Goal: Task Accomplishment & Management: Manage account settings

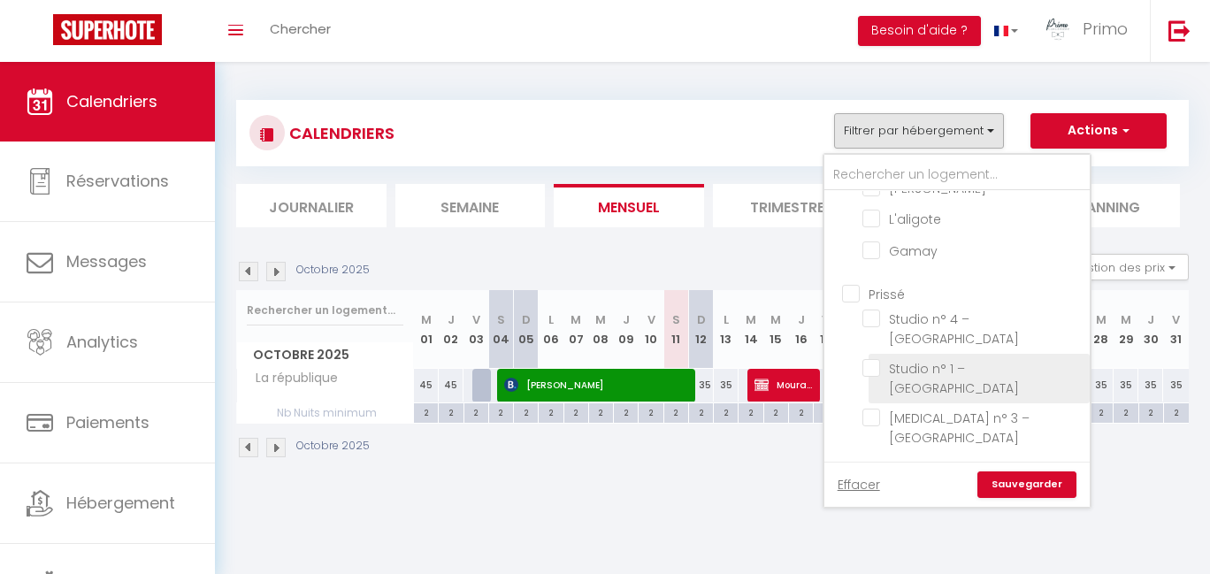
scroll to position [62, 0]
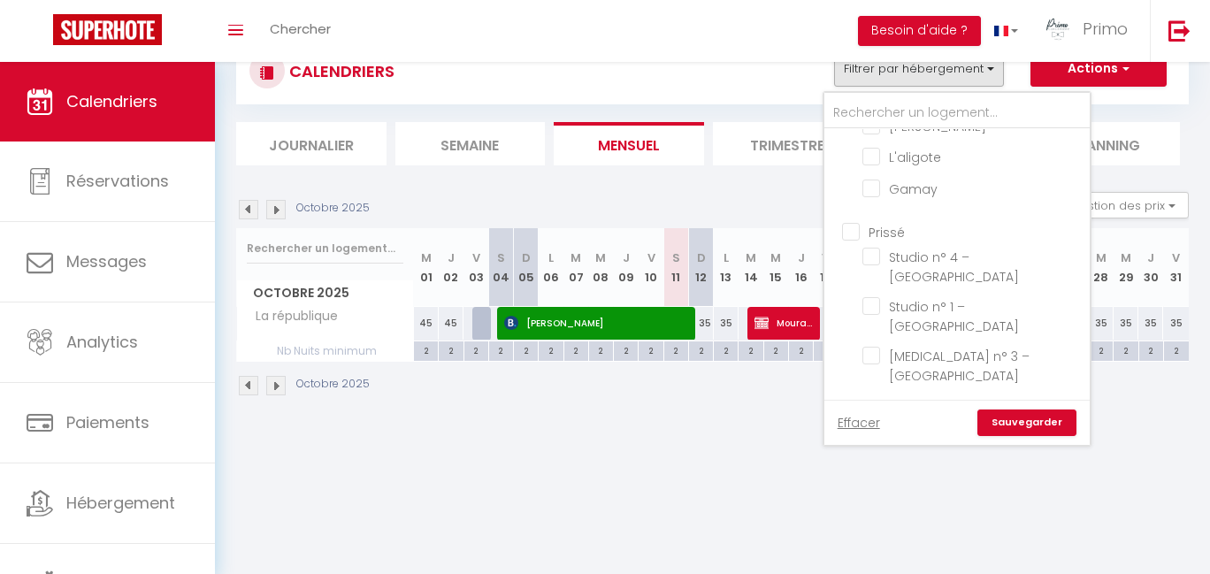
click at [869, 222] on input "Prissé" at bounding box center [974, 231] width 265 height 18
checkbox input "true"
checkbox input "false"
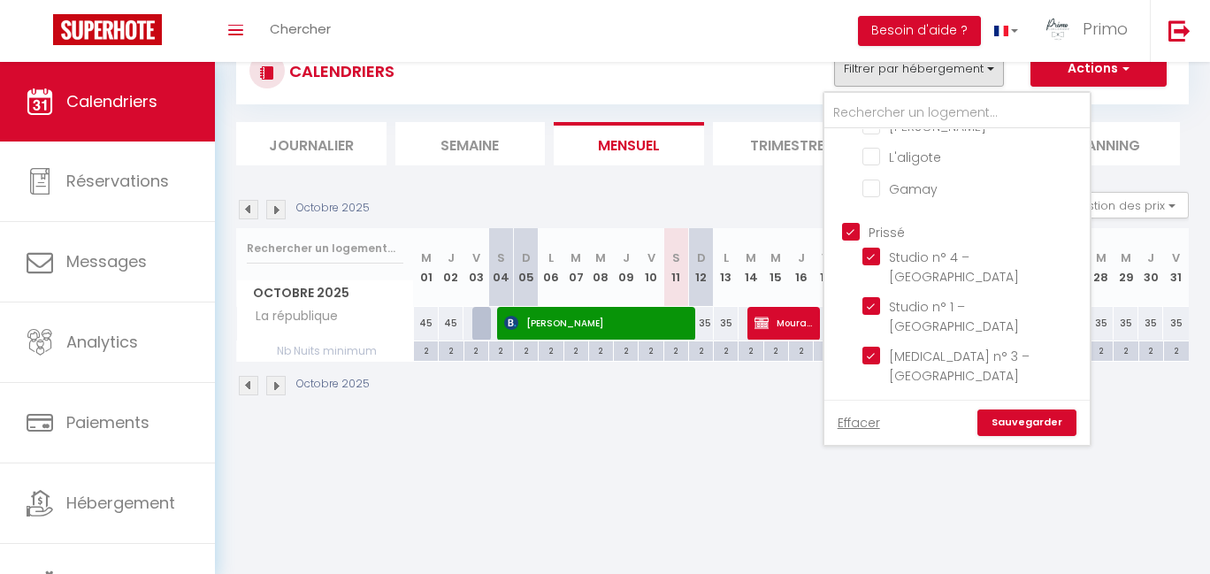
checkbox input "false"
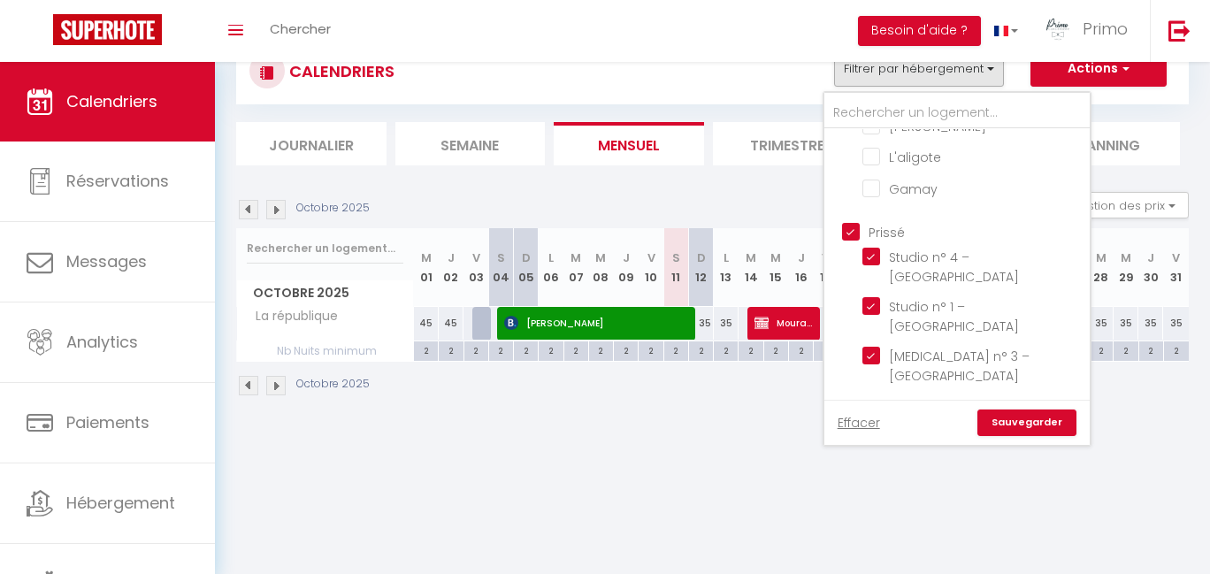
checkbox input "false"
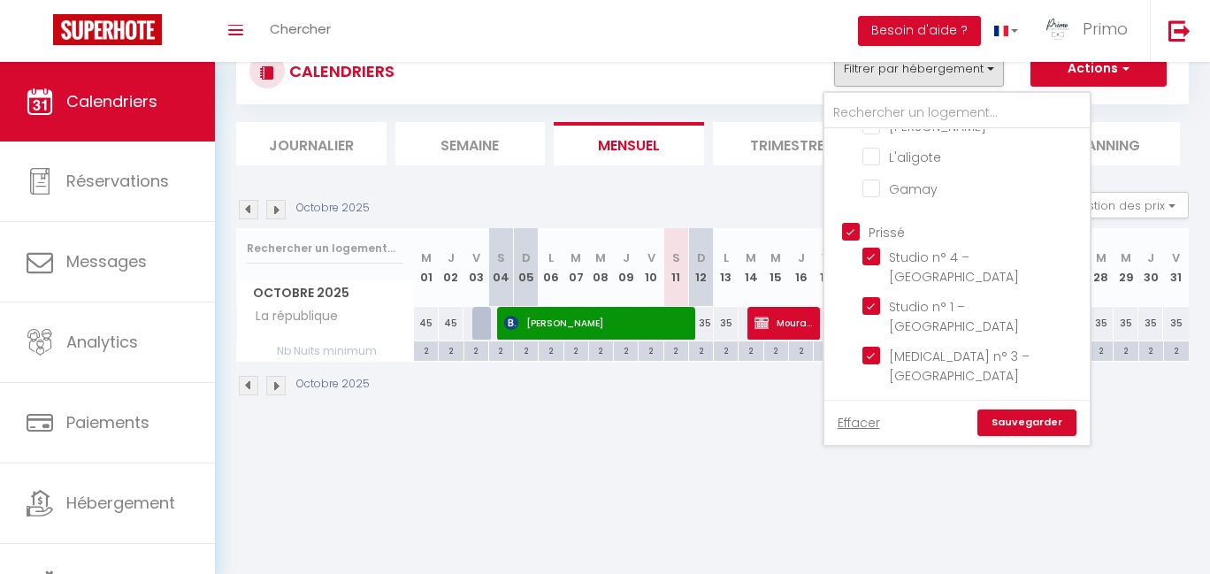
checkbox input "false"
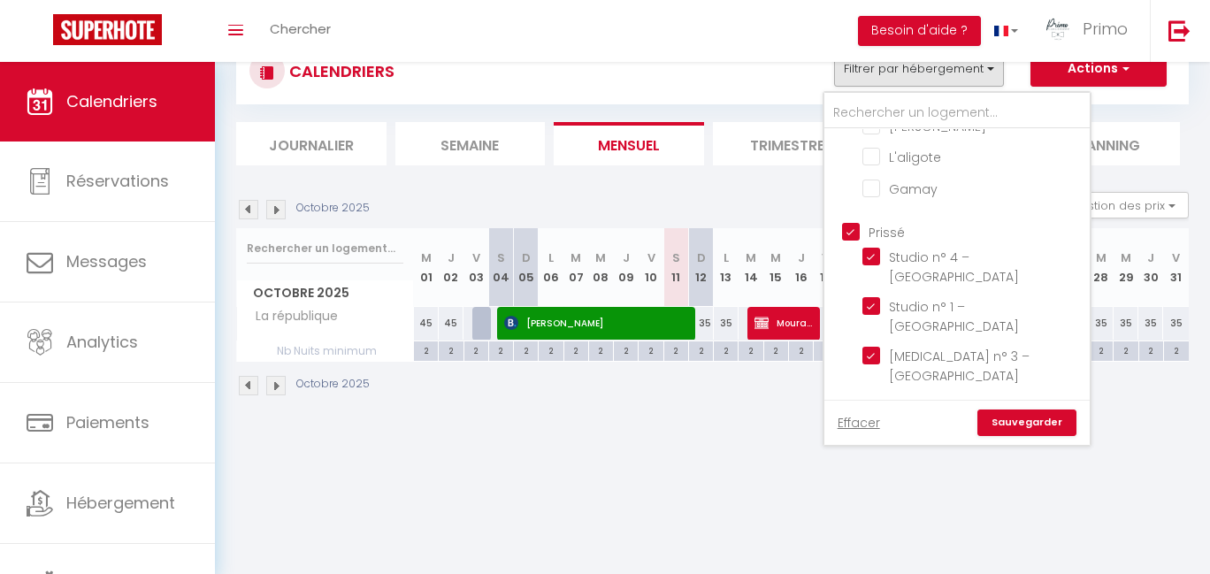
checkbox input "false"
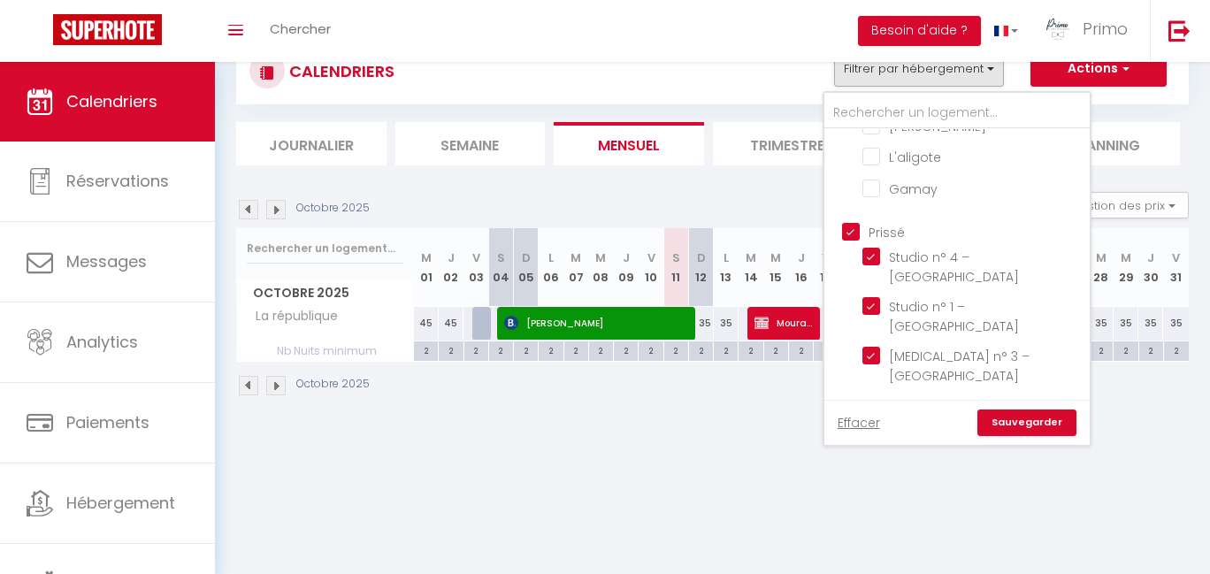
checkbox input "true"
click at [991, 427] on link "Sauvegarder" at bounding box center [1026, 423] width 99 height 27
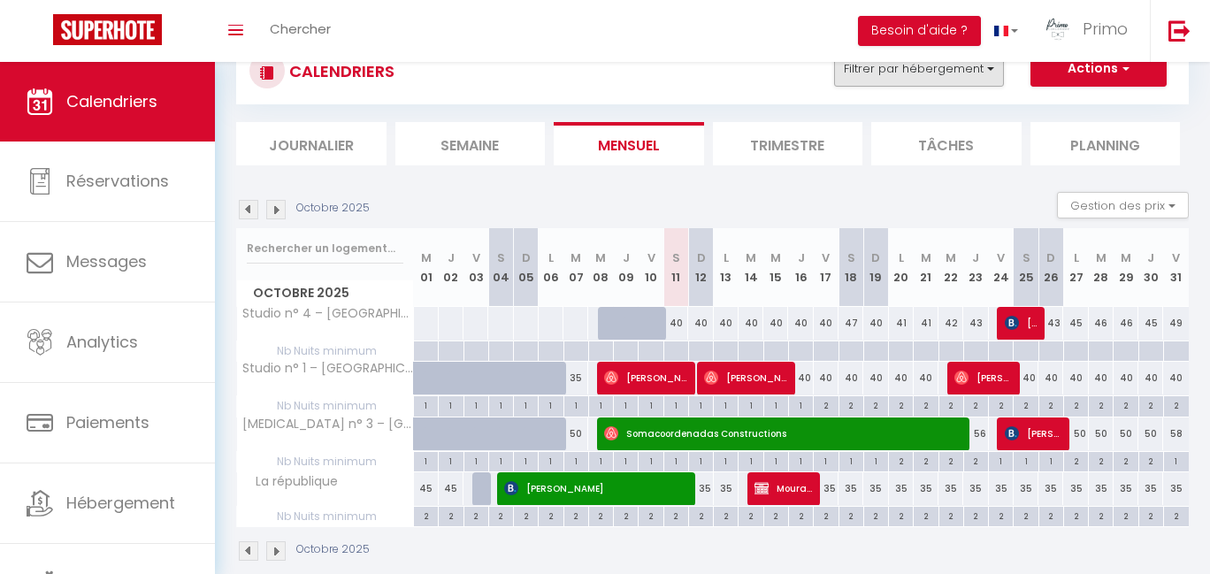
click at [989, 80] on button "Filtrer par hébergement" at bounding box center [919, 68] width 170 height 35
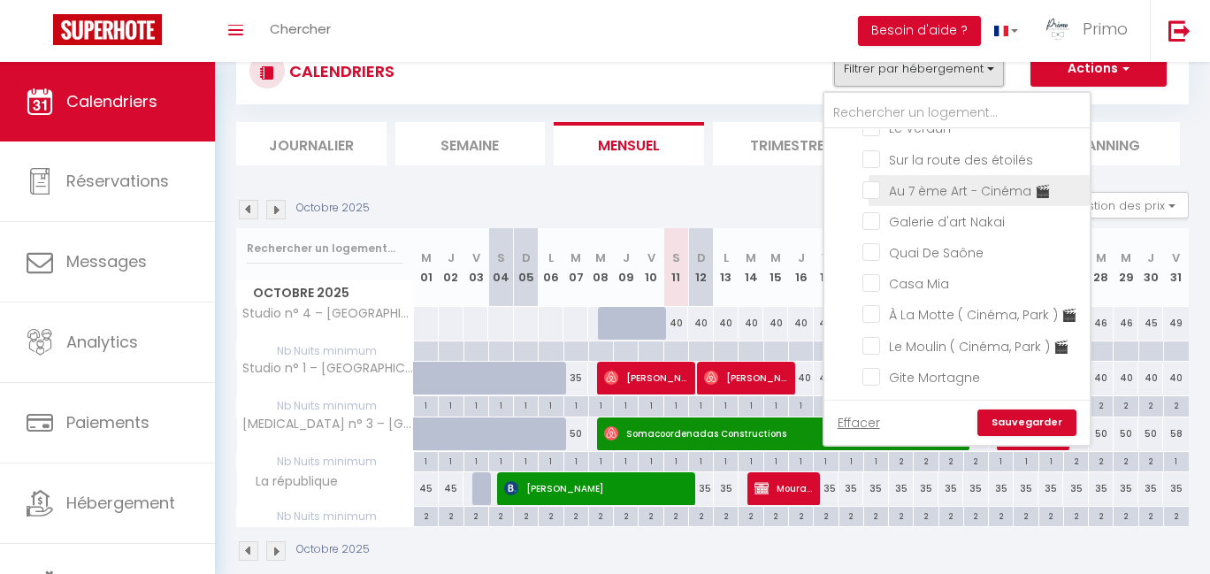
scroll to position [424, 0]
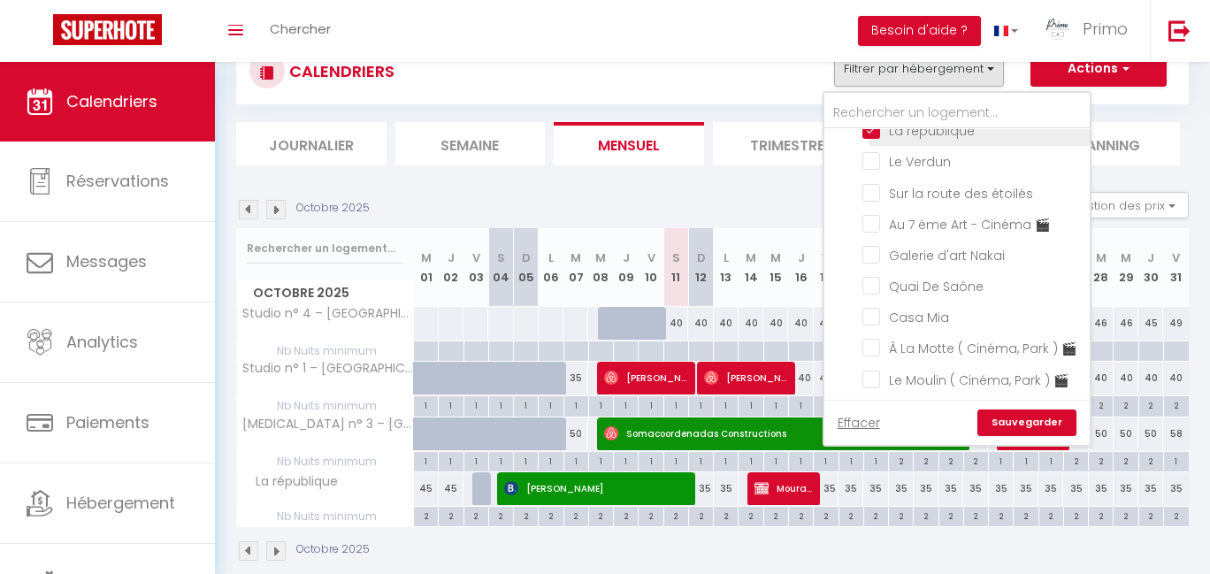
click at [930, 138] on input "La république" at bounding box center [972, 129] width 221 height 18
checkbox input "false"
click at [1031, 422] on link "Sauvegarder" at bounding box center [1026, 423] width 99 height 27
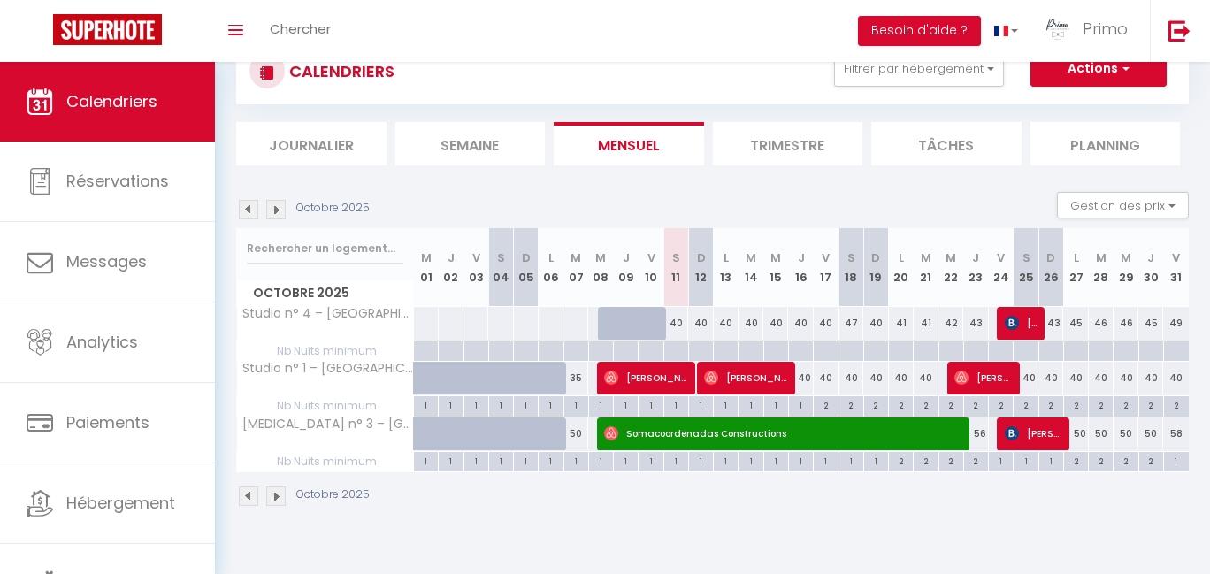
click at [1031, 319] on span "[PERSON_NAME]" at bounding box center [1021, 323] width 33 height 34
select select "OK"
select select "KO"
select select "0"
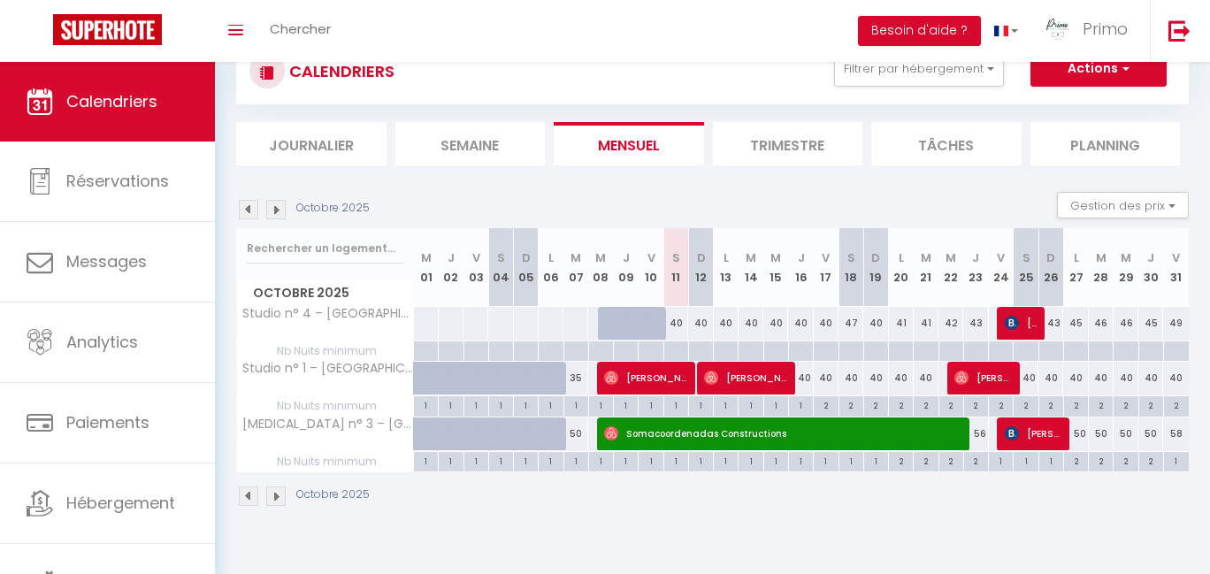
select select "1"
select select
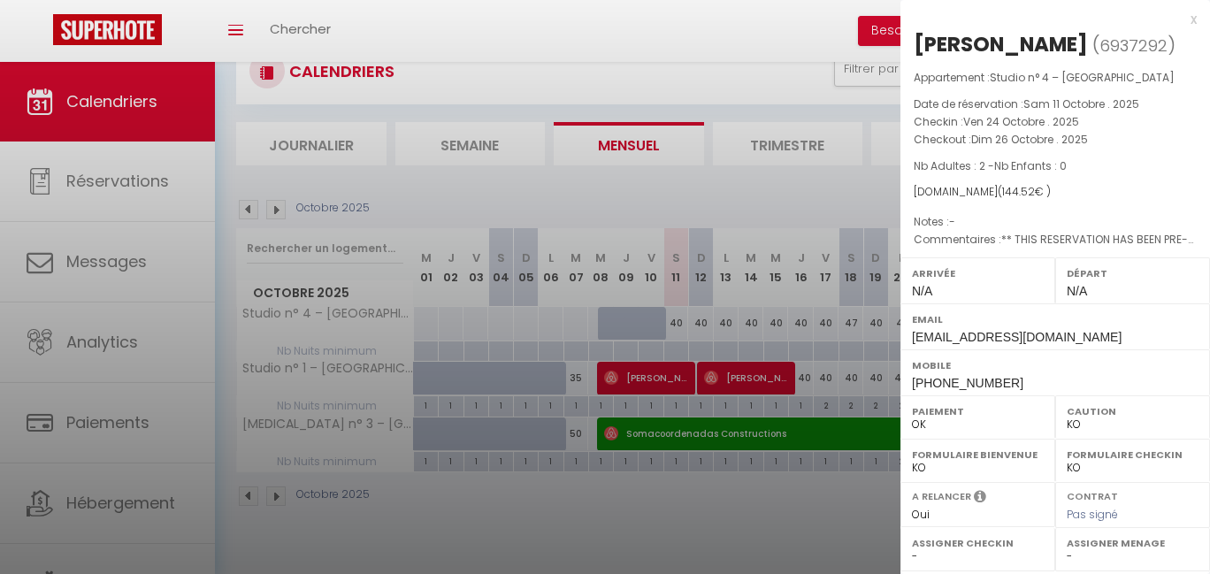
select select "5887"
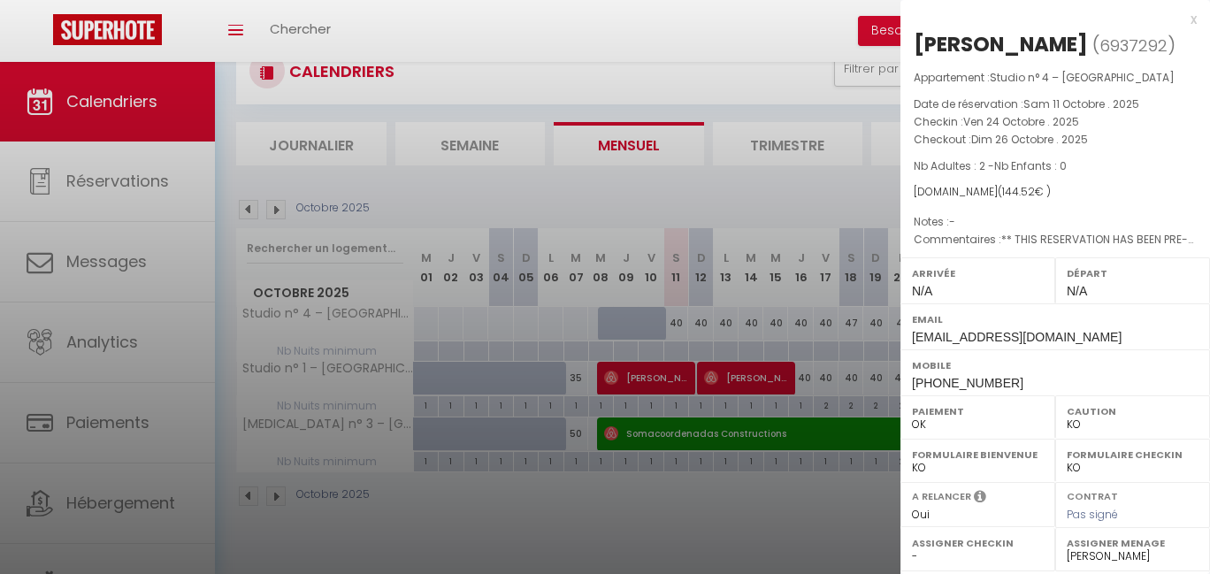
click at [877, 491] on div at bounding box center [605, 287] width 1210 height 574
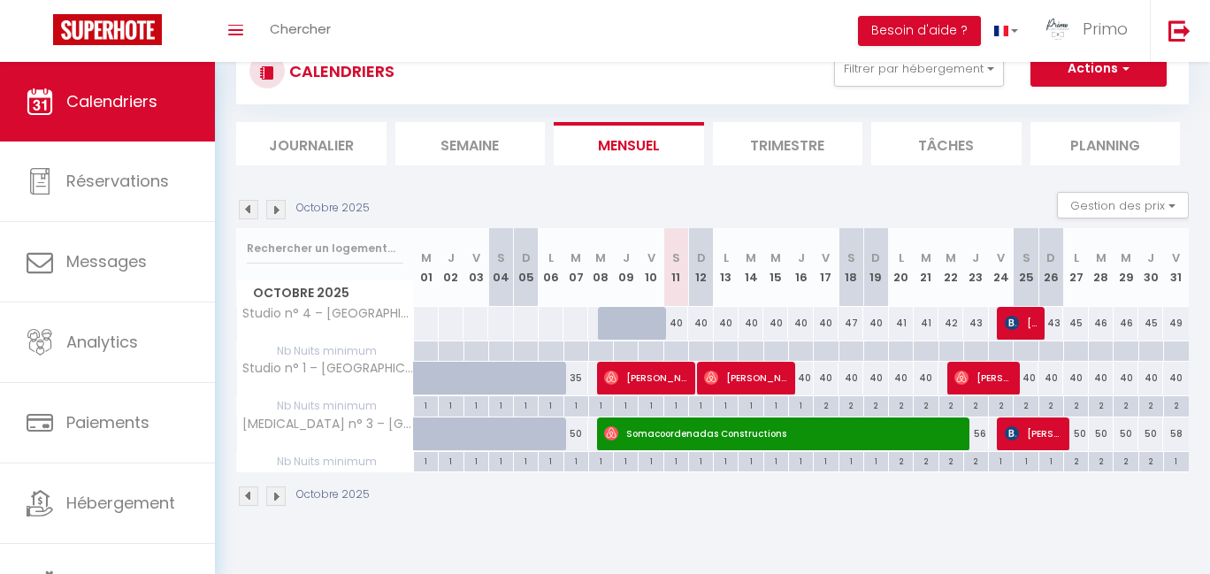
click at [1044, 421] on span "[PERSON_NAME]" at bounding box center [1033, 434] width 57 height 34
select select
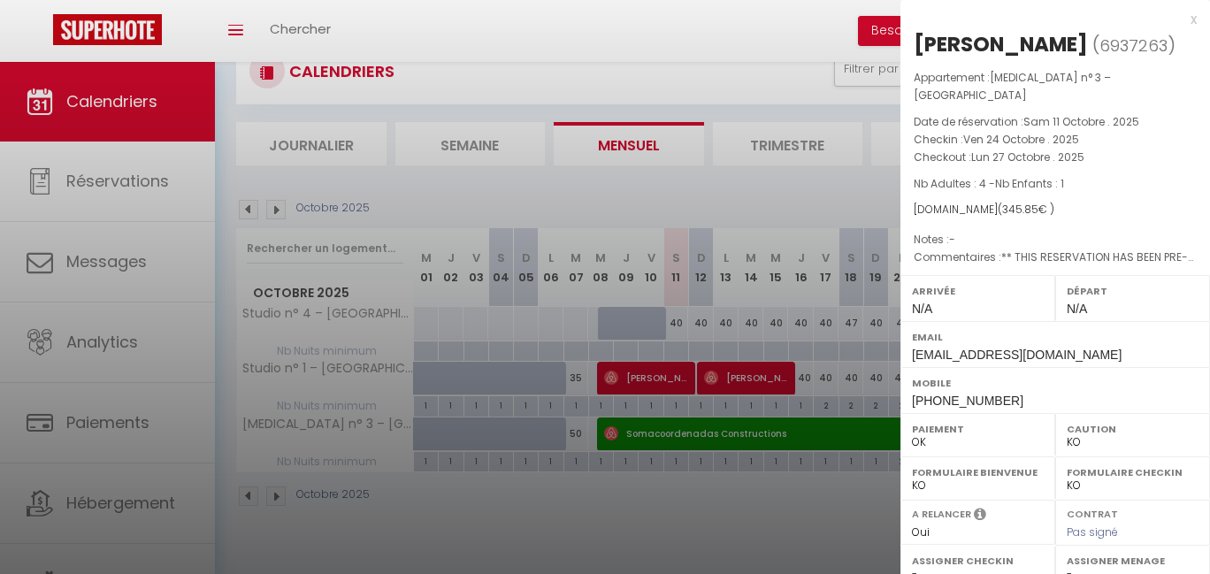
click at [778, 513] on div at bounding box center [605, 287] width 1210 height 574
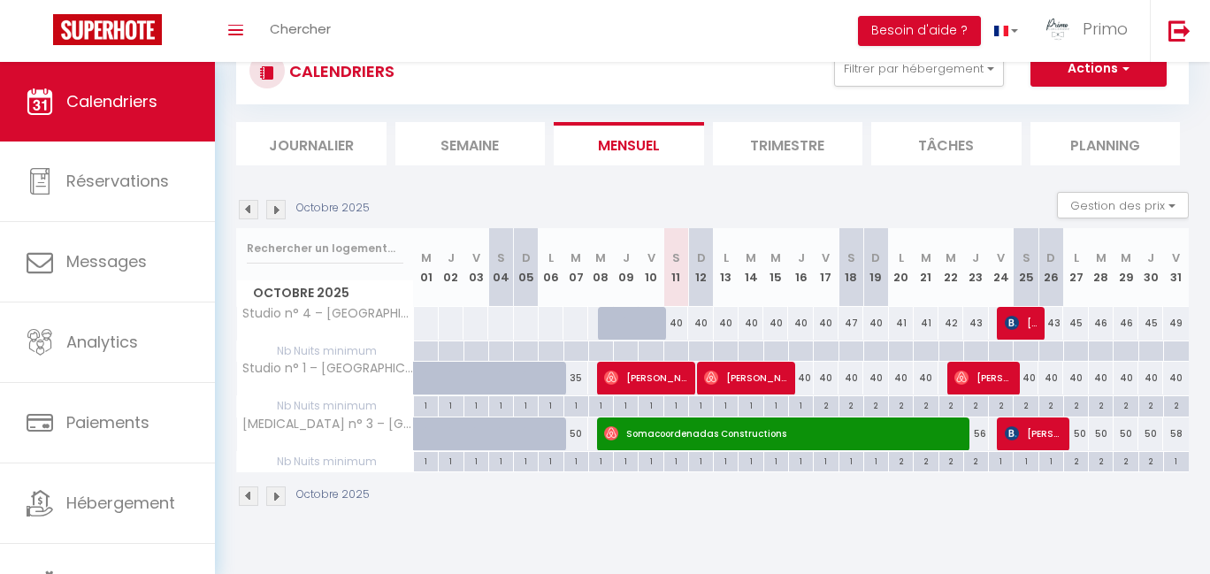
click at [1053, 319] on div "43" at bounding box center [1050, 323] width 25 height 33
type input "43"
select select "1"
type input "Dim 26 Octobre 2025"
type input "Lun 27 Octobre 2025"
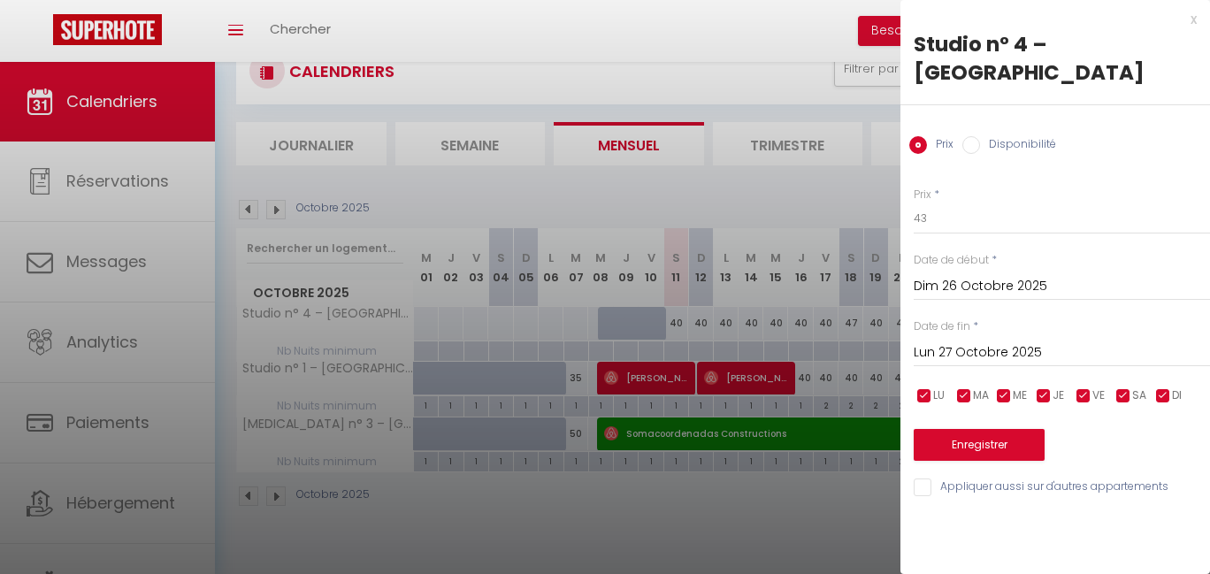
click at [1040, 145] on label "Disponibilité" at bounding box center [1018, 145] width 76 height 19
click at [980, 145] on input "Disponibilité" at bounding box center [971, 145] width 18 height 18
radio input "true"
radio input "false"
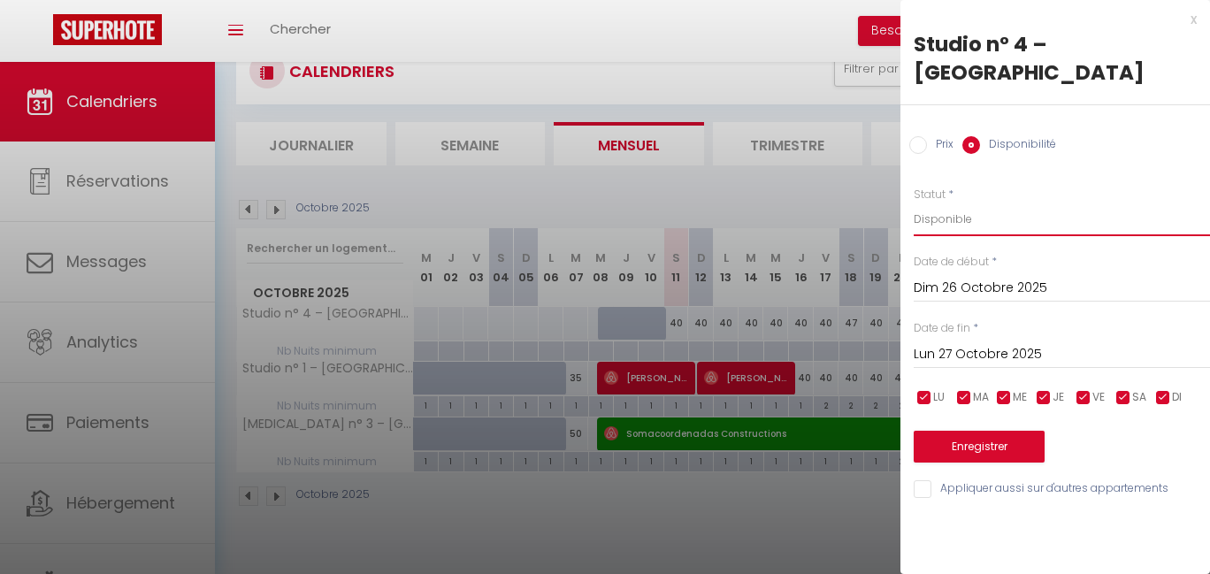
select select "0"
click at [1022, 447] on button "Enregistrer" at bounding box center [979, 447] width 131 height 32
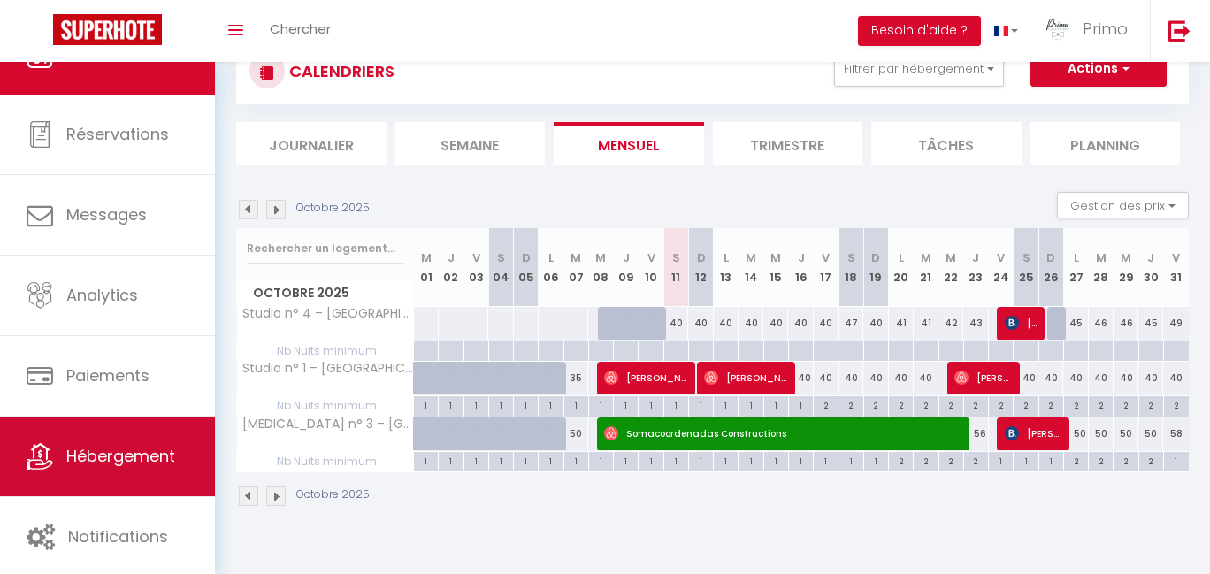
click at [70, 454] on span "Hébergement" at bounding box center [120, 456] width 109 height 22
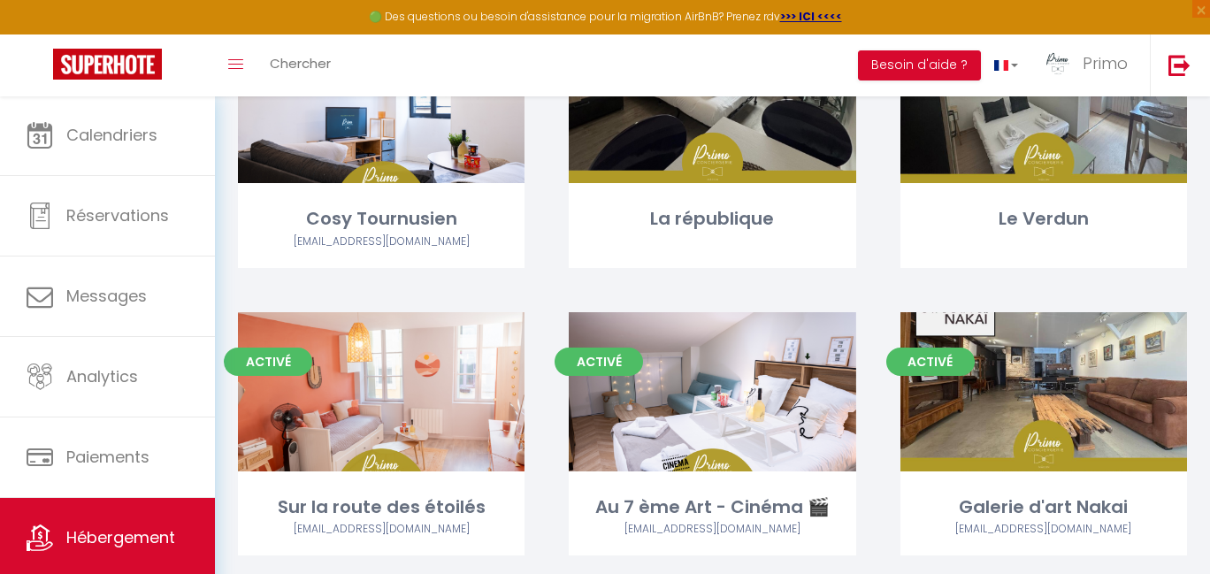
scroll to position [2308, 0]
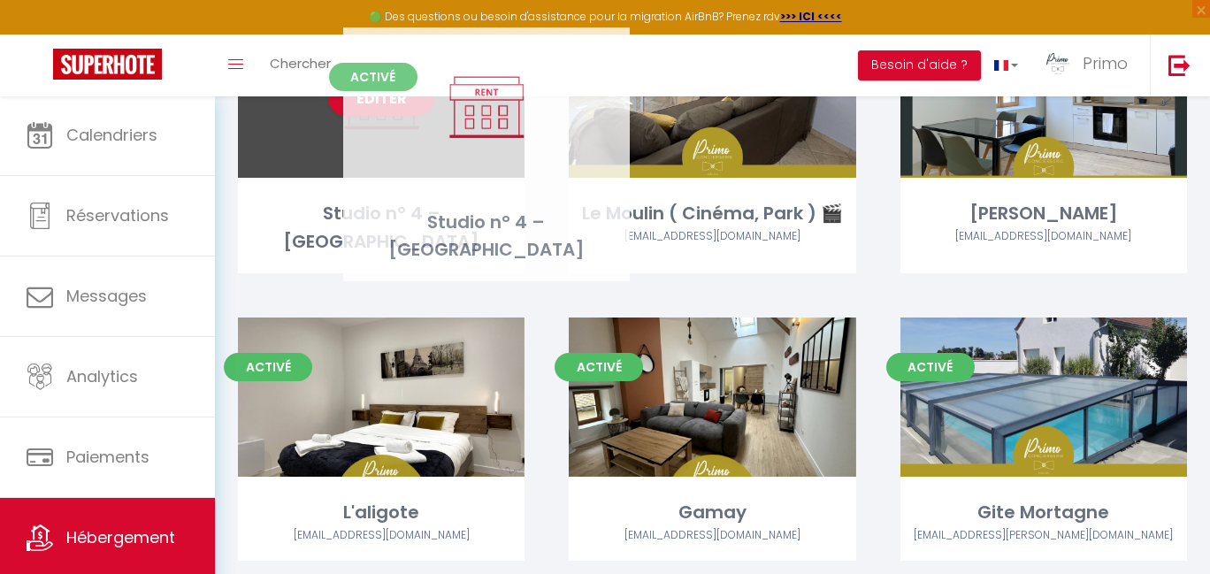
drag, startPoint x: 982, startPoint y: 406, endPoint x: 425, endPoint y: 136, distance: 619.1
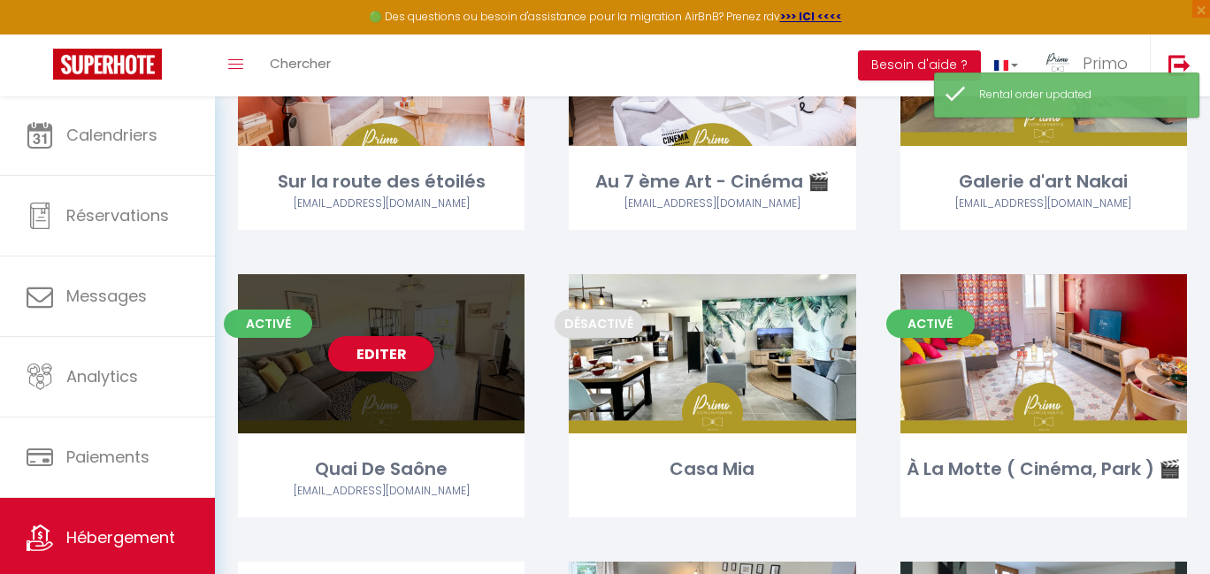
scroll to position [1768, 0]
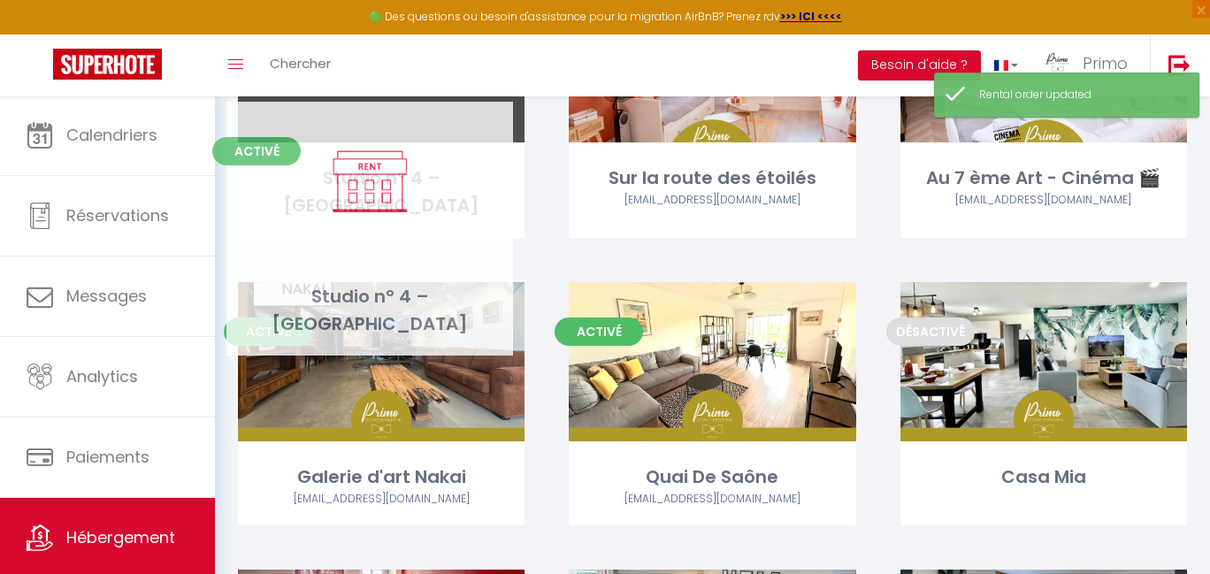
drag, startPoint x: 469, startPoint y: 562, endPoint x: 457, endPoint y: 111, distance: 450.3
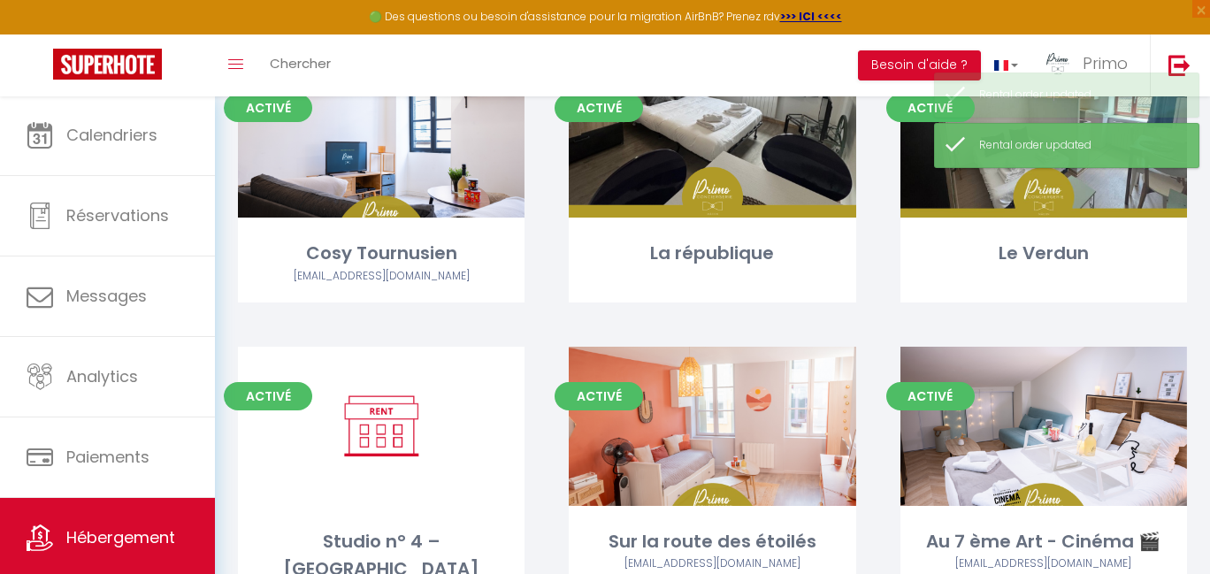
scroll to position [1390, 0]
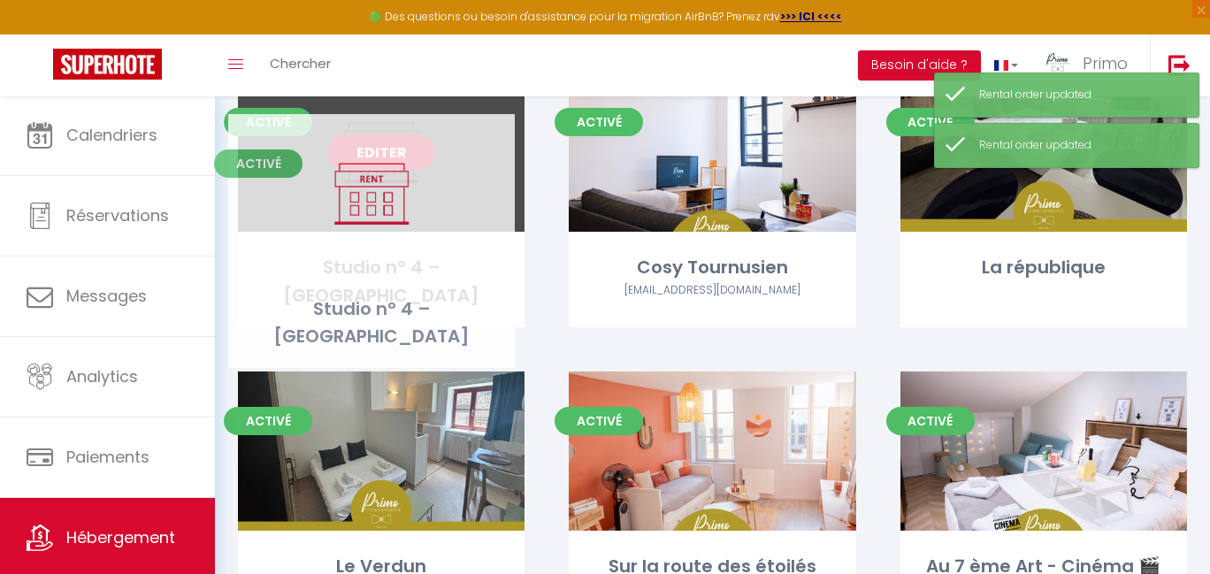
drag, startPoint x: 481, startPoint y: 410, endPoint x: 471, endPoint y: 162, distance: 247.9
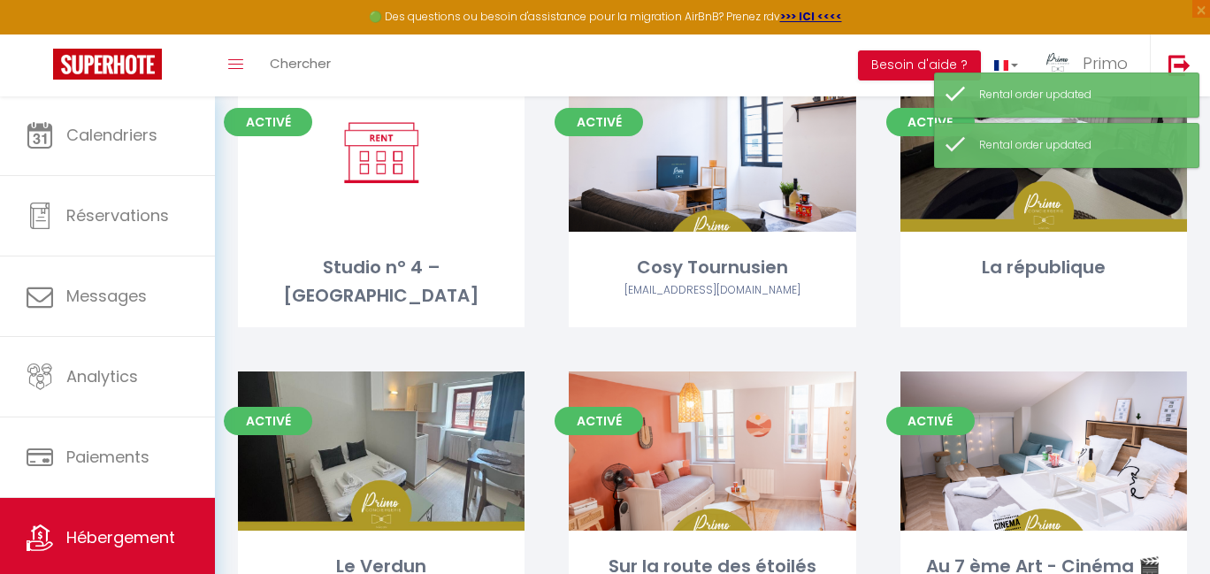
scroll to position [1024, 0]
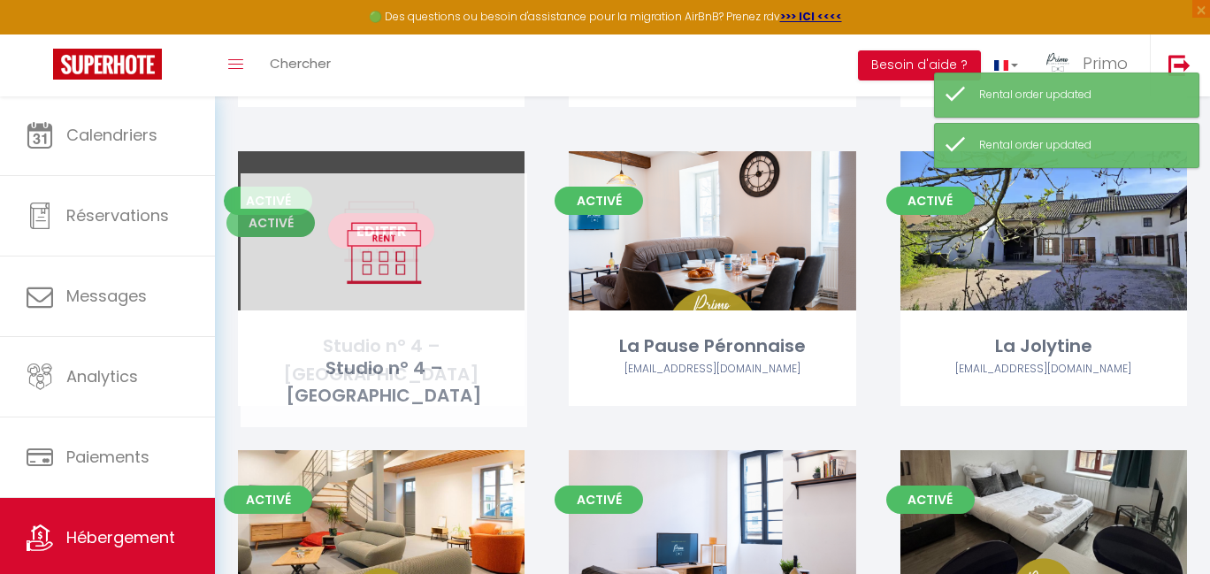
drag, startPoint x: 459, startPoint y: 478, endPoint x: 462, endPoint y: 219, distance: 259.2
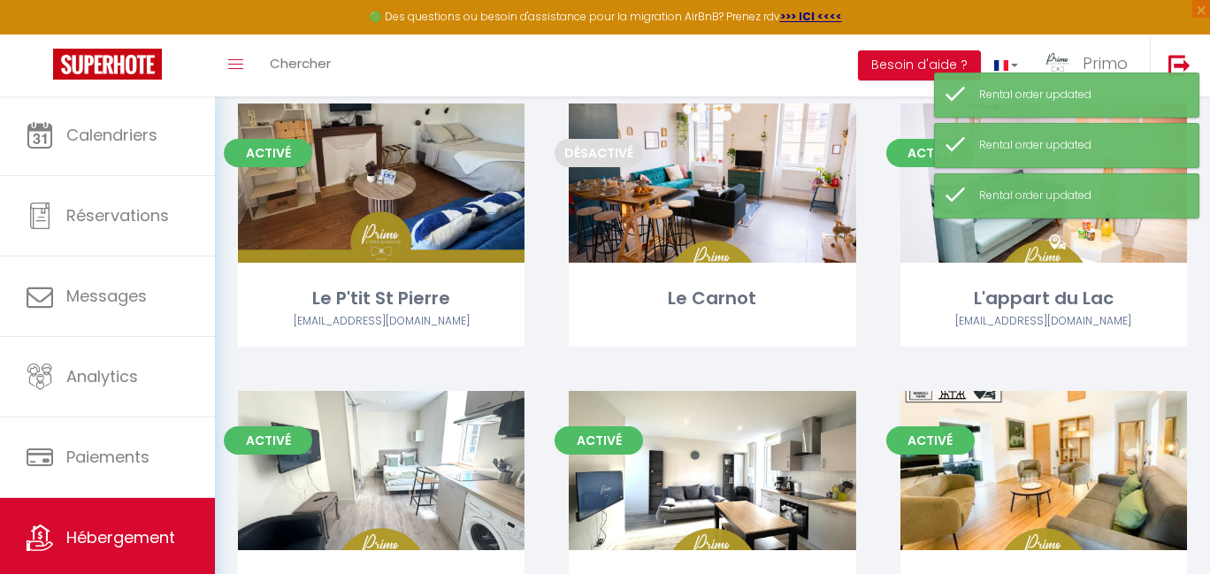
scroll to position [768, 0]
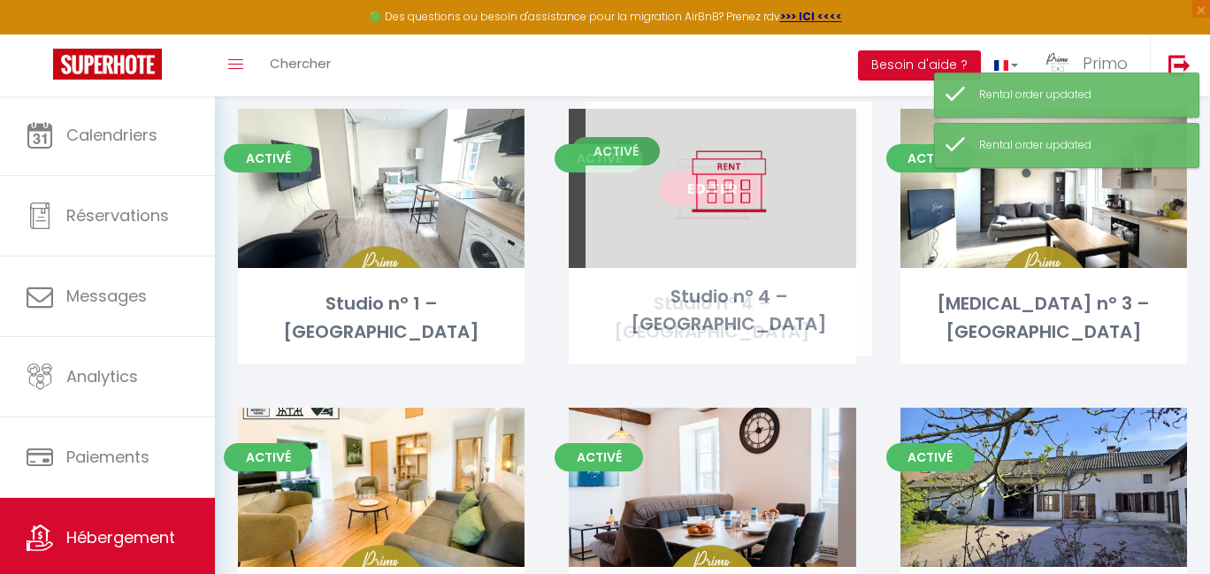
drag, startPoint x: 464, startPoint y: 490, endPoint x: 813, endPoint y: 188, distance: 461.4
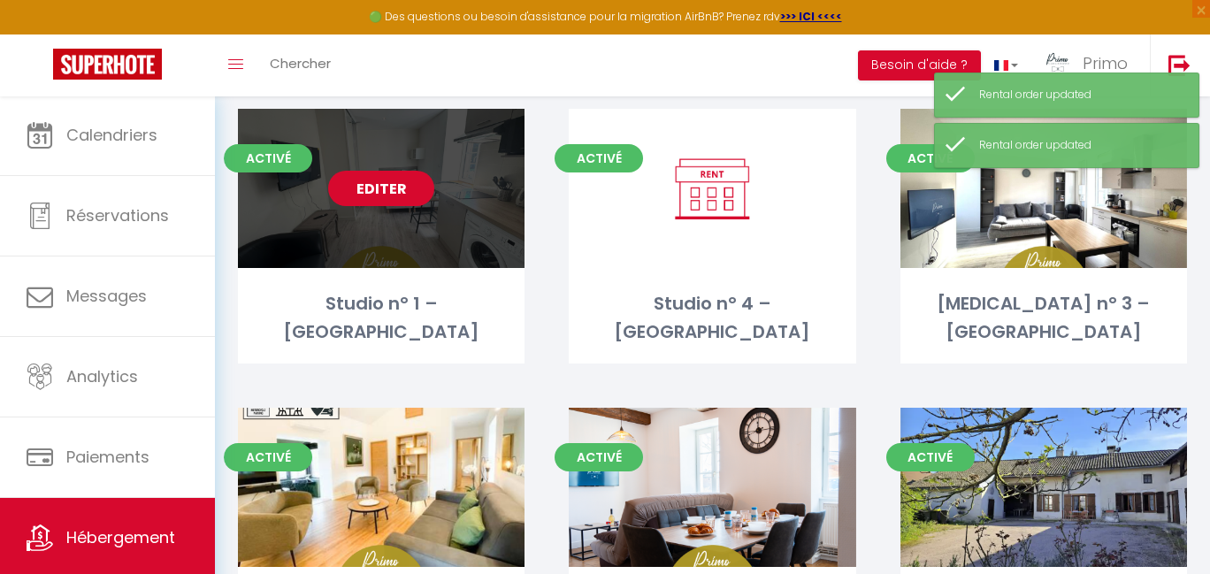
click at [377, 193] on link "Editer" at bounding box center [381, 188] width 106 height 35
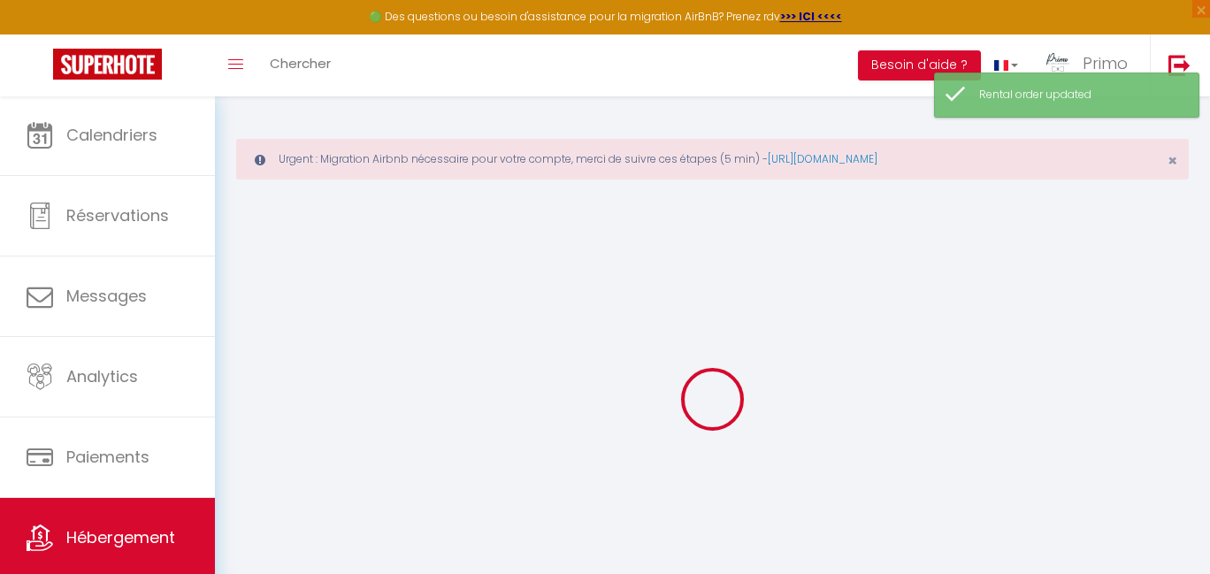
type input "Studio n° 1 – [GEOGRAPHIC_DATA]"
type input "LOC 2"
type input "LOC"
type input "[STREET_ADDRESS]"
type input "71000"
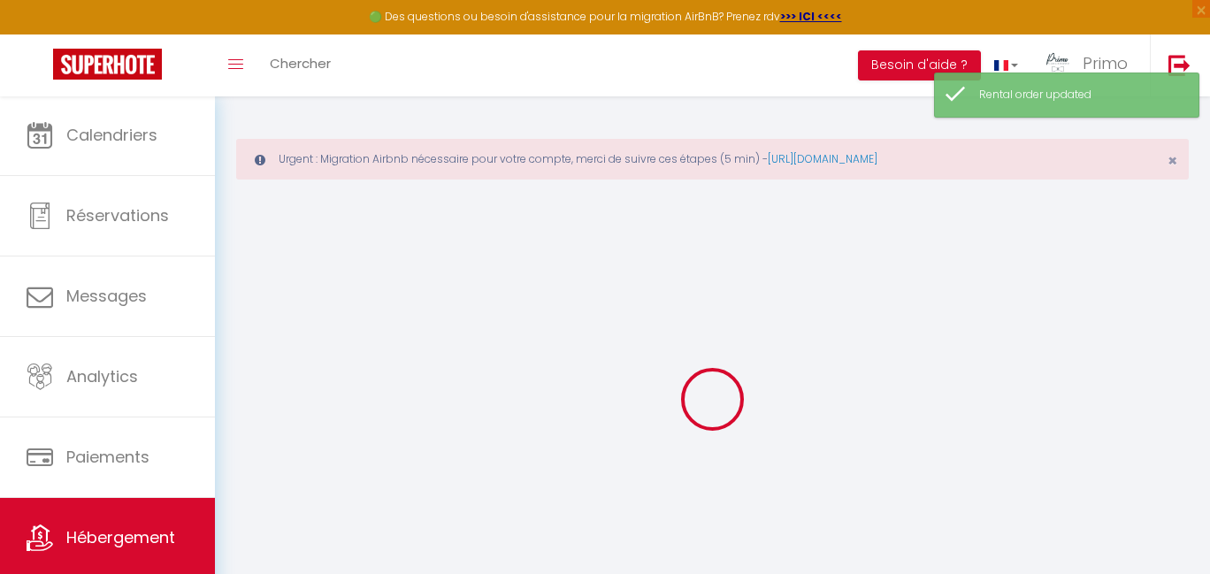
type input "Macon"
select select "2"
select select "0"
type input "57"
type input "30"
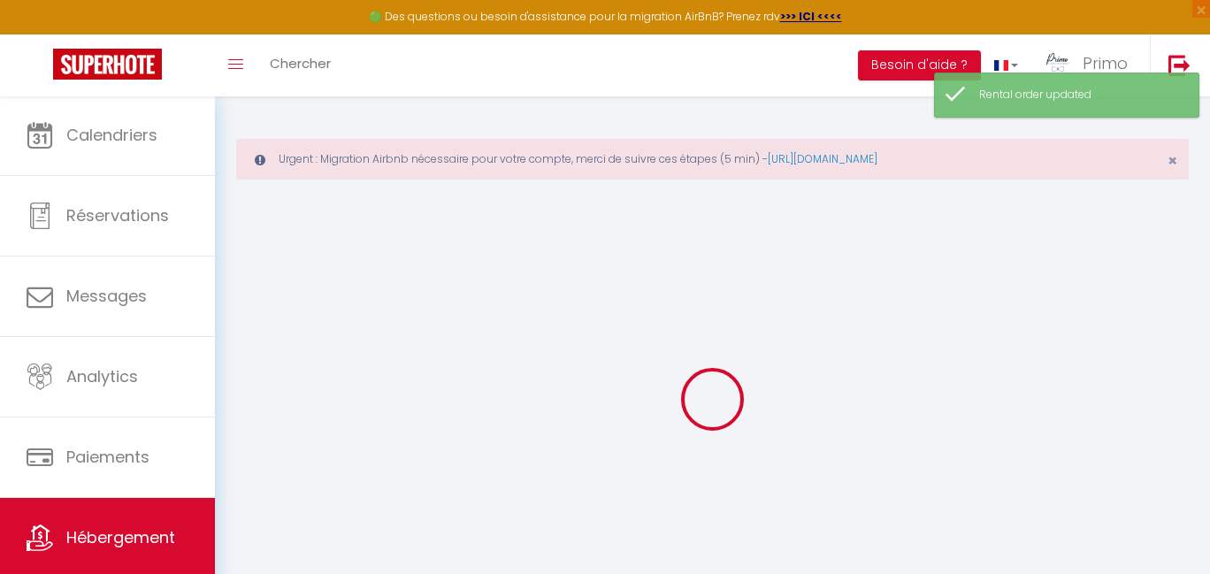
select select
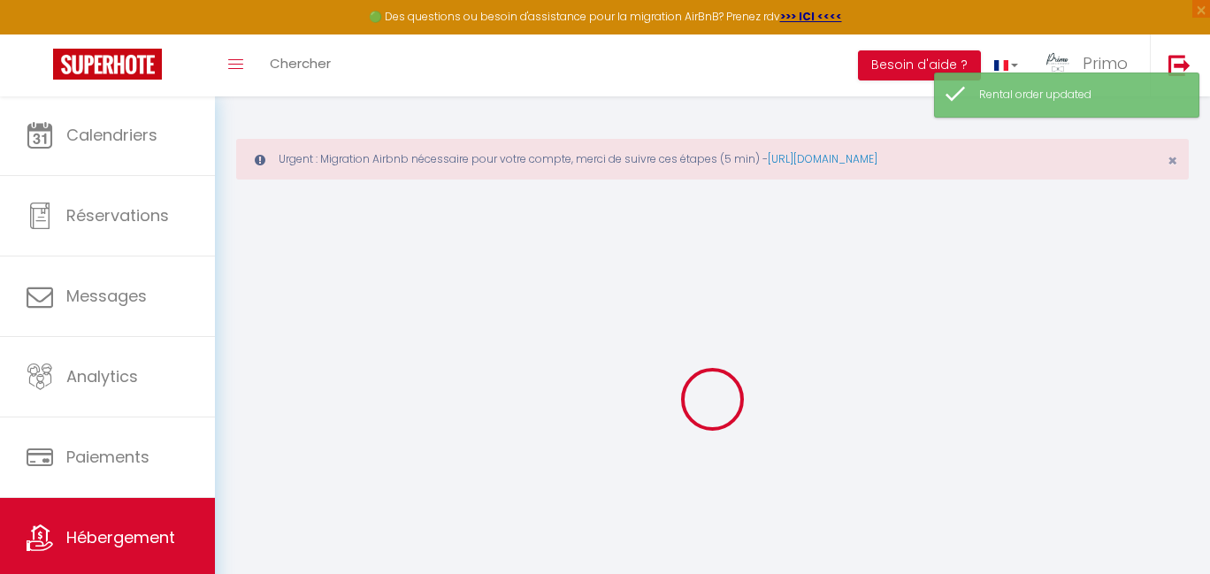
type input "[STREET_ADDRESS]"
type input "71960"
type input "Prissé"
type input "[EMAIL_ADDRESS][DOMAIN_NAME]"
select select "16128"
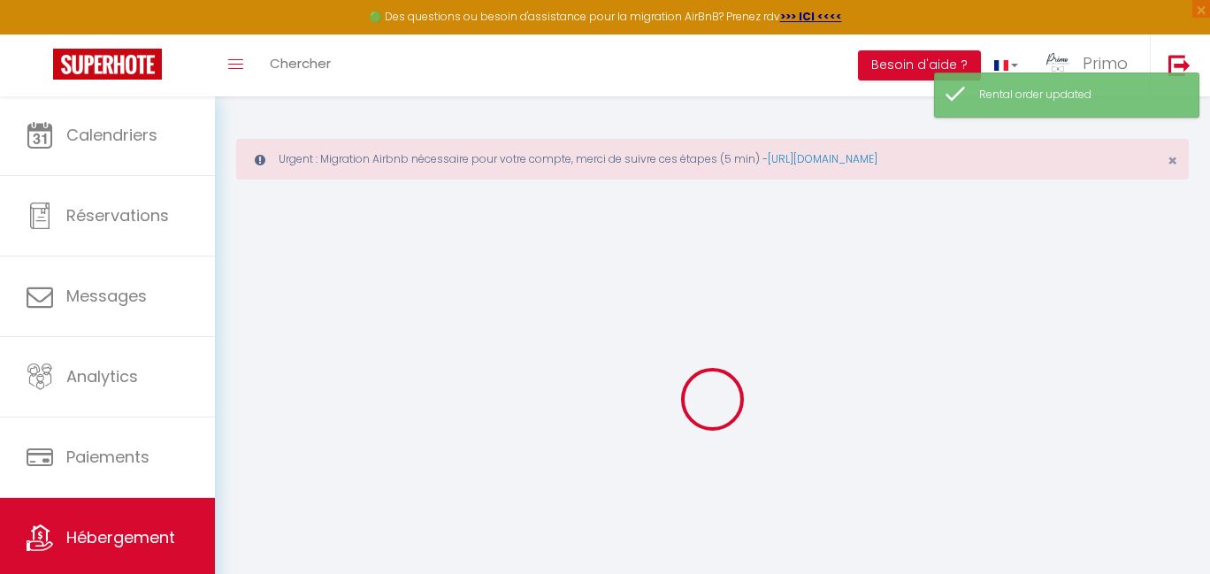
checkbox input "true"
checkbox input "false"
type input "0"
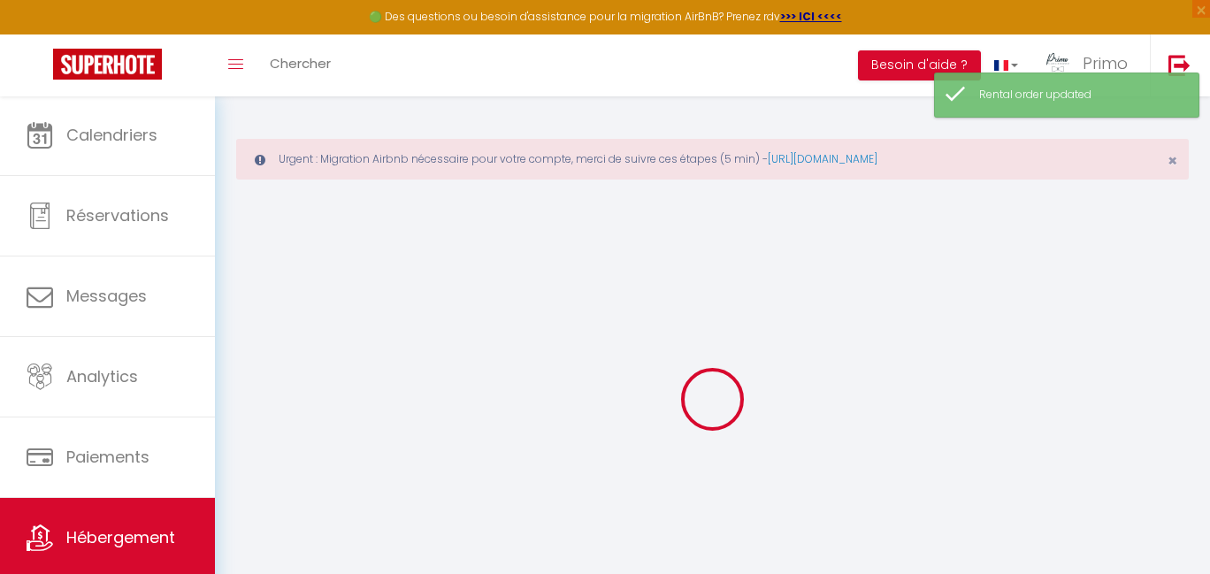
type input "0"
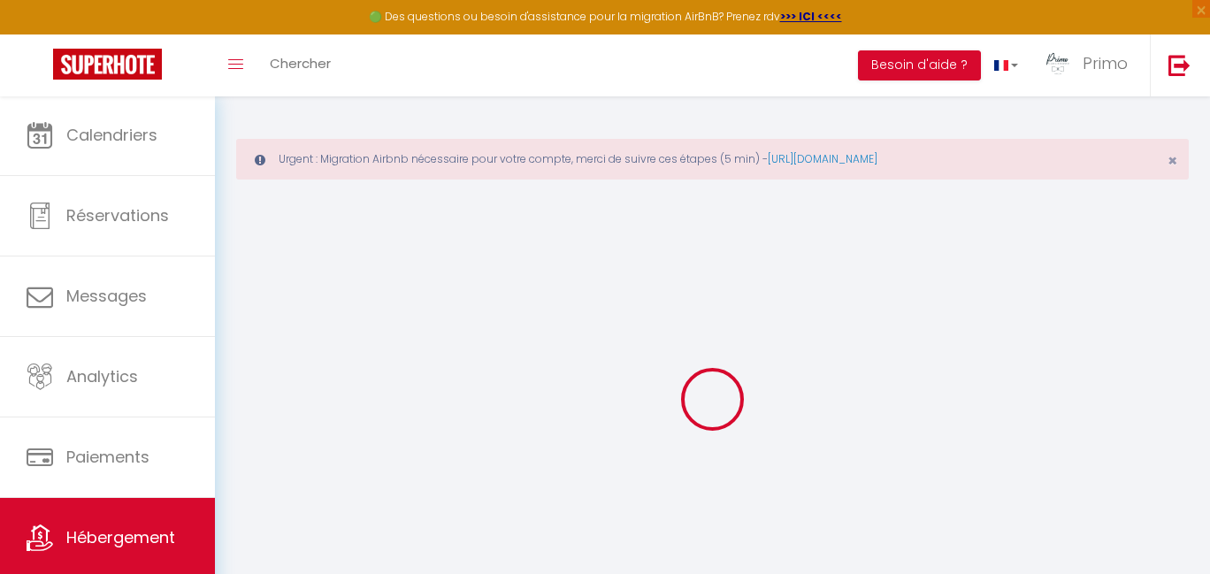
checkbox input "true"
checkbox input "false"
checkbox input "true"
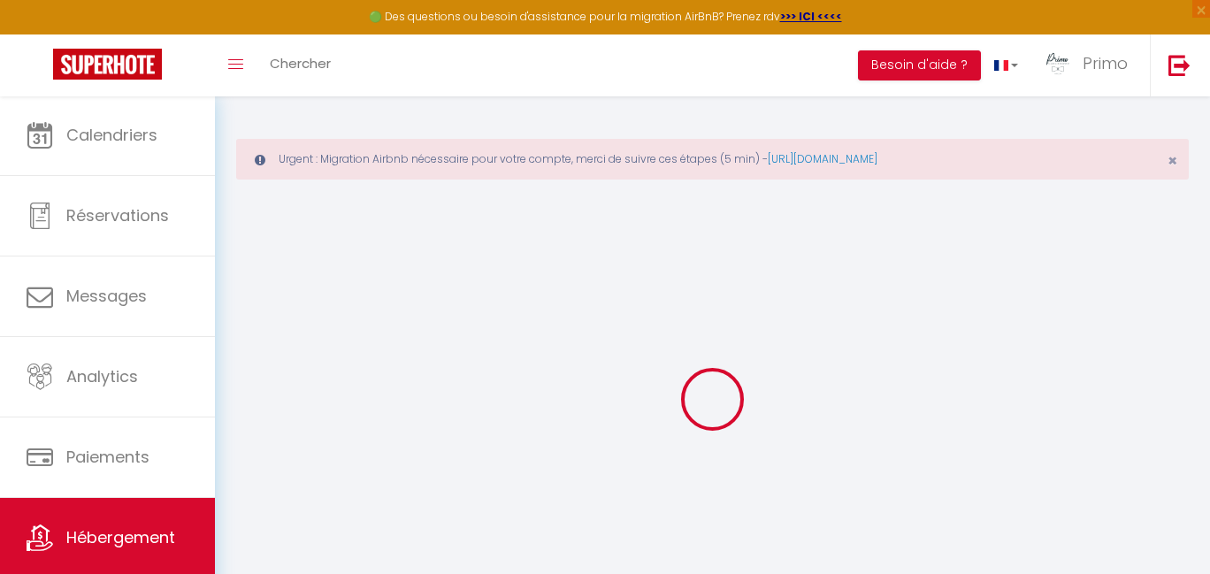
checkbox input "false"
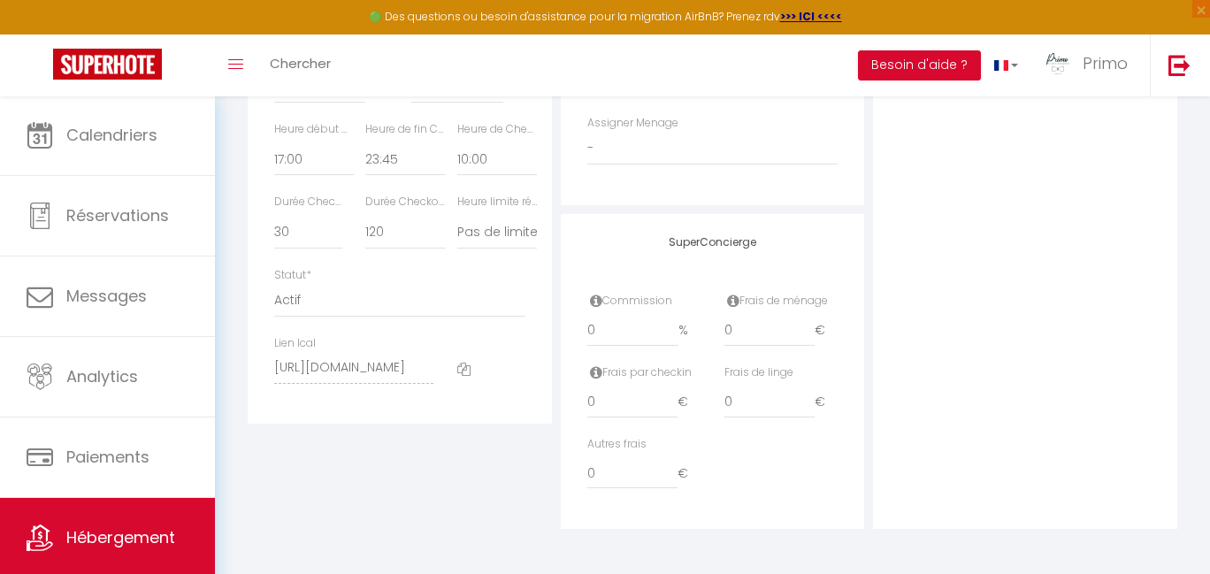
scroll to position [911, 0]
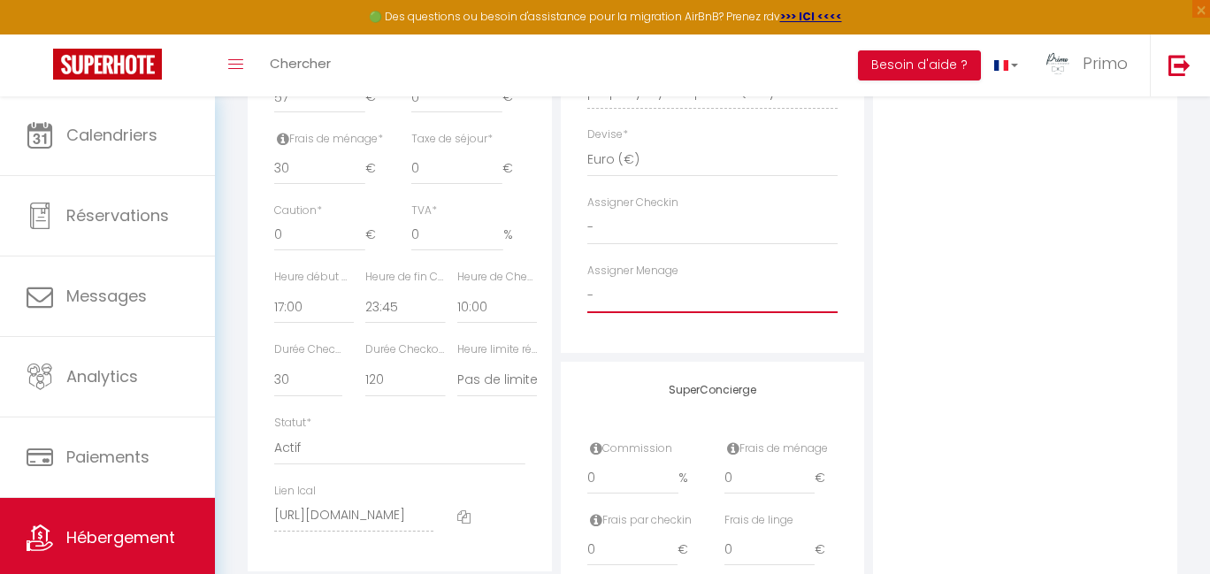
select select "5887"
checkbox input "true"
checkbox input "false"
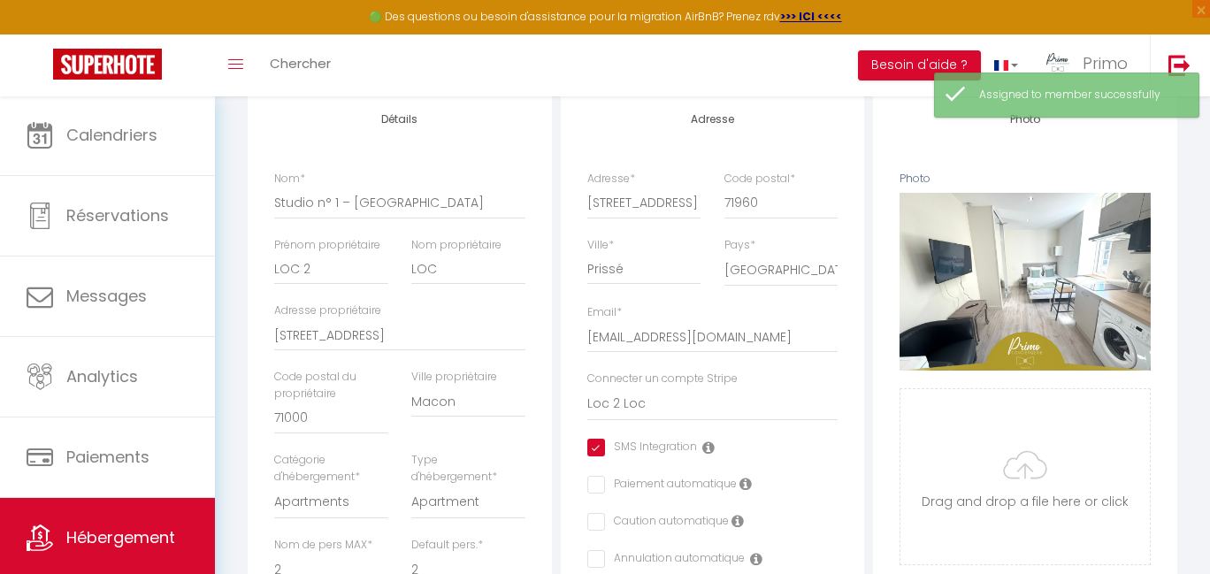
scroll to position [55, 0]
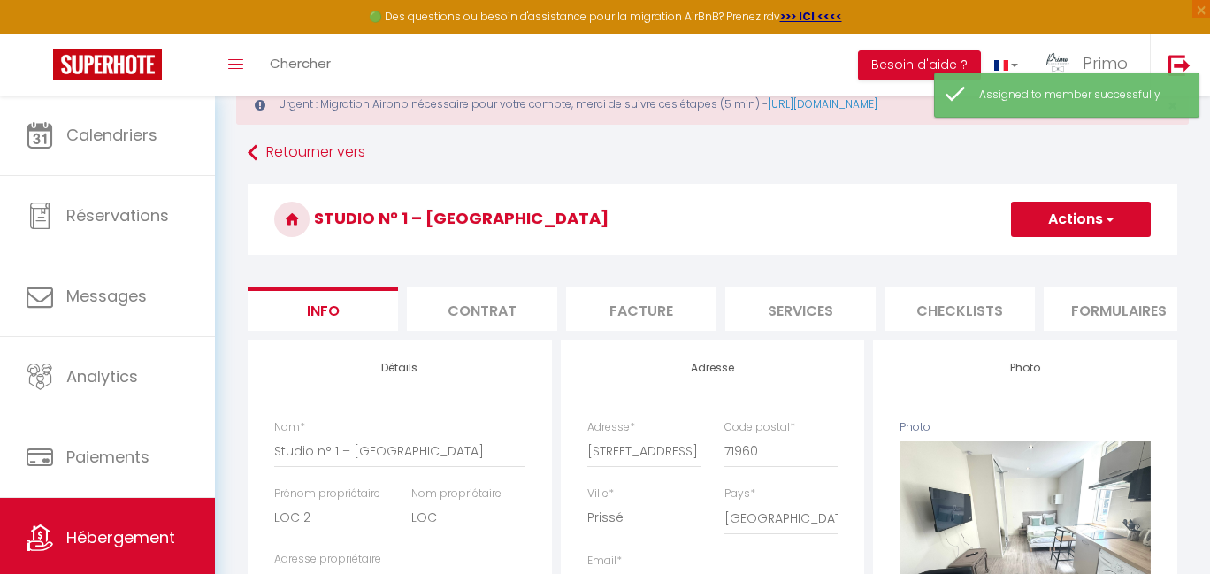
click at [1106, 219] on span "button" at bounding box center [1108, 220] width 11 height 18
click at [1008, 264] on input "Enregistrer" at bounding box center [1010, 258] width 65 height 18
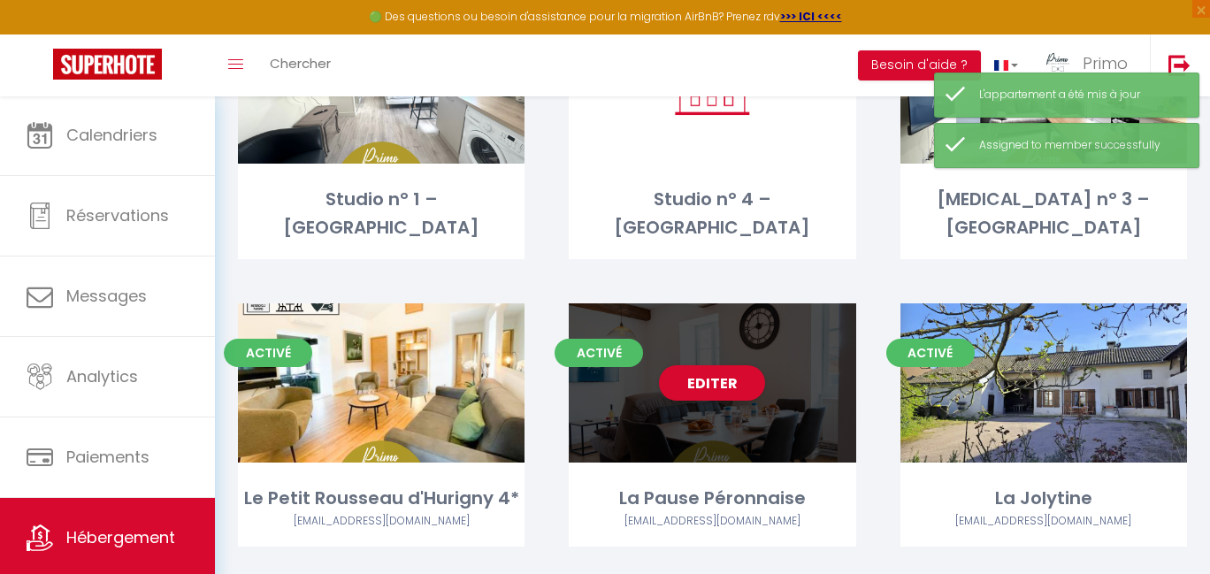
scroll to position [517, 0]
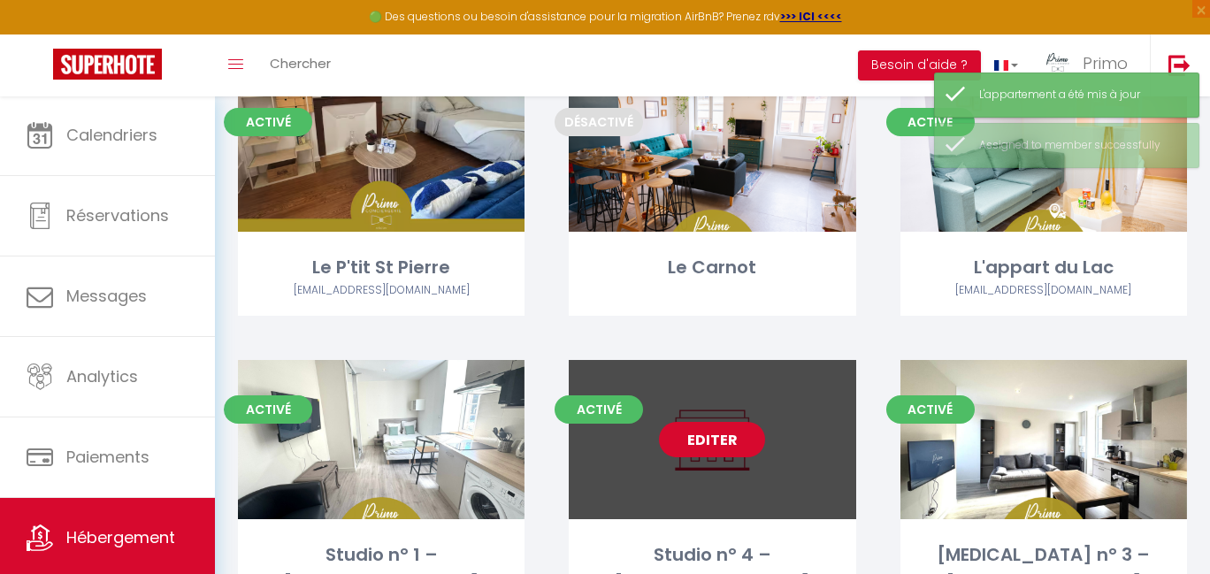
click at [709, 445] on link "Editer" at bounding box center [712, 439] width 106 height 35
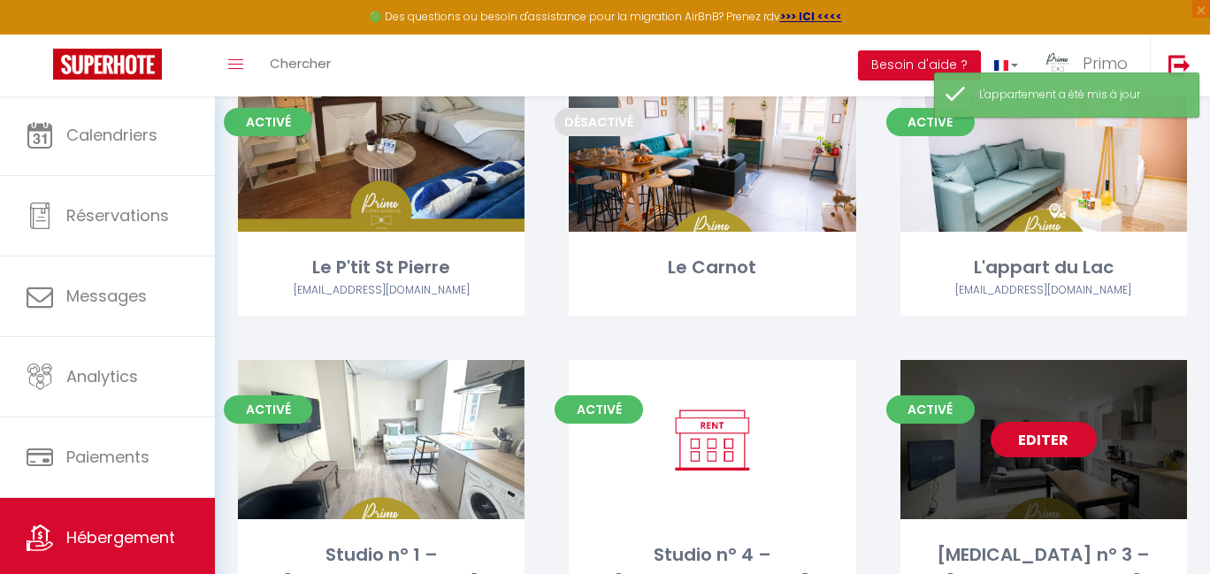
click at [1044, 432] on link "Editer" at bounding box center [1044, 439] width 106 height 35
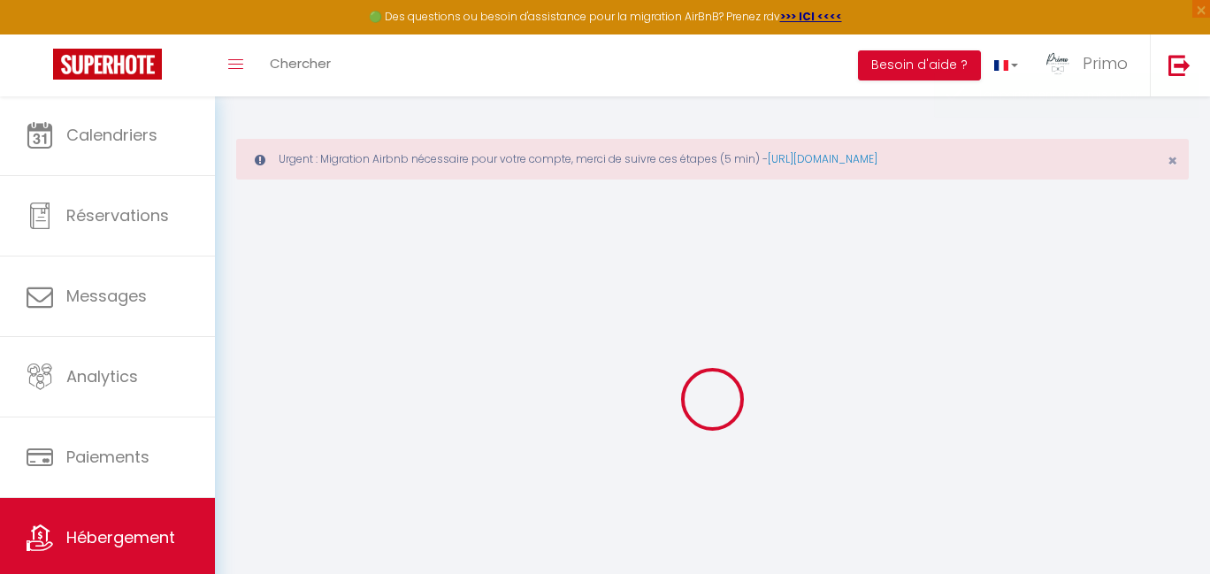
select select
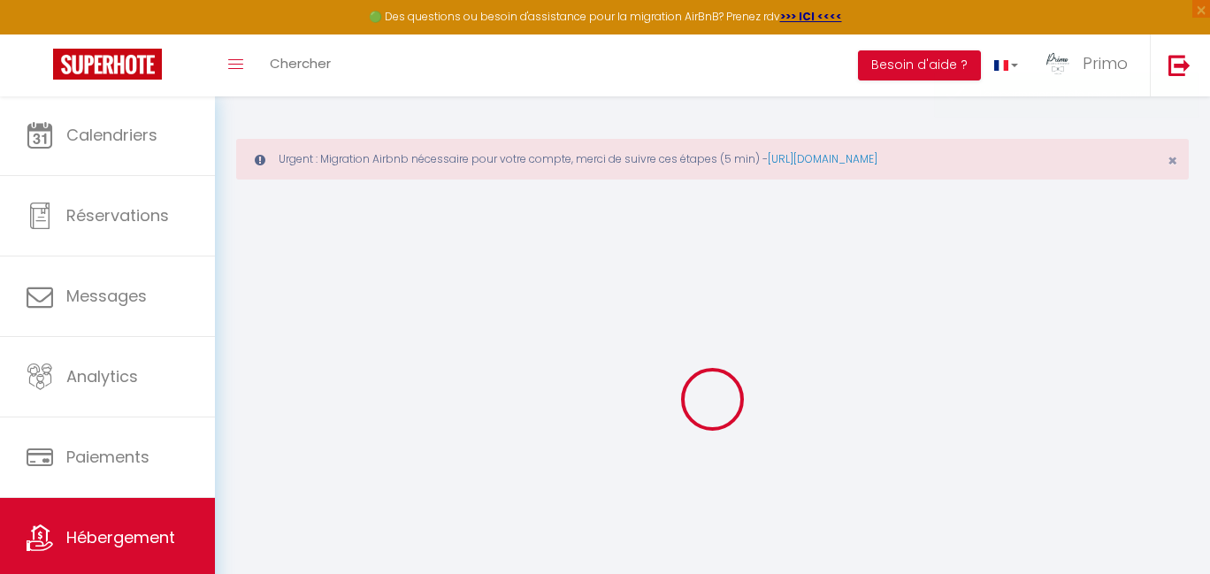
select select
checkbox input "false"
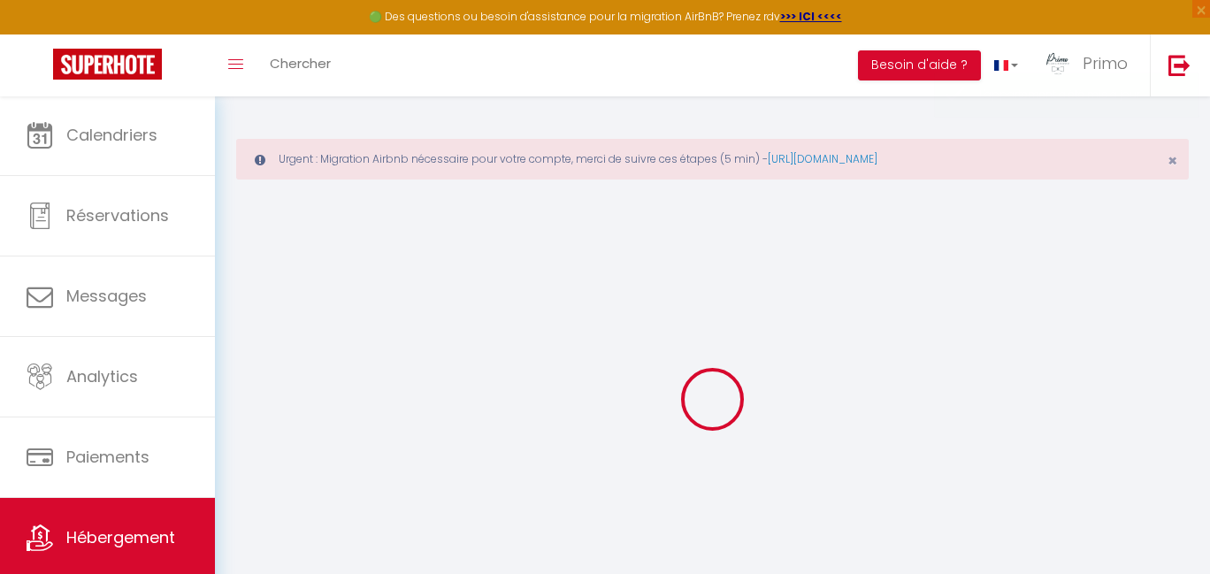
select select
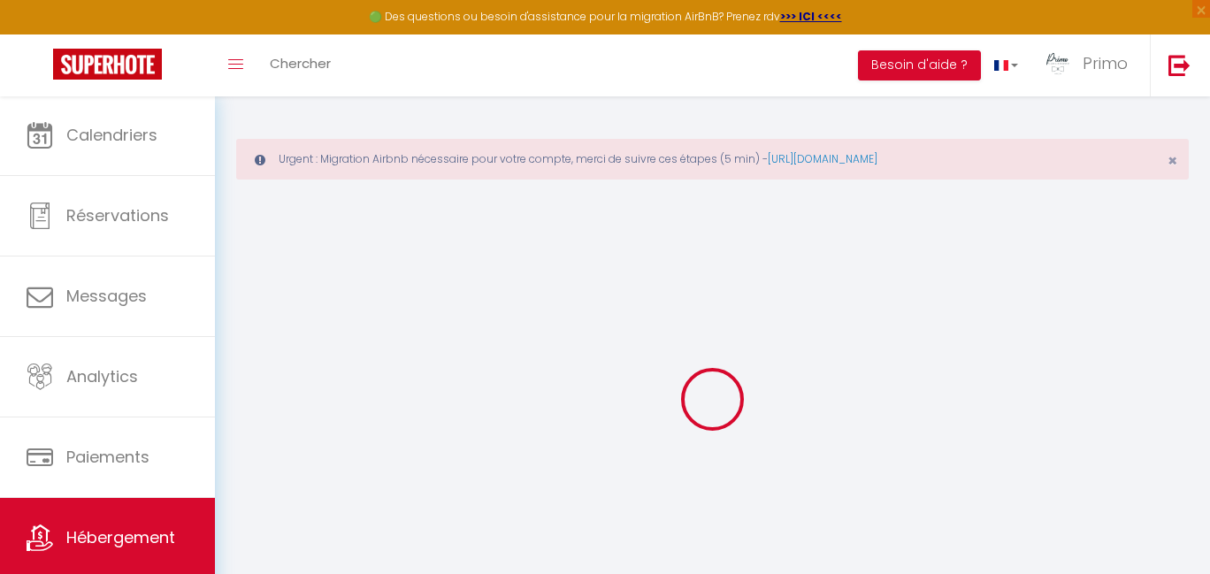
select select
checkbox input "false"
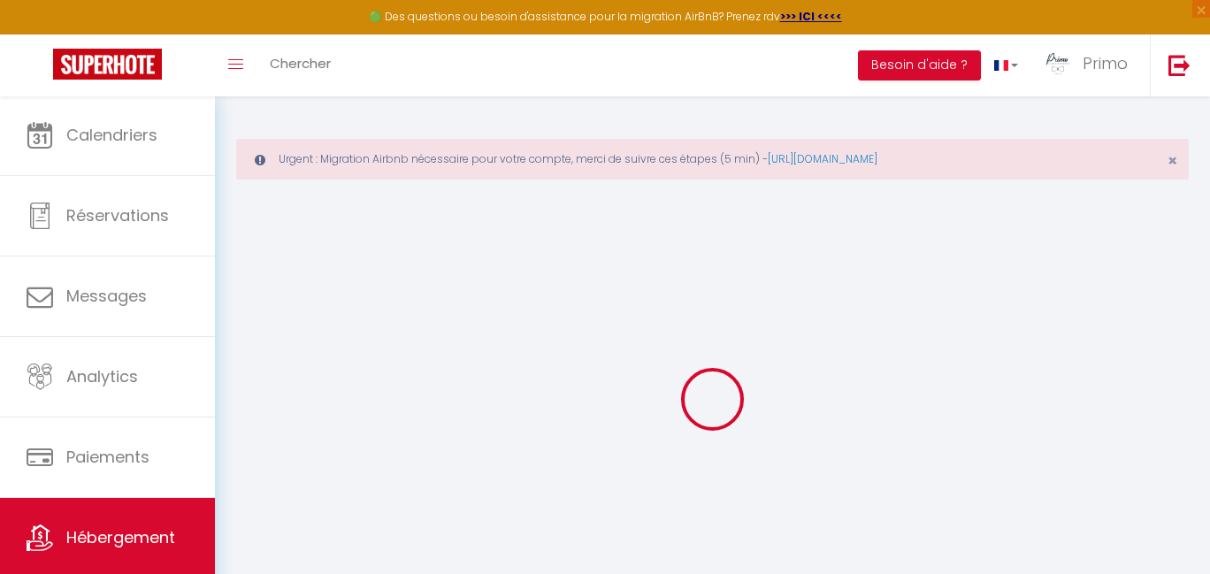
checkbox input "false"
select select
checkbox input "true"
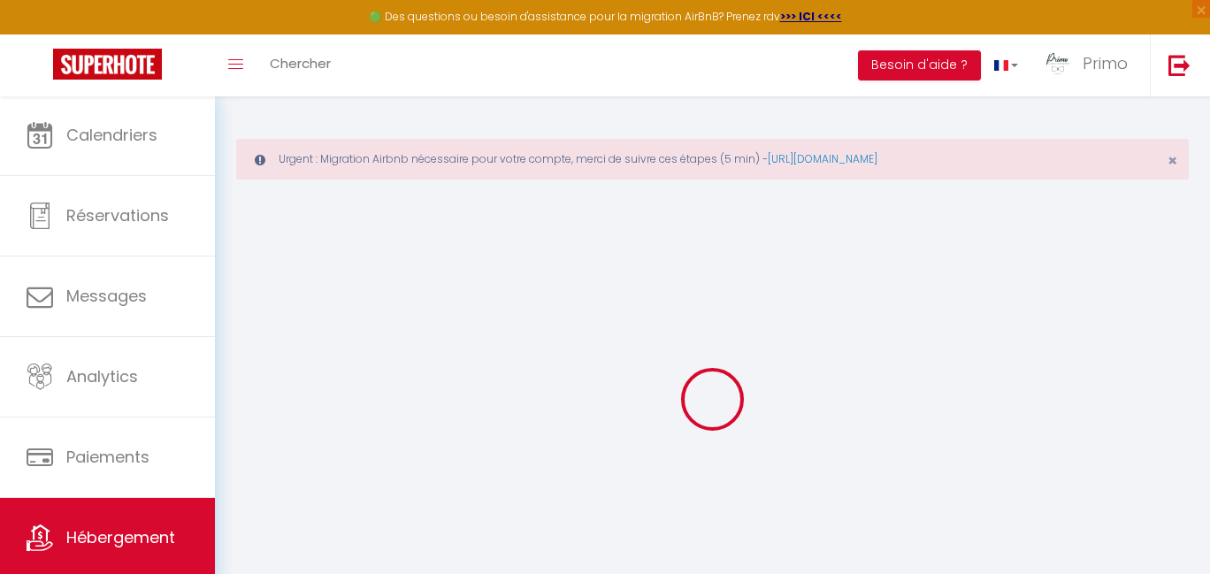
checkbox input "false"
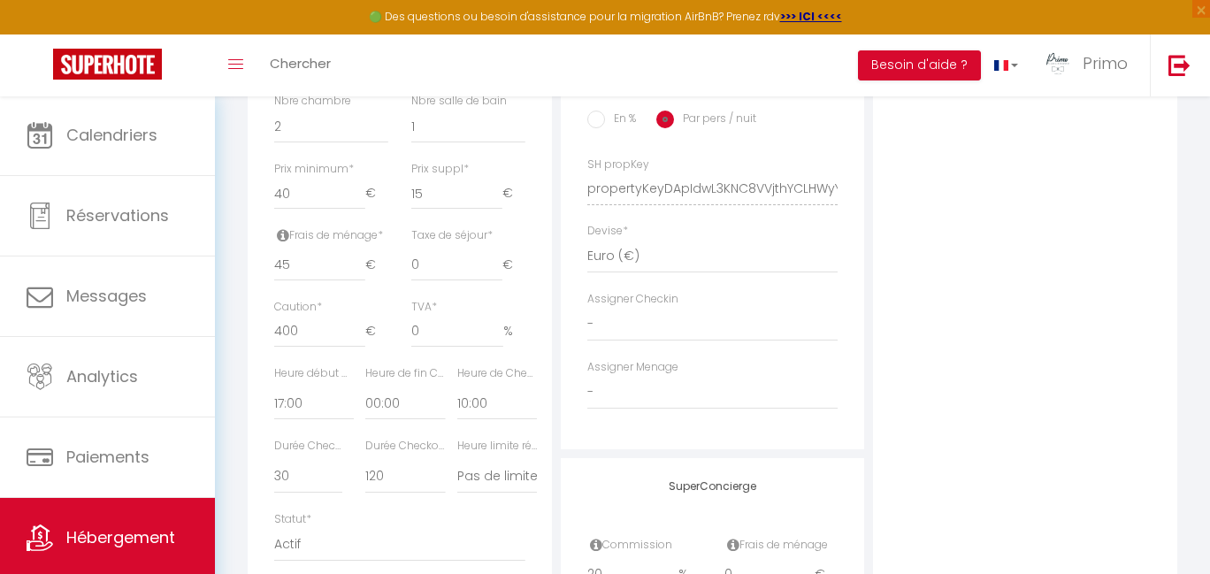
scroll to position [811, 0]
select select "5887"
checkbox input "true"
checkbox input "false"
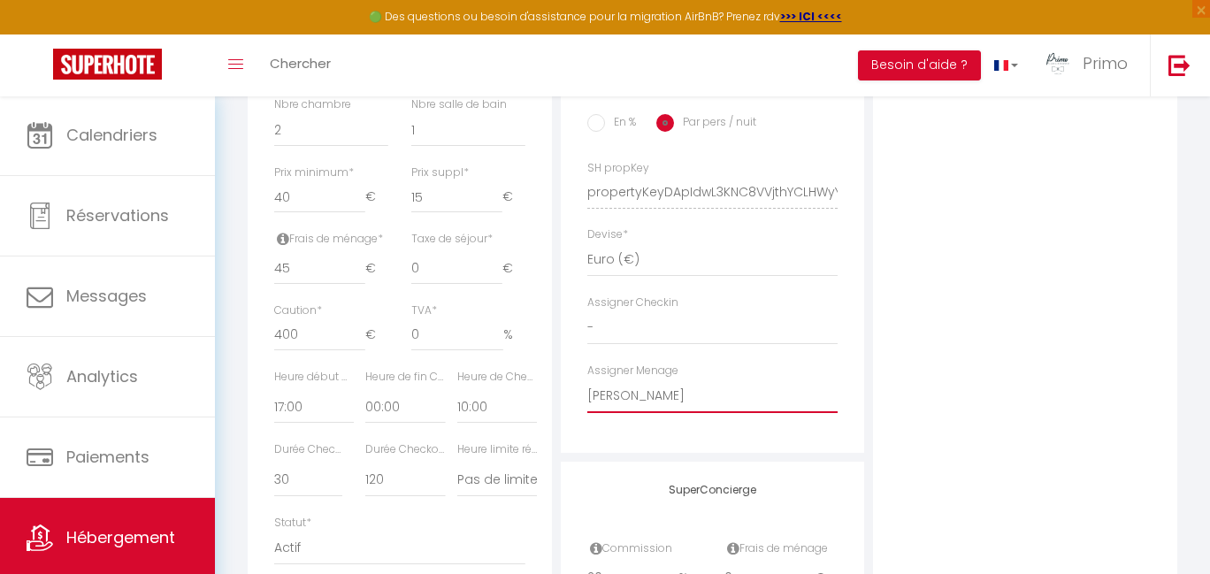
checkbox input "false"
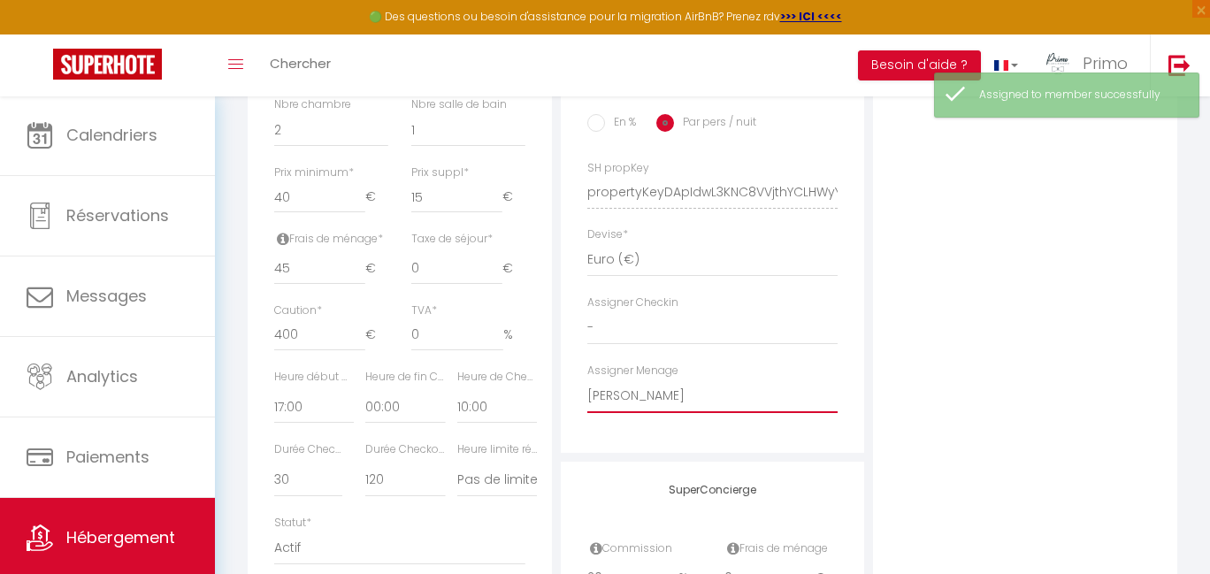
scroll to position [0, 0]
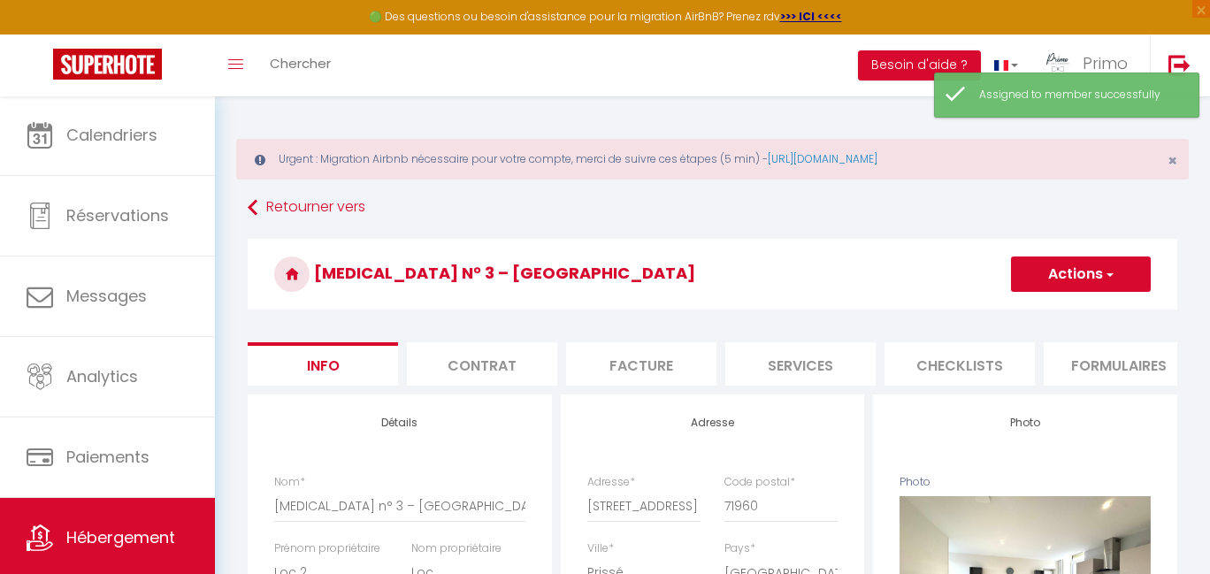
click at [1097, 284] on button "Actions" at bounding box center [1081, 273] width 140 height 35
drag, startPoint x: 1042, startPoint y: 312, endPoint x: 1029, endPoint y: 313, distance: 13.3
click at [1041, 312] on input "Enregistrer" at bounding box center [1010, 313] width 65 height 18
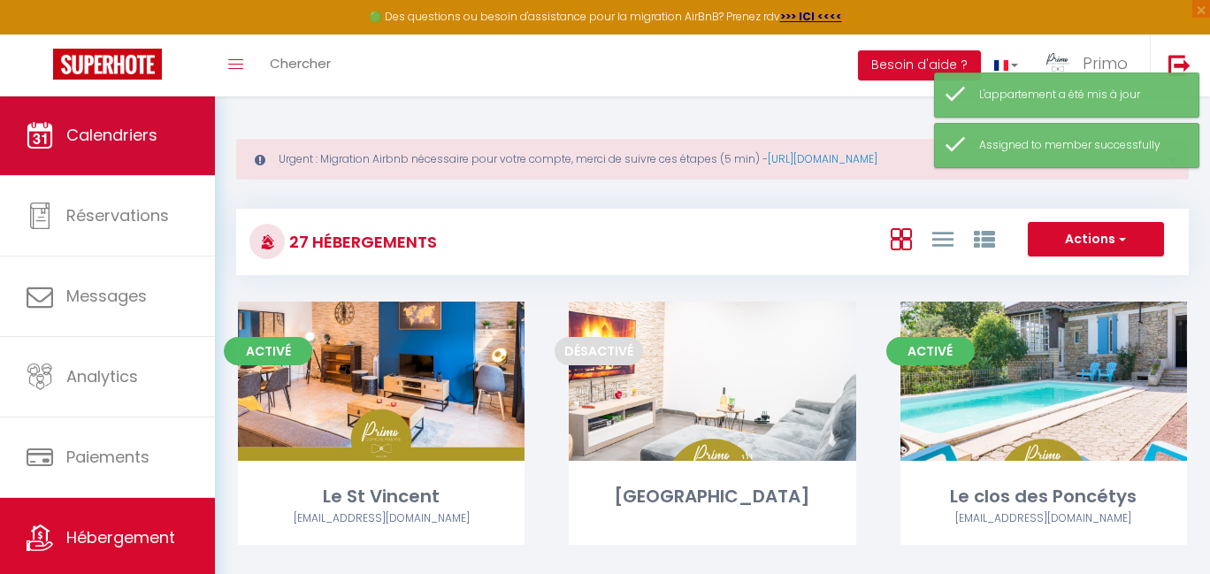
click at [138, 157] on link "Calendriers" at bounding box center [107, 136] width 215 height 80
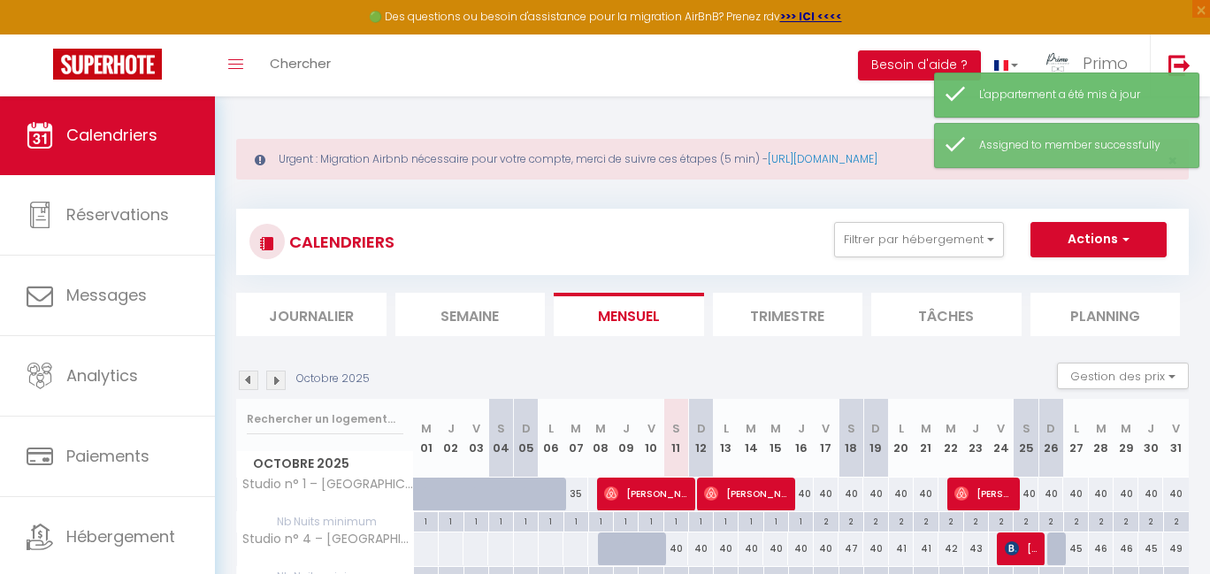
scroll to position [140, 0]
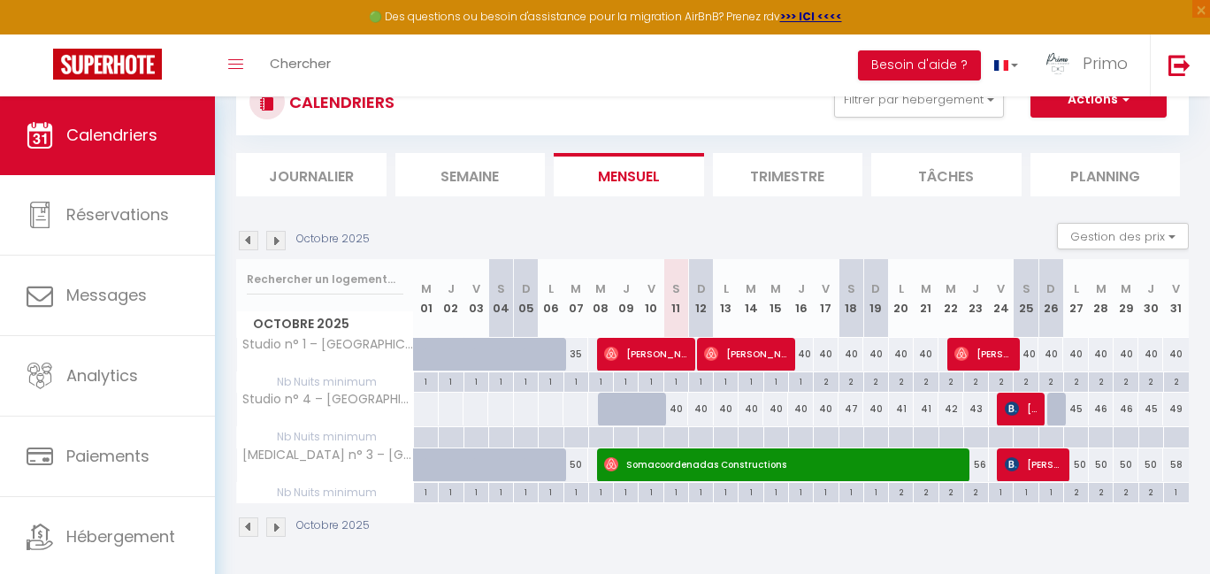
click at [748, 343] on span "[PERSON_NAME]" at bounding box center [745, 354] width 82 height 34
select select "OK"
select select "0"
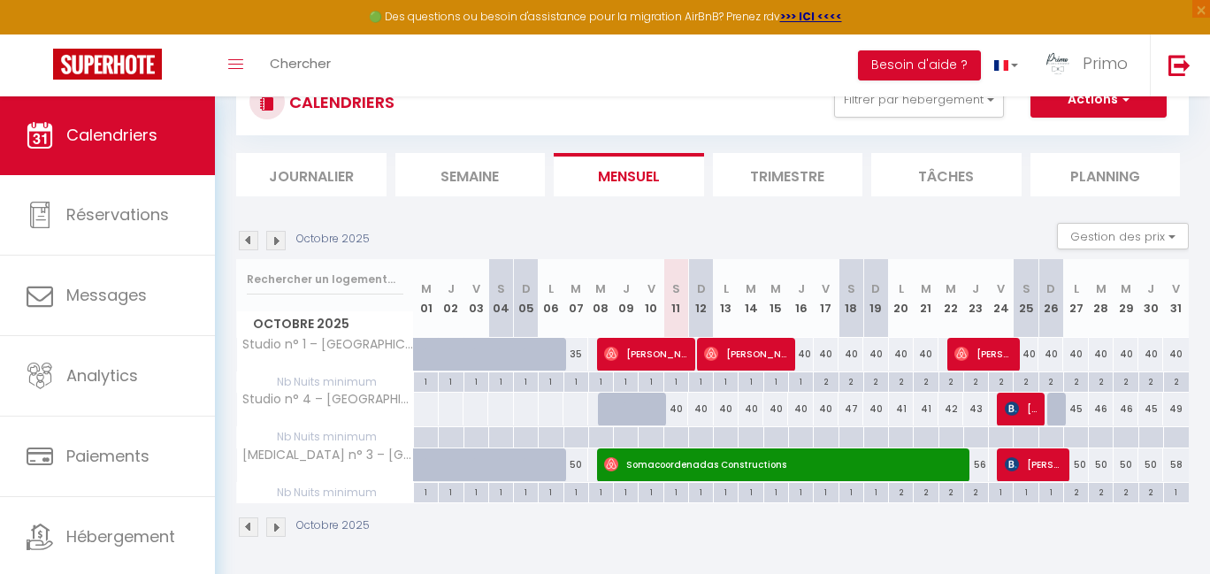
select select "1"
select select
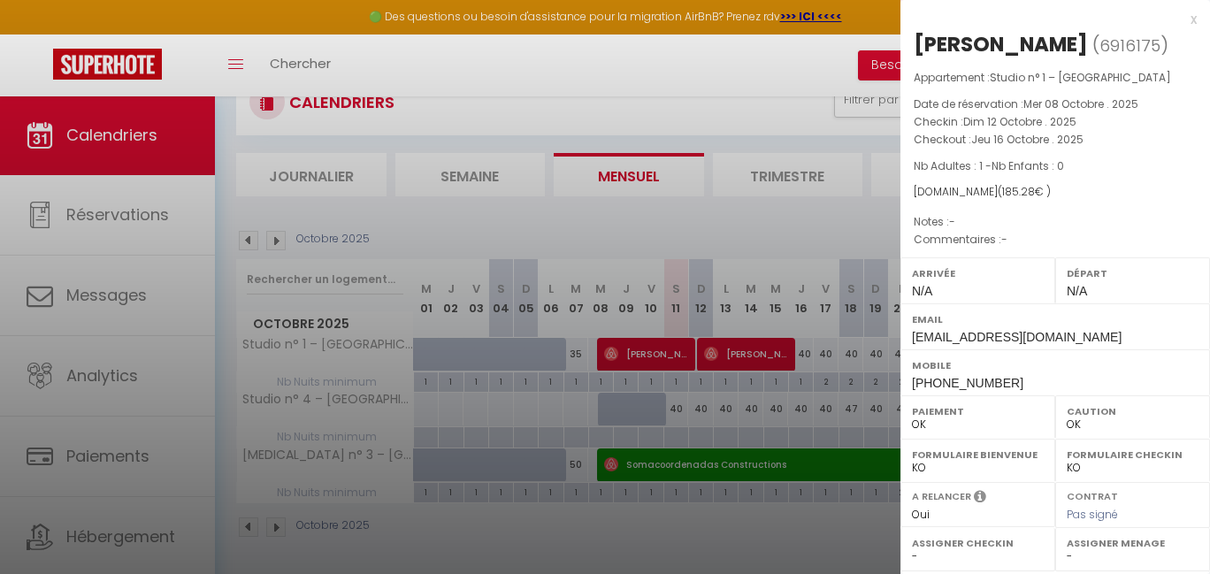
scroll to position [291, 0]
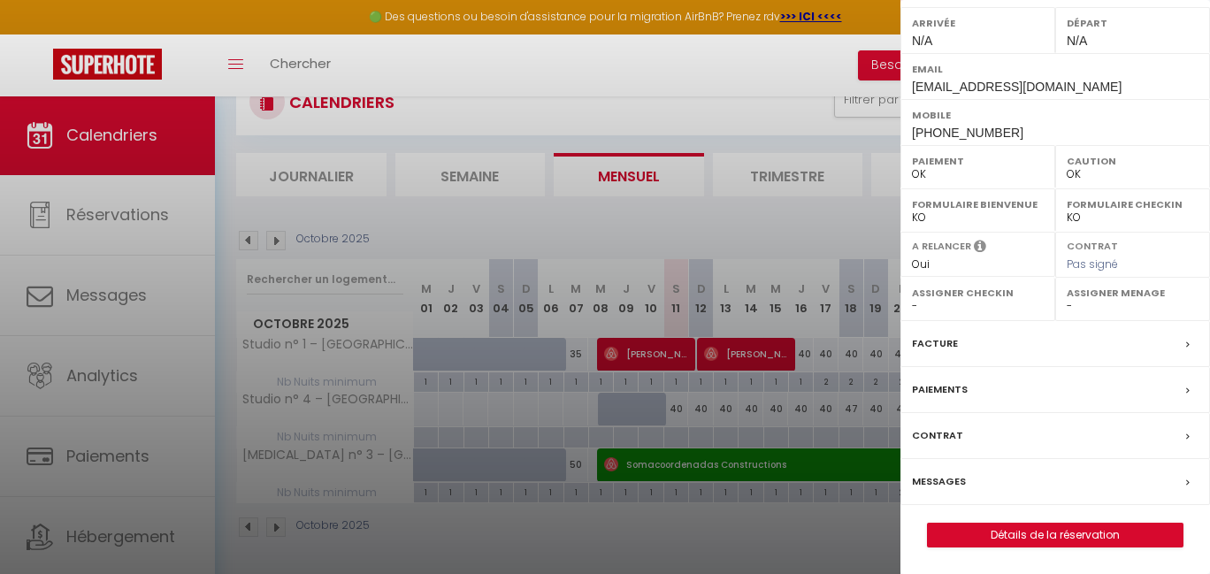
select select "5887"
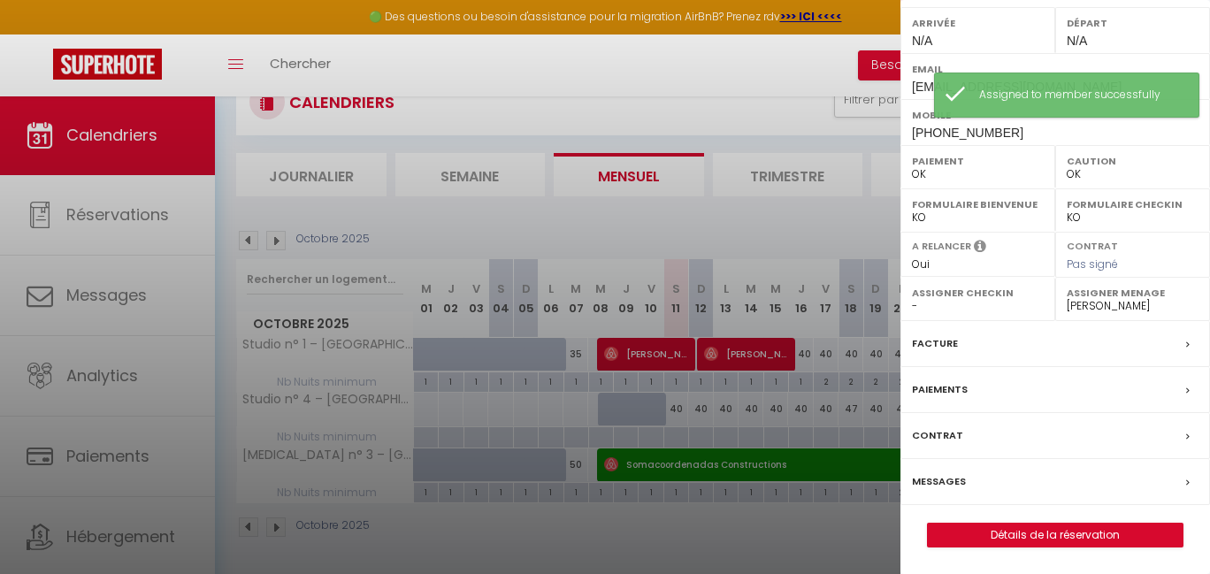
click at [802, 549] on div at bounding box center [605, 287] width 1210 height 574
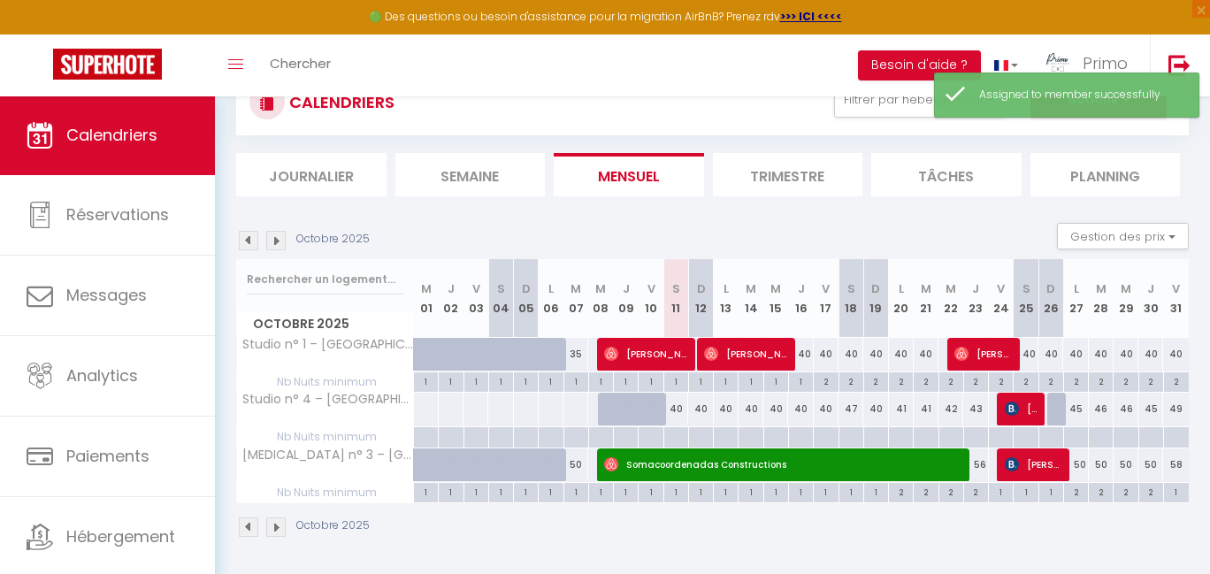
click at [984, 348] on span "[PERSON_NAME]" at bounding box center [982, 354] width 57 height 34
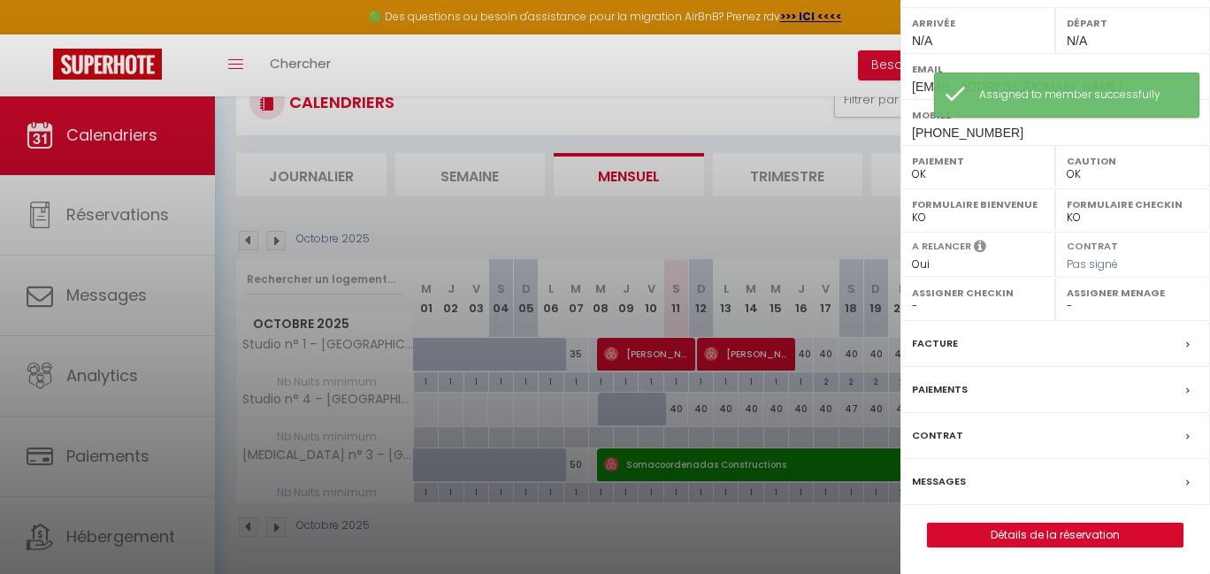
click at [808, 507] on div at bounding box center [605, 287] width 1210 height 574
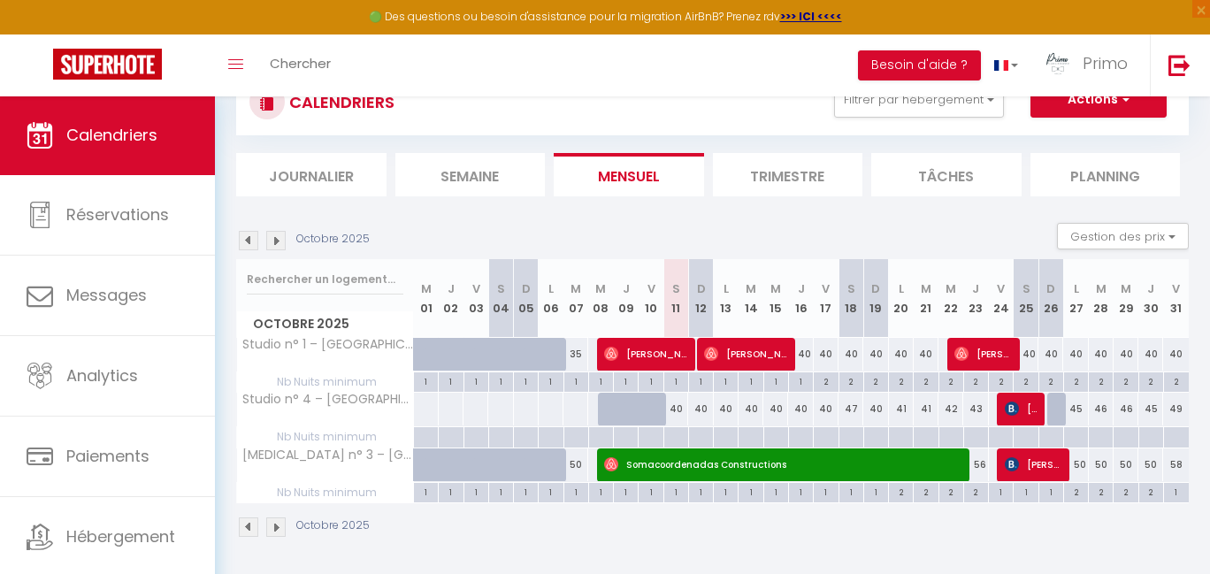
click at [1003, 347] on span "[PERSON_NAME]" at bounding box center [982, 354] width 57 height 34
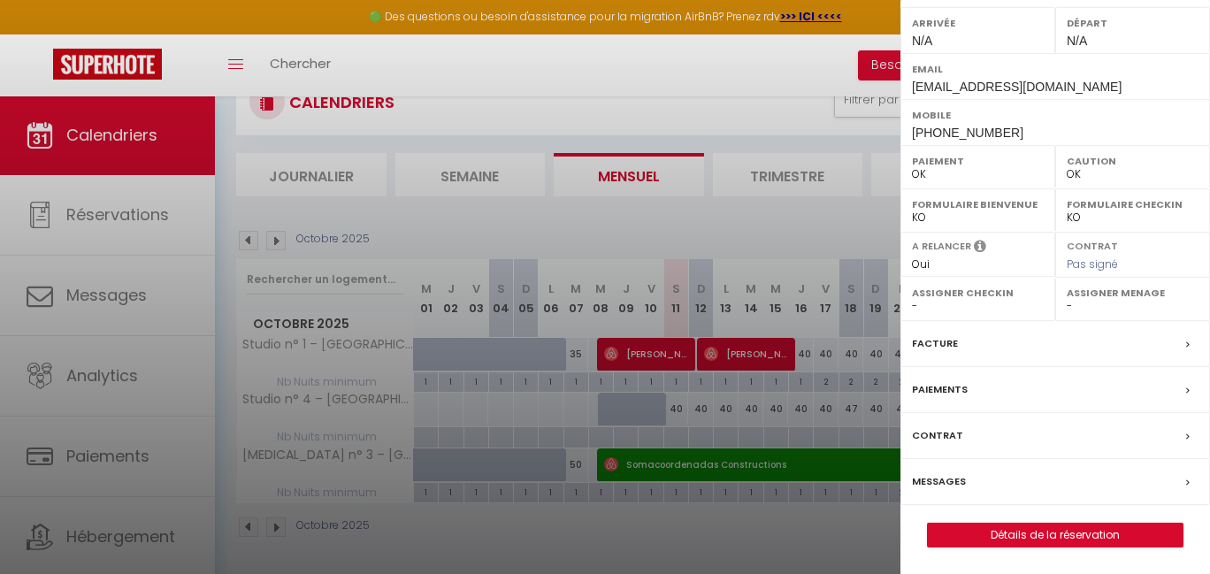
select select "5887"
click at [789, 544] on div at bounding box center [605, 287] width 1210 height 574
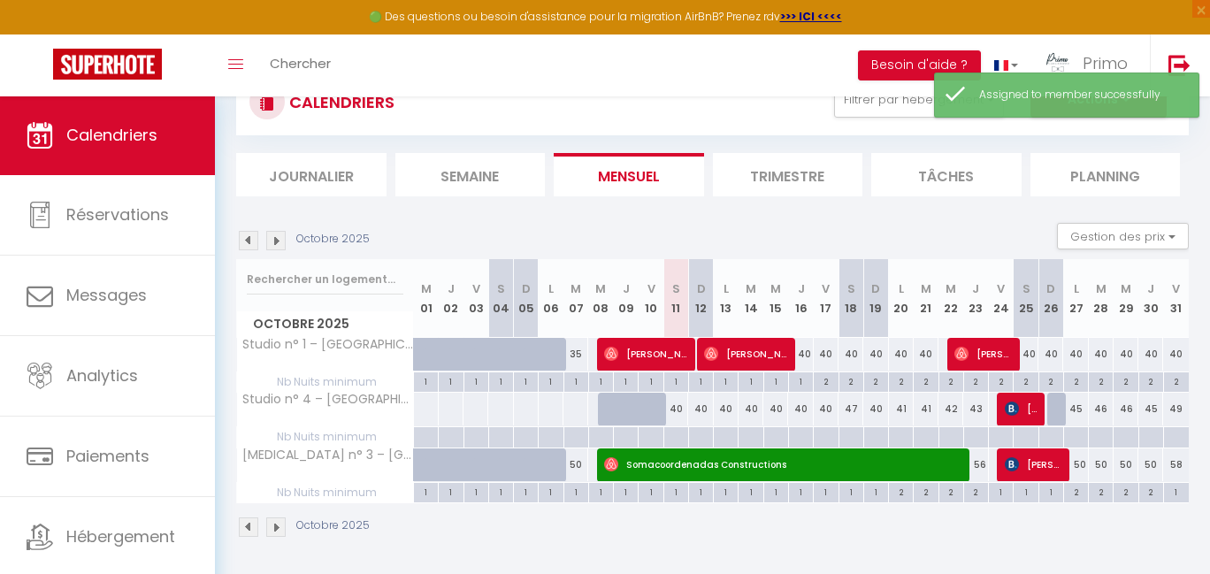
click at [1028, 410] on span "[PERSON_NAME]" at bounding box center [1021, 409] width 33 height 34
select select "KO"
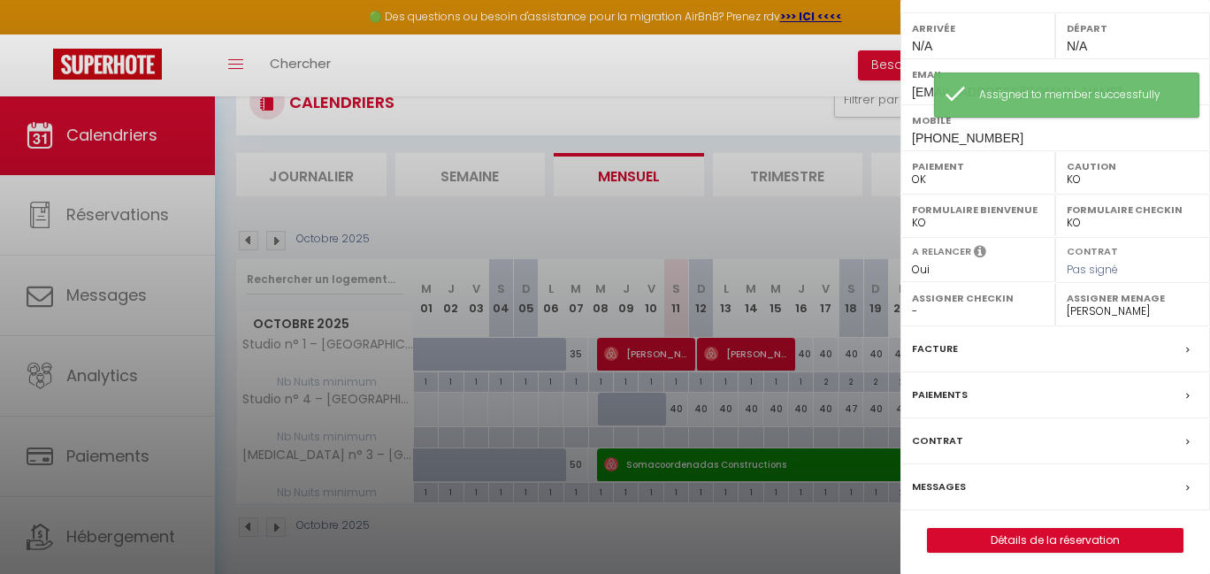
click at [781, 536] on div at bounding box center [605, 287] width 1210 height 574
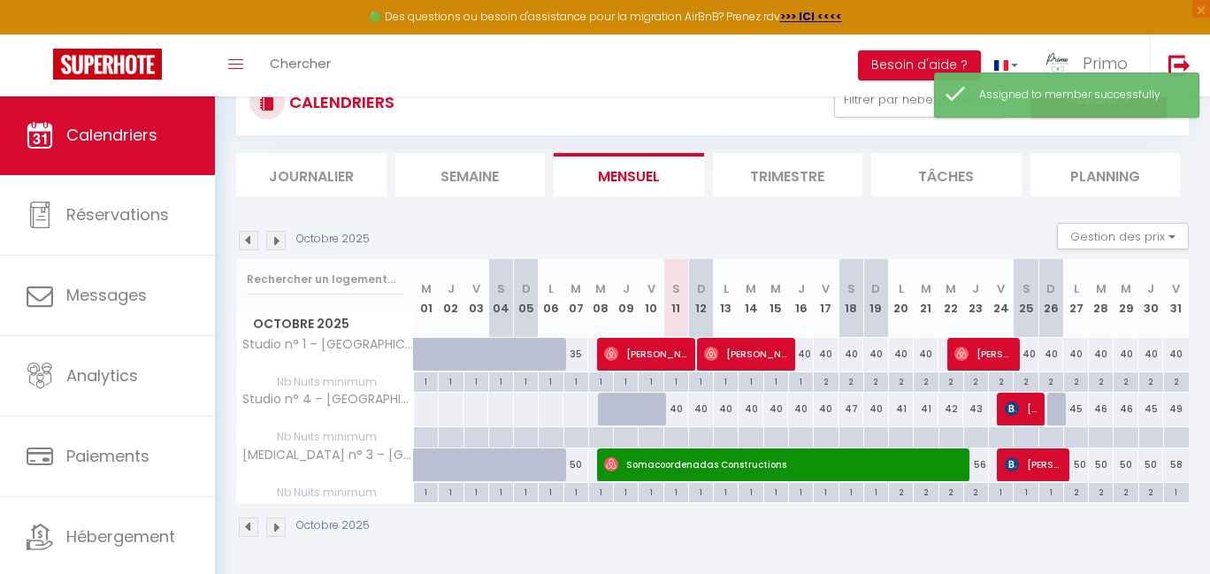
click at [1027, 472] on span "[PERSON_NAME]" at bounding box center [1033, 465] width 57 height 34
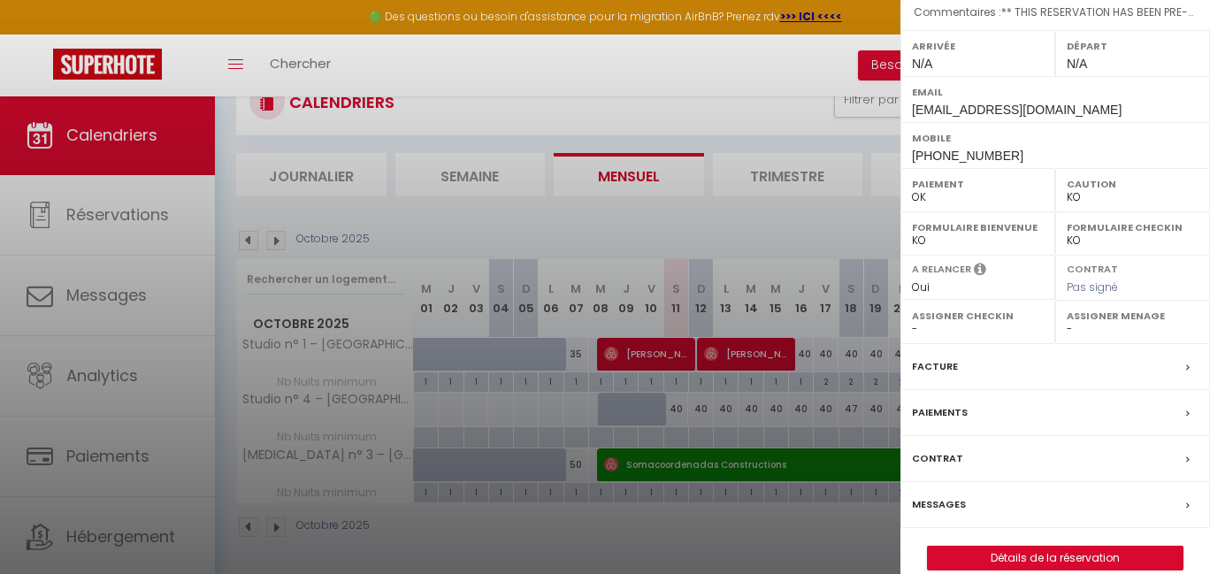
select select "5887"
click at [732, 527] on div at bounding box center [605, 287] width 1210 height 574
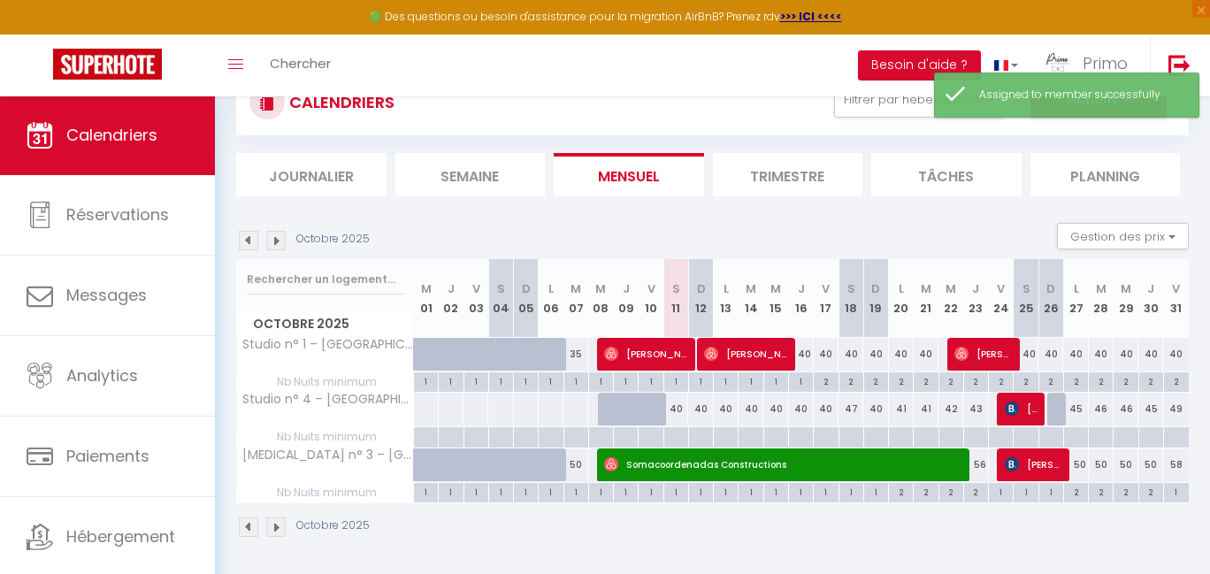
click at [886, 464] on span "Somacoordenadas Constructions" at bounding box center [781, 465] width 355 height 34
select select "OK"
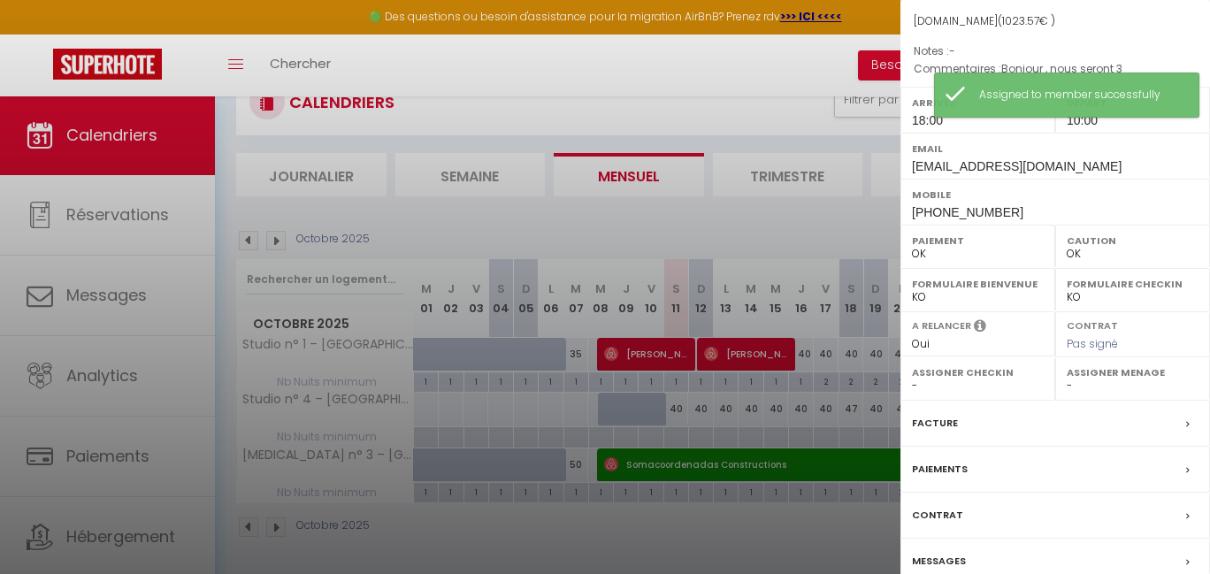
select select "5887"
click at [721, 545] on div at bounding box center [605, 287] width 1210 height 574
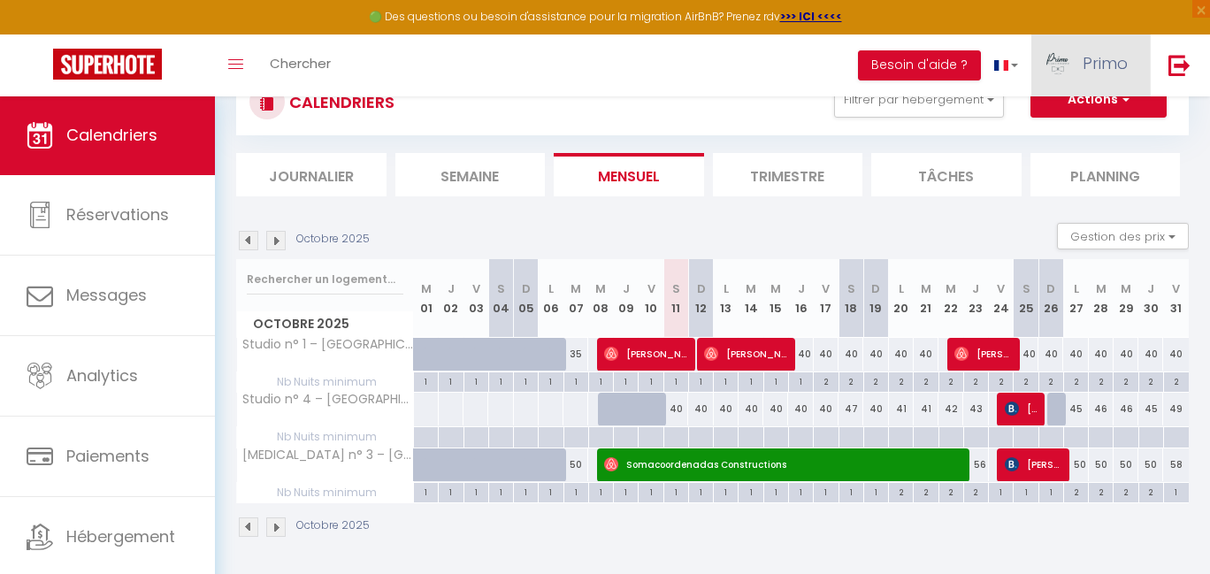
click at [1056, 45] on link "Primo" at bounding box center [1090, 65] width 119 height 62
click at [1058, 149] on link "Équipe" at bounding box center [1079, 155] width 131 height 30
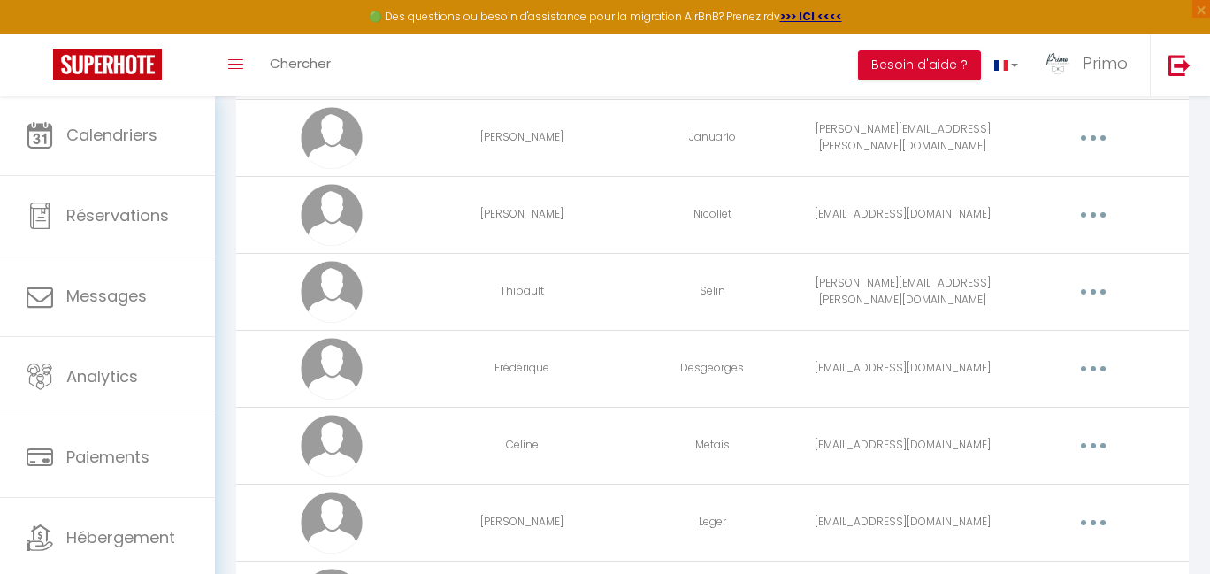
scroll to position [321, 0]
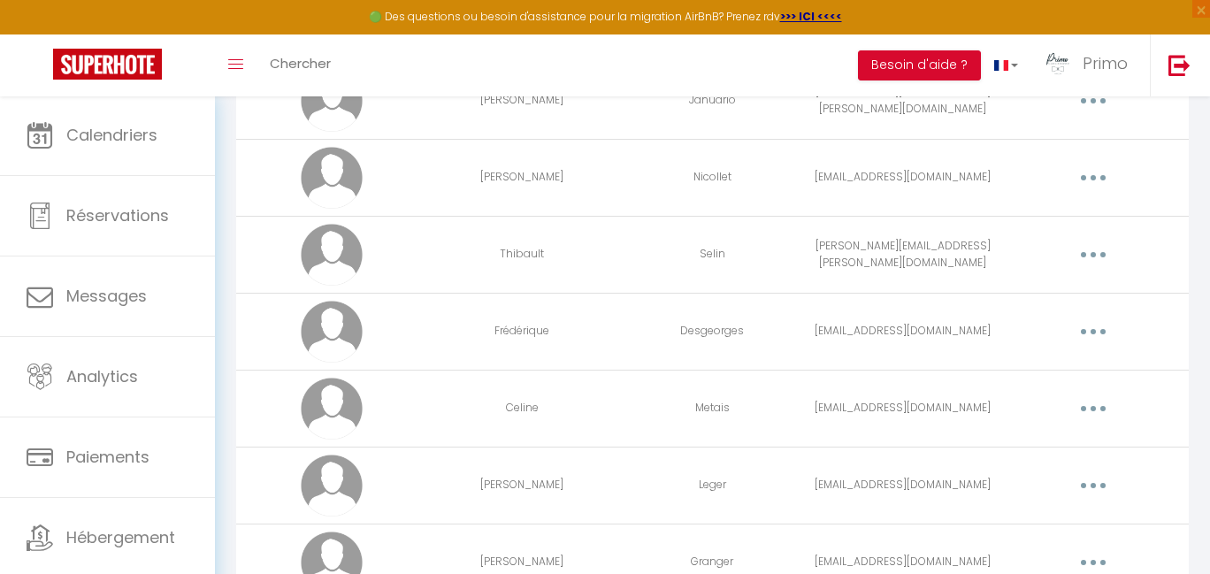
click at [1094, 329] on icon "button" at bounding box center [1093, 331] width 5 height 5
click at [1050, 372] on link "Editer" at bounding box center [1047, 372] width 131 height 30
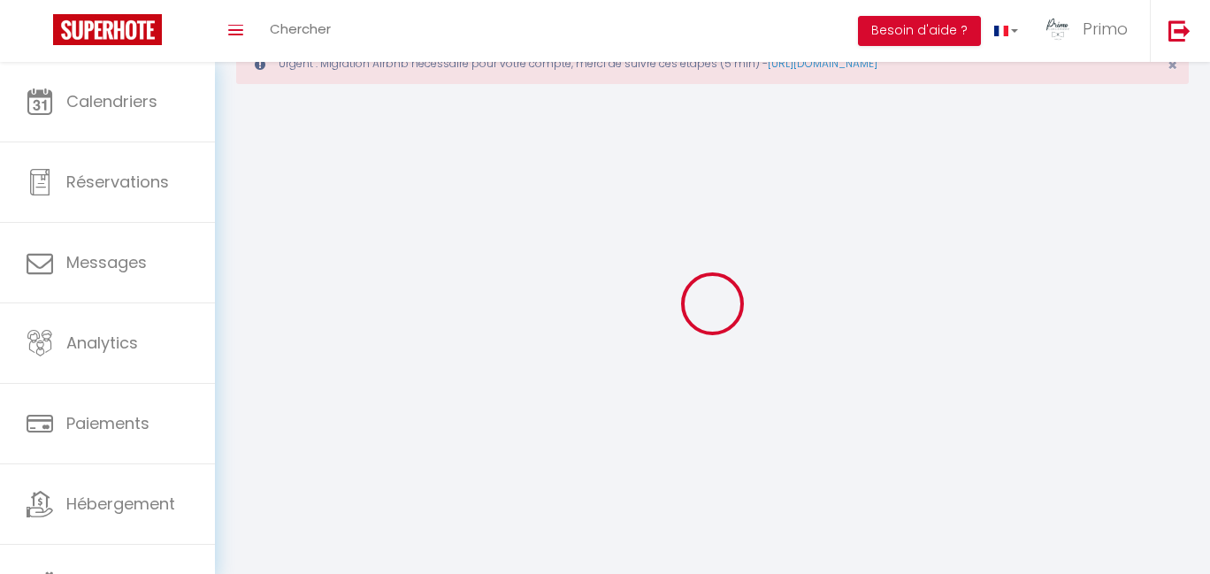
scroll to position [62, 0]
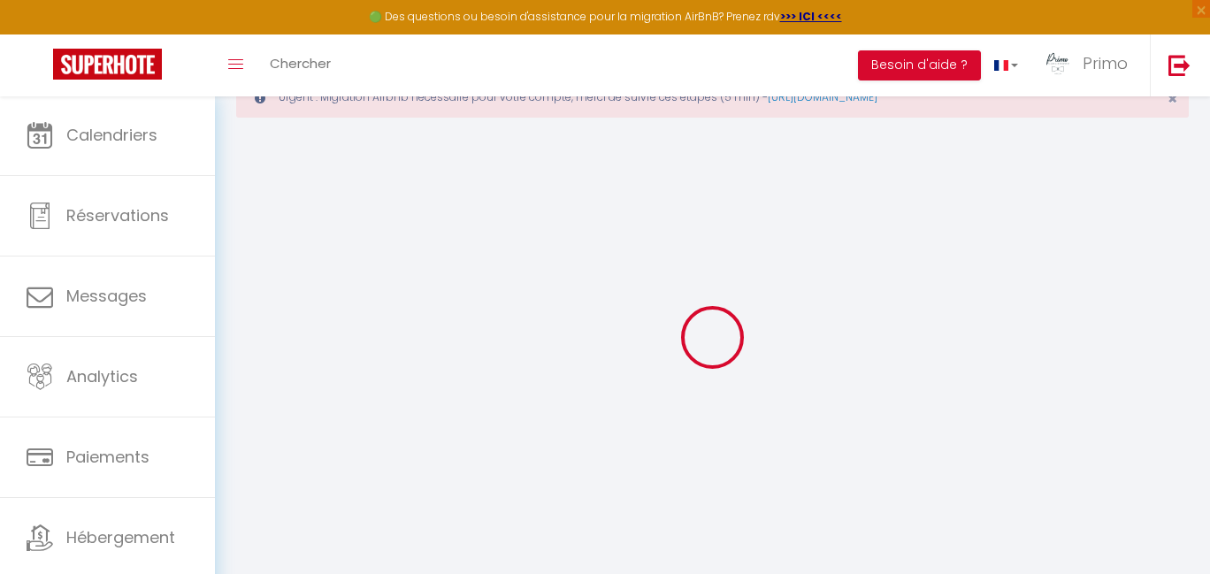
type input "Frédérique"
type input "Desgeorges"
type input "frederiquedesgeorges@yahoo.fr"
type textarea "https://app.superhote.com/#/connect/f9YGJECyta"
checkbox input "true"
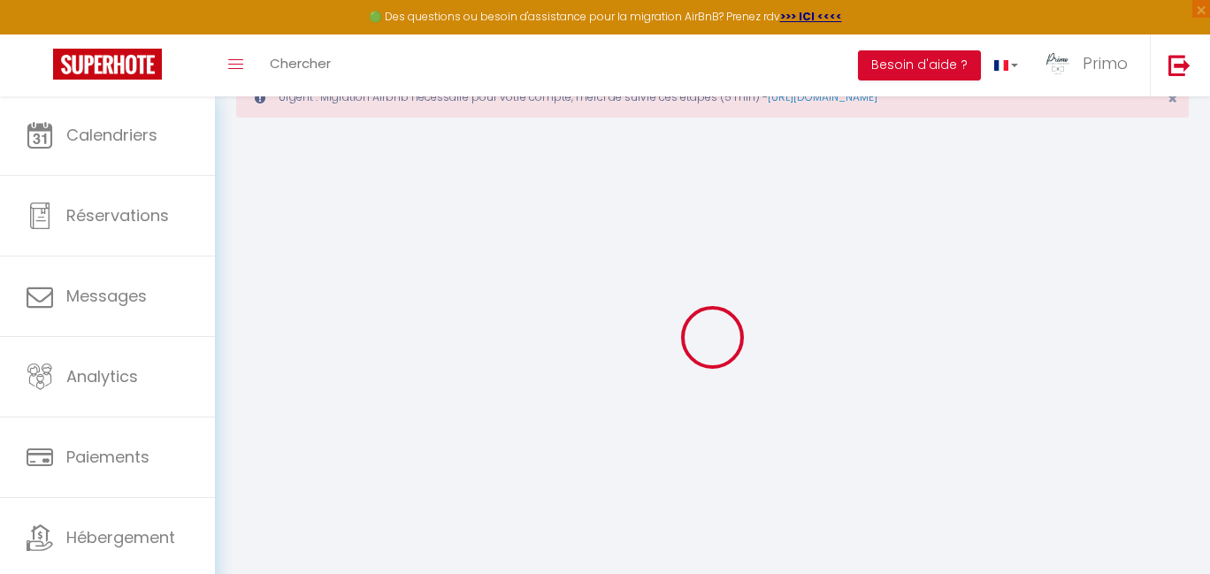
checkbox input "false"
checkbox input "true"
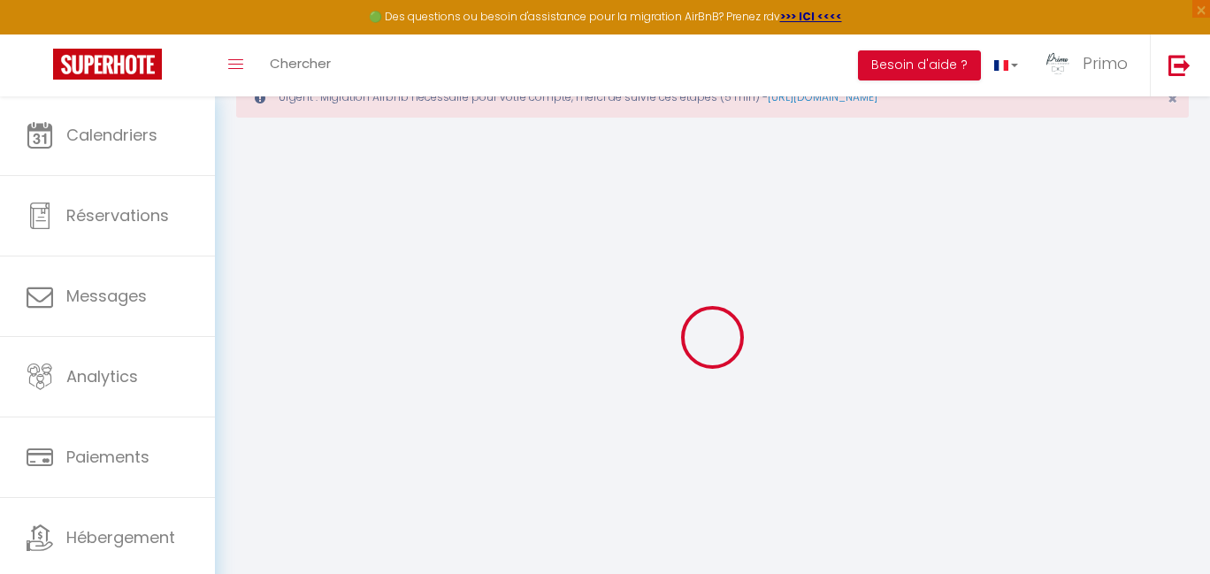
checkbox input "true"
checkbox input "false"
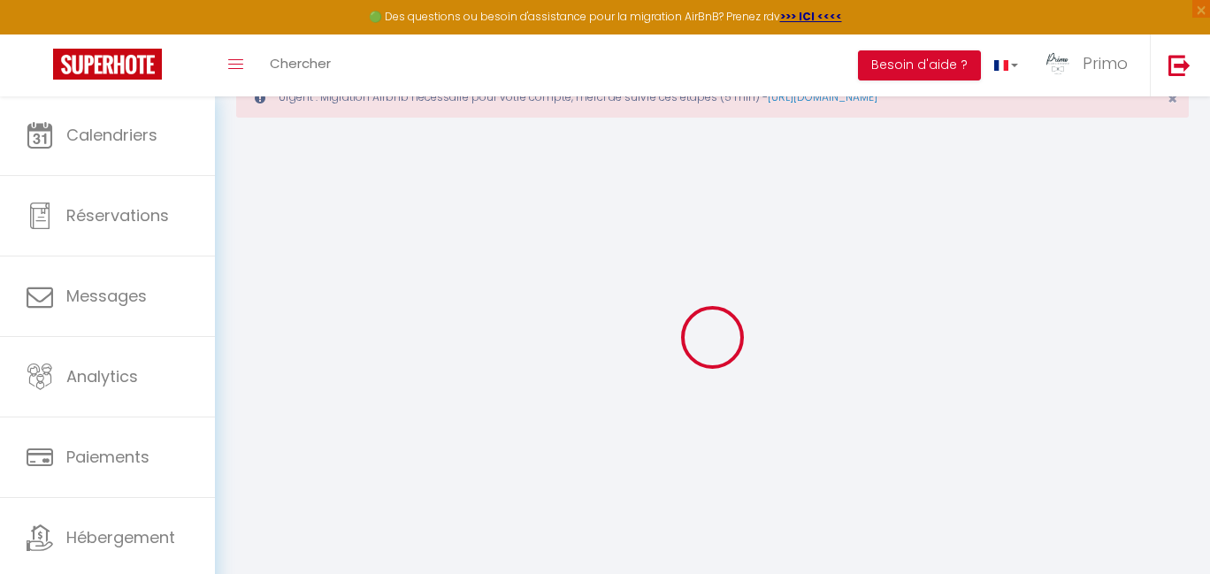
checkbox input "false"
select select
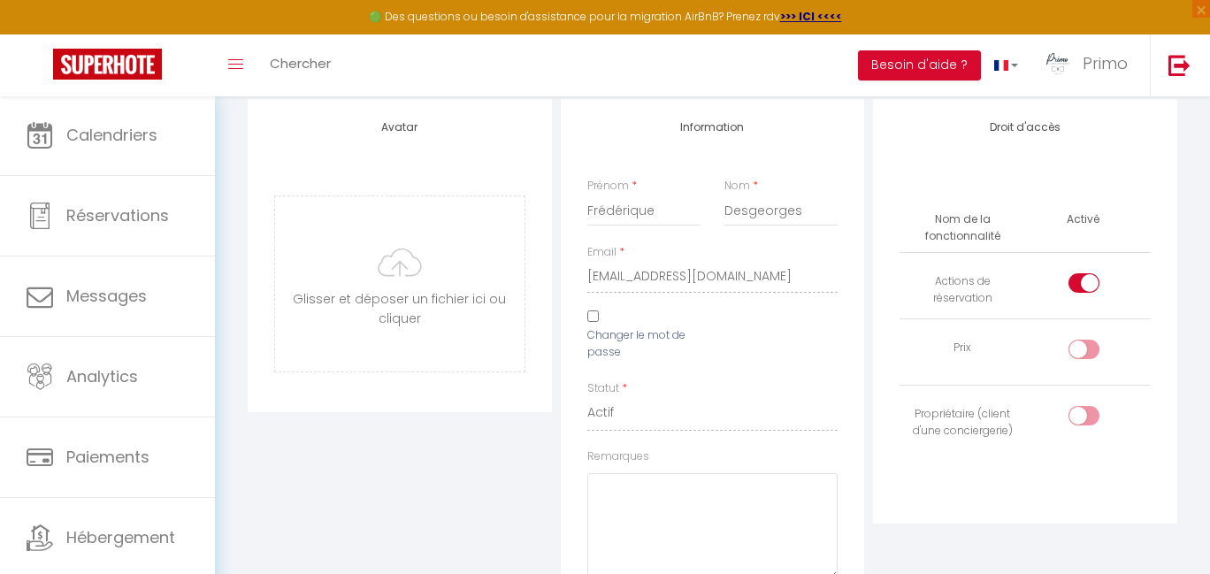
scroll to position [0, 0]
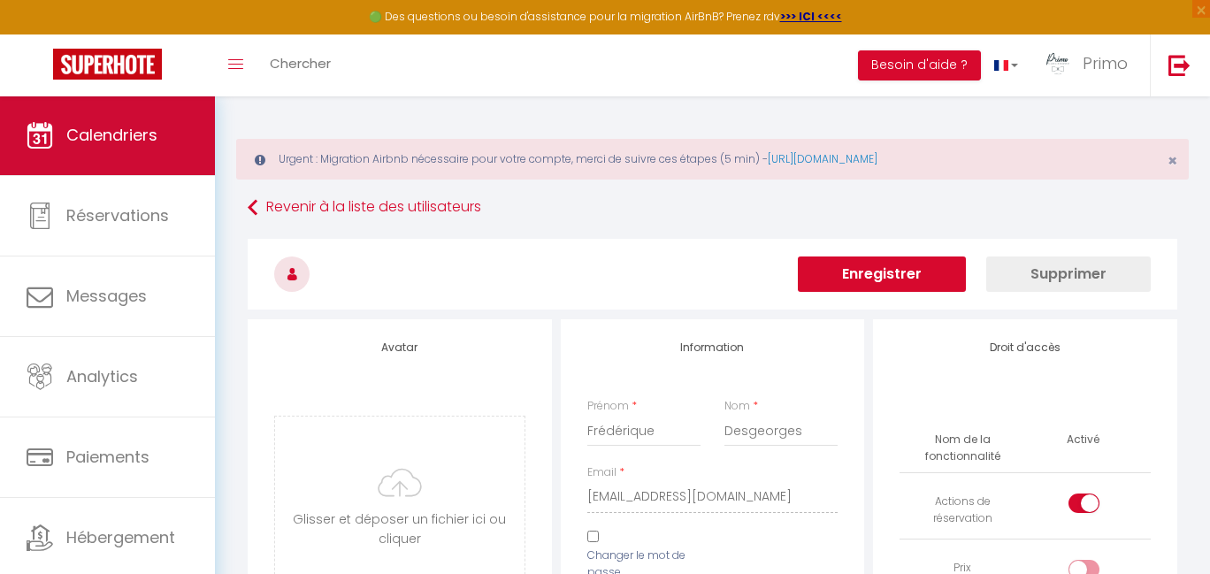
click at [82, 130] on span "Calendriers" at bounding box center [111, 135] width 91 height 22
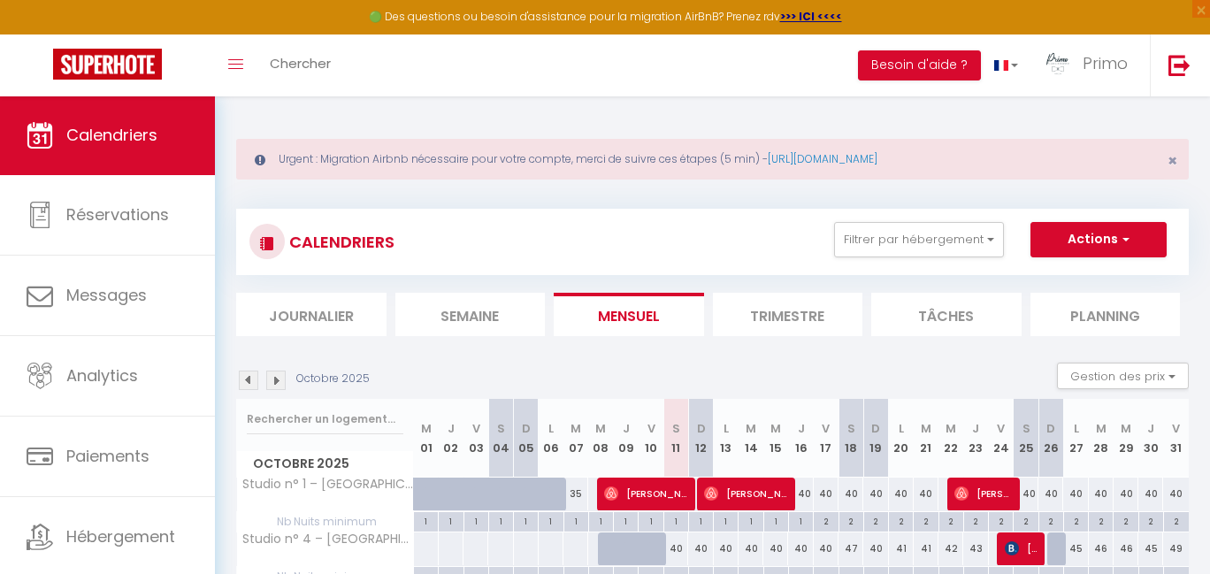
click at [896, 256] on div "CALENDRIERS Filtrer par hébergement Mâcon Le St Vincent City House Le clos des …" at bounding box center [712, 242] width 926 height 40
click at [897, 245] on button "Filtrer par hébergement" at bounding box center [919, 239] width 170 height 35
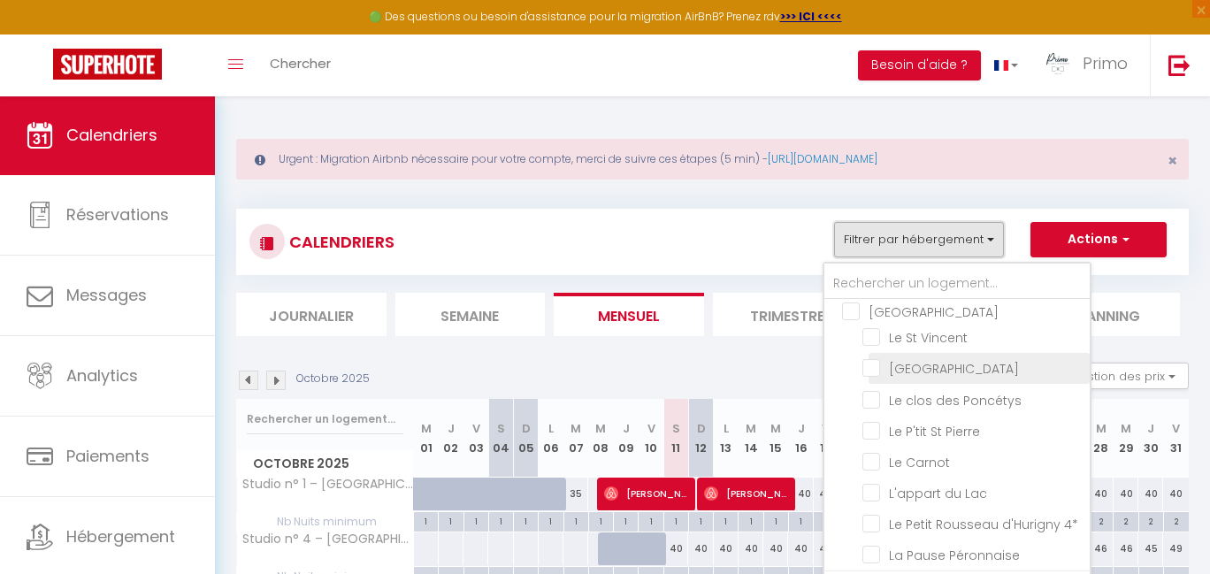
scroll to position [11, 0]
click at [923, 311] on input "[GEOGRAPHIC_DATA]" at bounding box center [974, 306] width 265 height 18
checkbox input "true"
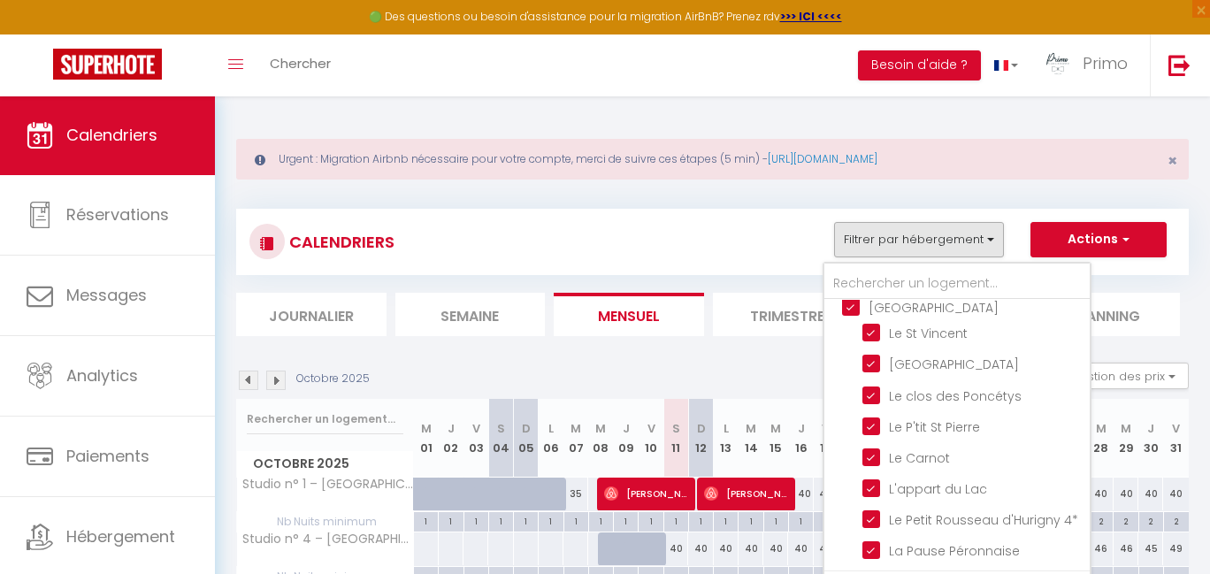
checkbox input "true"
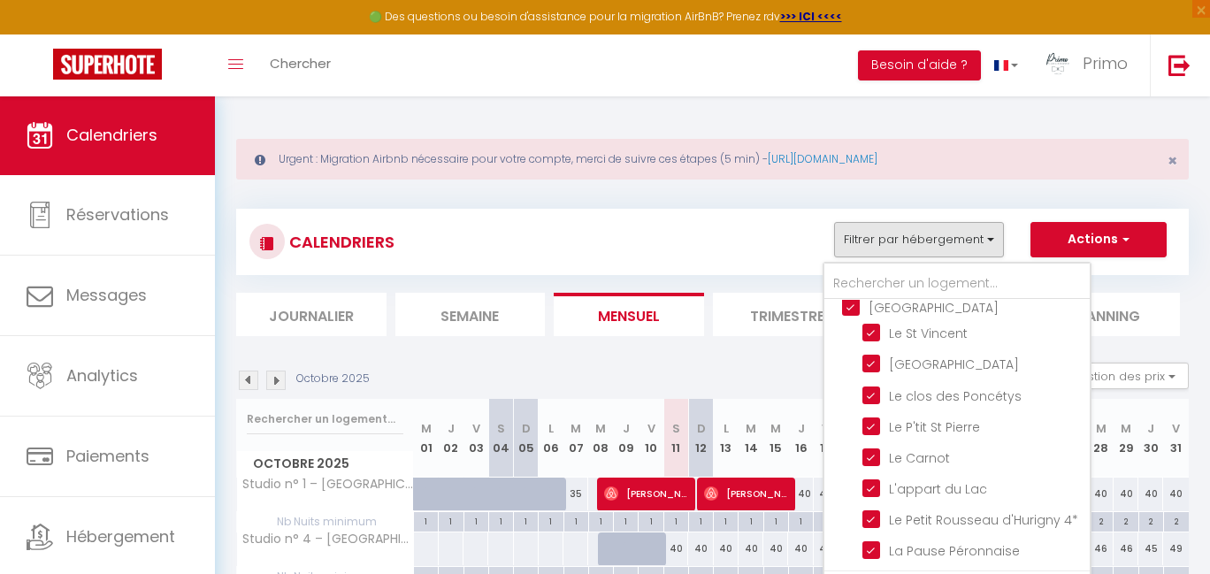
checkbox input "true"
checkbox input "false"
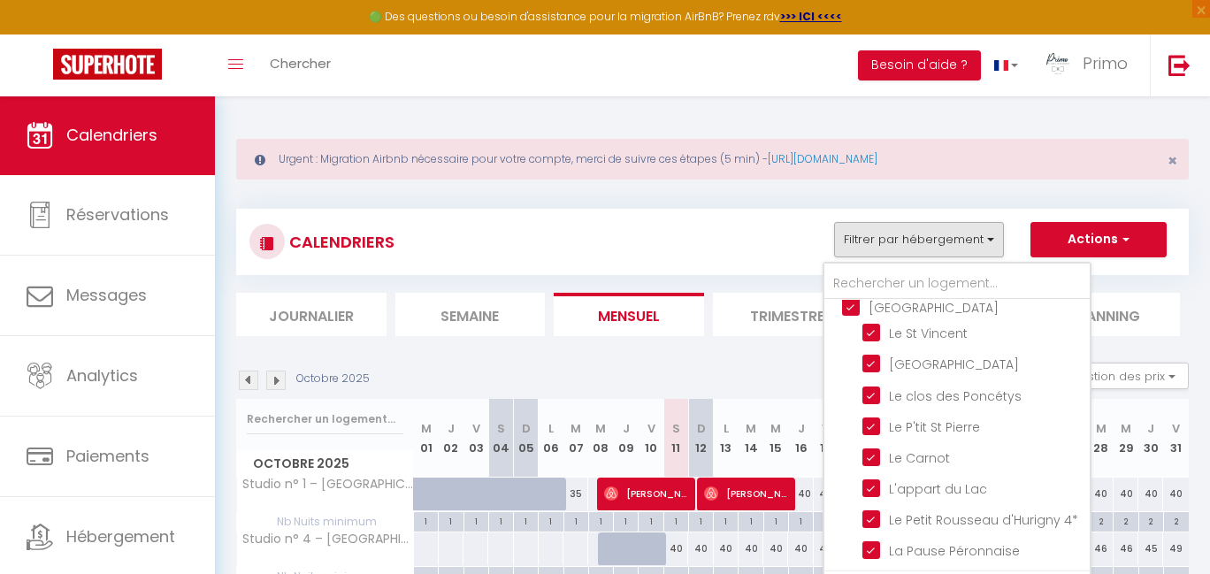
checkbox input "false"
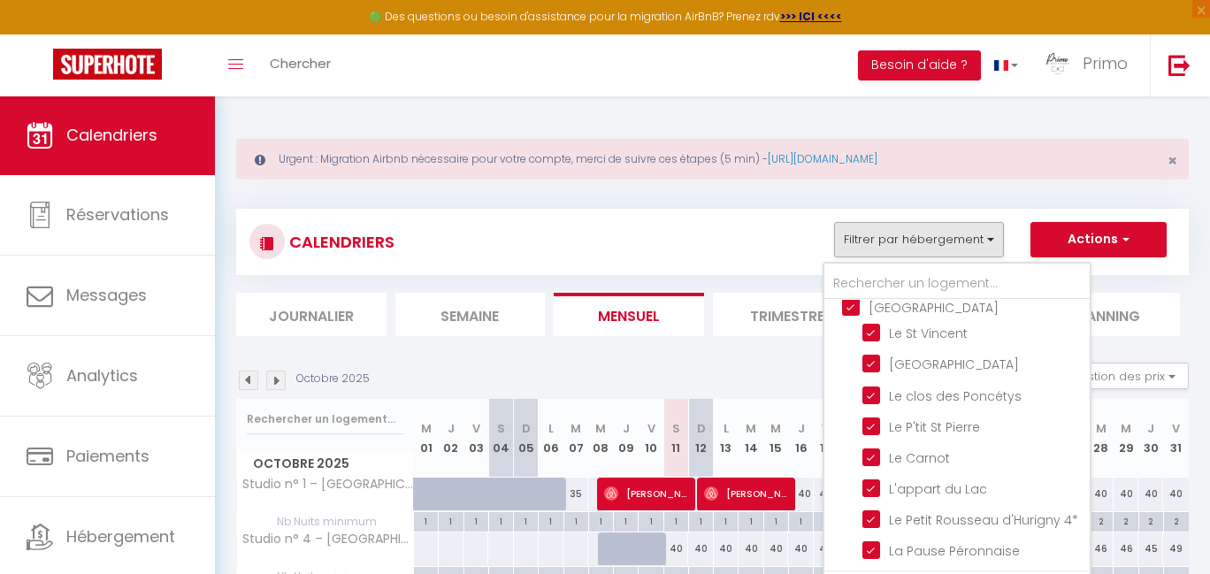
checkbox input "false"
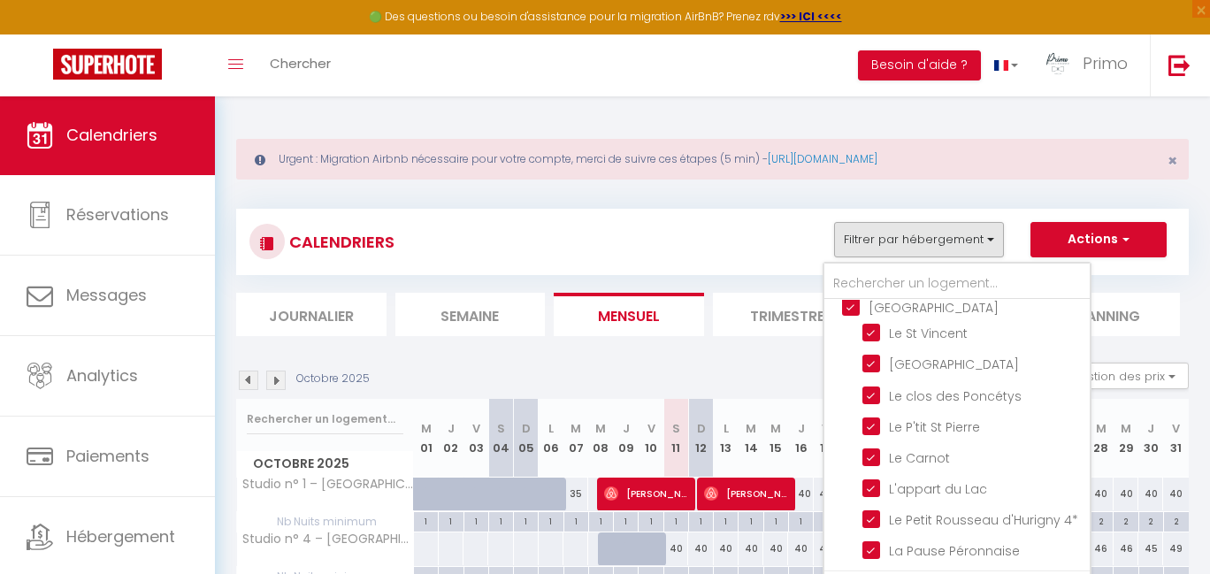
checkbox input "false"
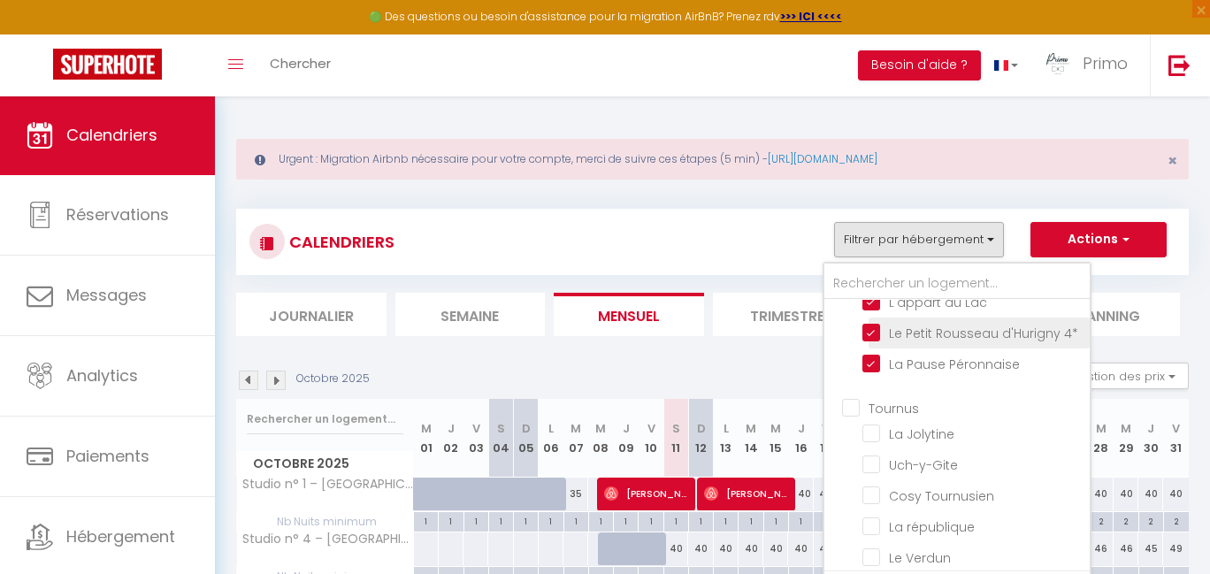
scroll to position [312, 0]
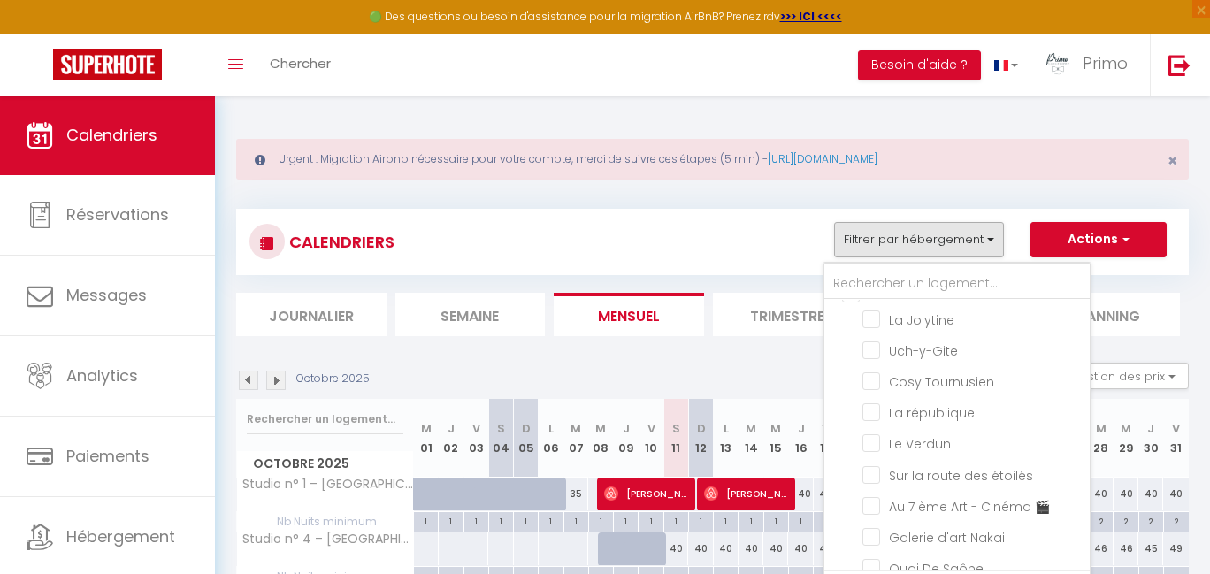
click at [912, 301] on input "Tournus" at bounding box center [974, 292] width 265 height 18
checkbox input "true"
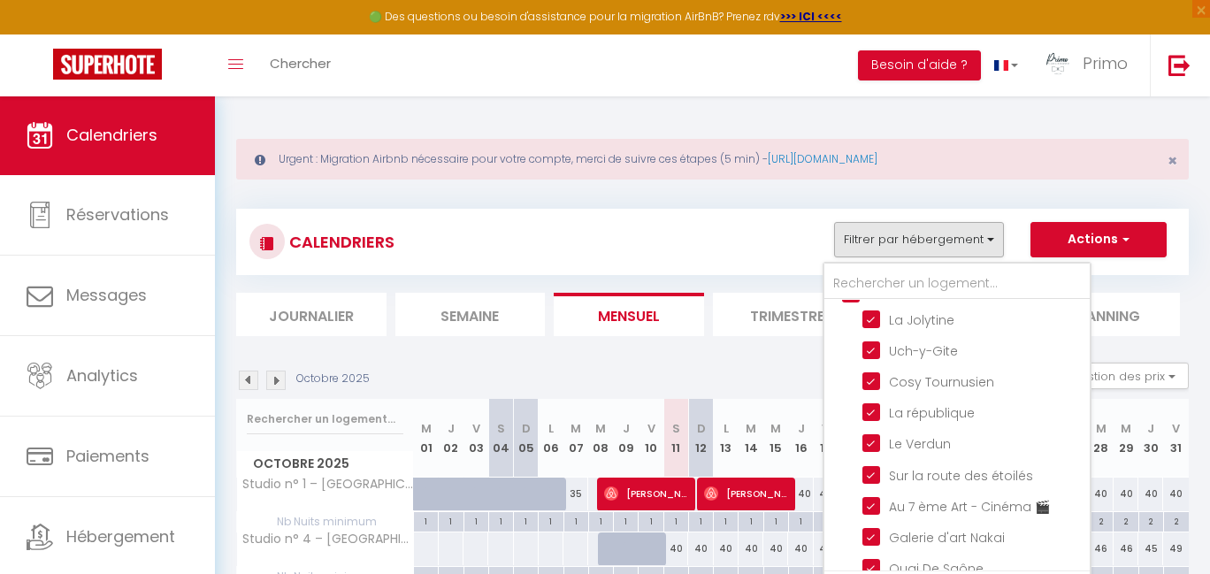
checkbox input "true"
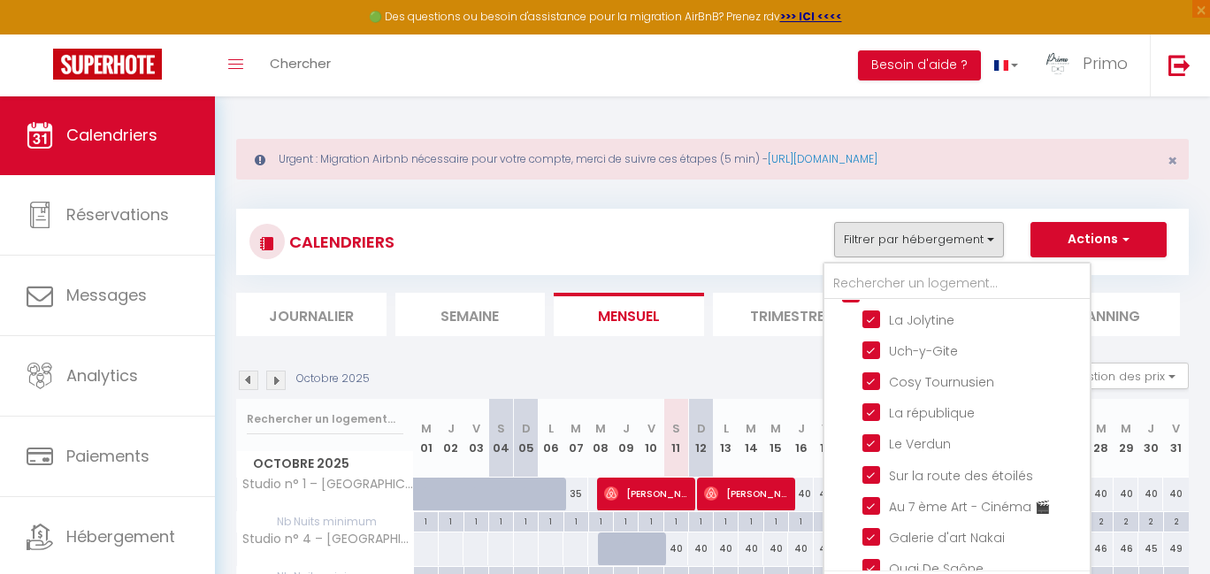
checkbox input "true"
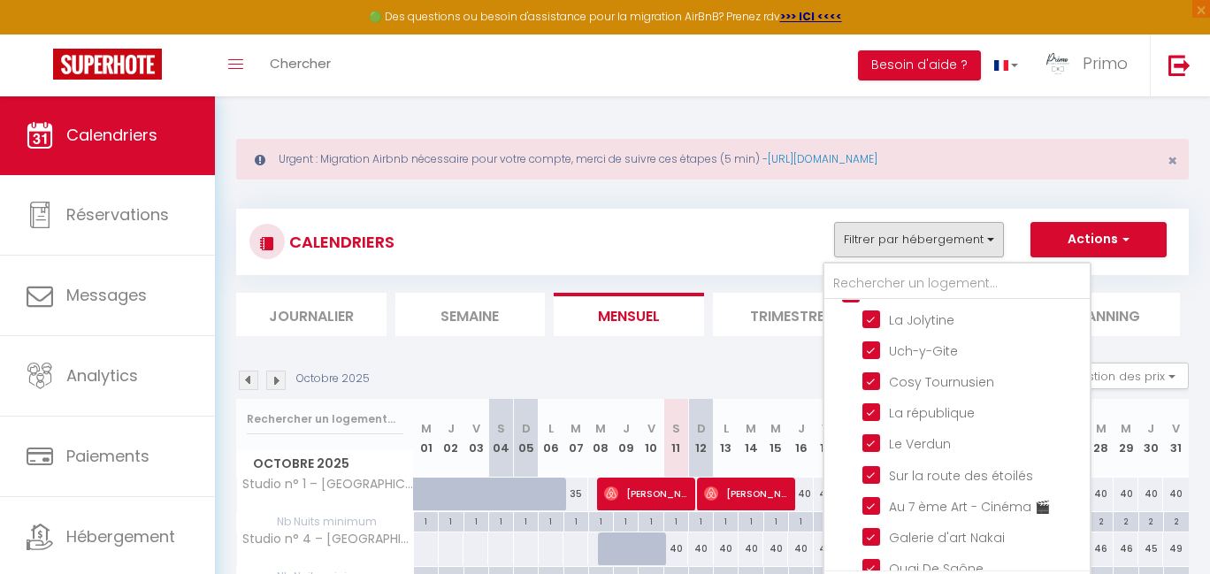
checkbox input "false"
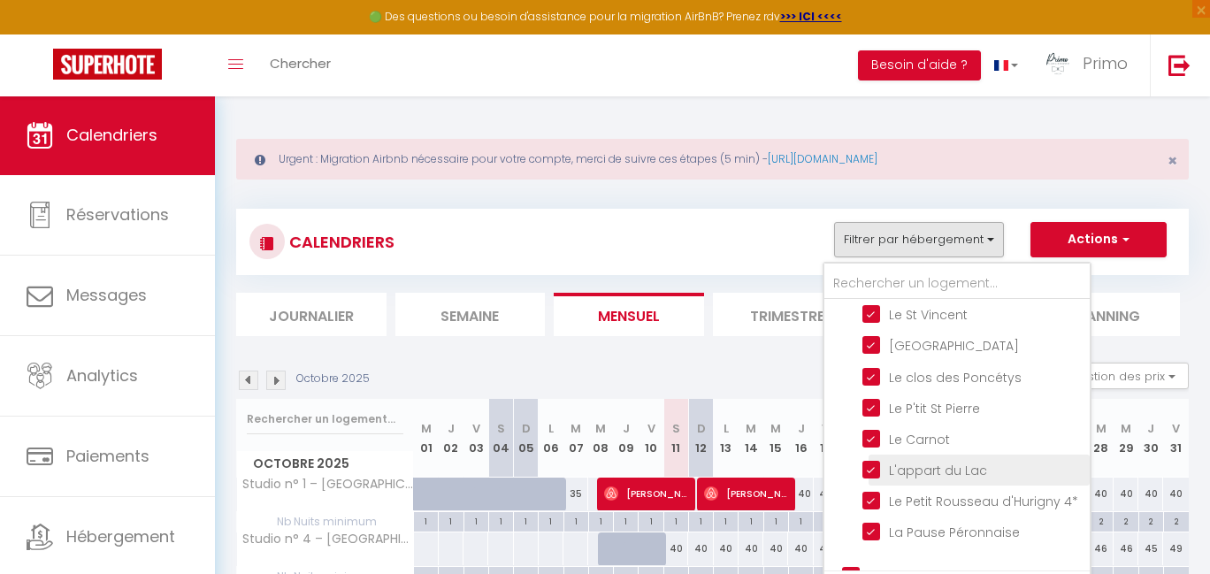
scroll to position [0, 0]
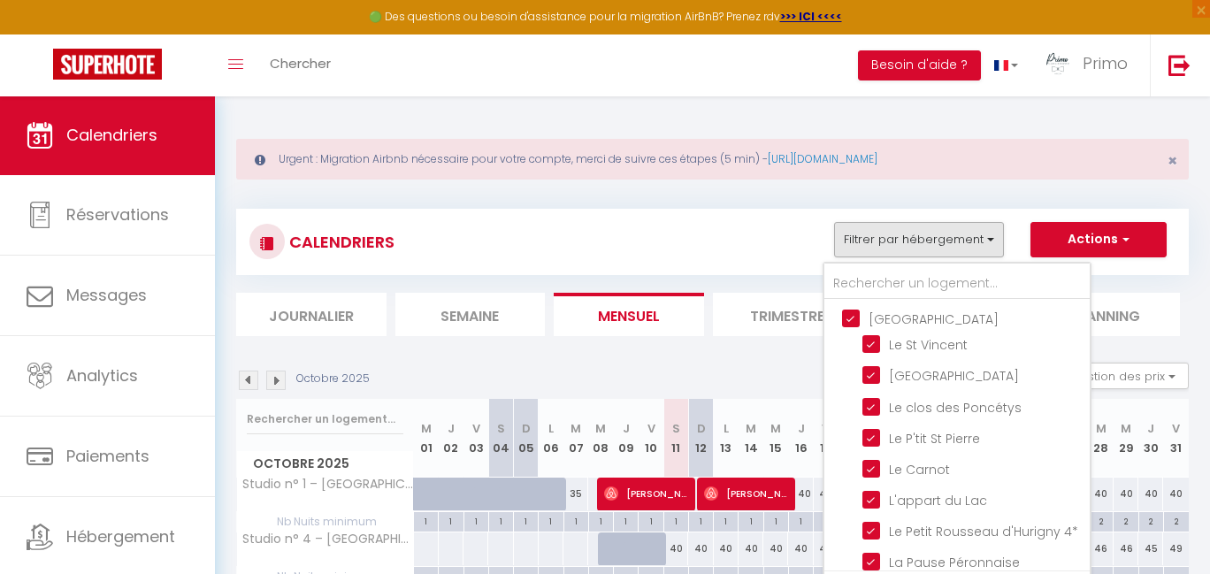
click at [914, 318] on input "[GEOGRAPHIC_DATA]" at bounding box center [974, 318] width 265 height 18
checkbox input "false"
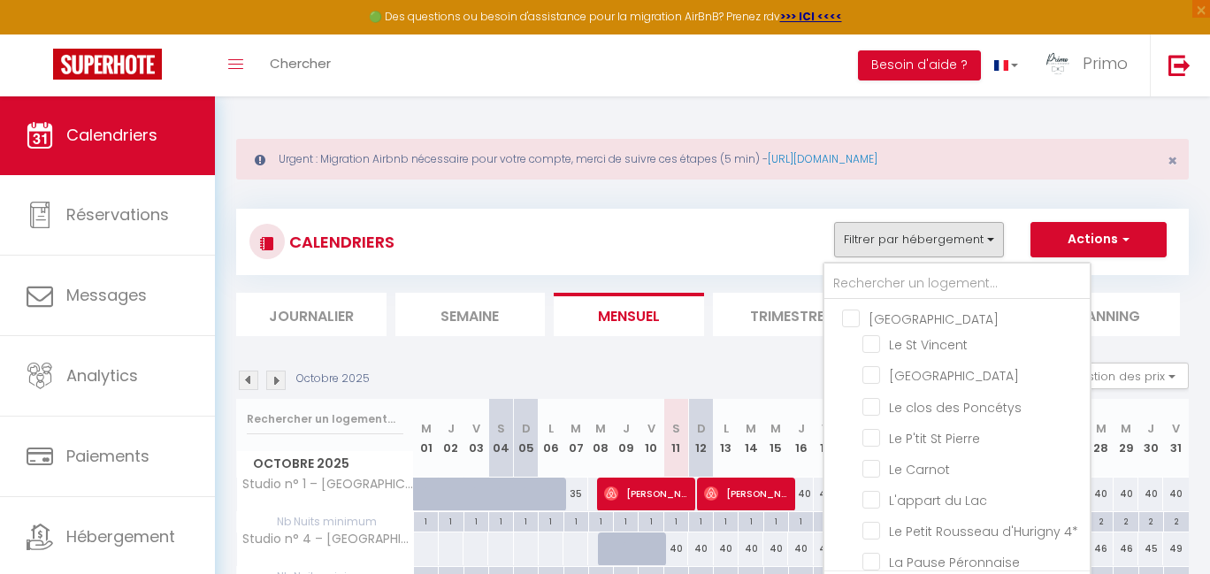
checkbox input "false"
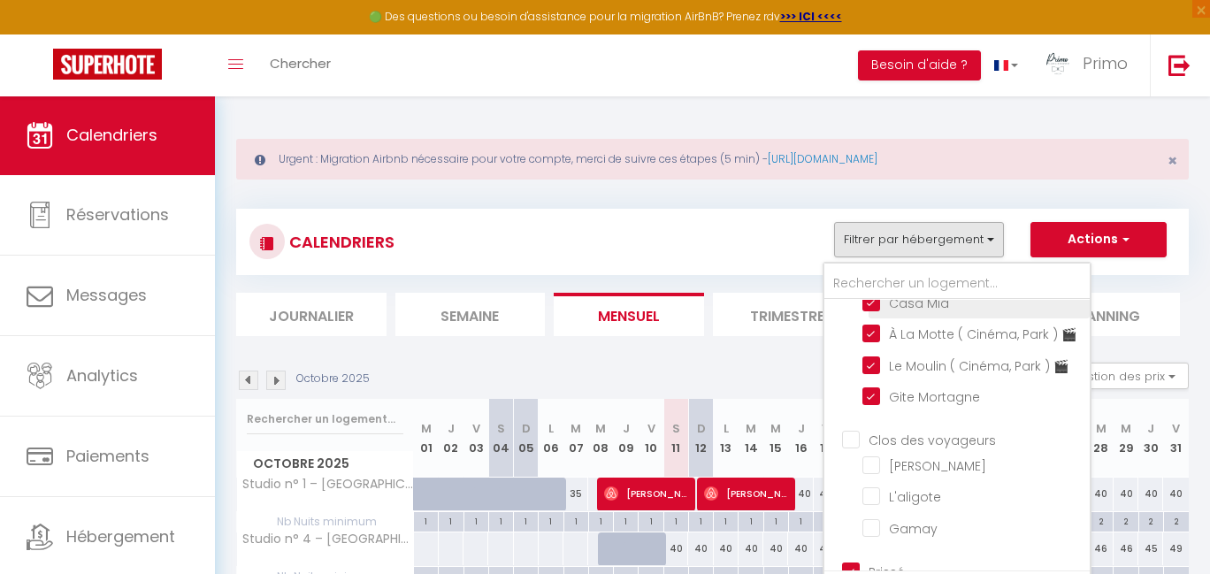
scroll to position [746, 0]
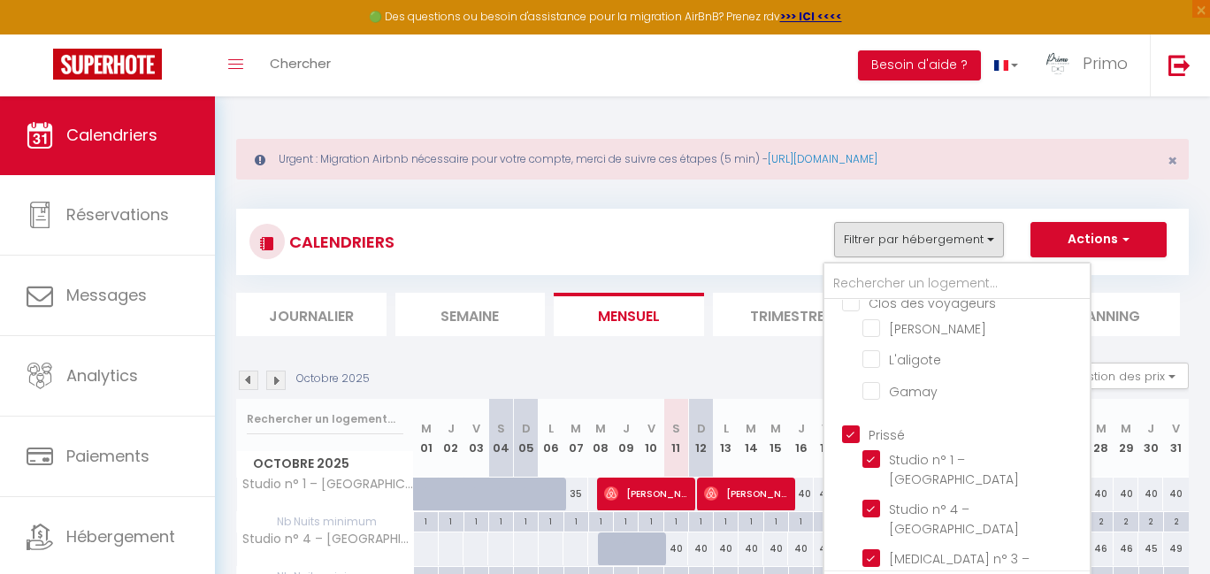
click at [910, 310] on input "Clos des voyageurs" at bounding box center [974, 302] width 265 height 18
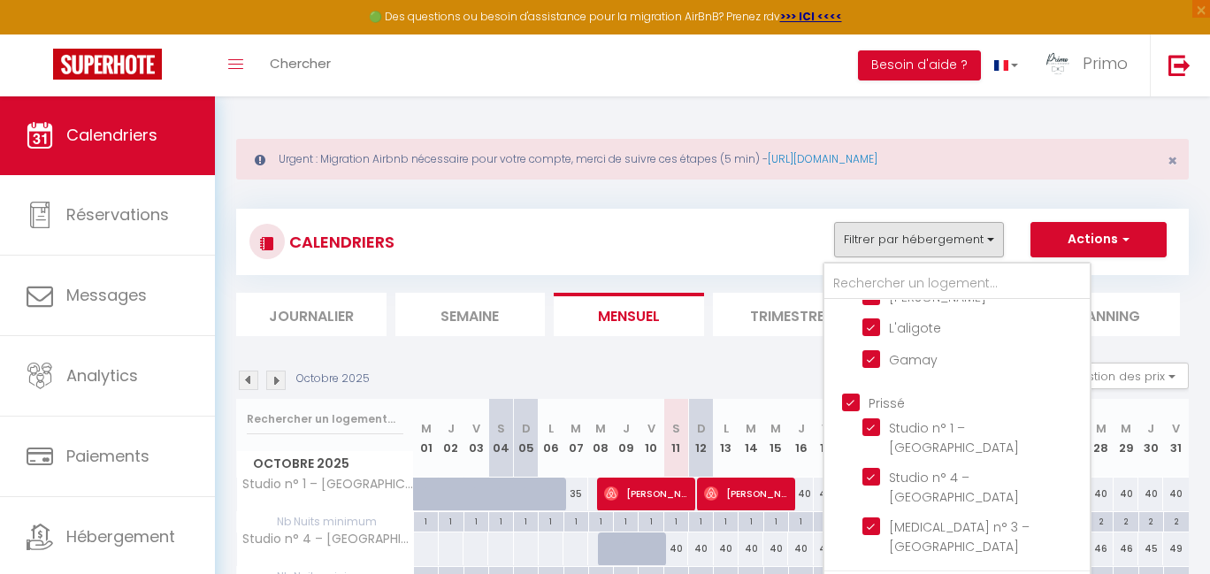
click at [894, 393] on input "Prissé" at bounding box center [974, 402] width 265 height 18
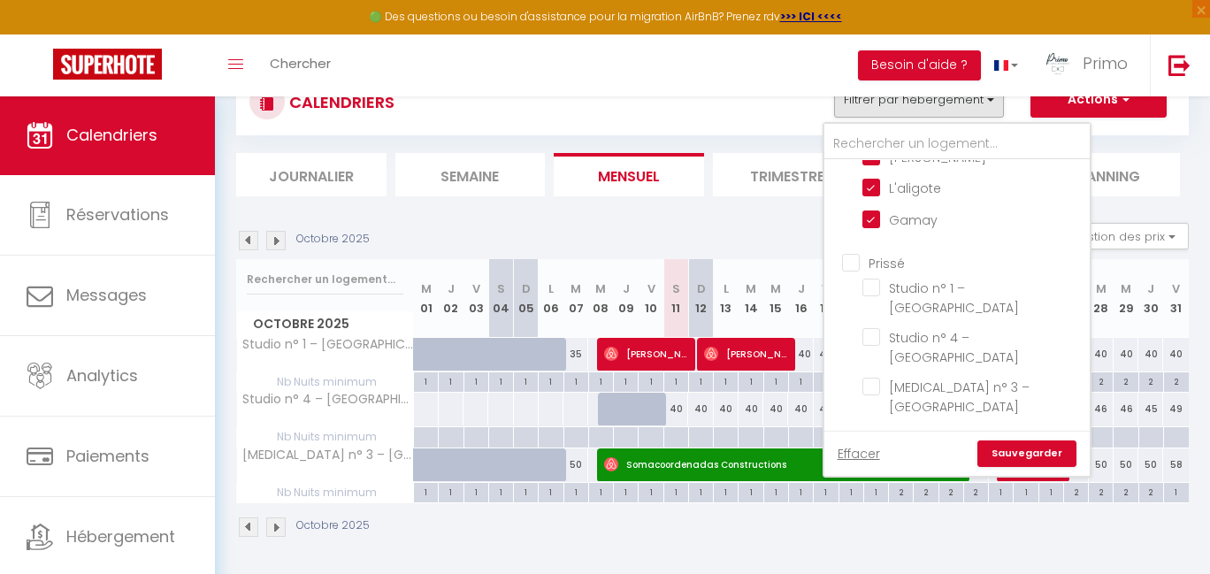
click at [1022, 454] on link "Sauvegarder" at bounding box center [1026, 453] width 99 height 27
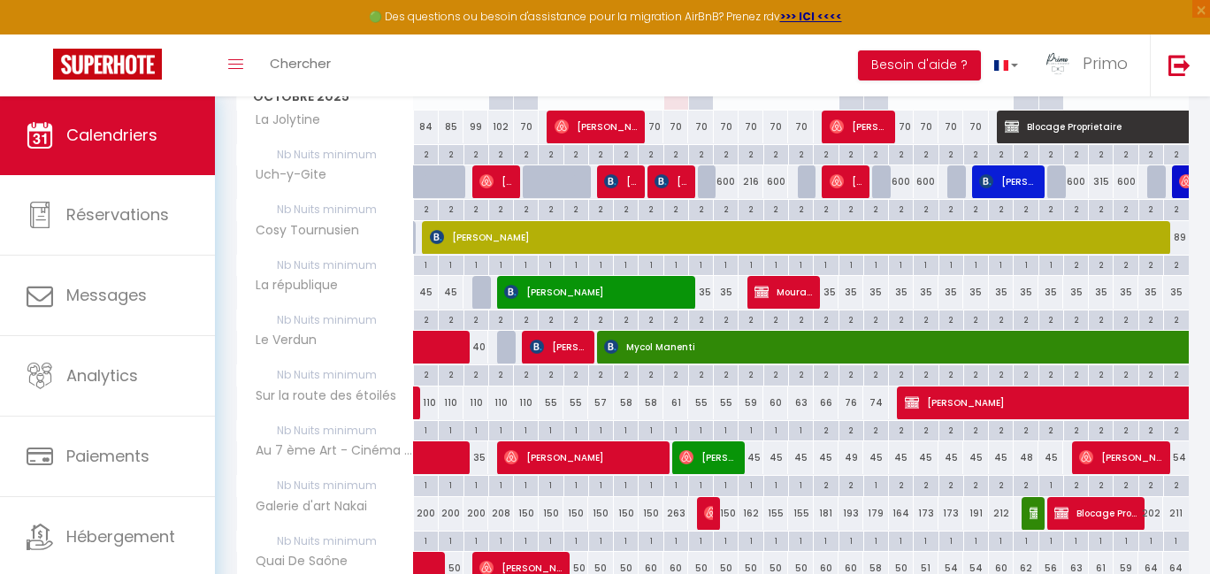
scroll to position [0, 0]
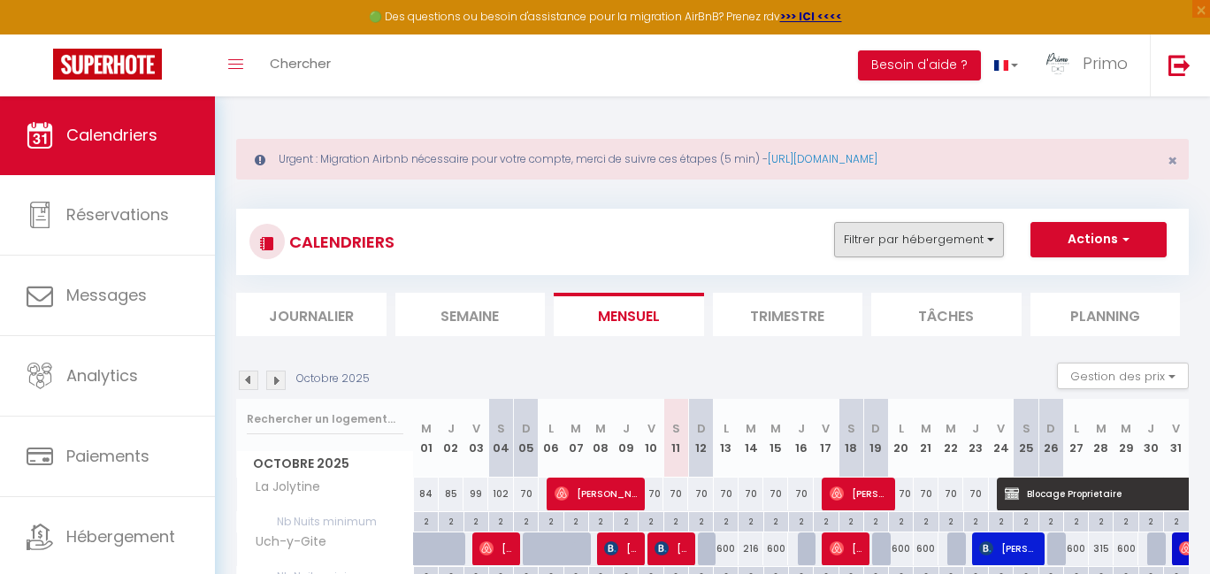
click at [979, 248] on button "Filtrer par hébergement" at bounding box center [919, 239] width 170 height 35
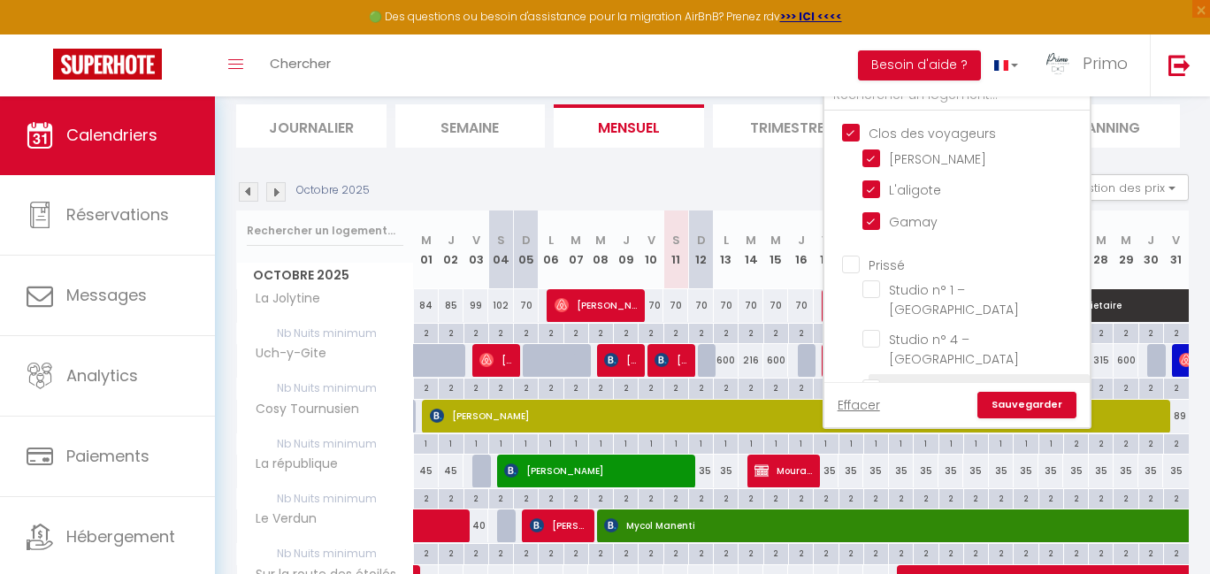
scroll to position [846, 0]
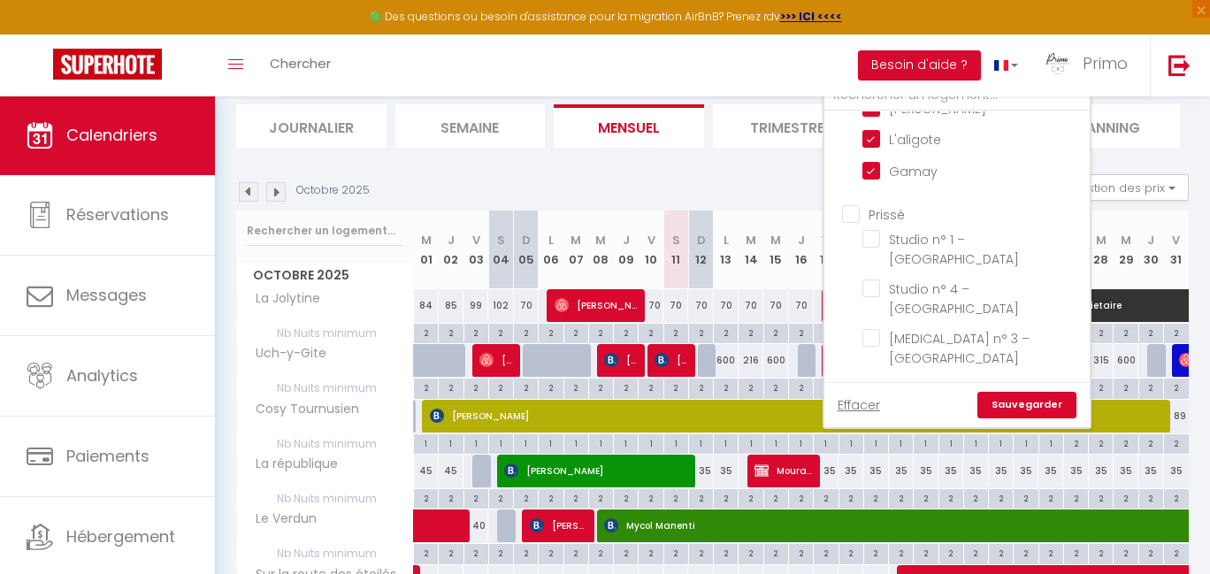
click at [864, 195] on ul "Prissé Studio n° 1 – Hotel Entre les 2 Roches Studio n° 4 – Hotel Entre les 2 R…" at bounding box center [956, 288] width 265 height 187
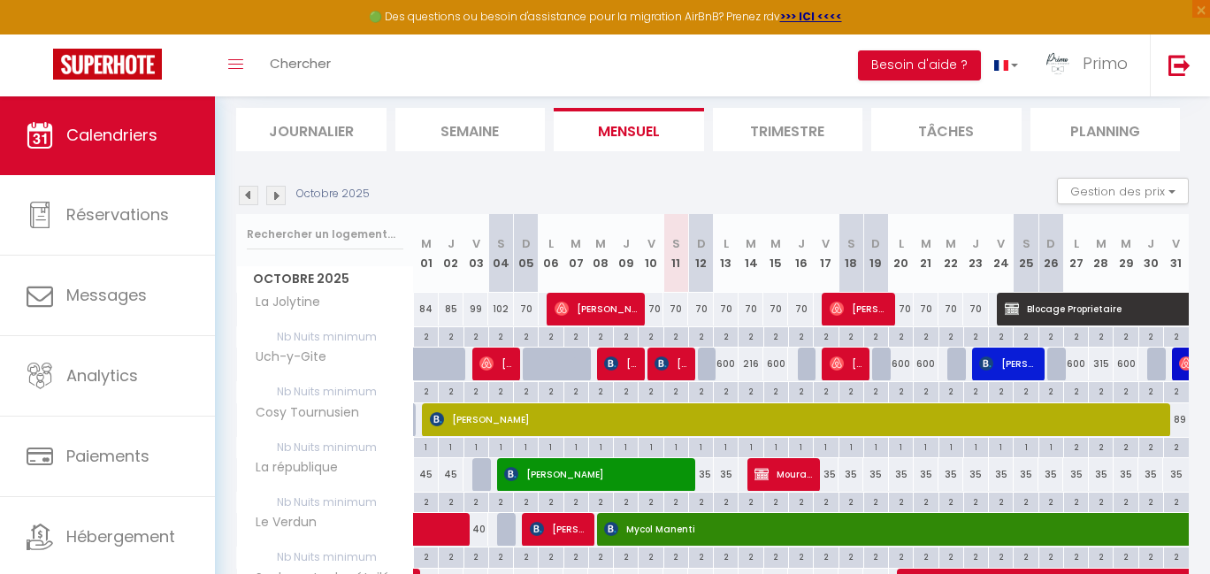
scroll to position [18, 0]
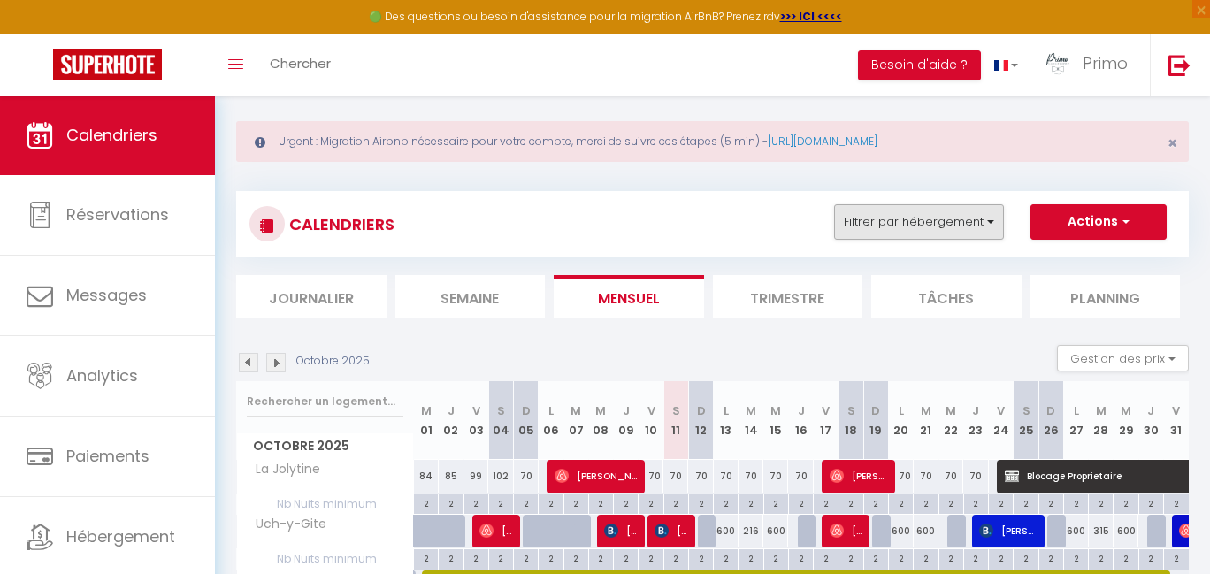
drag, startPoint x: 950, startPoint y: 234, endPoint x: 950, endPoint y: 218, distance: 15.9
click at [950, 234] on button "Filtrer par hébergement" at bounding box center [919, 221] width 170 height 35
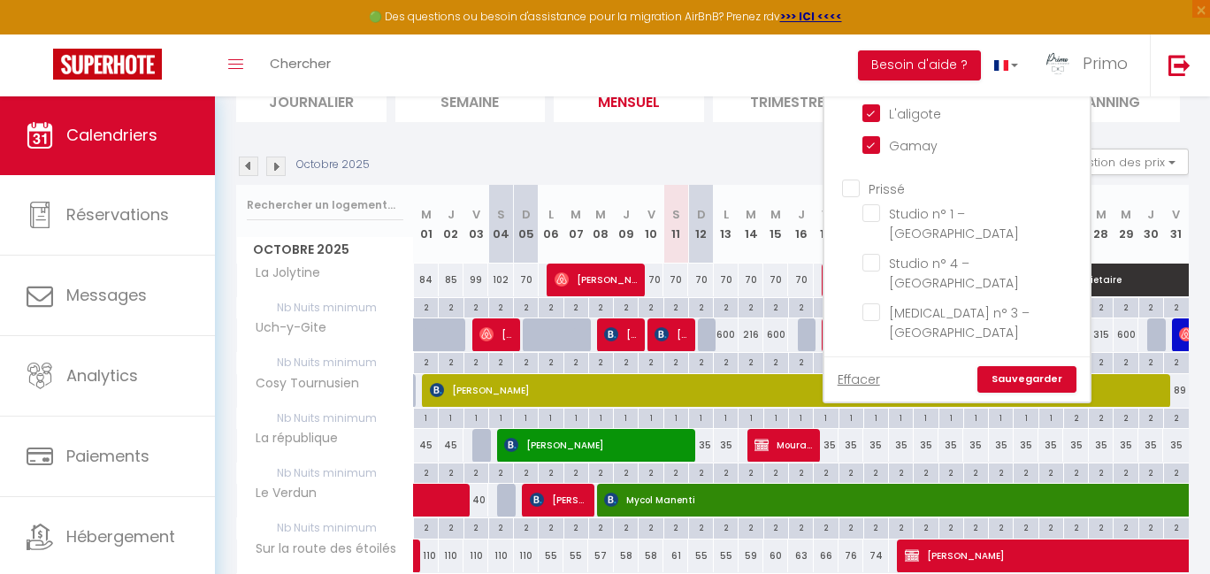
scroll to position [846, 0]
click at [854, 179] on input "Prissé" at bounding box center [974, 188] width 265 height 18
click at [1012, 380] on link "Sauvegarder" at bounding box center [1026, 379] width 99 height 27
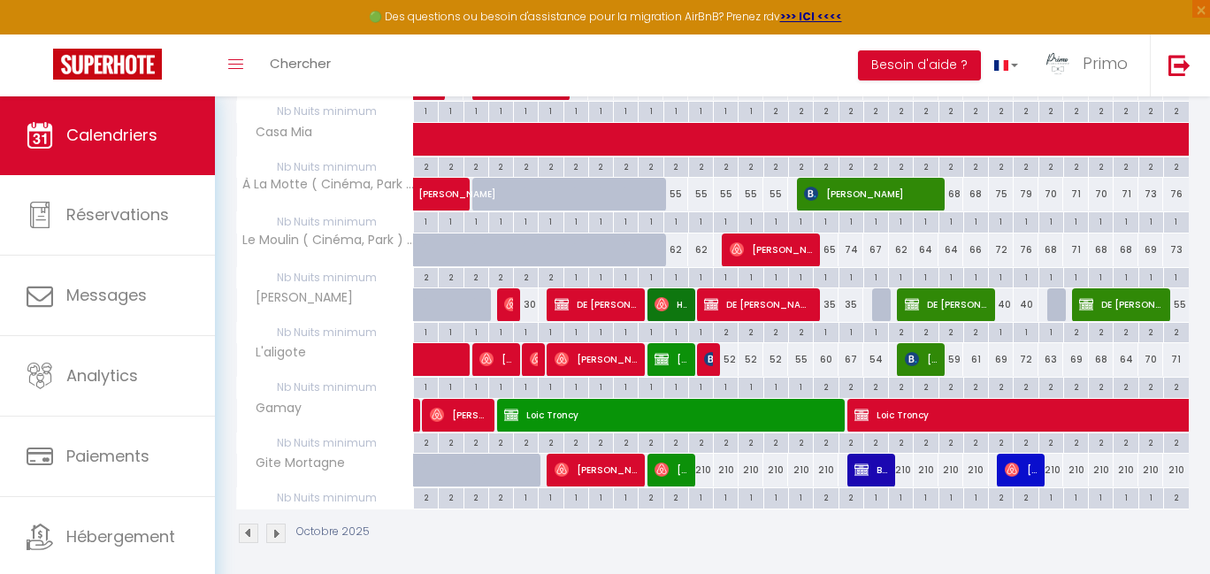
scroll to position [0, 0]
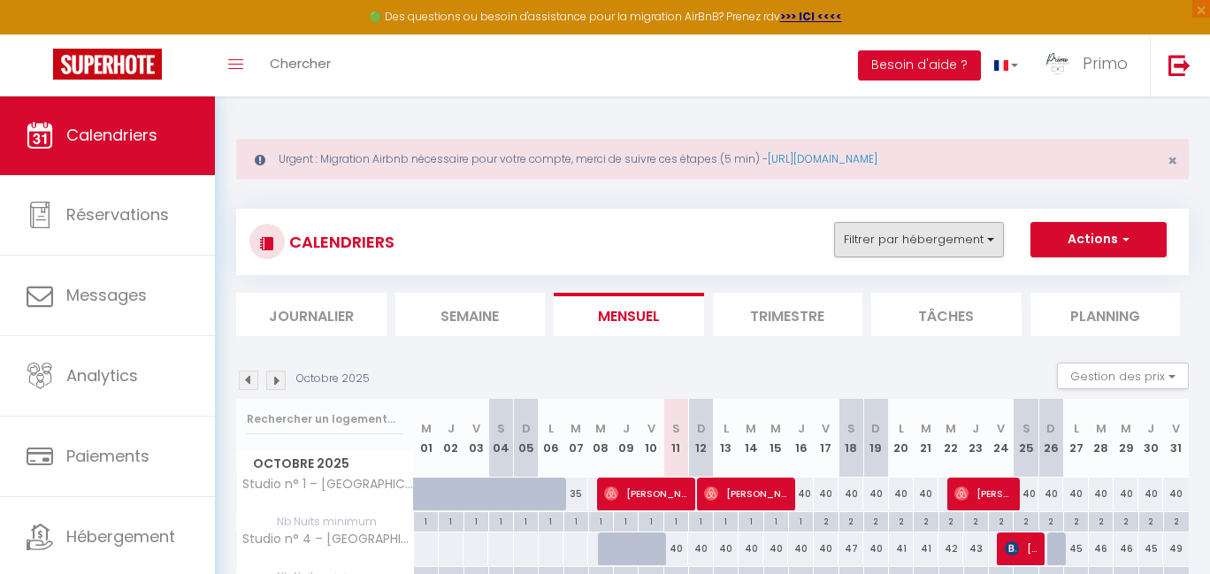
click at [891, 244] on button "Filtrer par hébergement" at bounding box center [919, 239] width 170 height 35
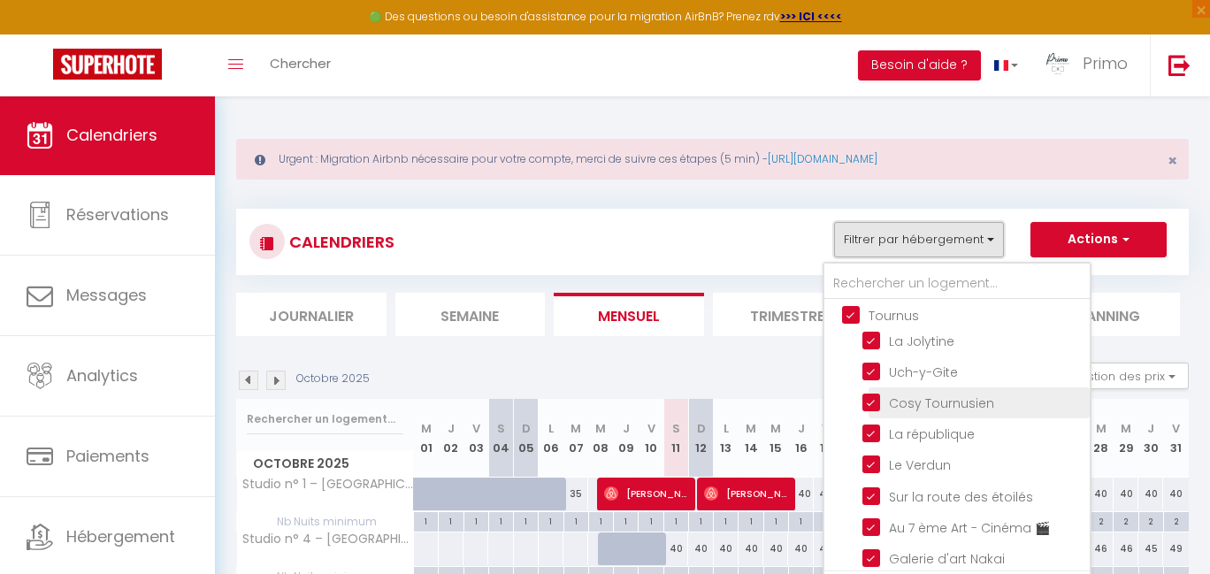
scroll to position [250, 0]
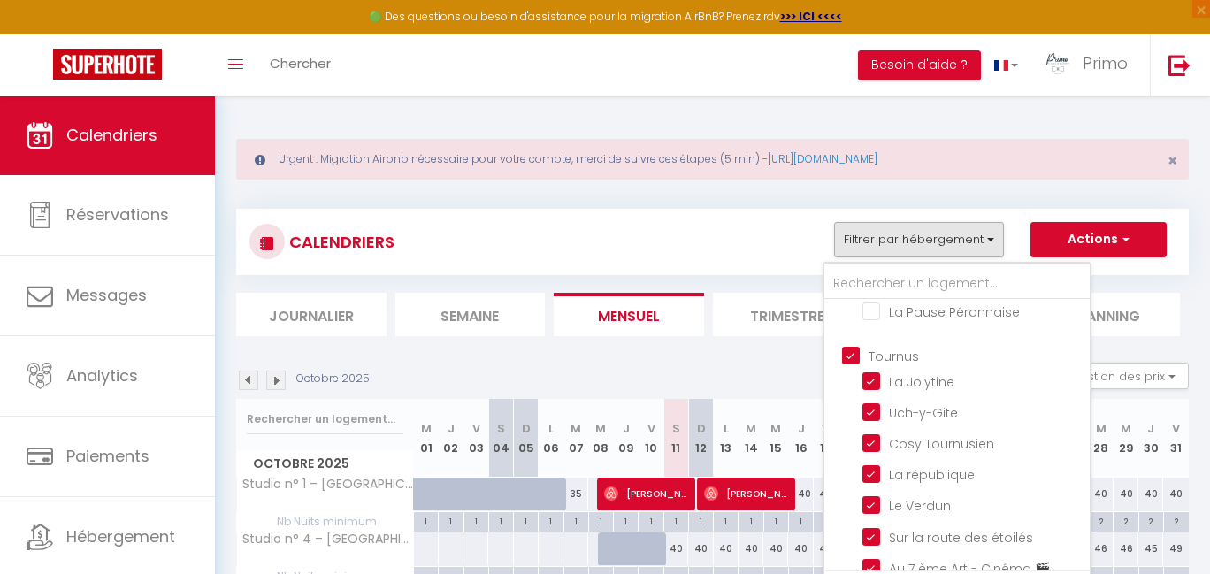
click at [881, 363] on input "Tournus" at bounding box center [974, 354] width 265 height 18
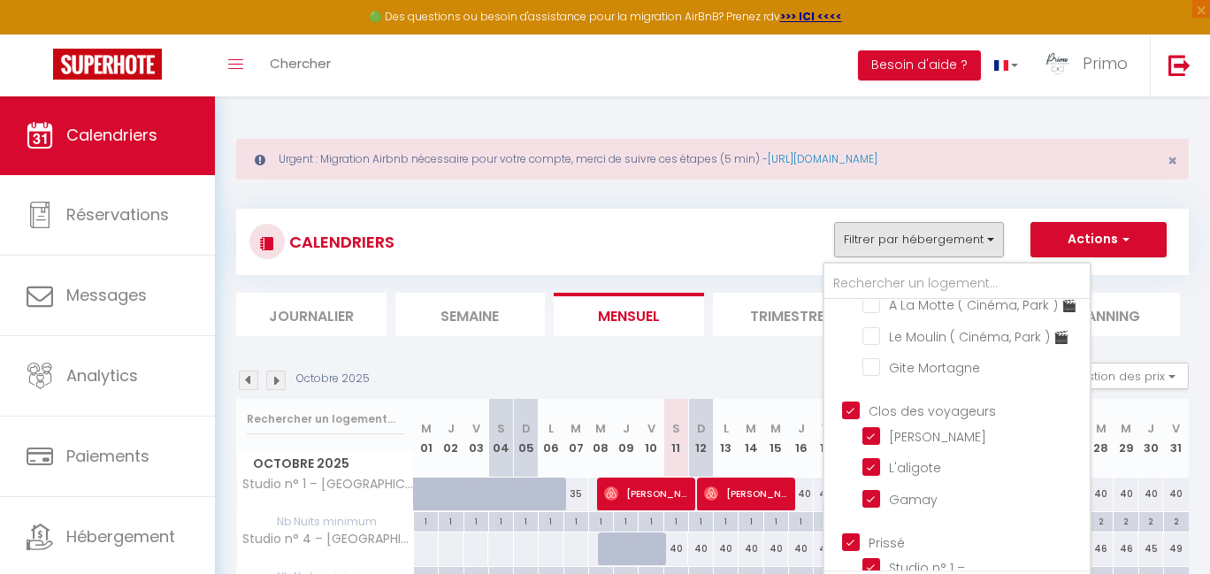
scroll to position [701, 0]
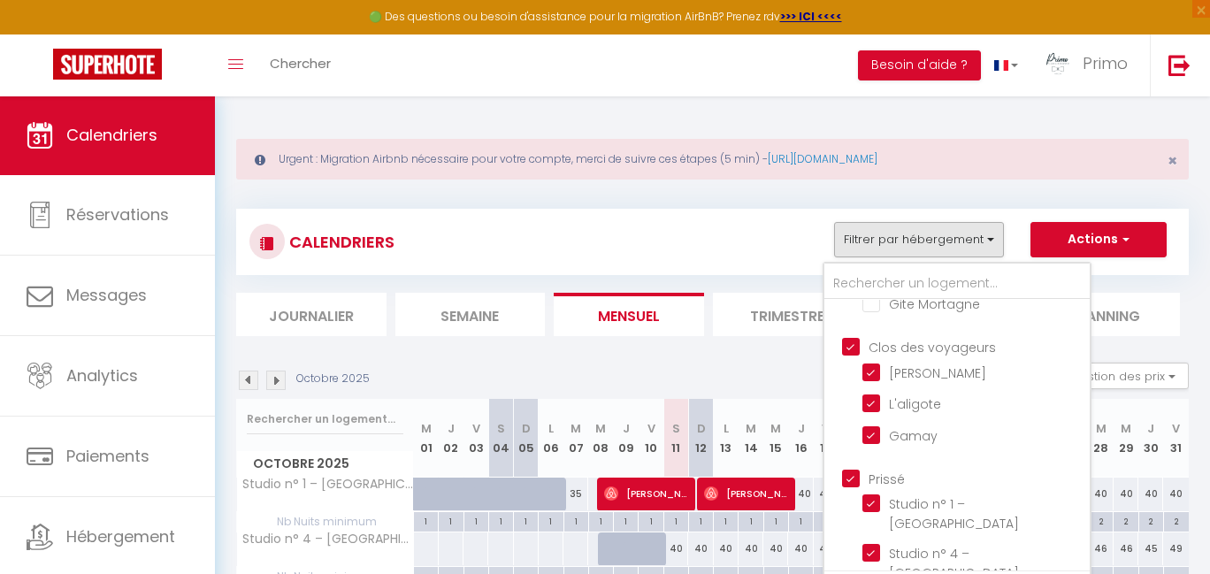
click at [887, 355] on input "Clos des voyageurs" at bounding box center [974, 346] width 265 height 18
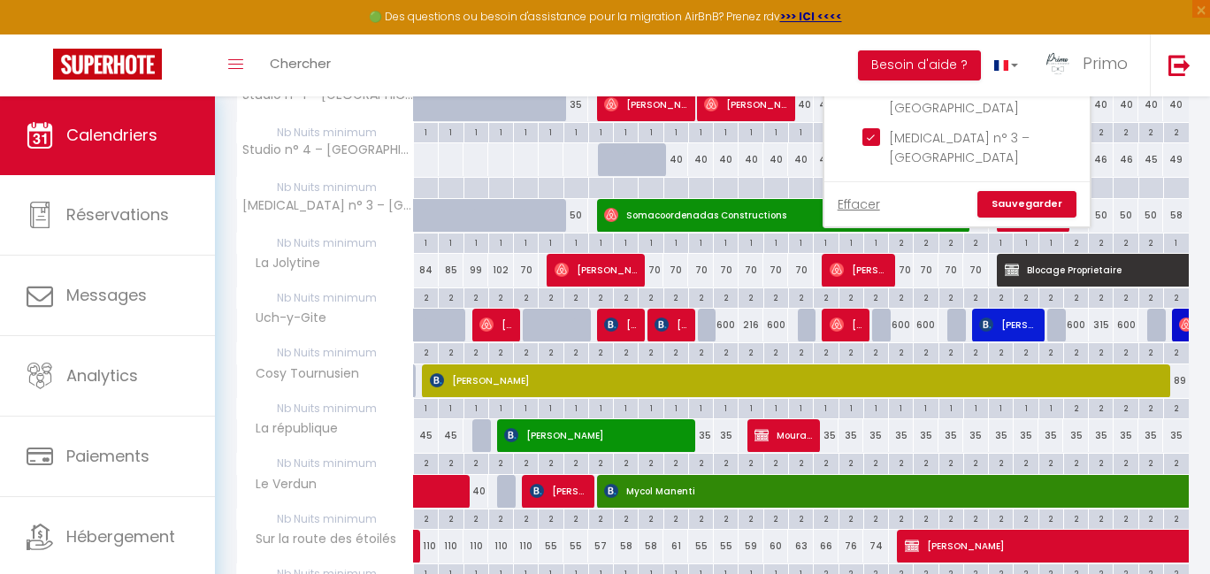
click at [1046, 194] on link "Sauvegarder" at bounding box center [1026, 204] width 99 height 27
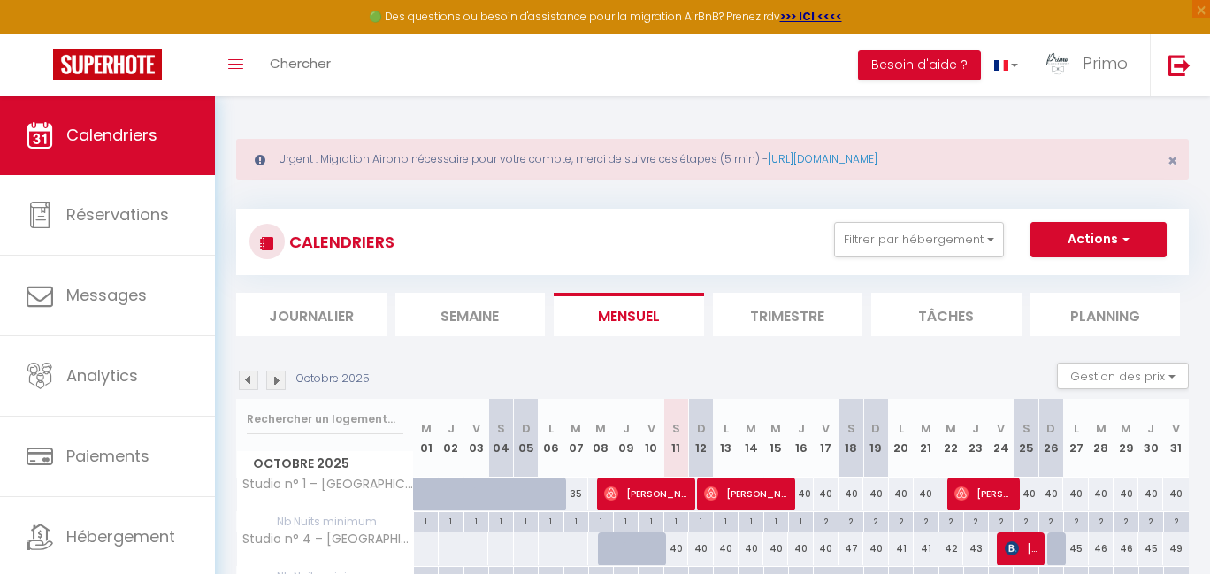
scroll to position [140, 0]
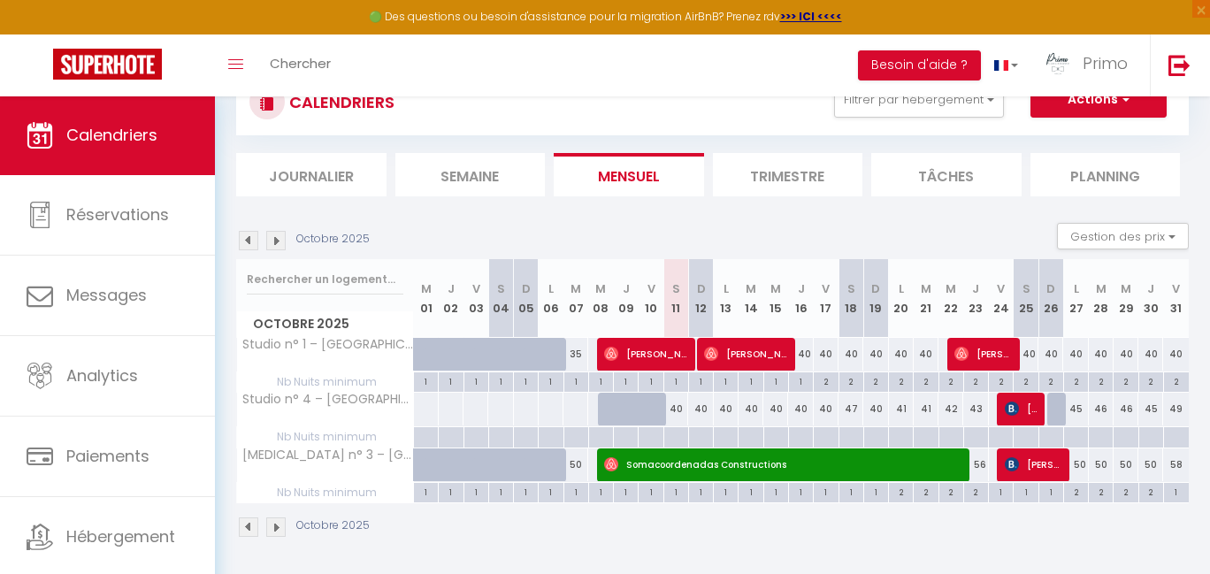
click at [1020, 407] on span "[PERSON_NAME]" at bounding box center [1021, 409] width 33 height 34
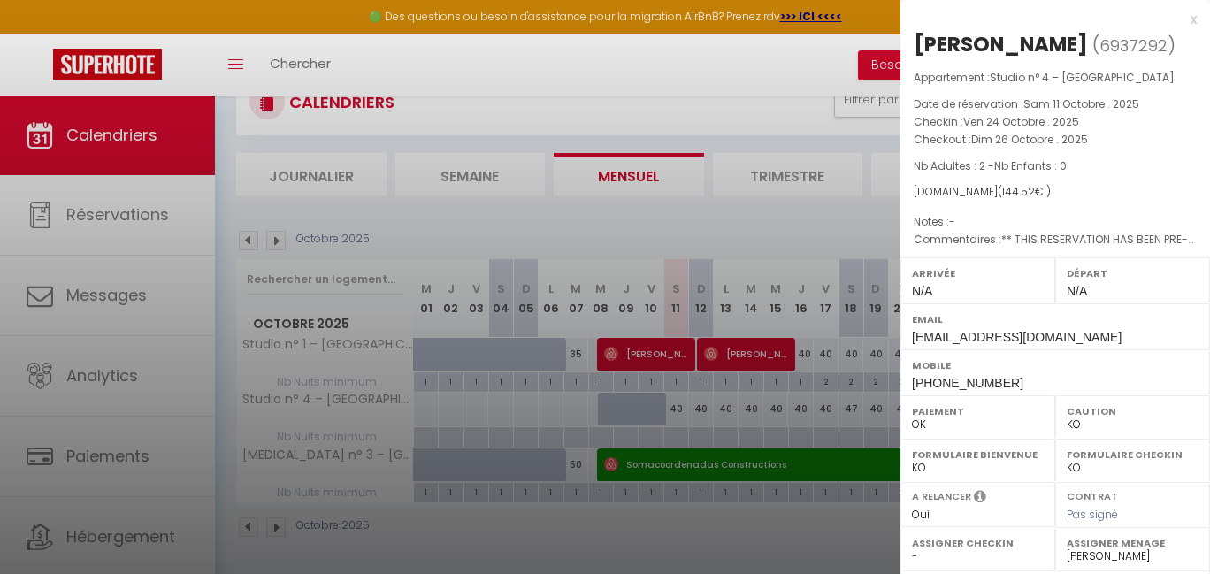
click at [819, 242] on div at bounding box center [605, 287] width 1210 height 574
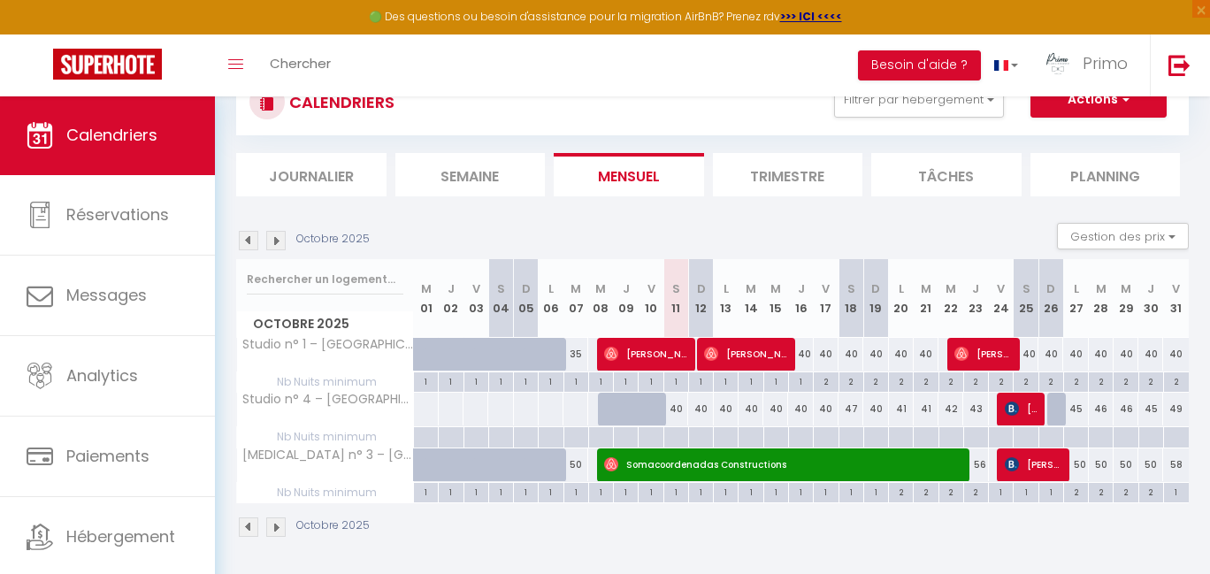
click at [1013, 458] on img at bounding box center [1012, 464] width 14 height 14
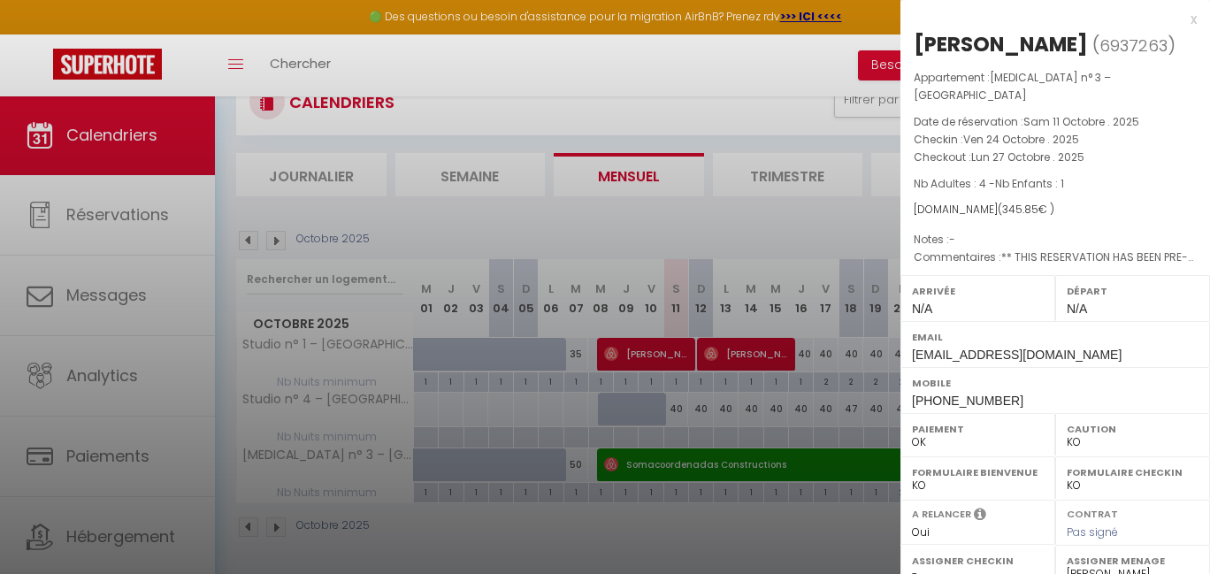
click at [785, 221] on div at bounding box center [605, 287] width 1210 height 574
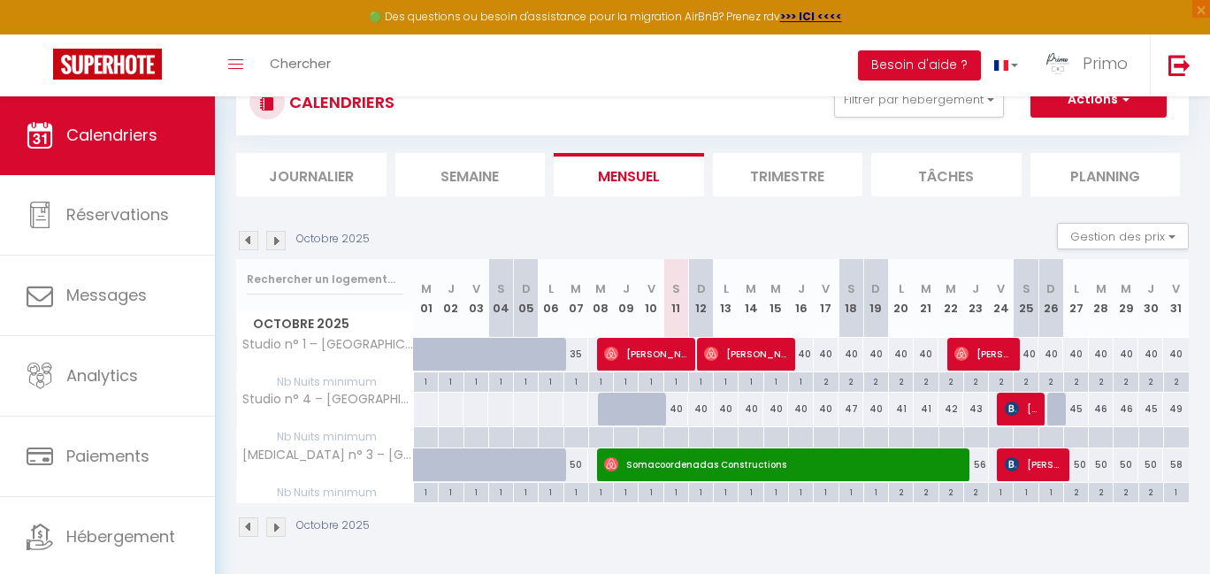
click at [680, 434] on div at bounding box center [675, 437] width 25 height 20
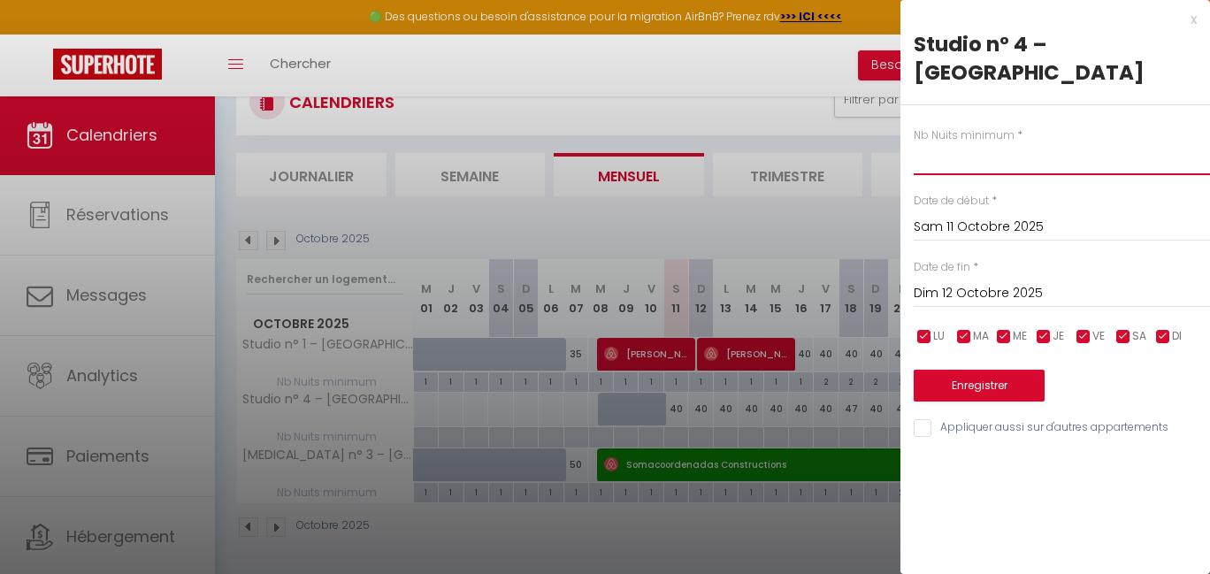
click at [1007, 164] on input "text" at bounding box center [1062, 159] width 296 height 32
click at [974, 282] on input "Dim 12 Octobre 2025" at bounding box center [1062, 293] width 296 height 23
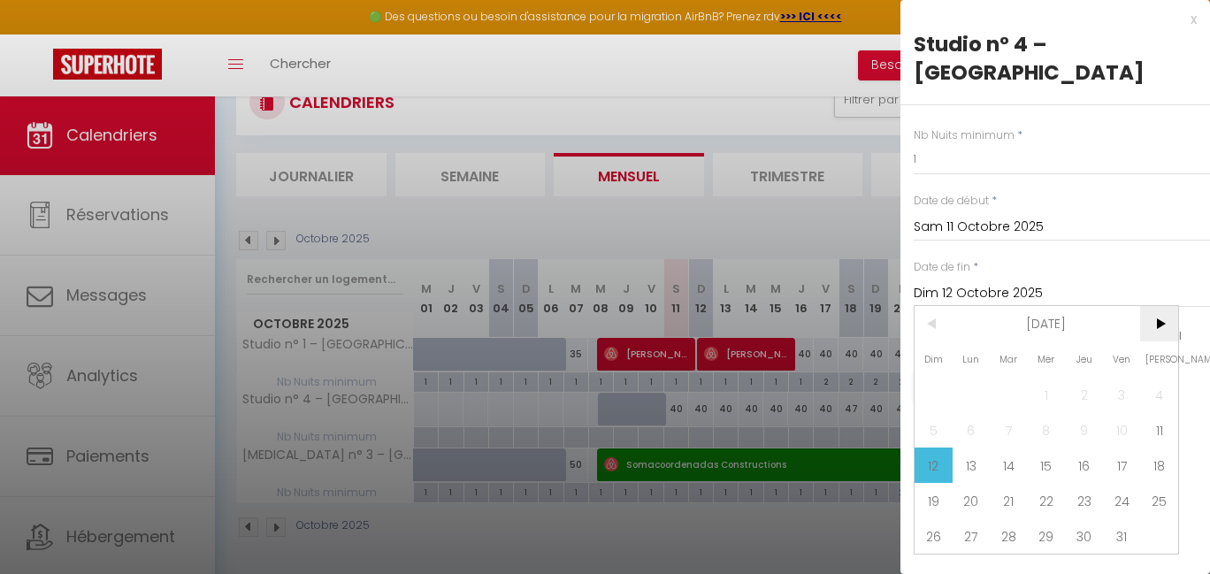
click at [1152, 321] on span ">" at bounding box center [1159, 323] width 38 height 35
click at [1149, 529] on span "31" at bounding box center [1159, 535] width 38 height 35
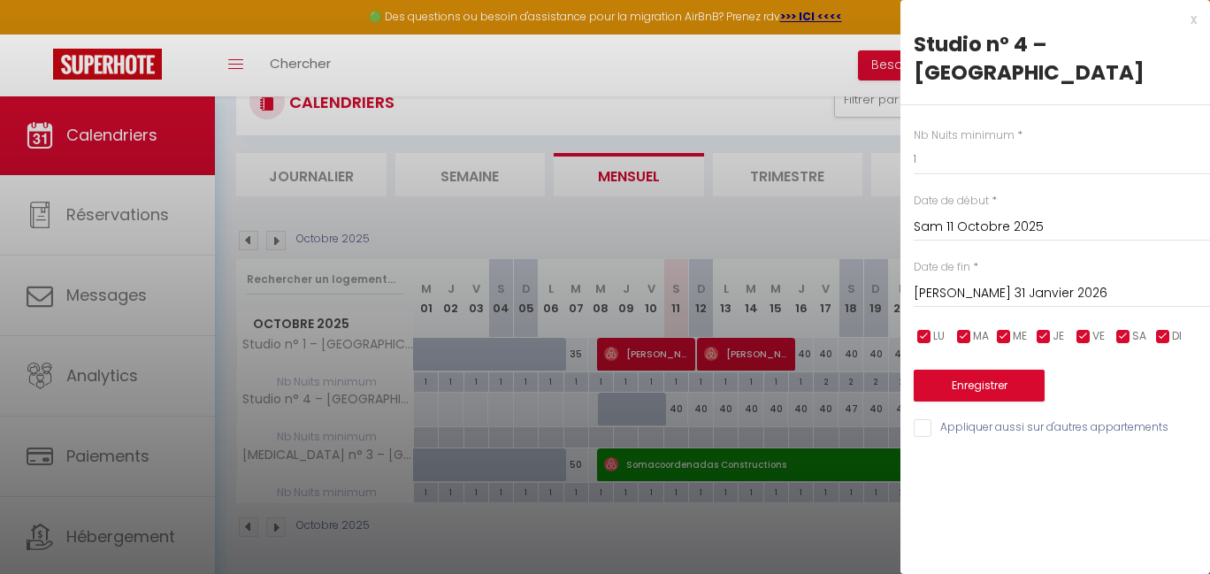
click at [991, 366] on div "Enregistrer" at bounding box center [1062, 375] width 296 height 54
click at [953, 385] on button "Enregistrer" at bounding box center [979, 386] width 131 height 32
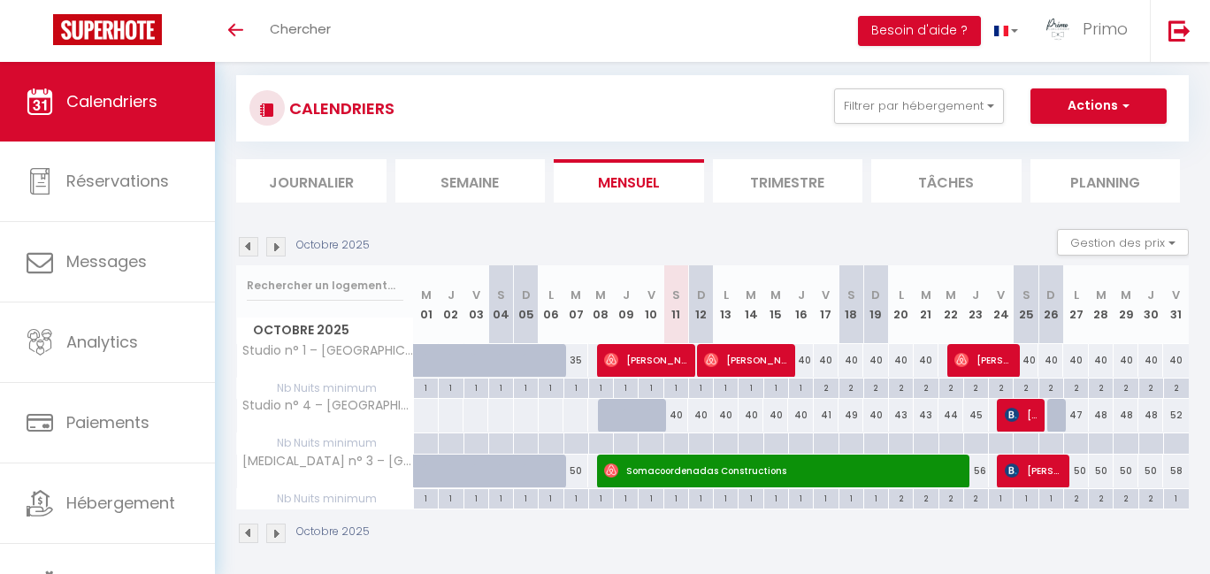
scroll to position [25, 0]
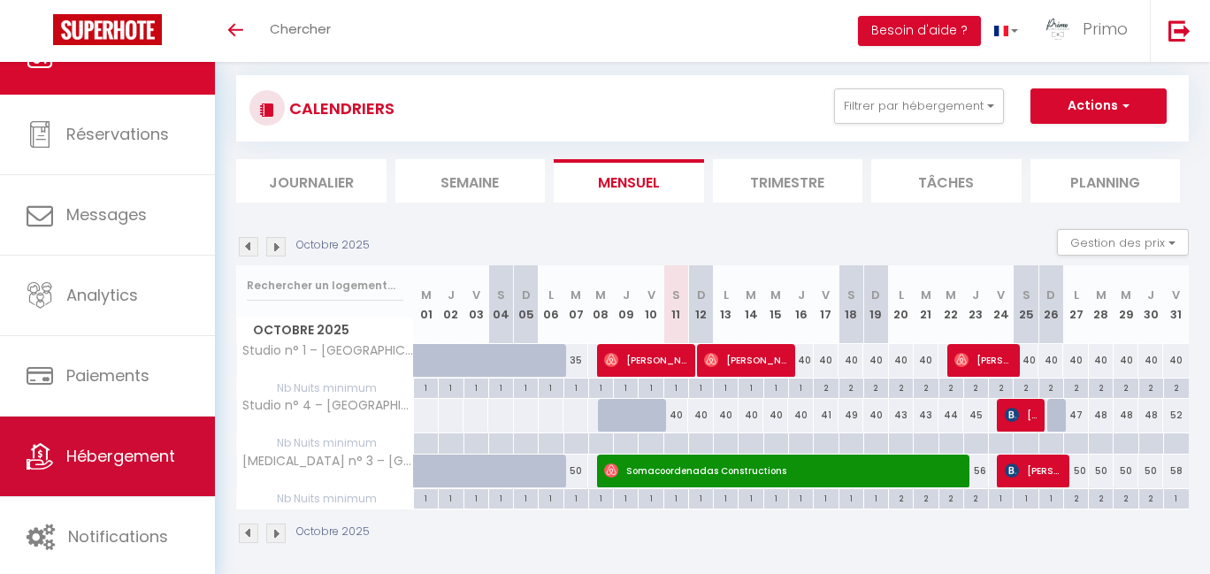
click at [147, 473] on link "Hébergement" at bounding box center [107, 457] width 215 height 80
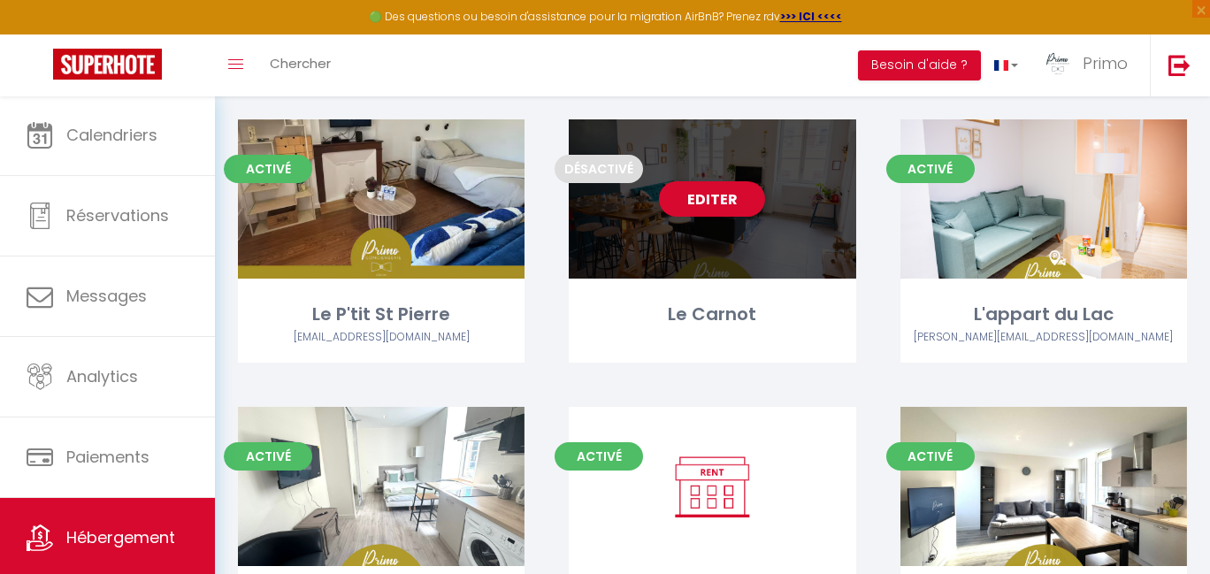
scroll to position [749, 0]
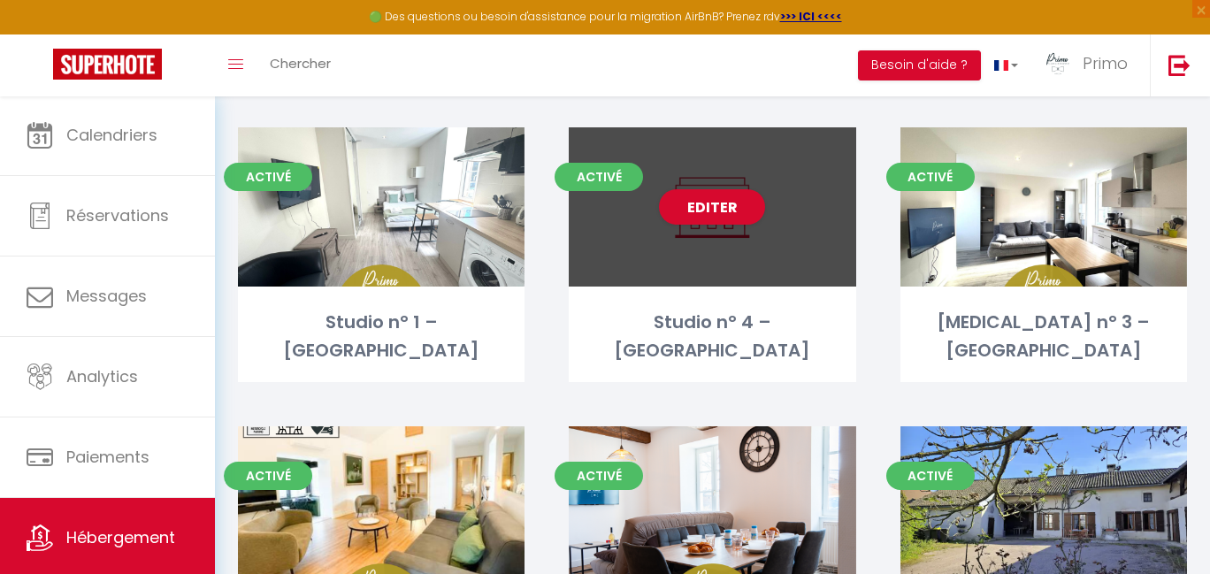
click at [734, 186] on div "Editer" at bounding box center [712, 206] width 287 height 159
select select "3"
select select "2"
select select "1"
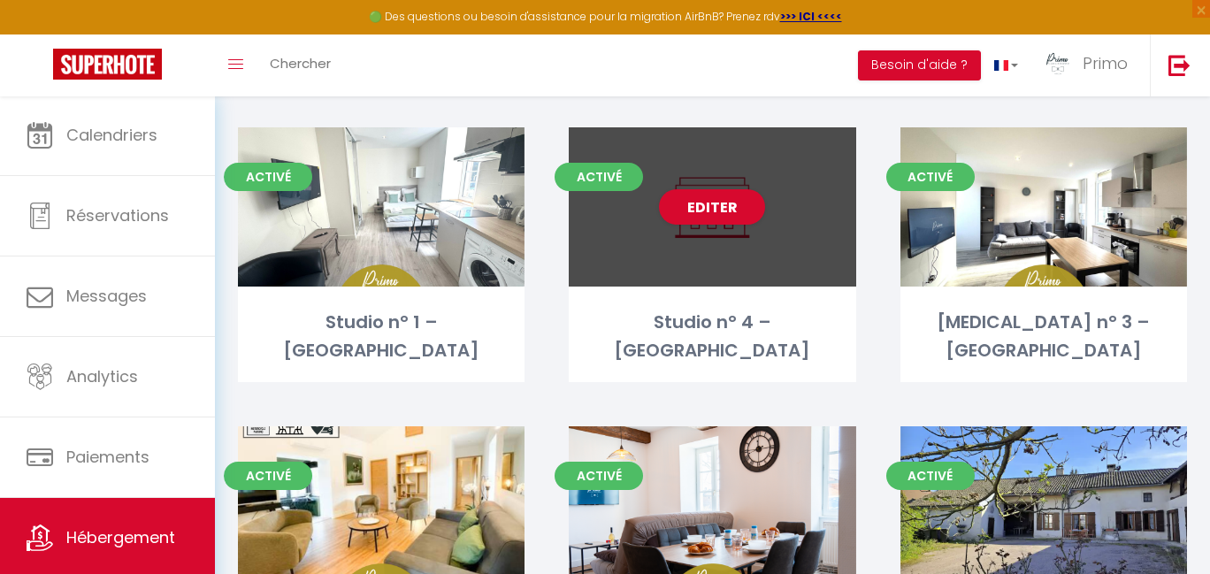
select select
select select "28"
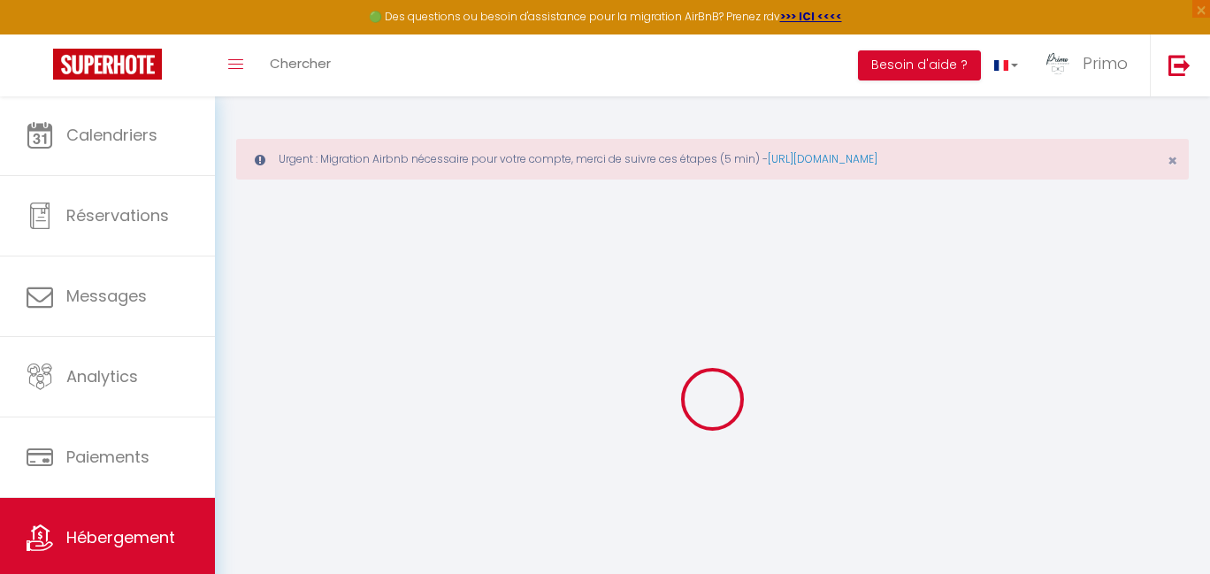
select select
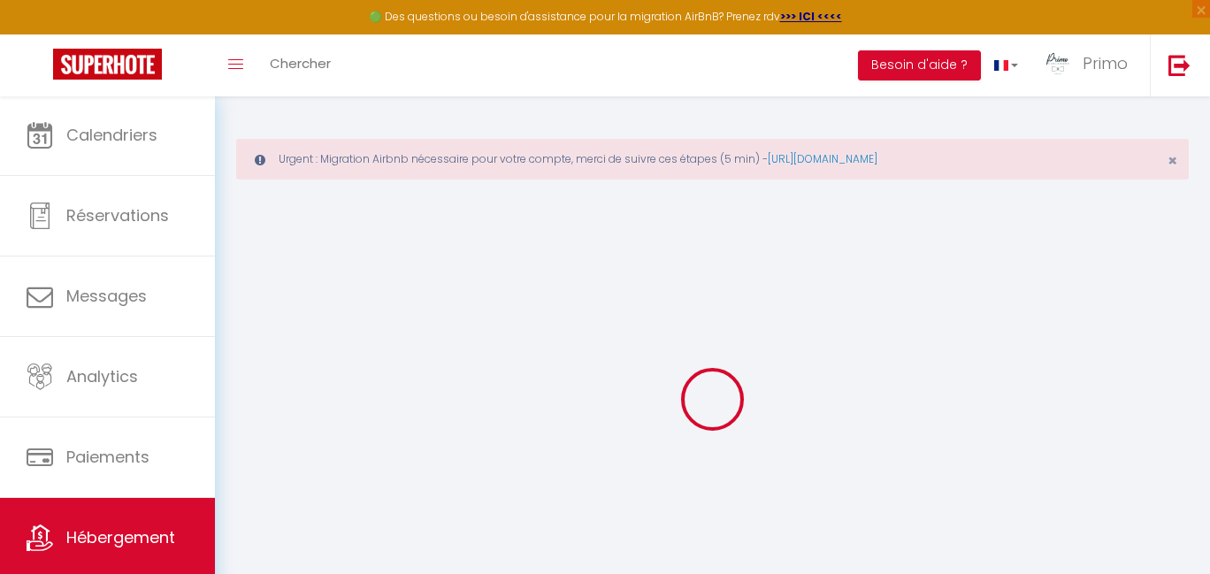
select select
checkbox input "false"
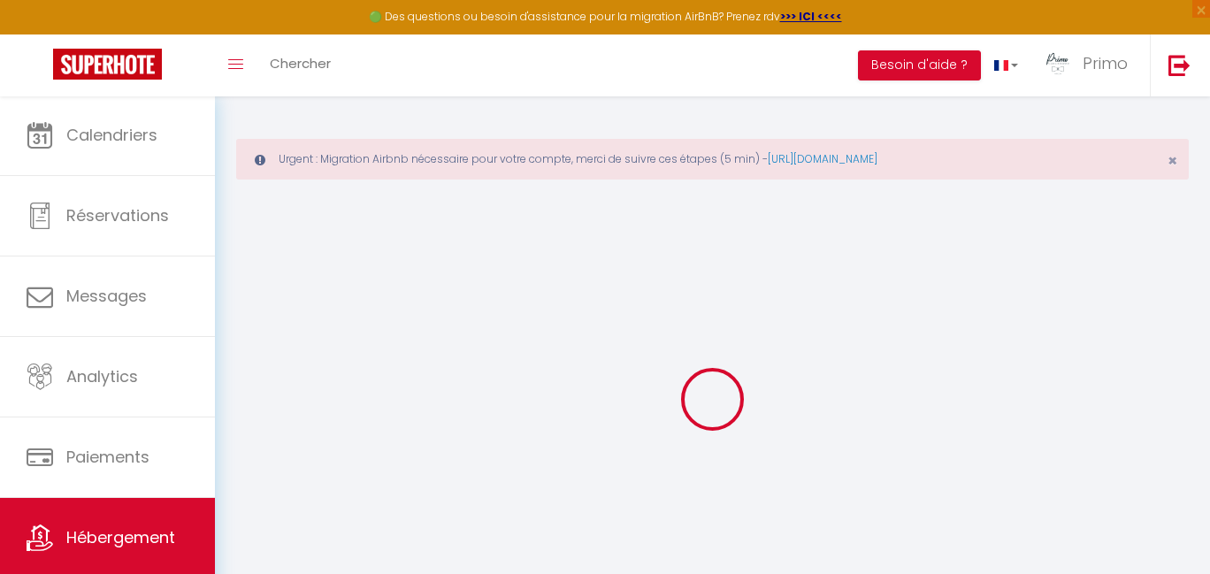
select select
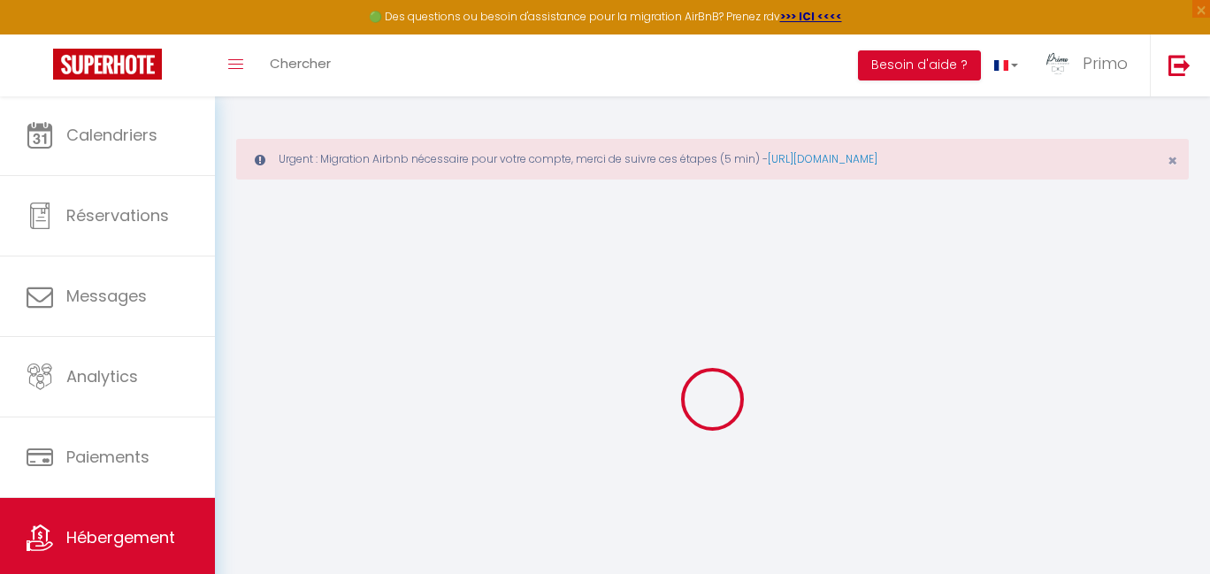
select select
checkbox input "false"
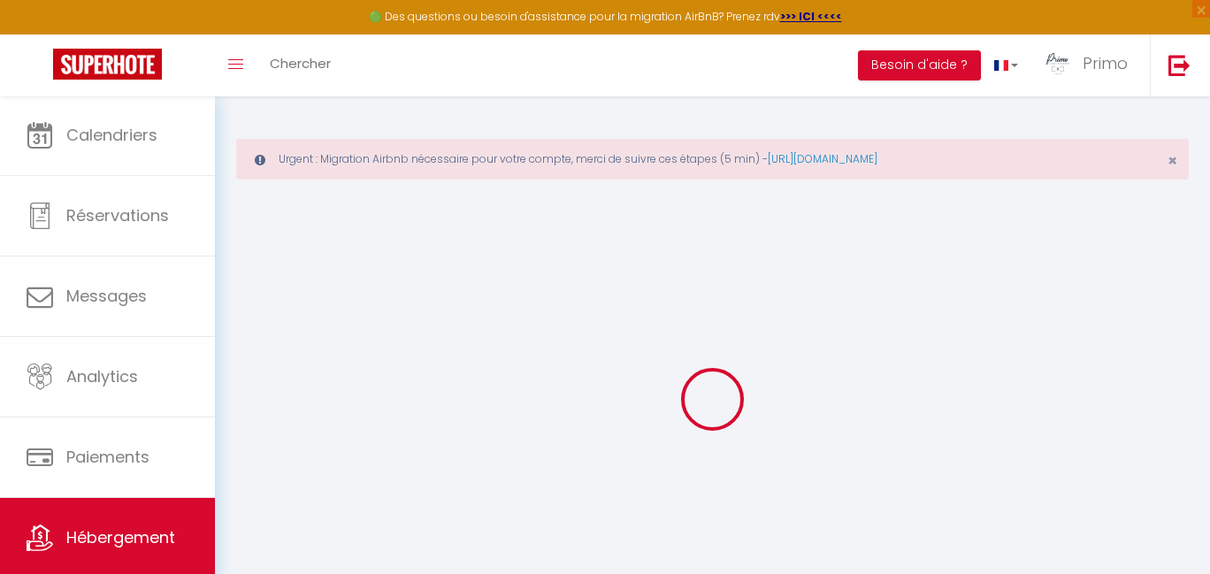
checkbox input "false"
select select
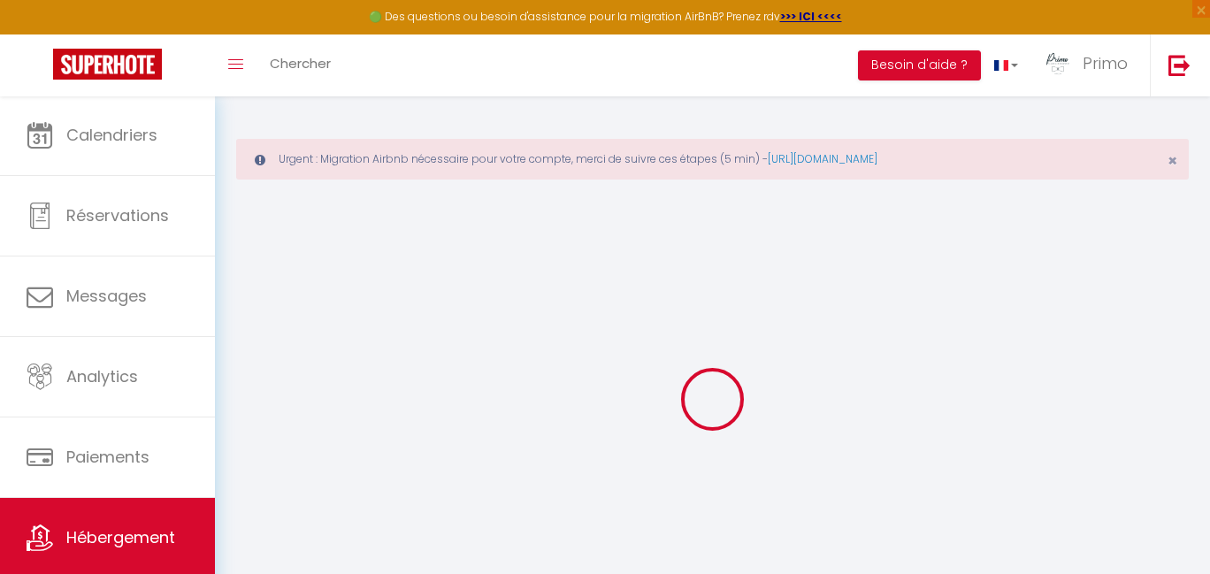
select select
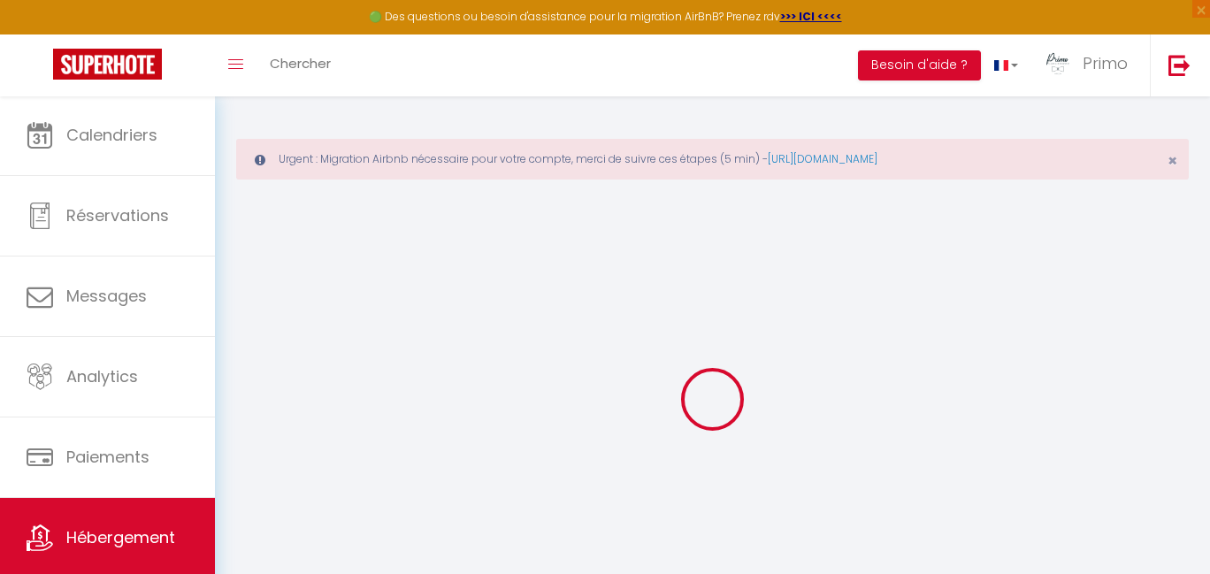
checkbox input "false"
select select
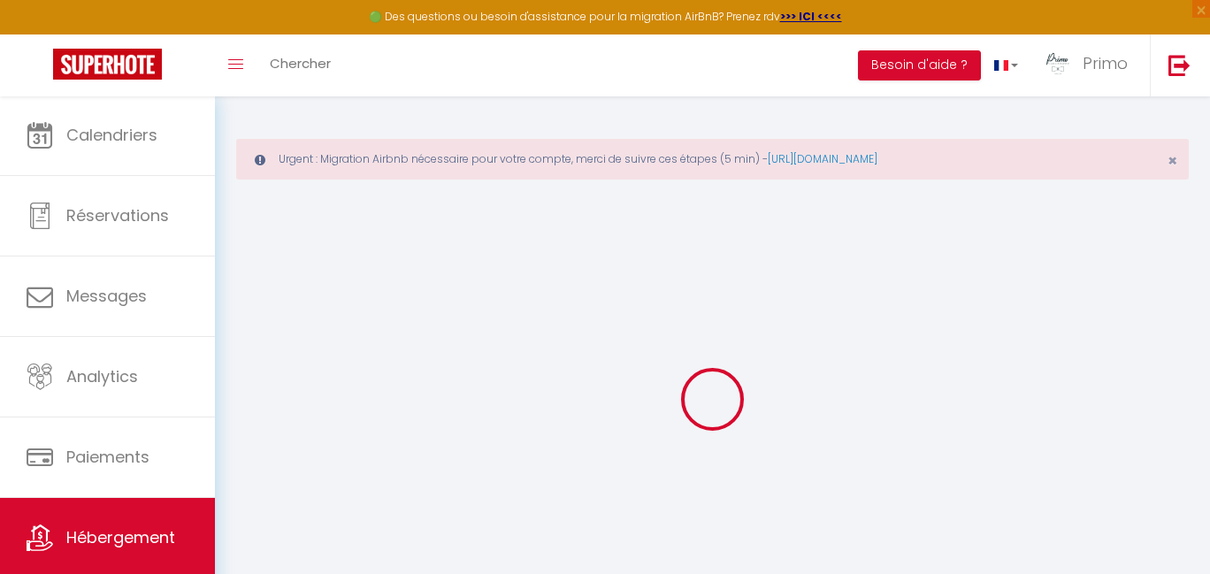
select select
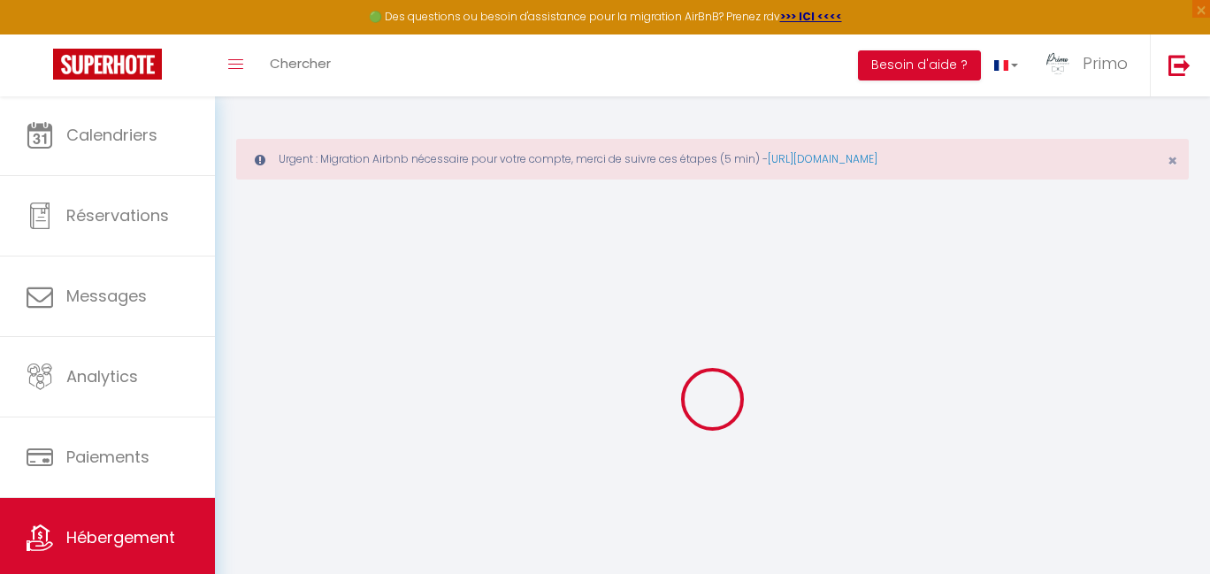
select select
checkbox input "false"
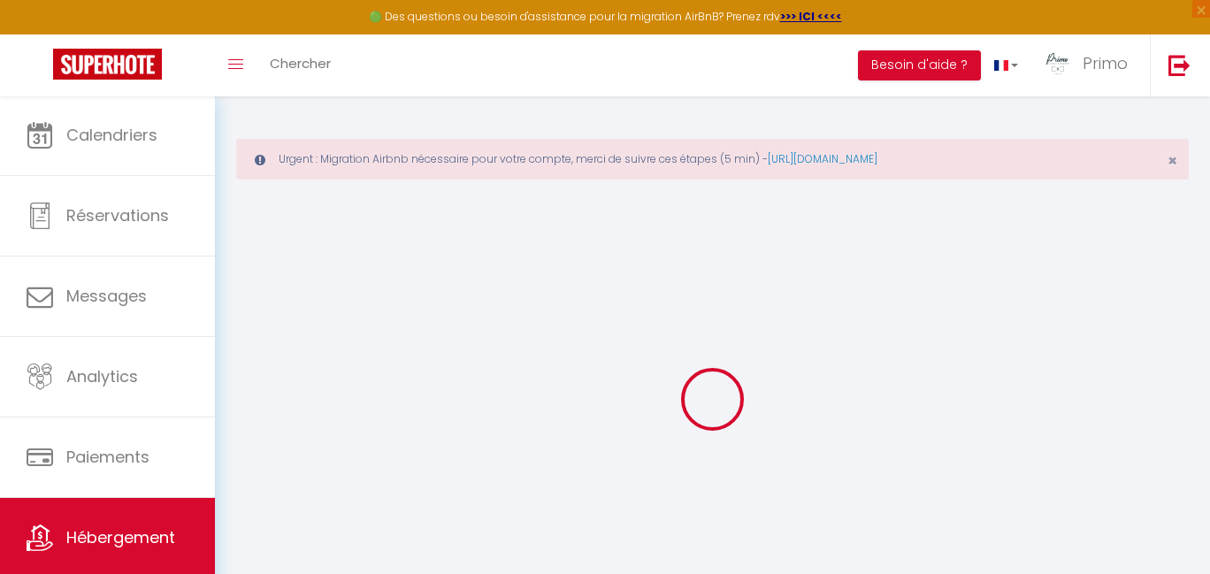
checkbox input "false"
select select
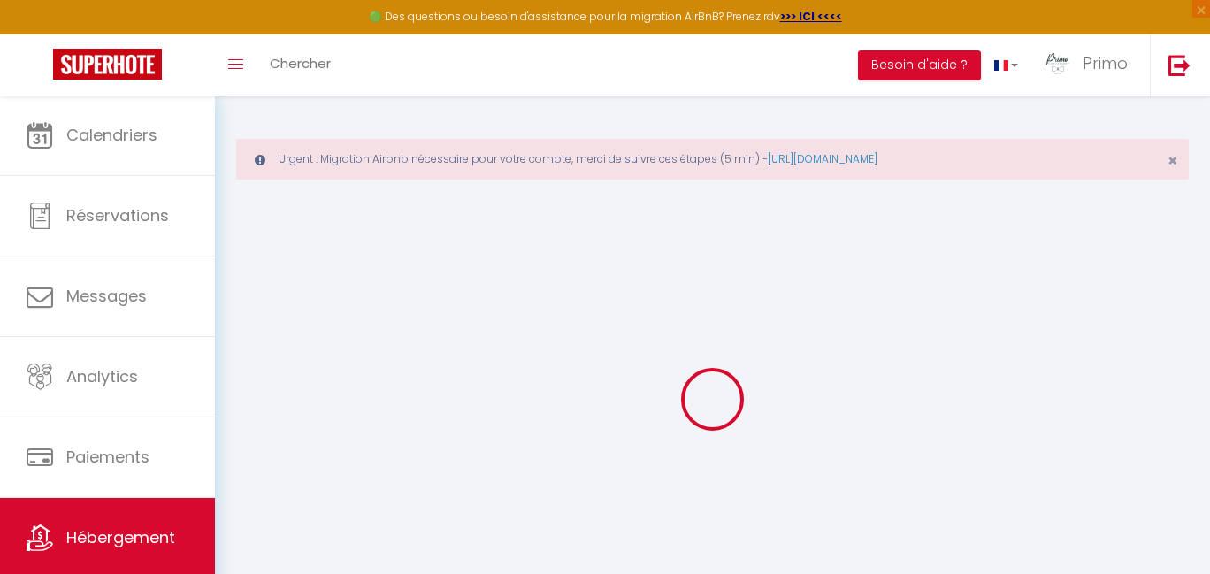
select select
checkbox input "false"
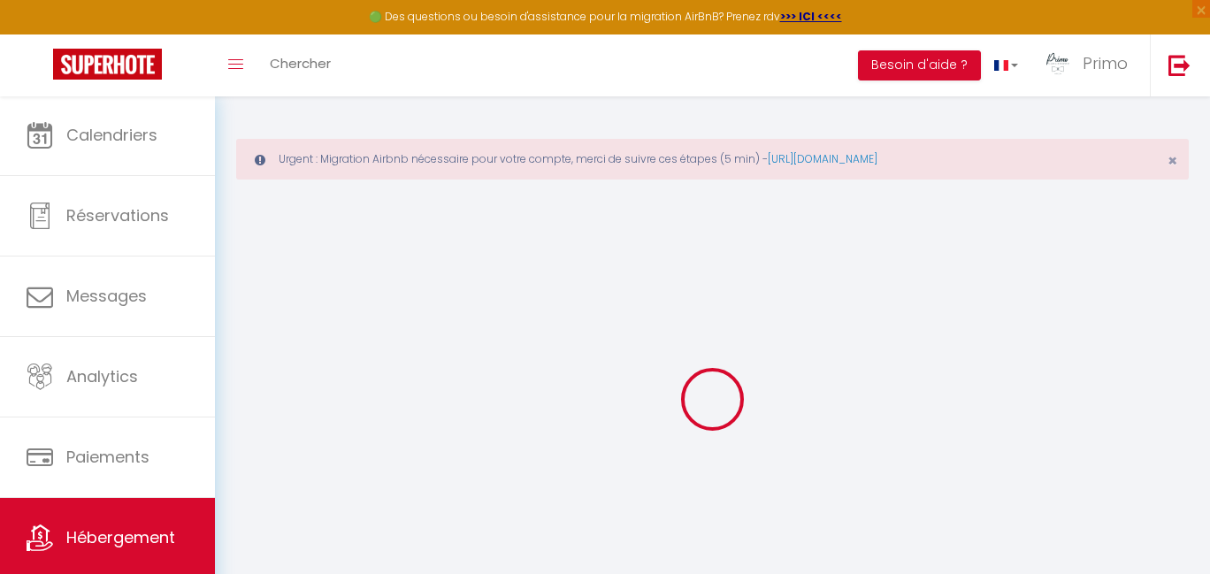
checkbox input "false"
select select
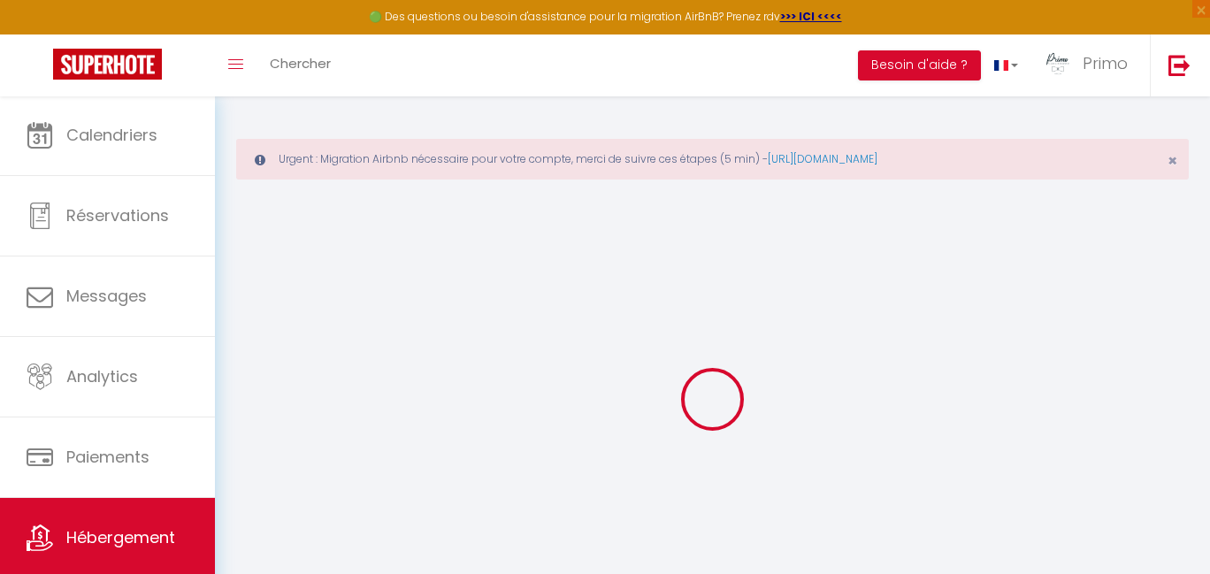
select select
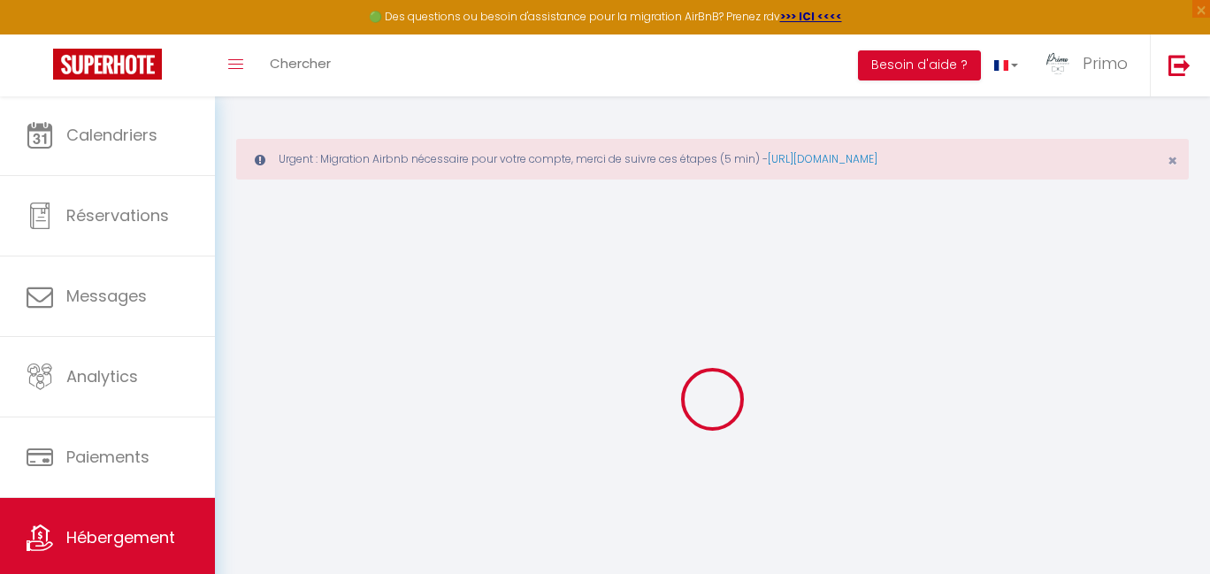
select select
checkbox input "false"
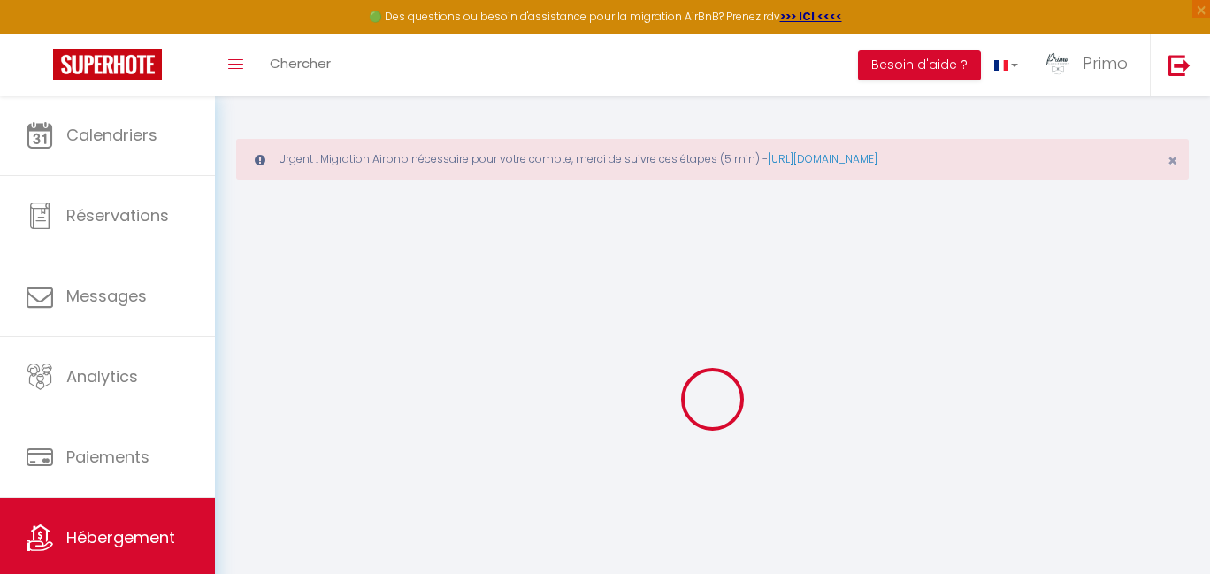
select select
type input "Studio n° 4 – [GEOGRAPHIC_DATA]"
type input "LOC 2"
type input "LOC"
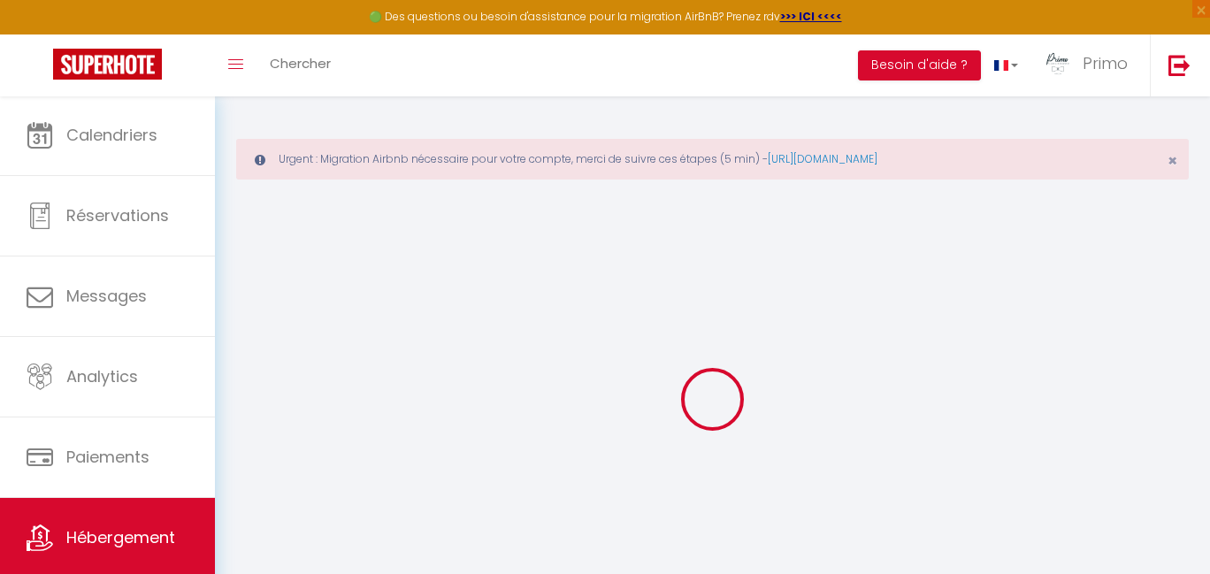
type input "[STREET_ADDRESS]"
type input "71000"
type input "Macon"
select select "2"
select select "0"
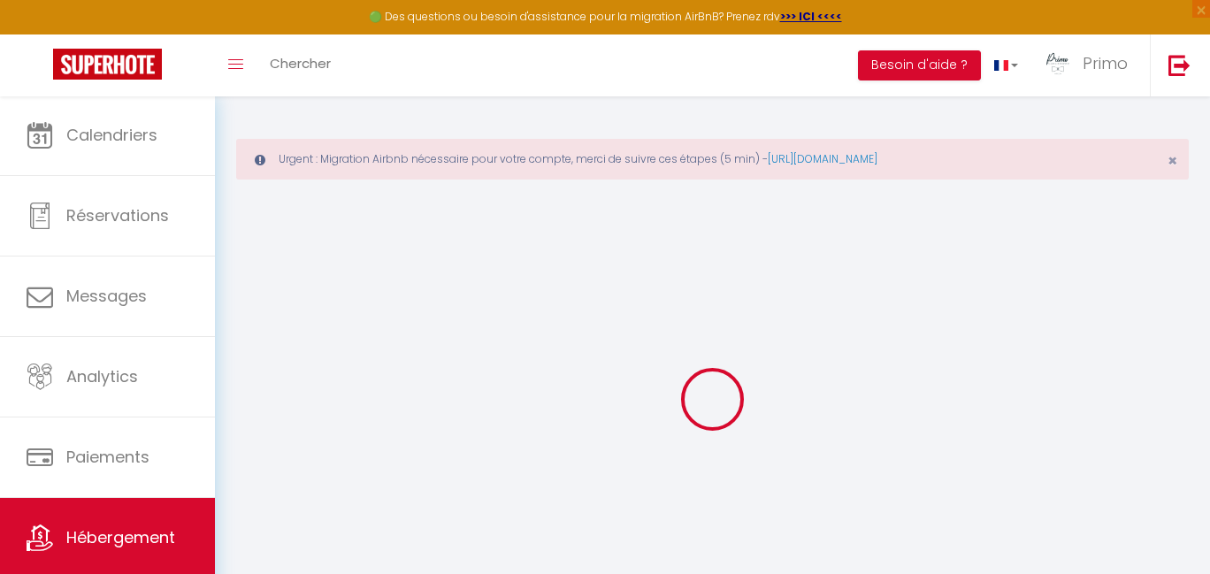
type input "50"
type input "30"
select select
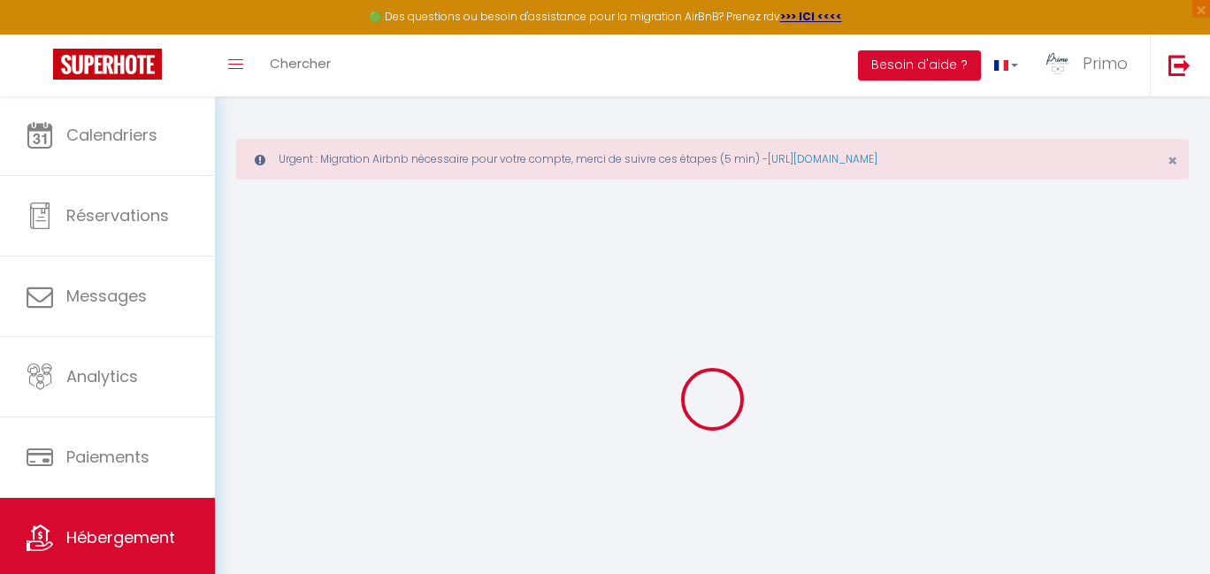
select select
type input "[STREET_ADDRESS]"
type input "71960"
type input "Prissé"
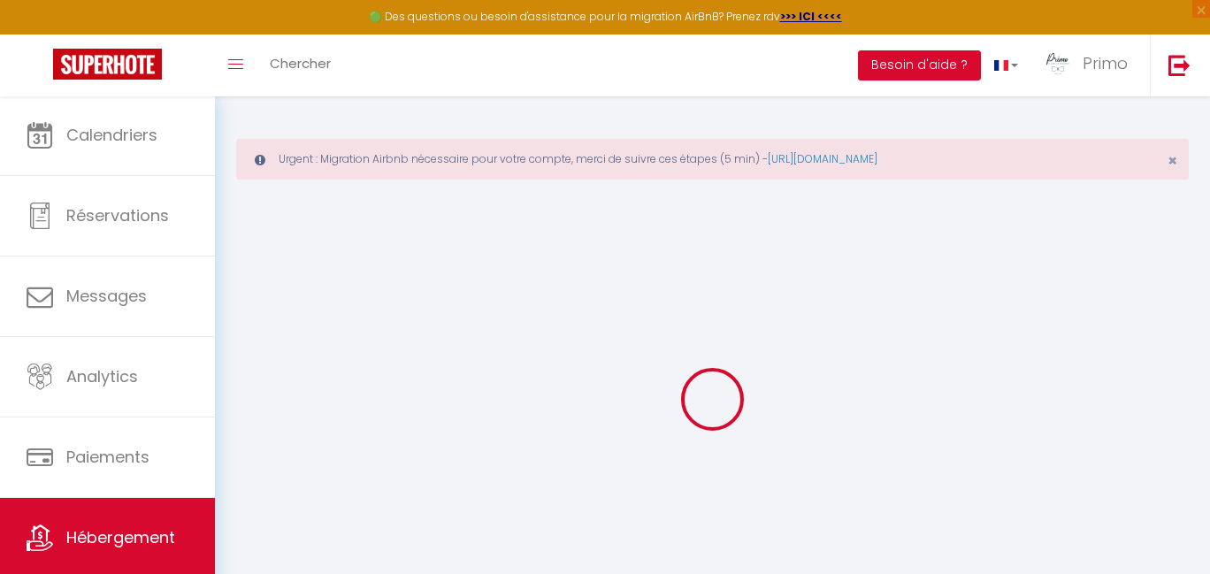
type input "[EMAIL_ADDRESS][DOMAIN_NAME]"
select select "16128"
checkbox input "true"
checkbox input "false"
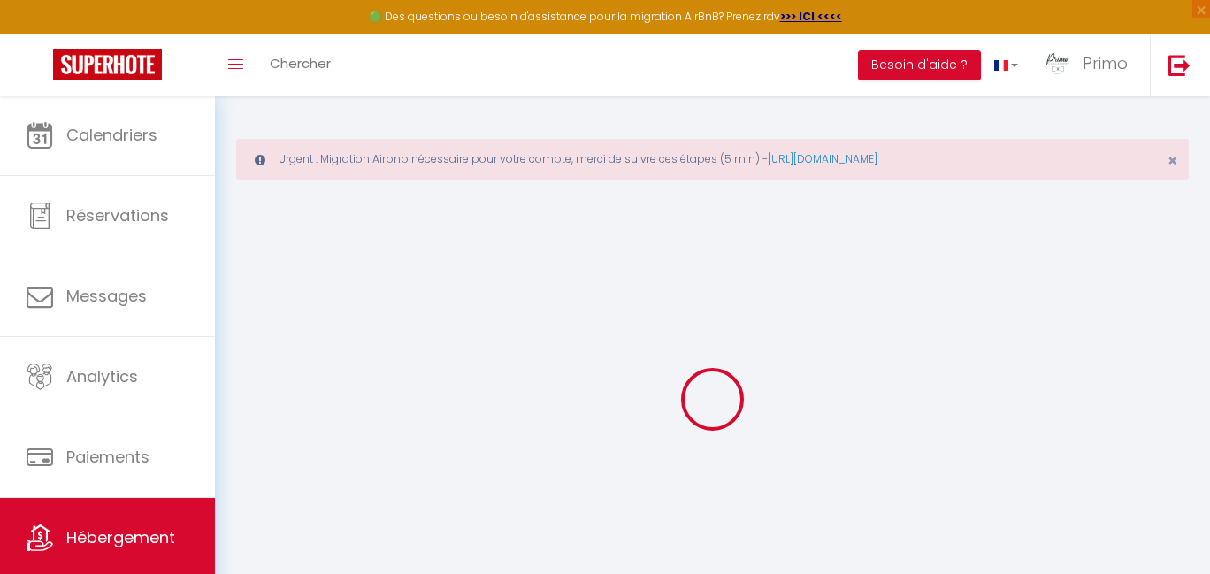
checkbox input "false"
type input "0"
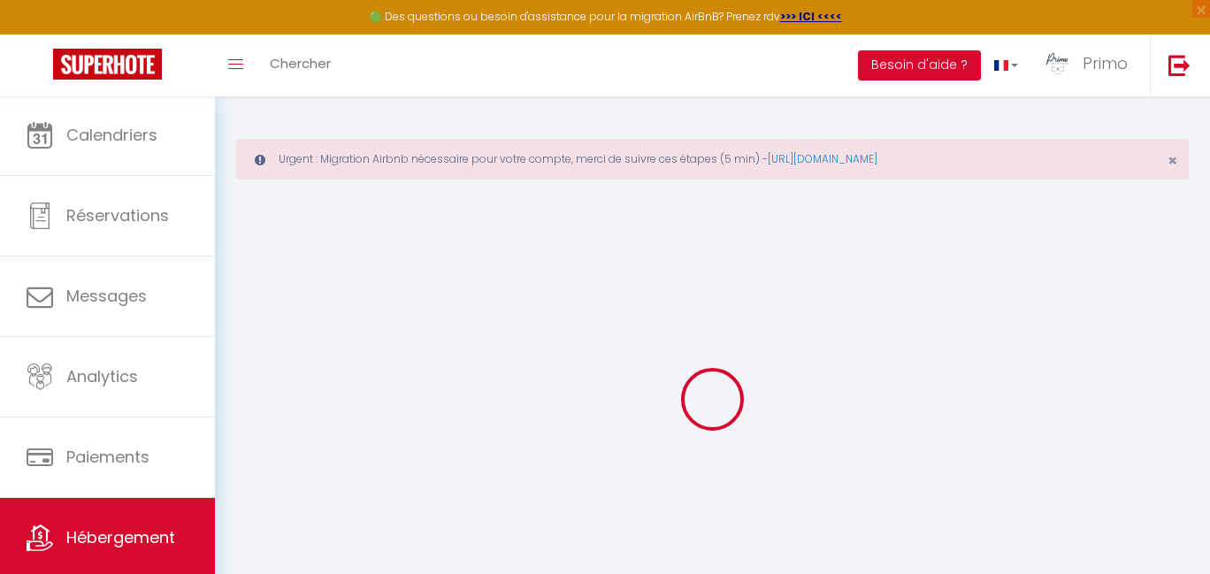
select select "5887"
select select
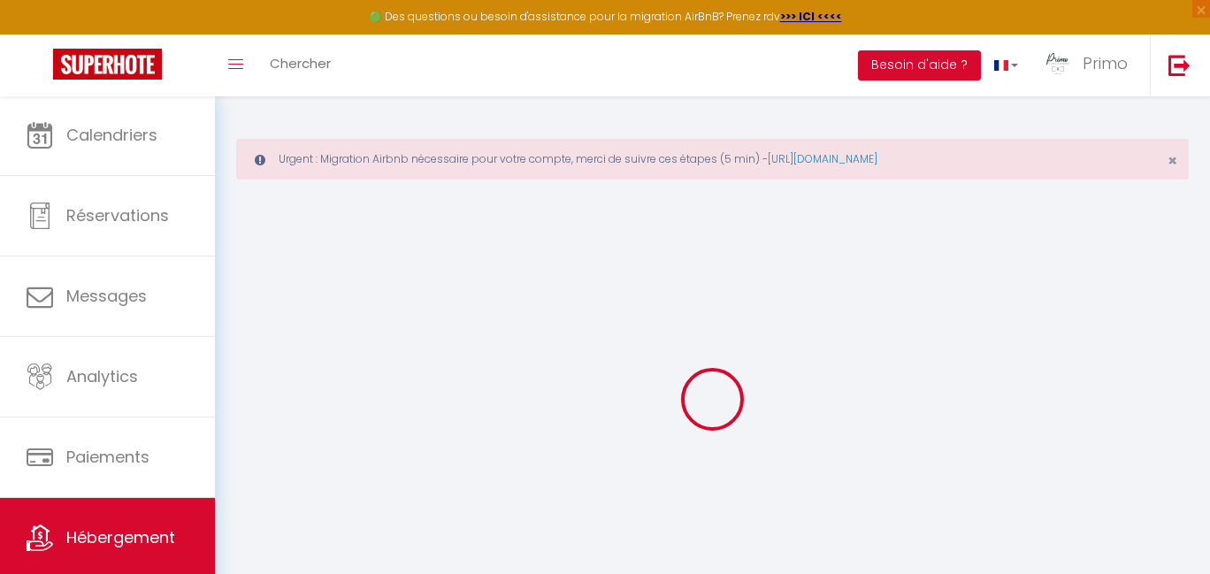
select select
checkbox input "true"
checkbox input "false"
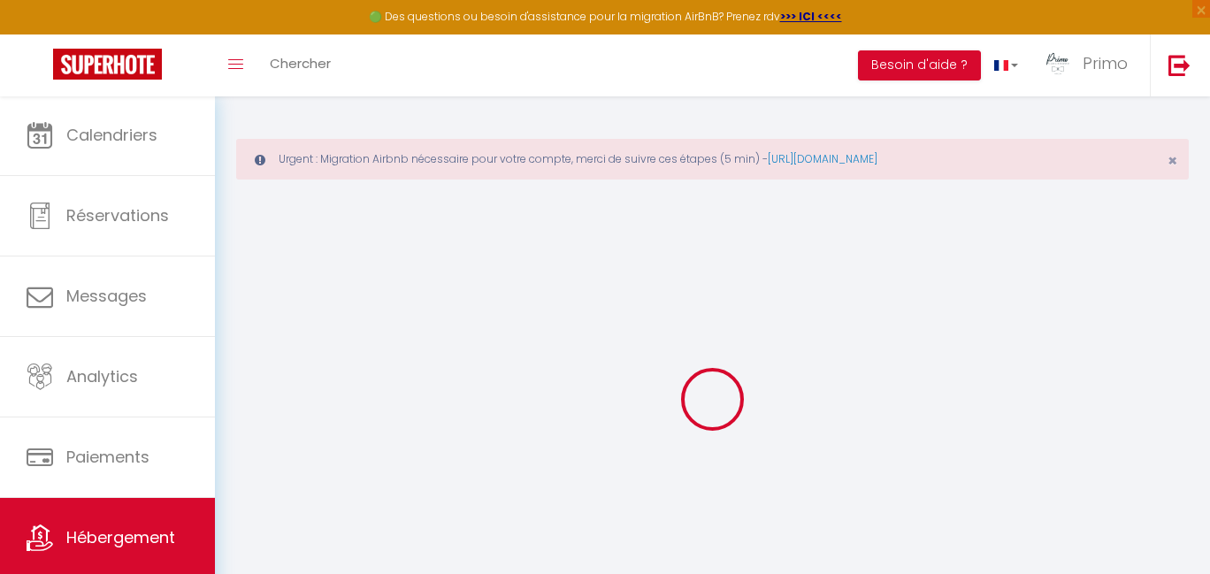
select select
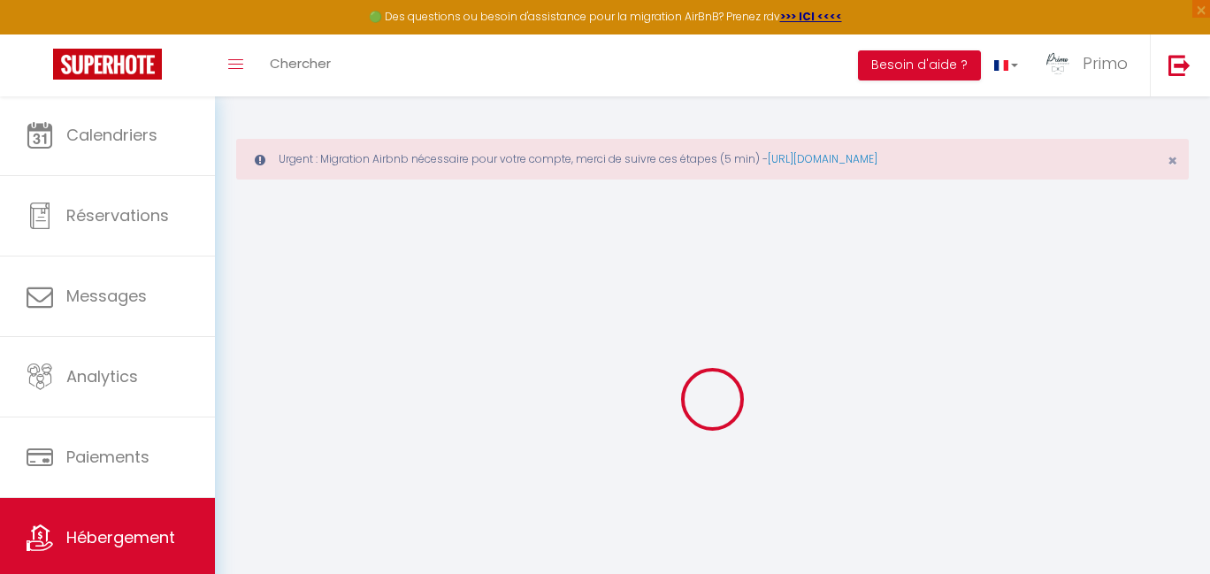
checkbox input "true"
checkbox input "false"
checkbox input "true"
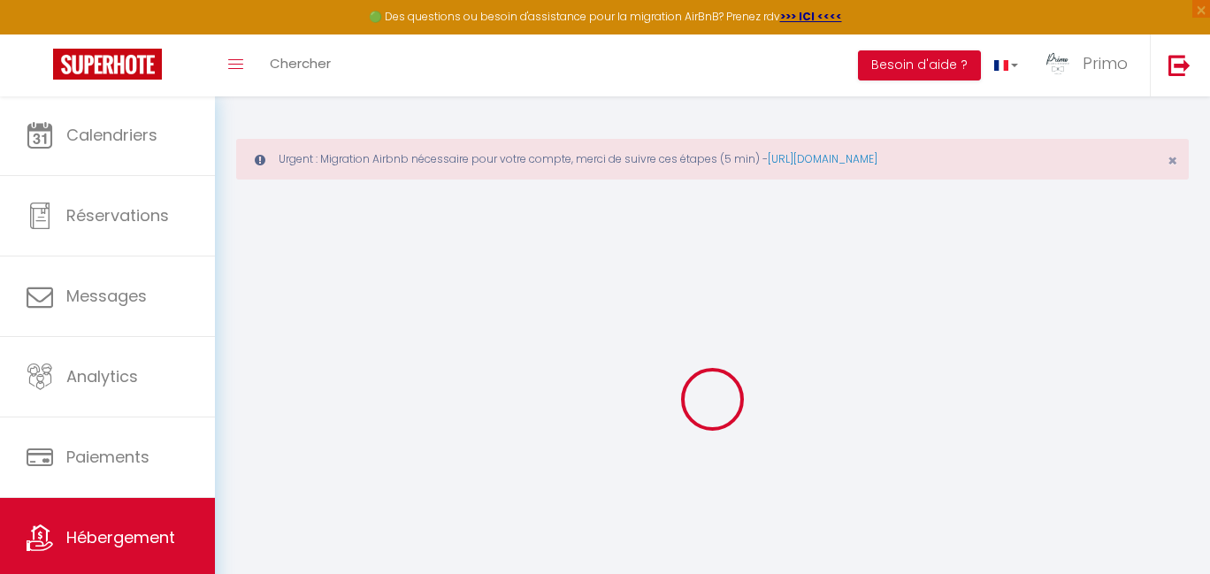
checkbox input "false"
select select "17:00"
select select "00:00"
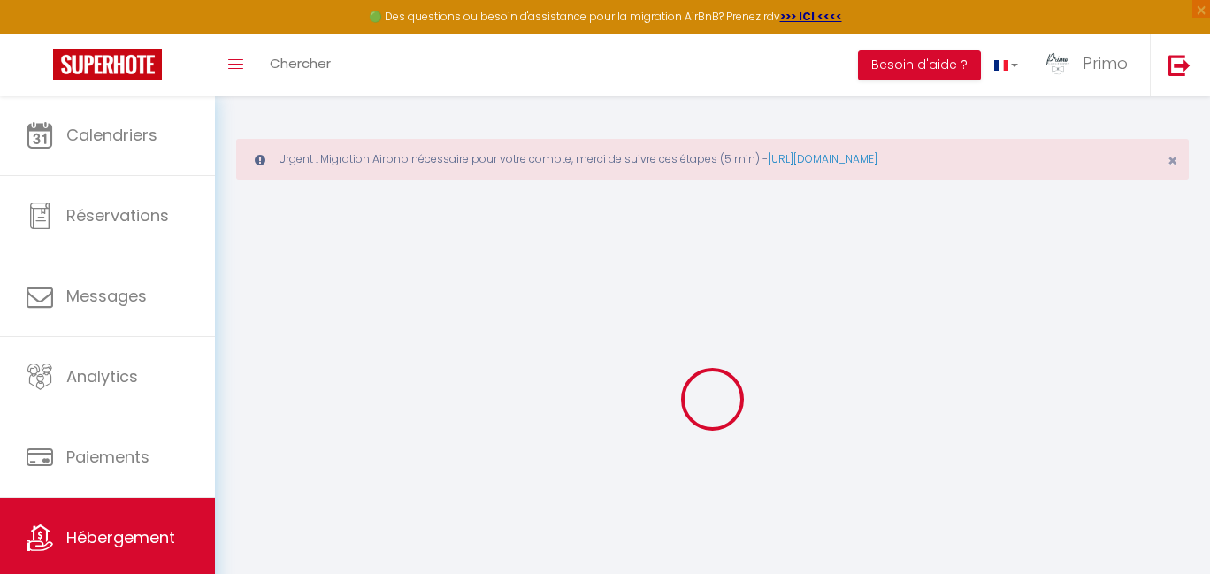
select select "10:00"
select select "30"
select select "120"
checkbox input "true"
checkbox input "false"
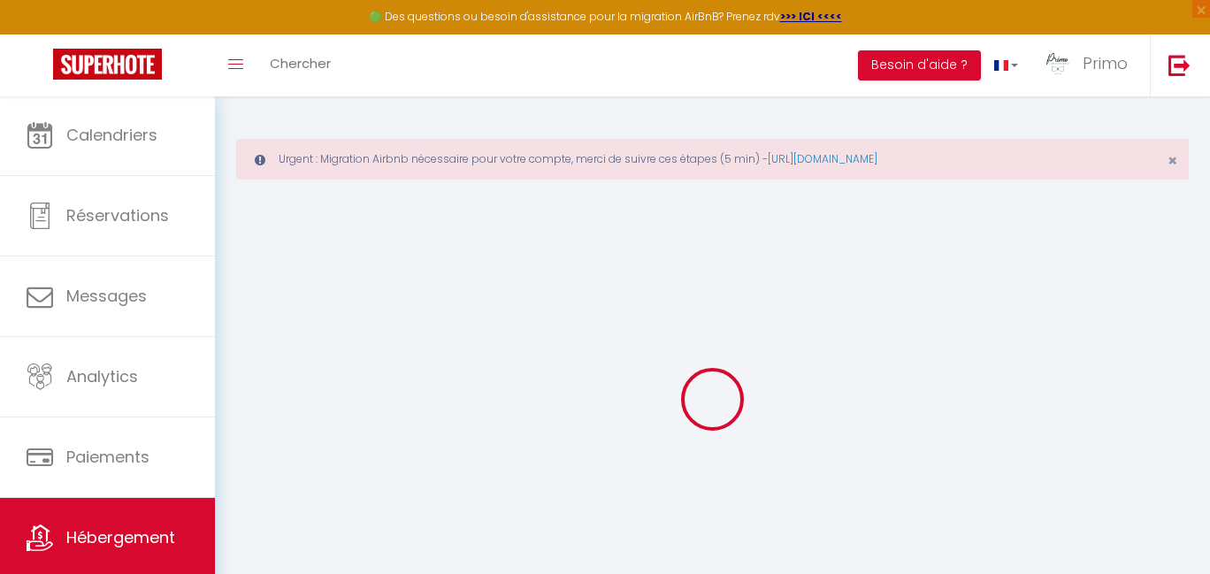
checkbox input "false"
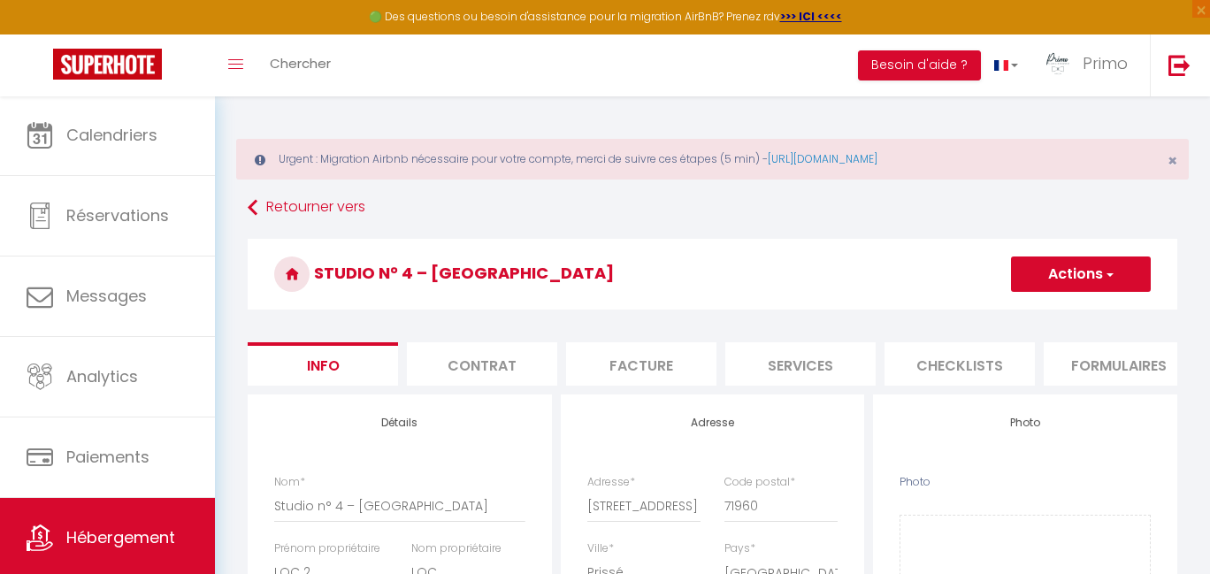
checkbox input "true"
checkbox input "false"
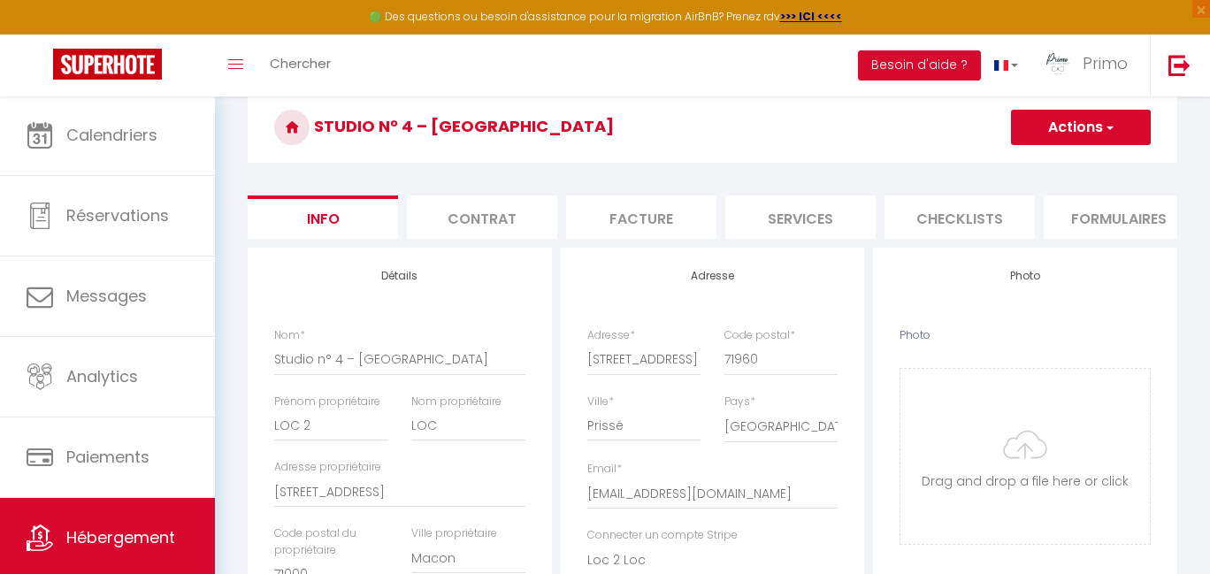
scroll to position [289, 0]
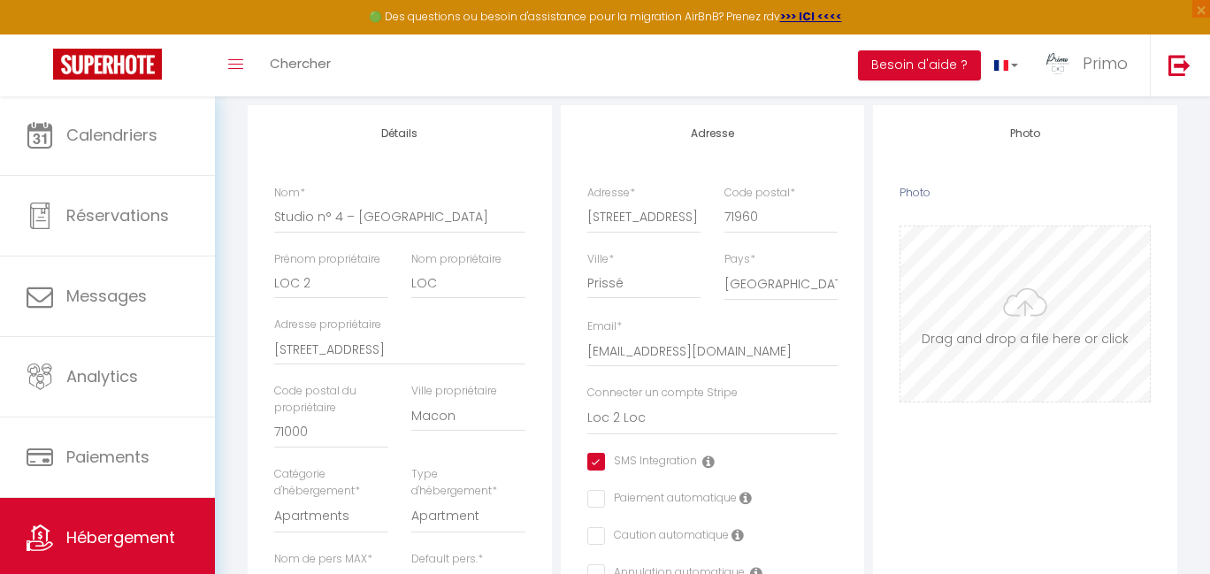
click at [1007, 310] on input "Photo" at bounding box center [1024, 313] width 249 height 175
type input "C:\fakepath\OBLIGATOIRE 1ère image Couverture.png"
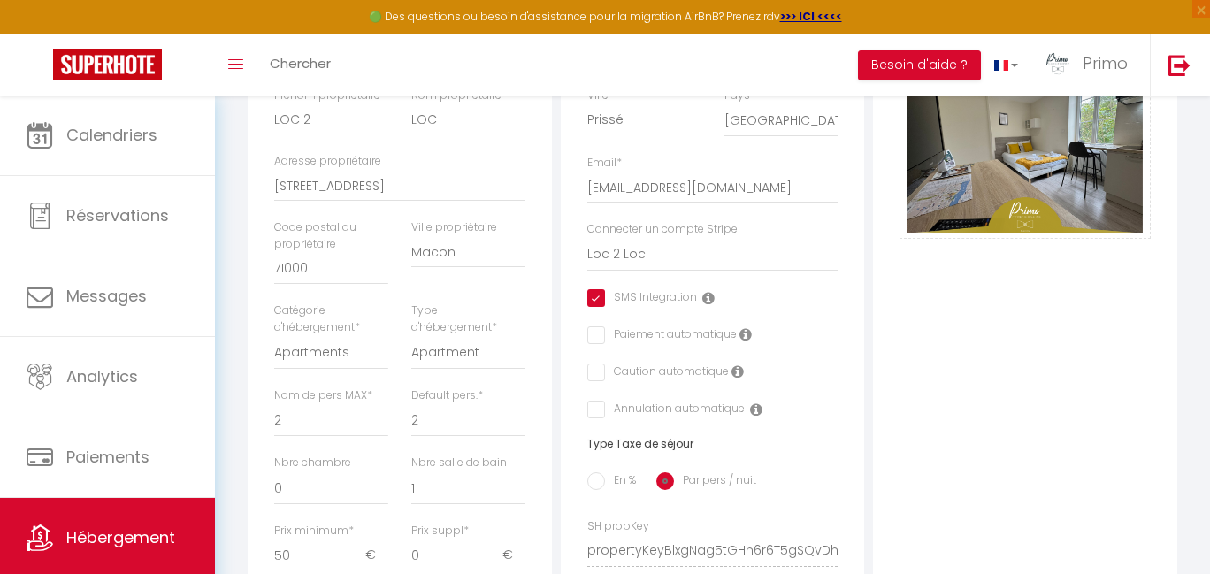
scroll to position [0, 0]
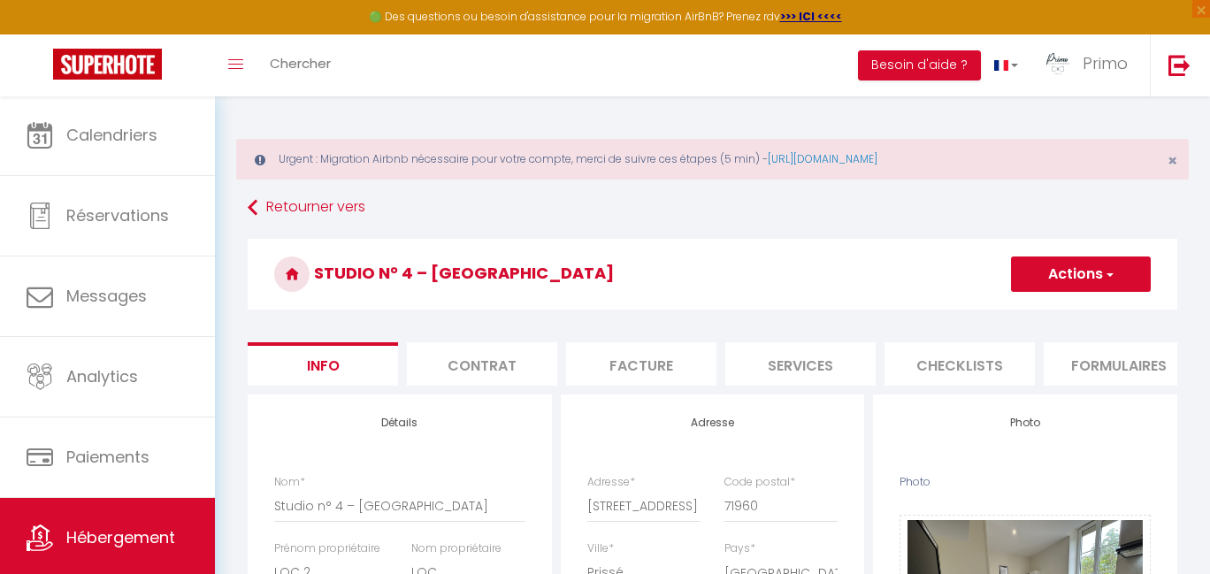
click at [787, 366] on li "Services" at bounding box center [800, 363] width 150 height 43
checkbox input "false"
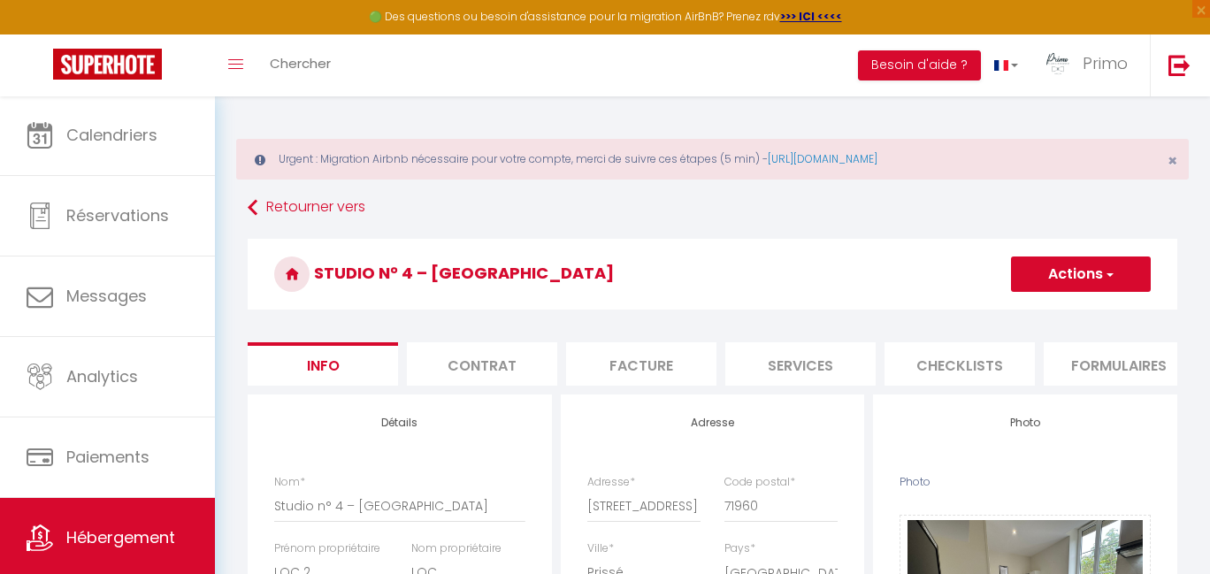
checkbox input "false"
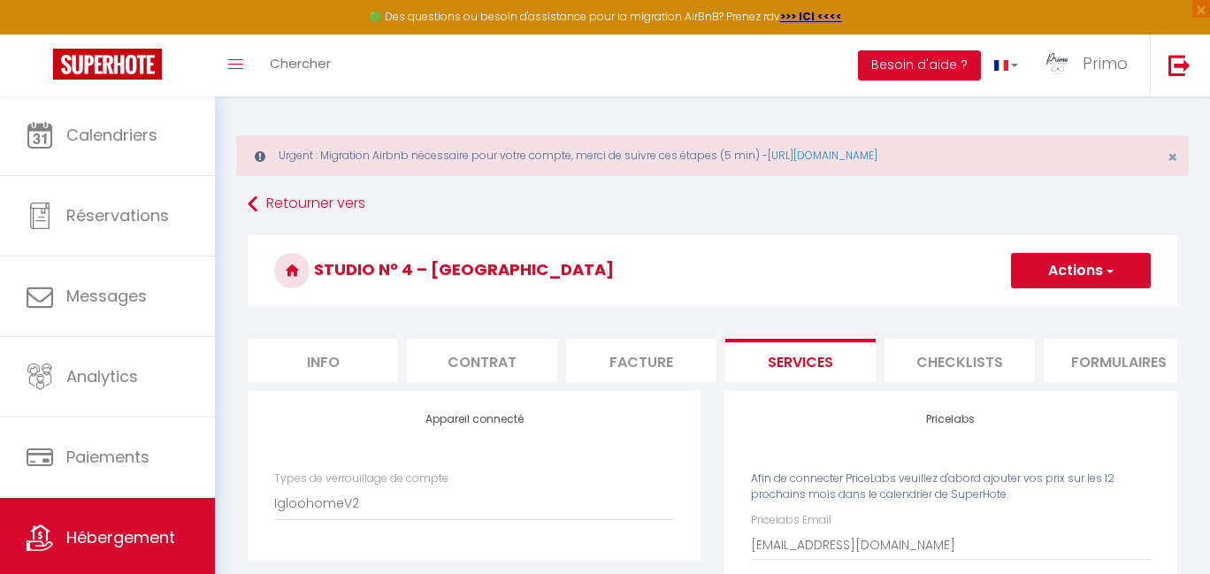
scroll to position [140, 0]
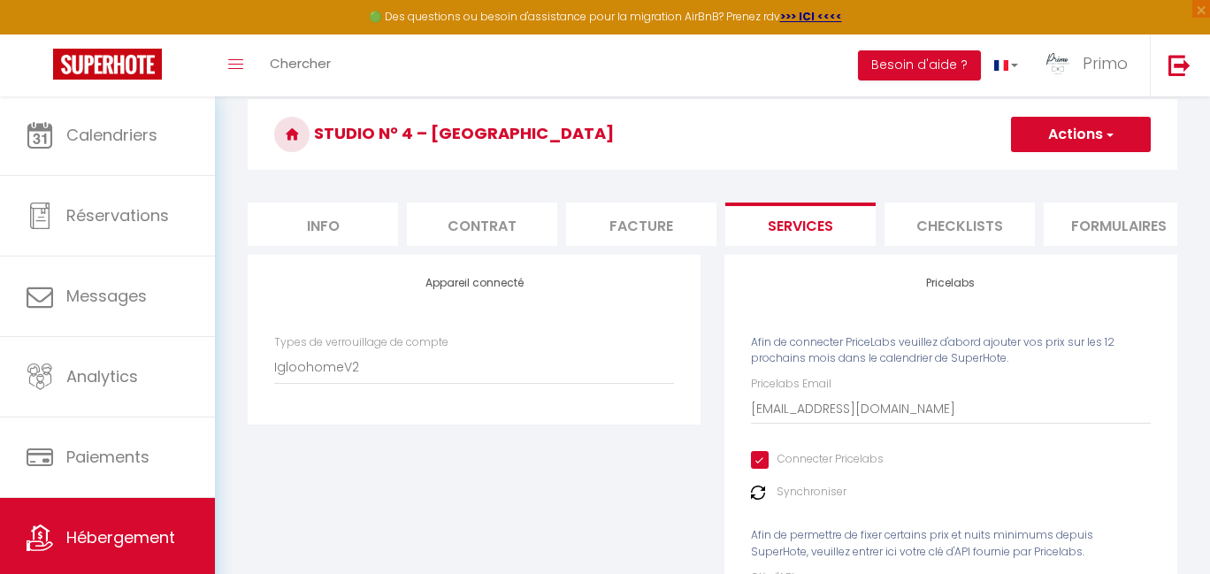
click at [800, 501] on label "Synchroniser" at bounding box center [812, 492] width 70 height 17
click at [758, 500] on img at bounding box center [758, 493] width 14 height 14
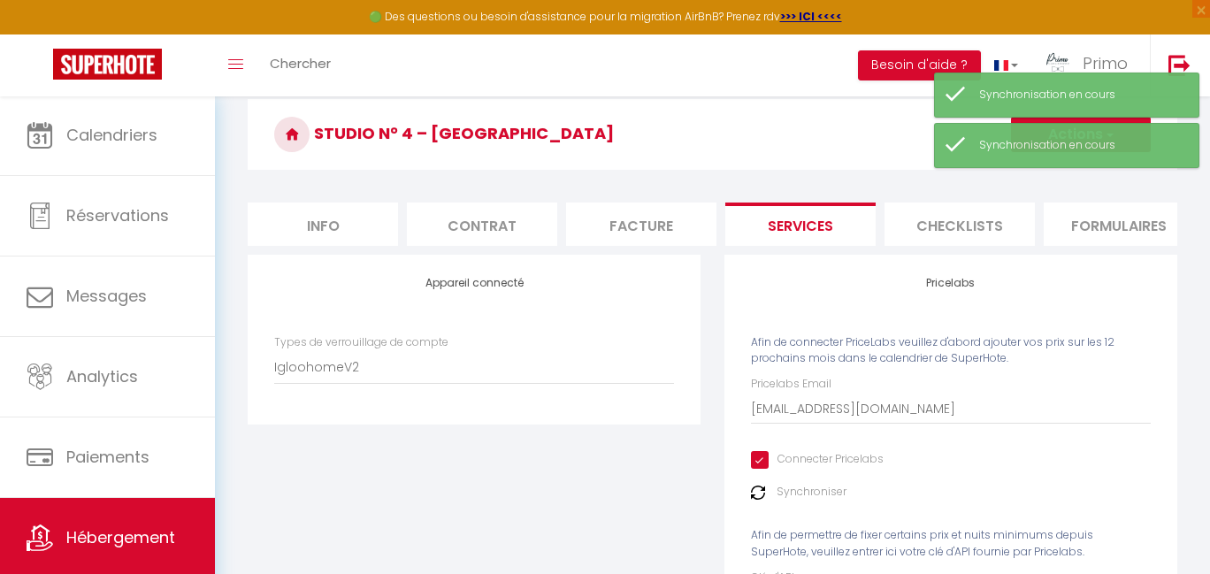
click at [346, 225] on li "Info" at bounding box center [323, 224] width 150 height 43
checkbox input "true"
checkbox input "false"
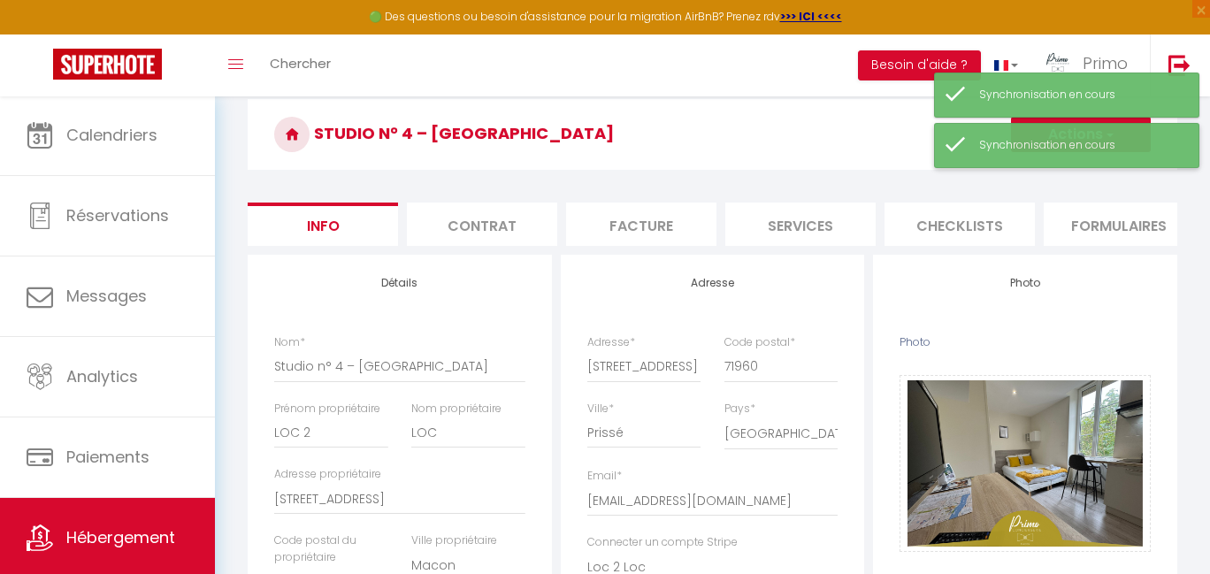
click at [1101, 134] on div "Synchronisation en cours" at bounding box center [1066, 145] width 265 height 45
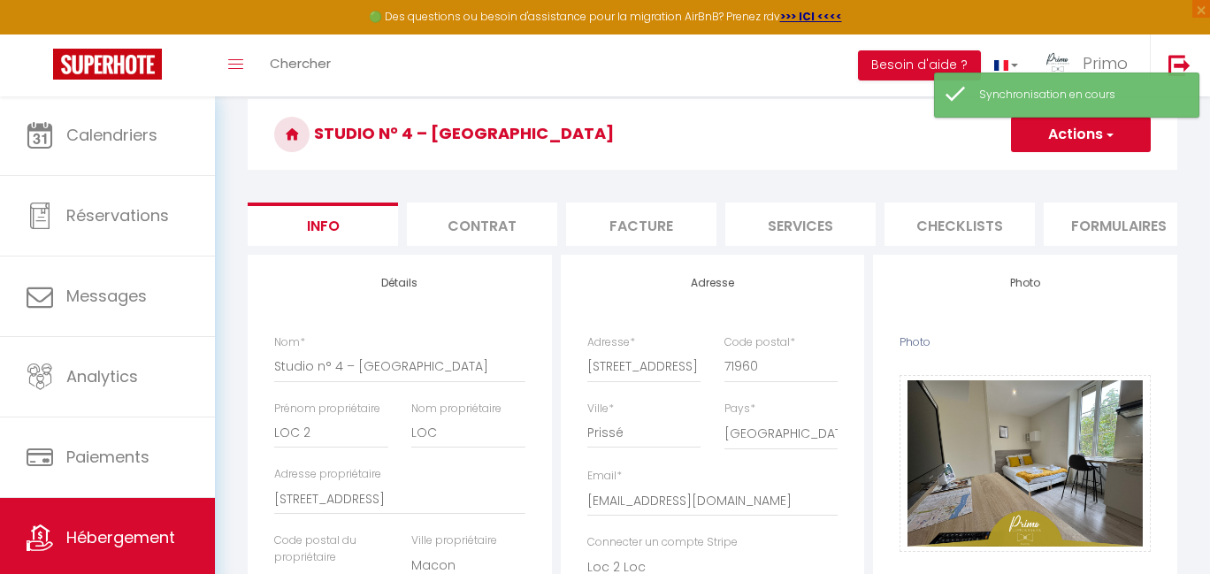
click at [1106, 142] on span "button" at bounding box center [1108, 135] width 11 height 18
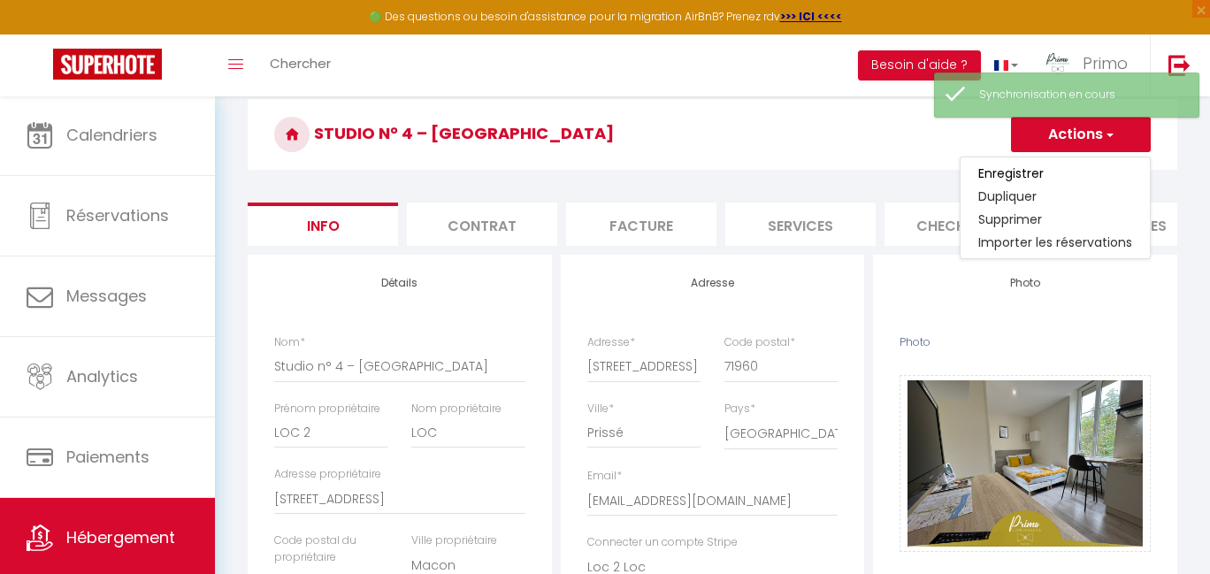
click at [1065, 180] on link "Enregistrer" at bounding box center [1055, 173] width 189 height 23
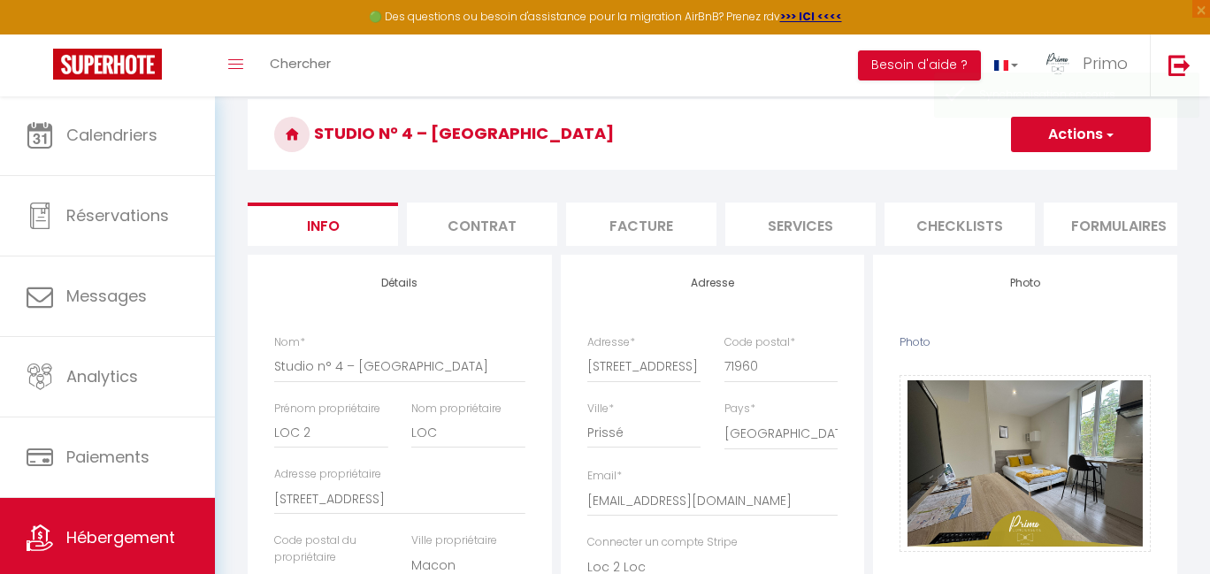
click at [1059, 139] on button "Actions" at bounding box center [1081, 134] width 140 height 35
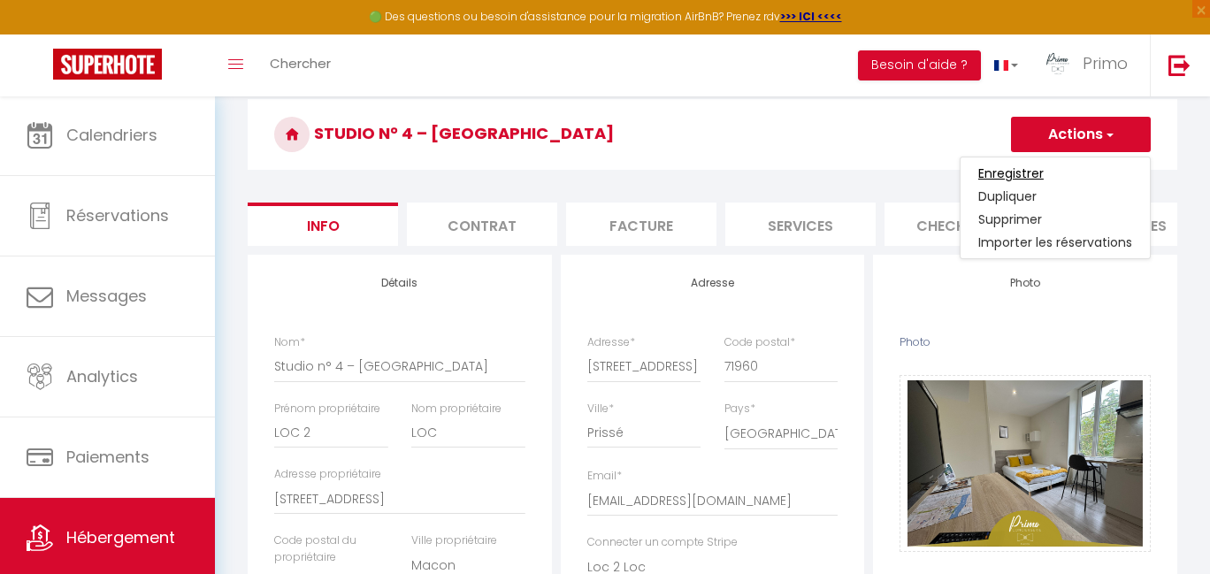
click at [1002, 172] on input "Enregistrer" at bounding box center [1010, 174] width 65 height 18
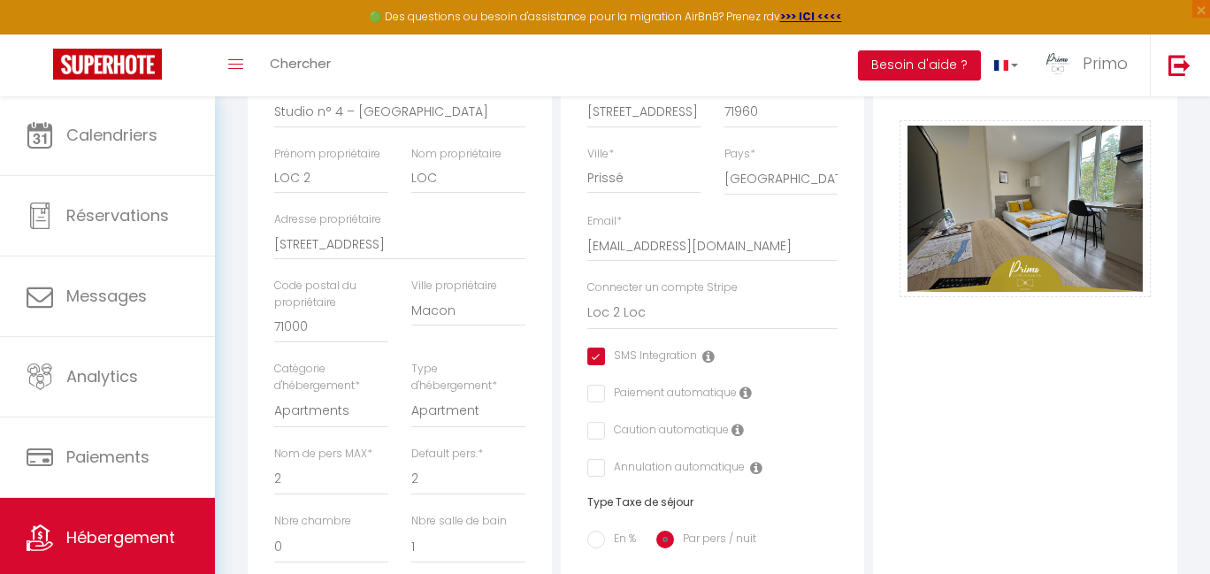
scroll to position [497, 0]
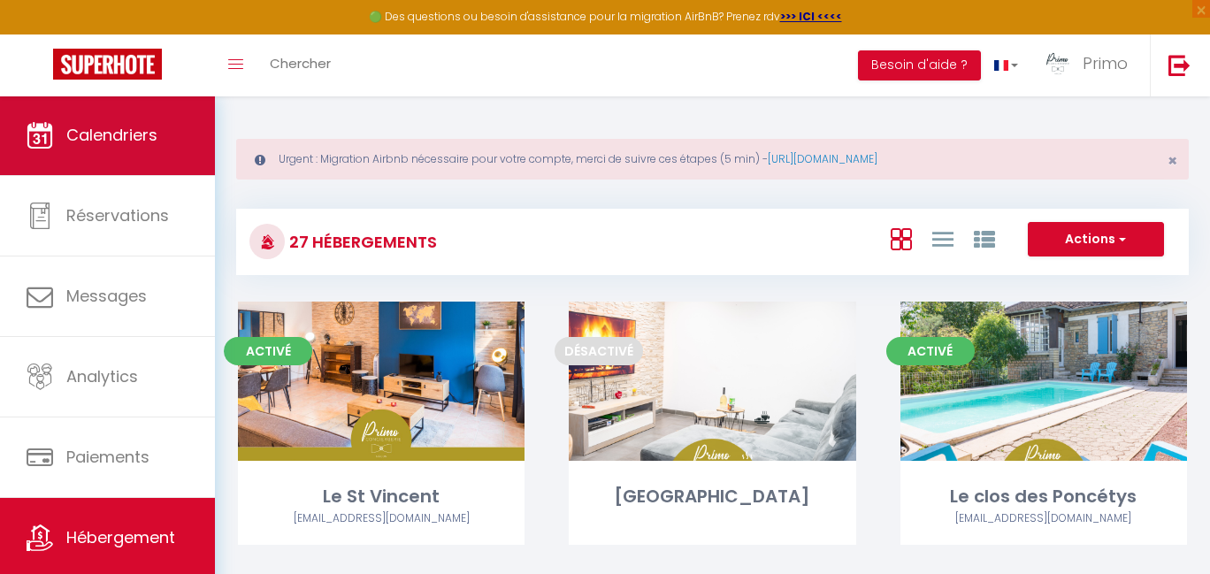
click at [88, 154] on link "Calendriers" at bounding box center [107, 136] width 215 height 80
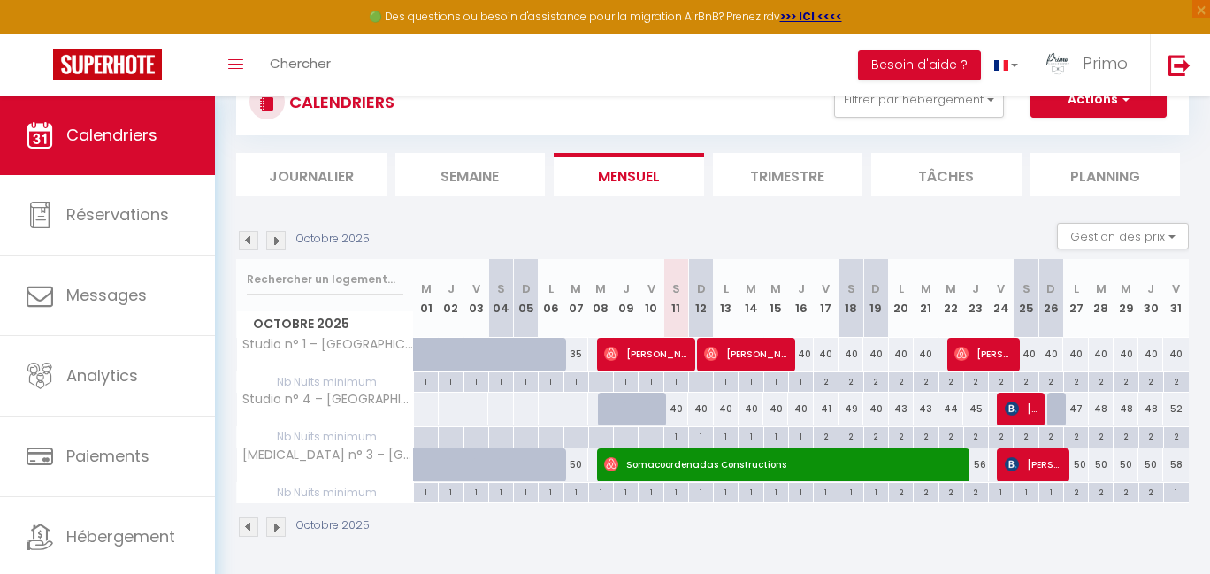
scroll to position [111, 0]
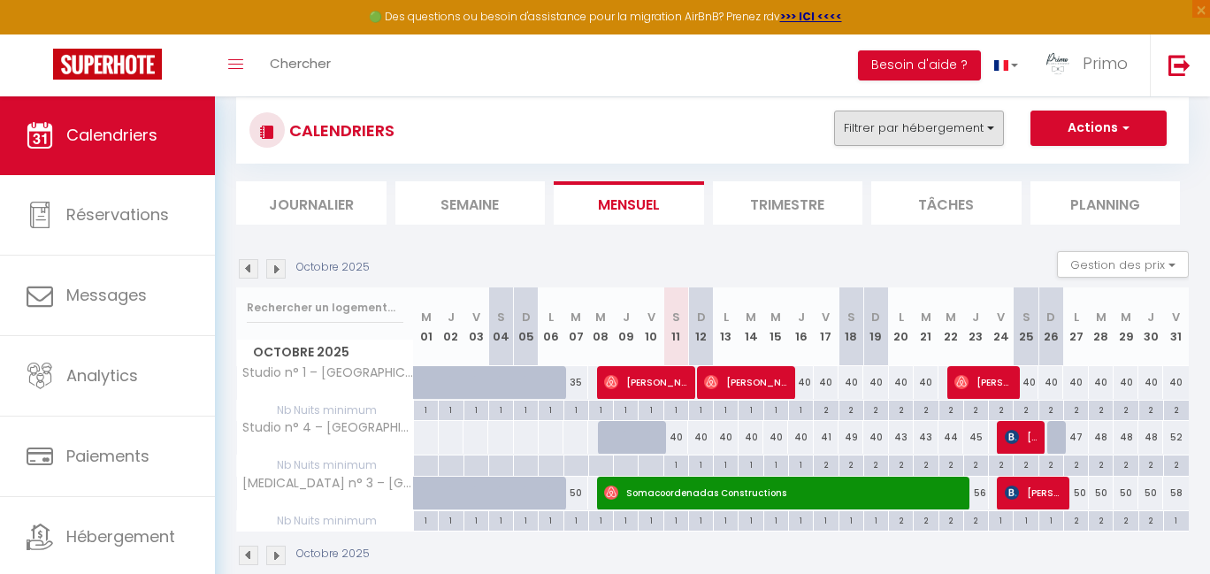
click at [904, 136] on button "Filtrer par hébergement" at bounding box center [919, 128] width 170 height 35
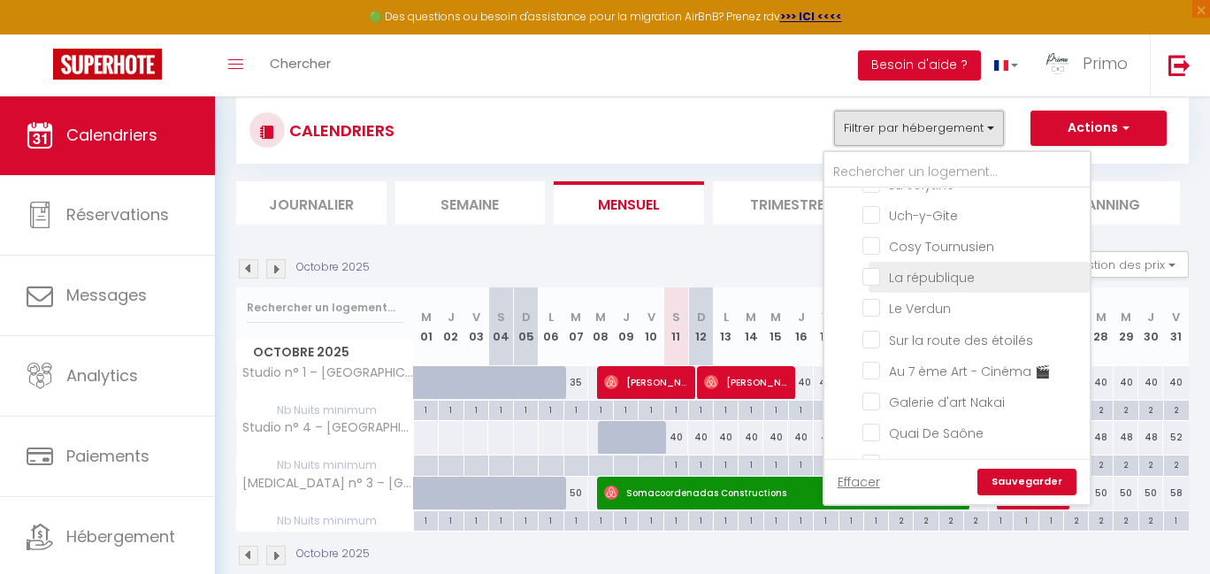
scroll to position [333, 0]
click at [938, 195] on input "La Jolytine" at bounding box center [972, 187] width 221 height 18
checkbox input "true"
checkbox input "false"
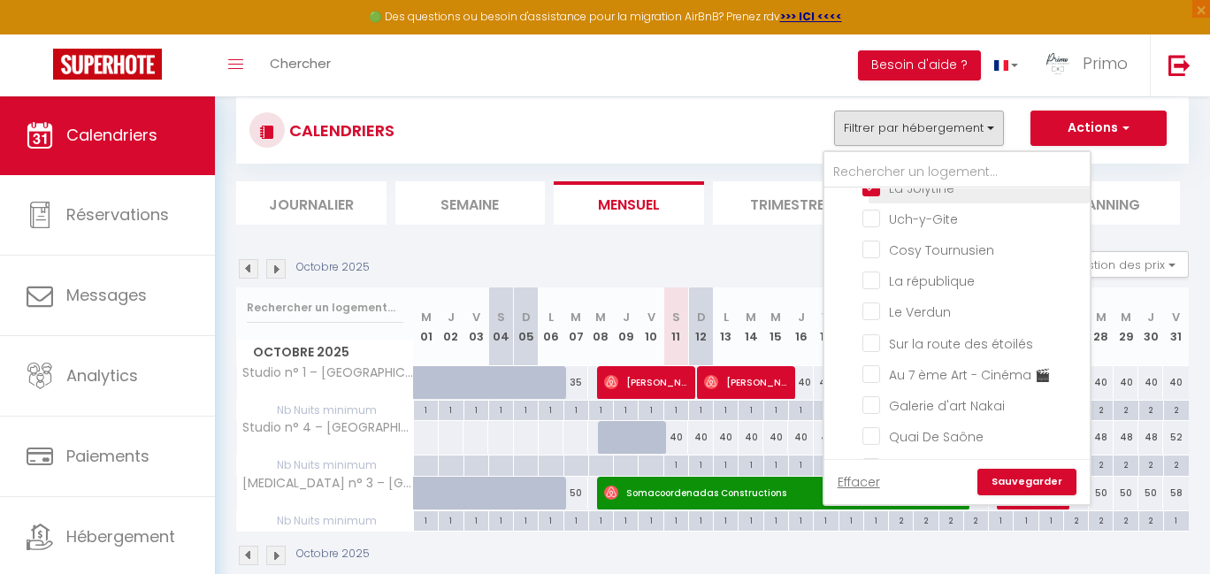
checkbox input "false"
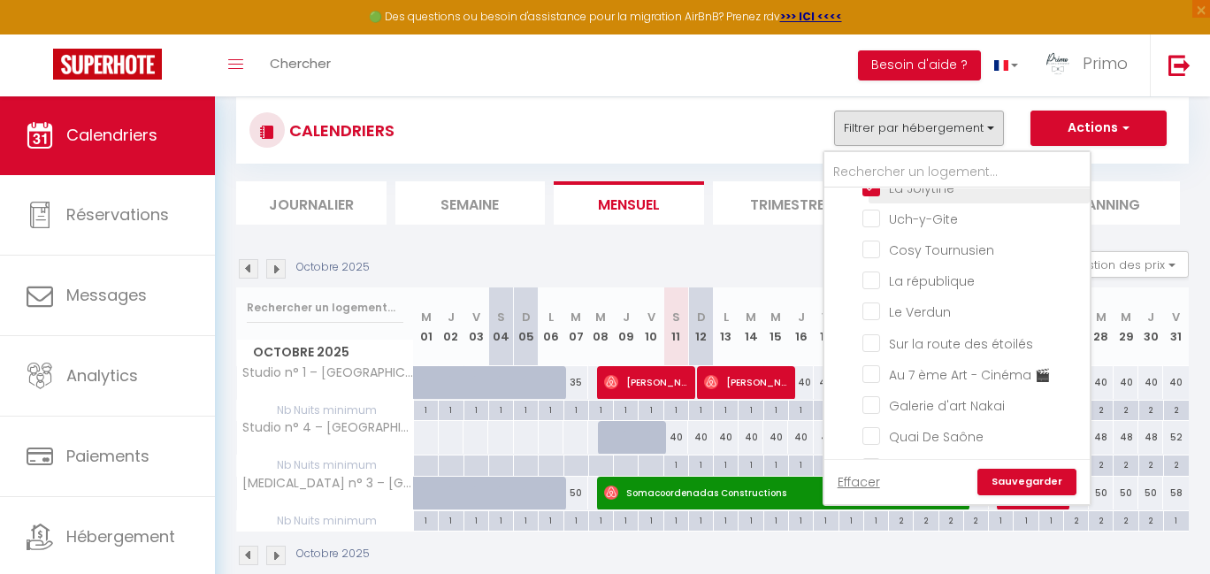
checkbox input "false"
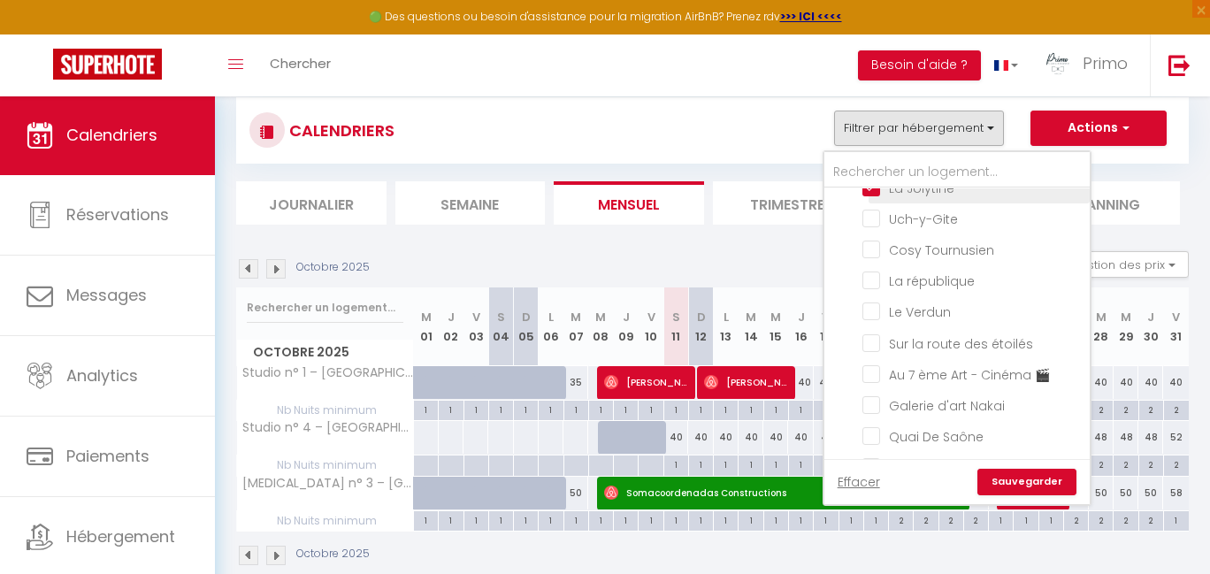
checkbox input "false"
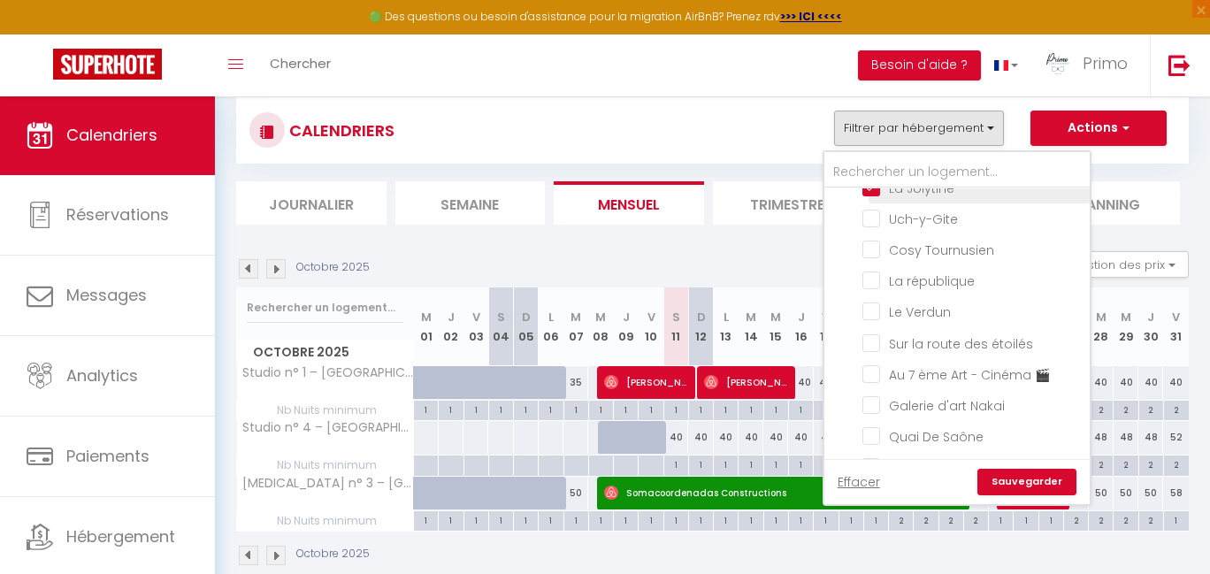
checkbox input "false"
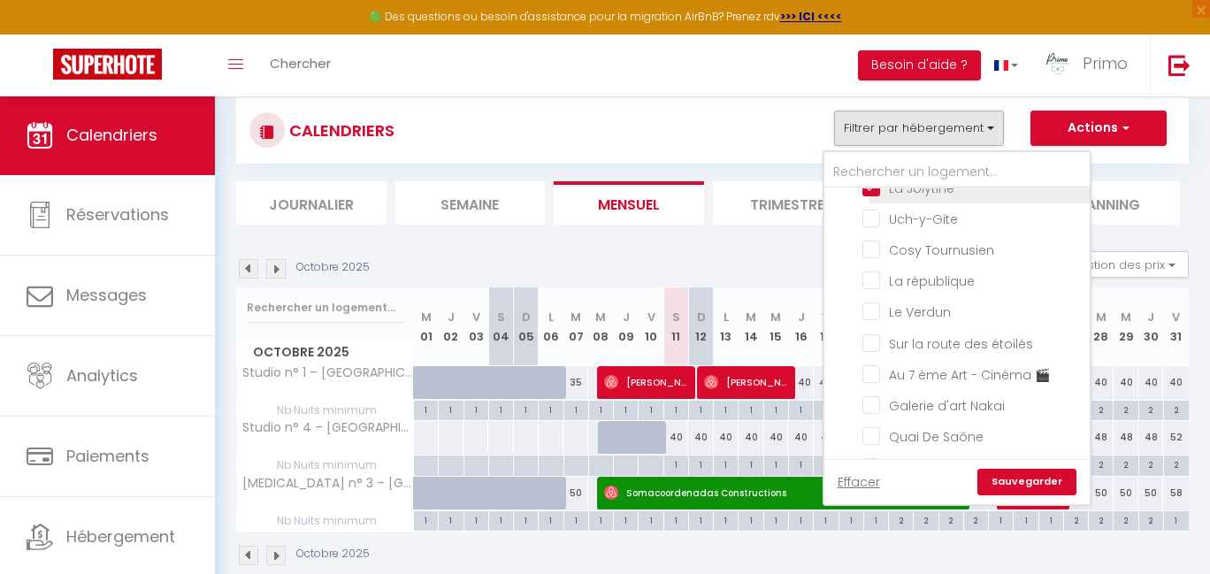
checkbox input "false"
click at [1050, 476] on link "Sauvegarder" at bounding box center [1026, 482] width 99 height 27
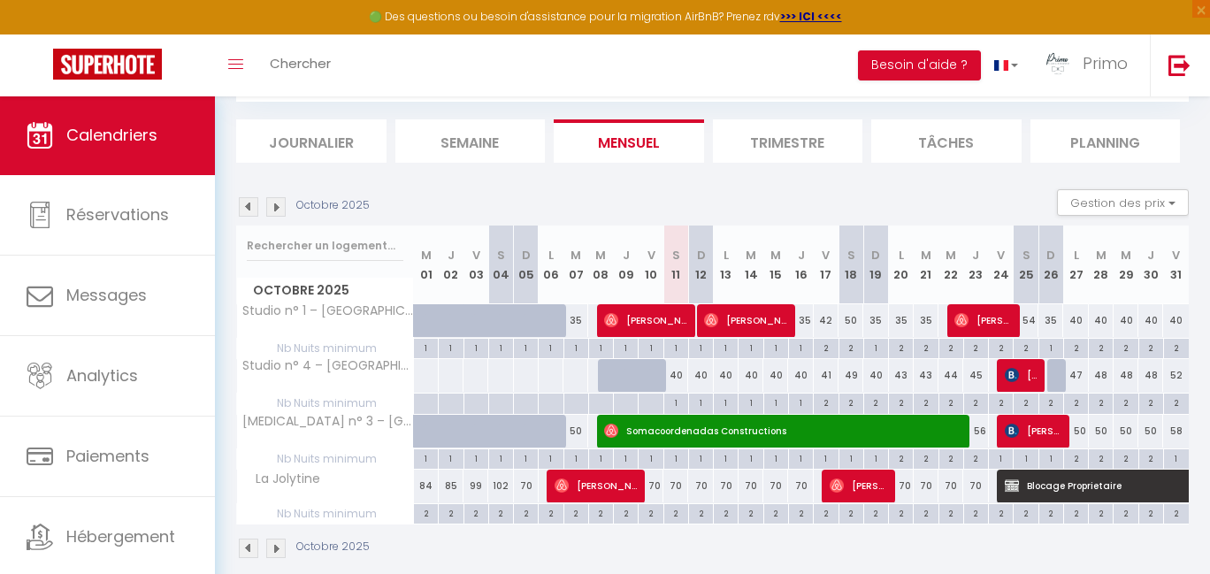
scroll to position [0, 0]
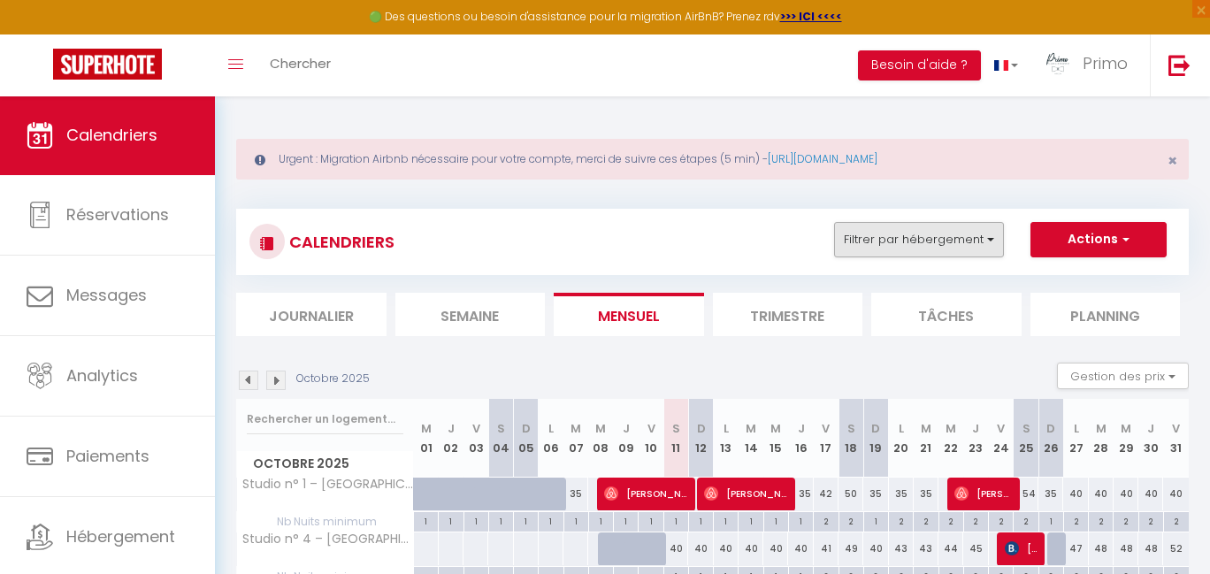
click at [948, 239] on button "Filtrer par hébergement" at bounding box center [919, 239] width 170 height 35
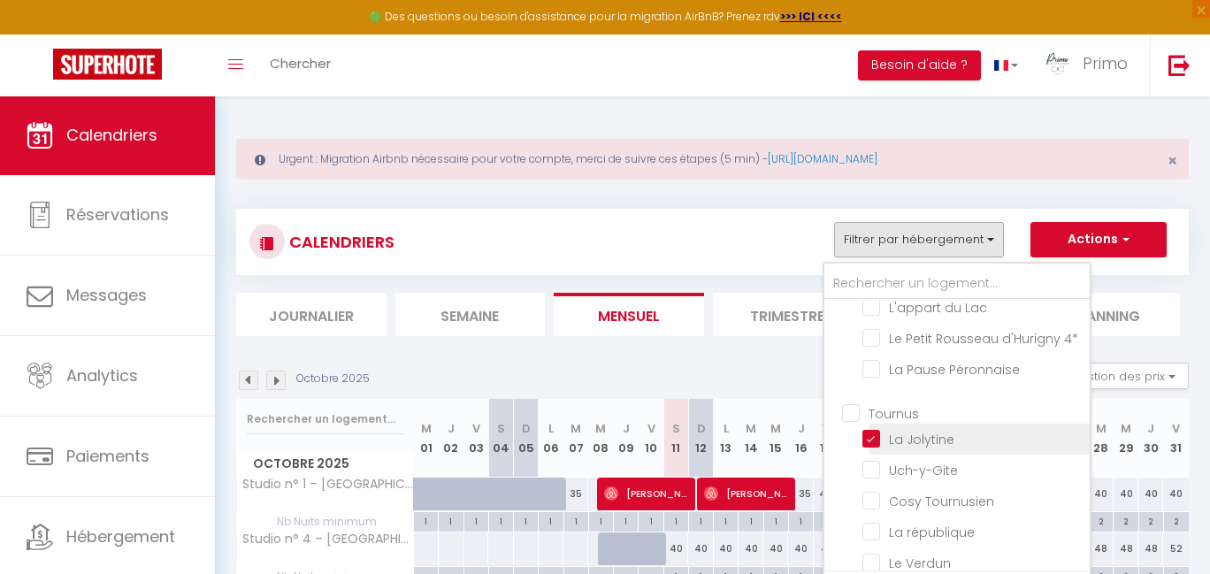
click at [912, 447] on input "La Jolytine" at bounding box center [972, 438] width 221 height 18
checkbox input "false"
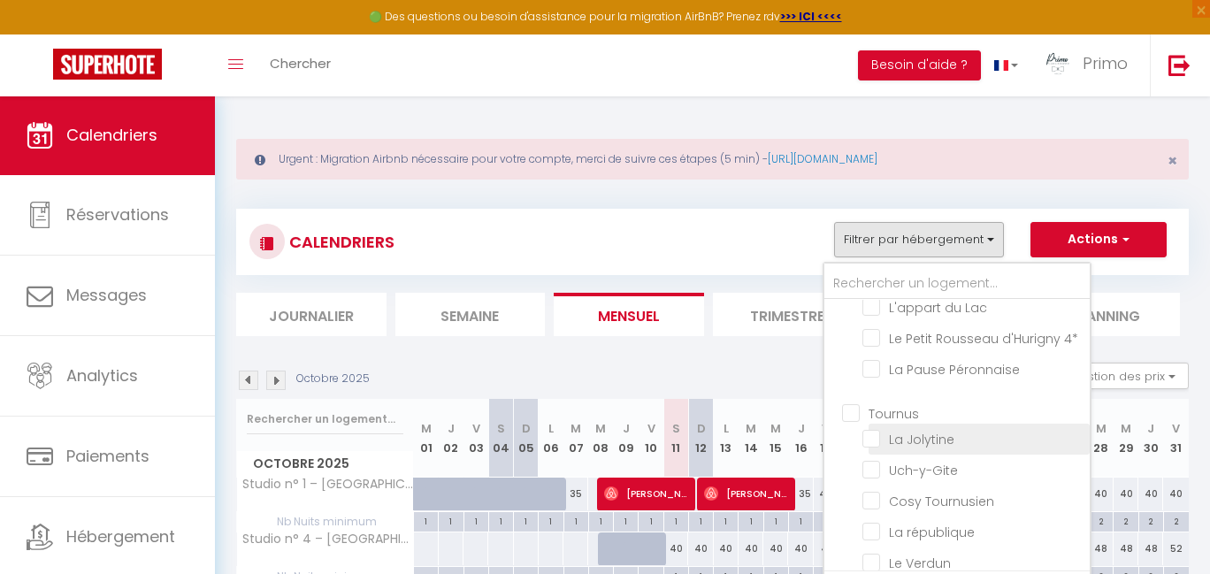
checkbox input "false"
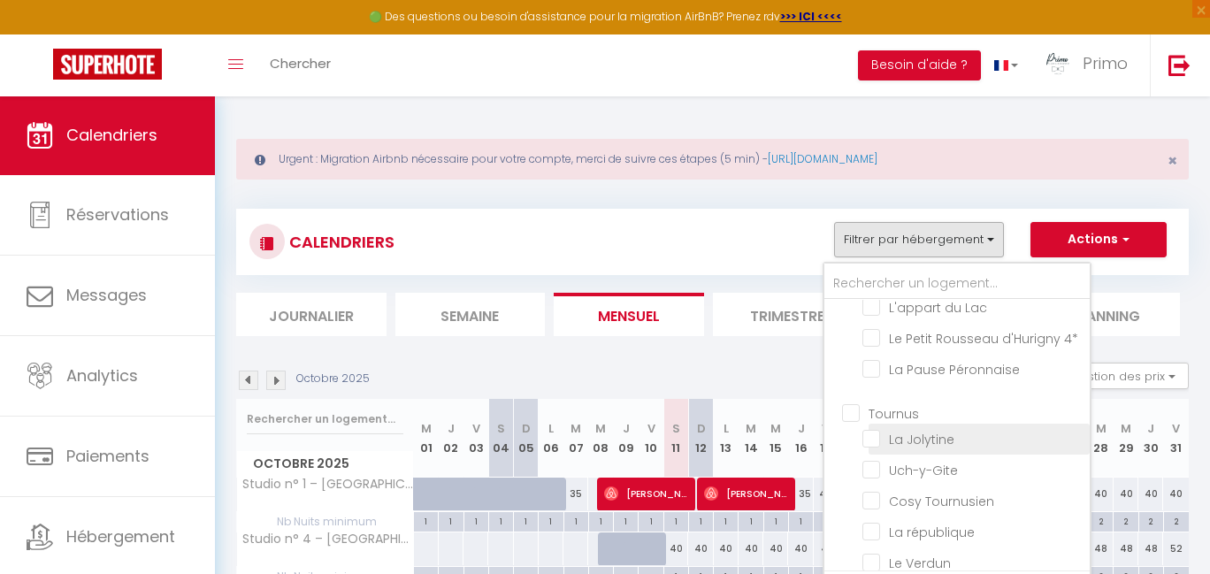
checkbox input "false"
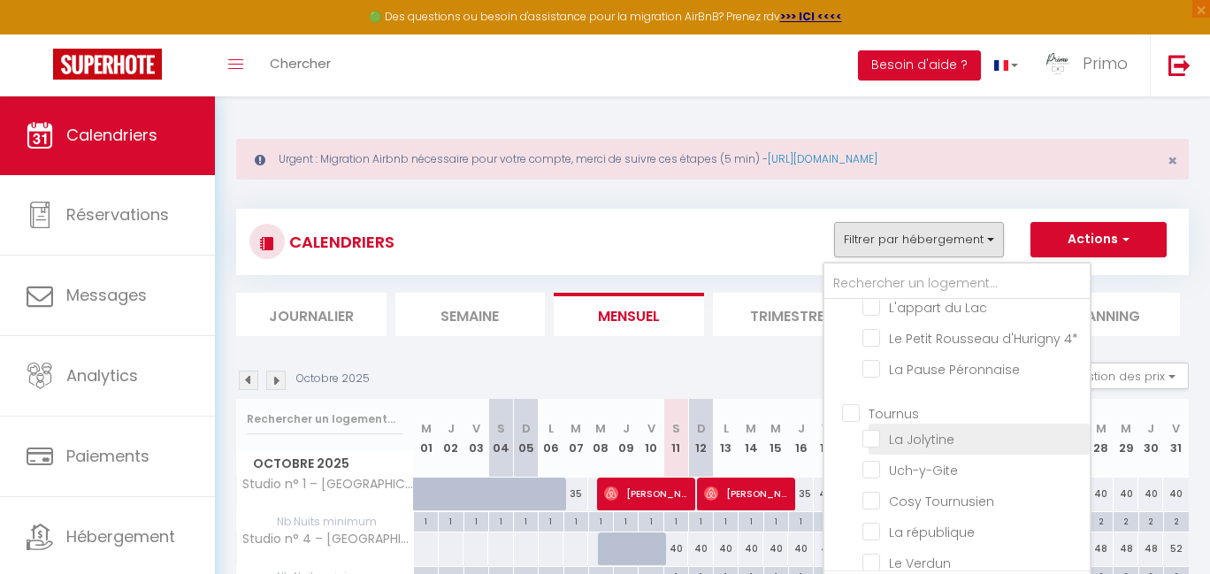
checkbox input "false"
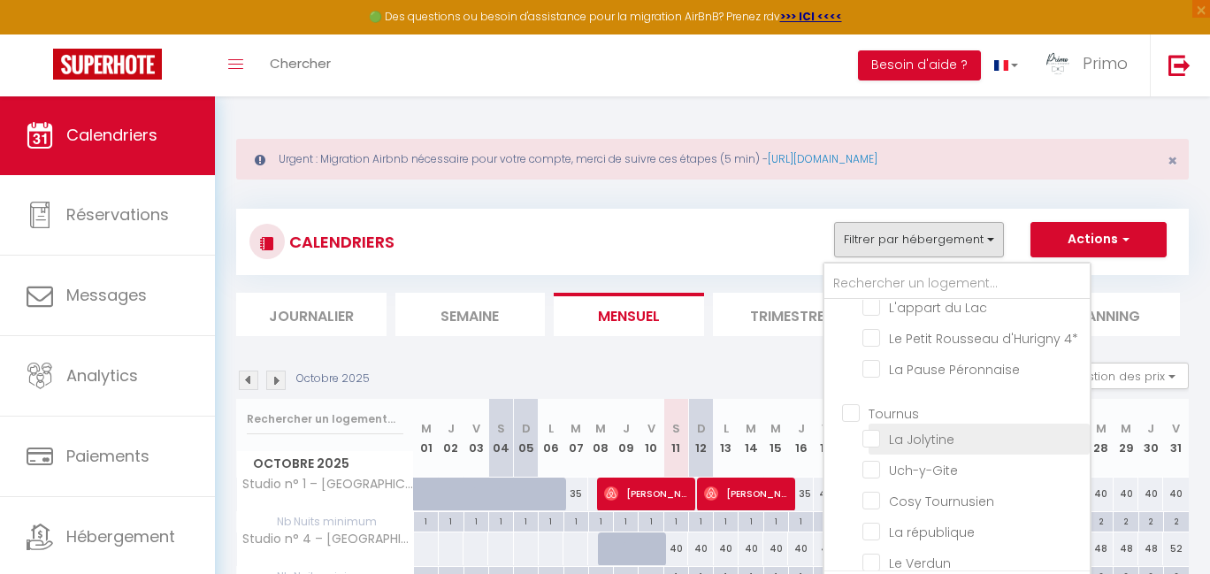
checkbox input "false"
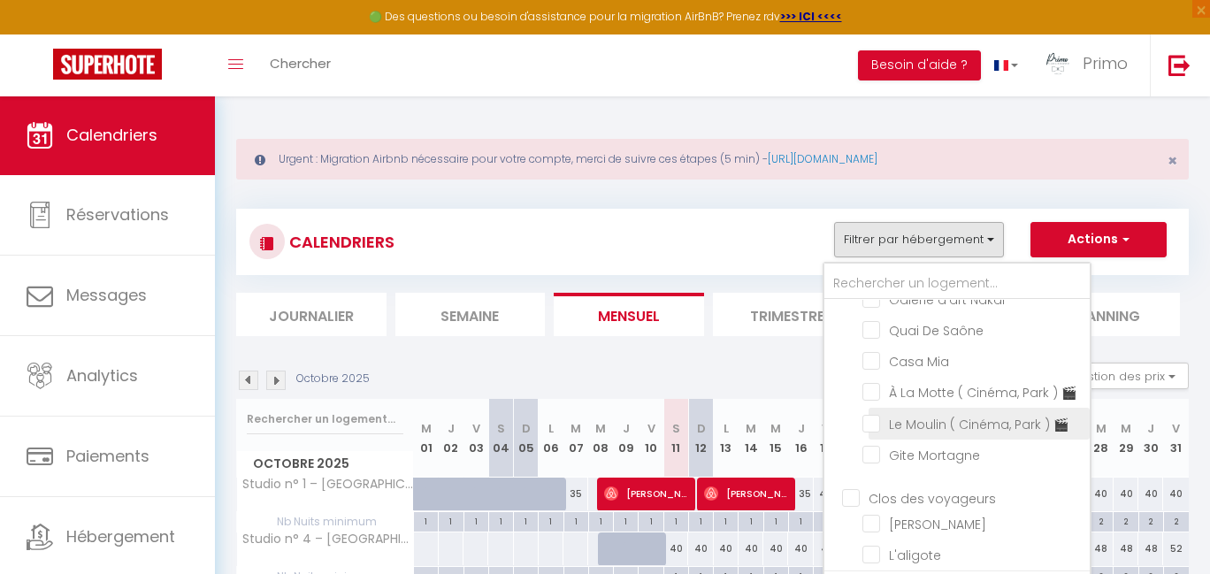
scroll to position [195, 0]
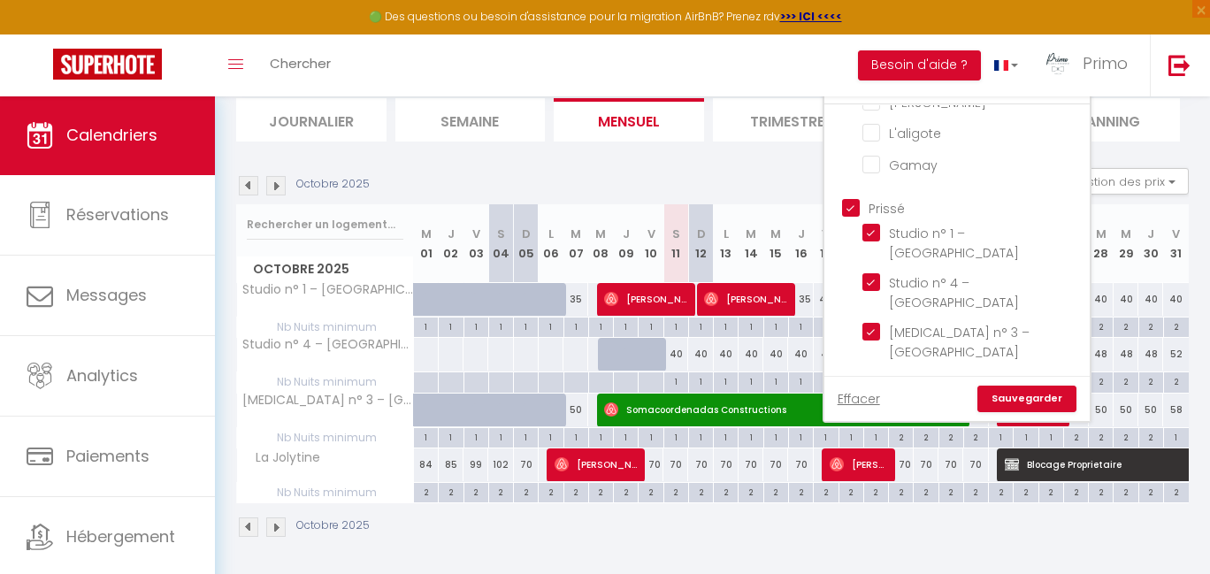
click at [847, 198] on input "Prissé" at bounding box center [974, 207] width 265 height 18
click at [711, 185] on div "Octobre 2025 Gestion des prix Nb Nuits minimum Règles Disponibilité" at bounding box center [712, 186] width 953 height 36
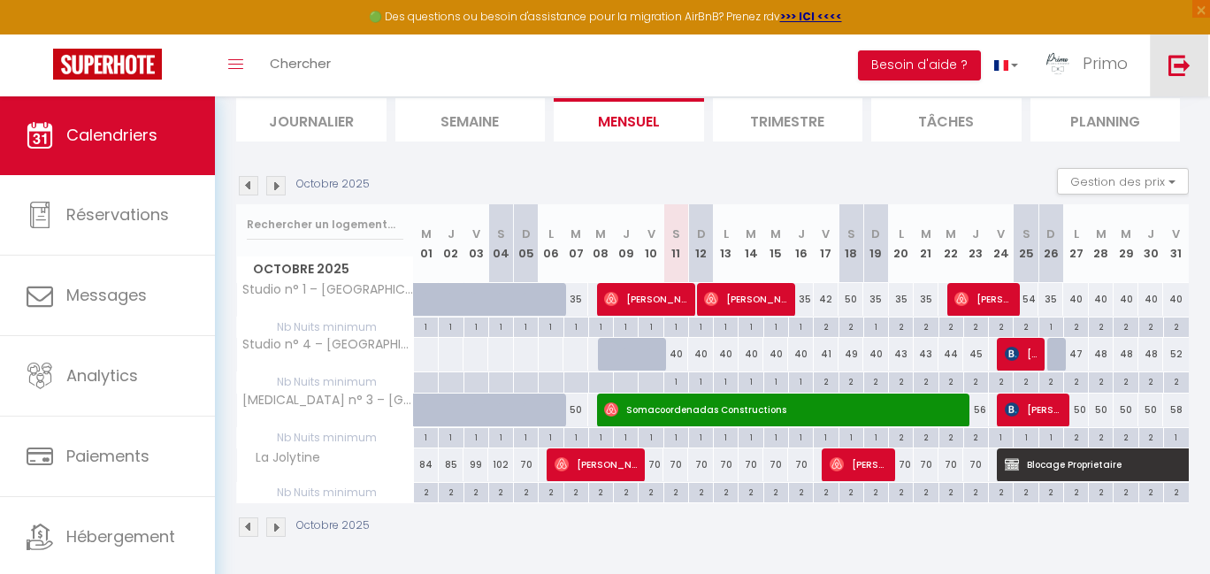
click at [1191, 68] on link at bounding box center [1179, 65] width 58 height 62
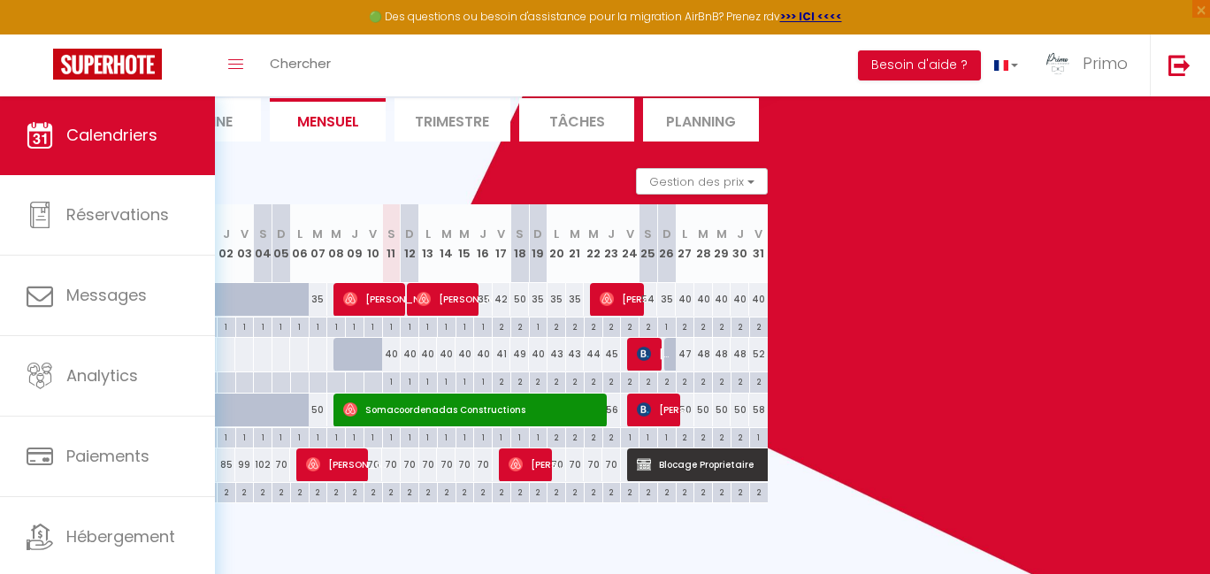
scroll to position [60, 0]
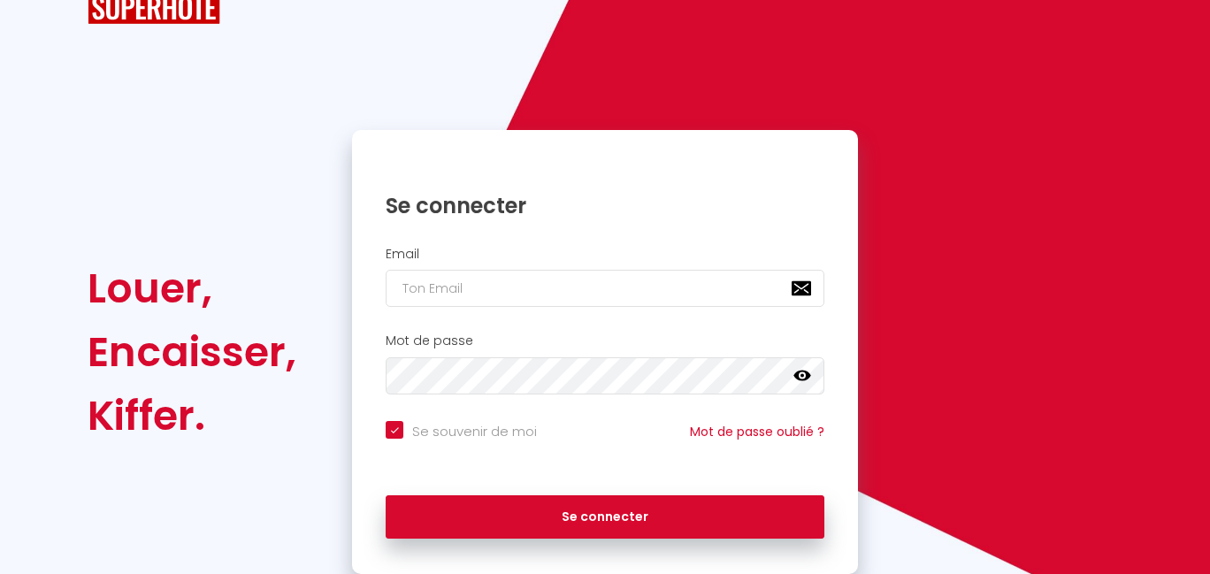
click at [446, 276] on input "email" at bounding box center [605, 288] width 439 height 37
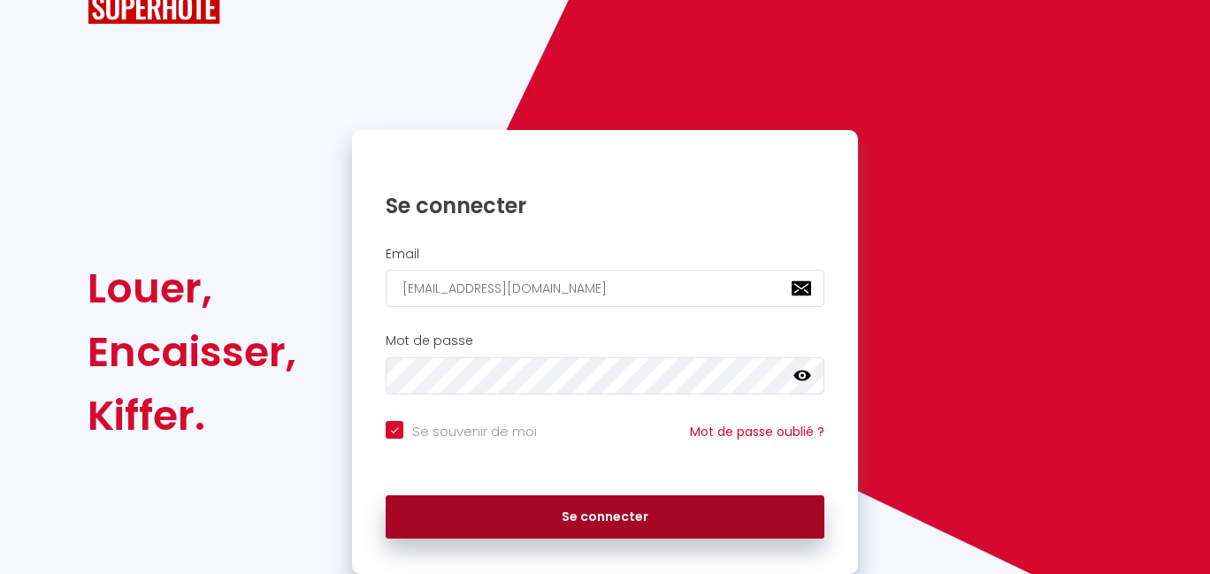
click at [587, 505] on button "Se connecter" at bounding box center [605, 517] width 439 height 44
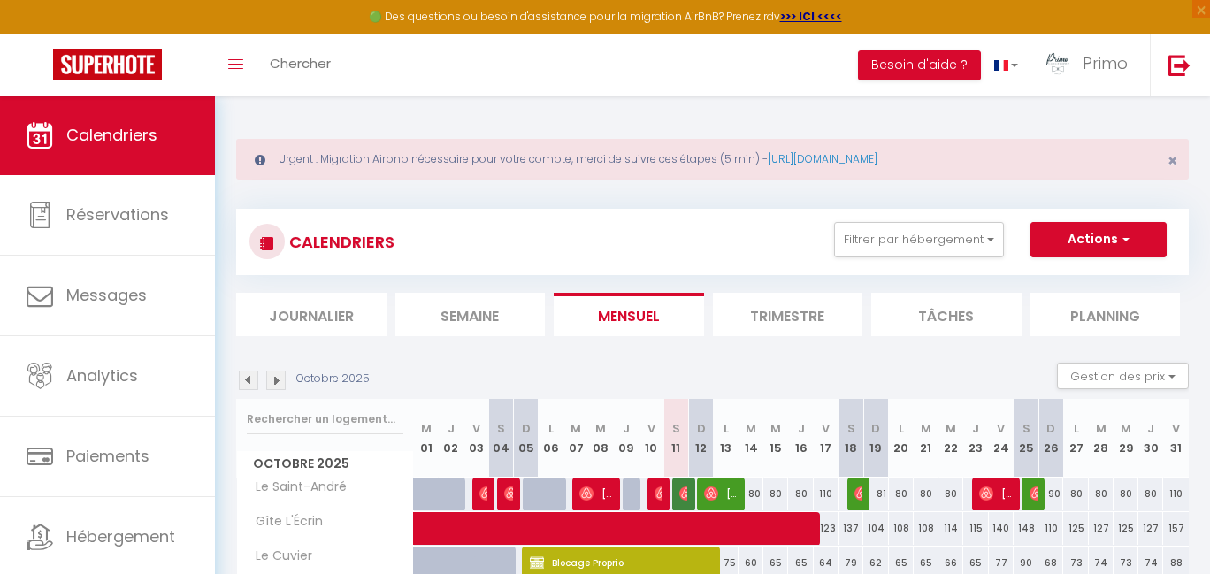
scroll to position [4, 0]
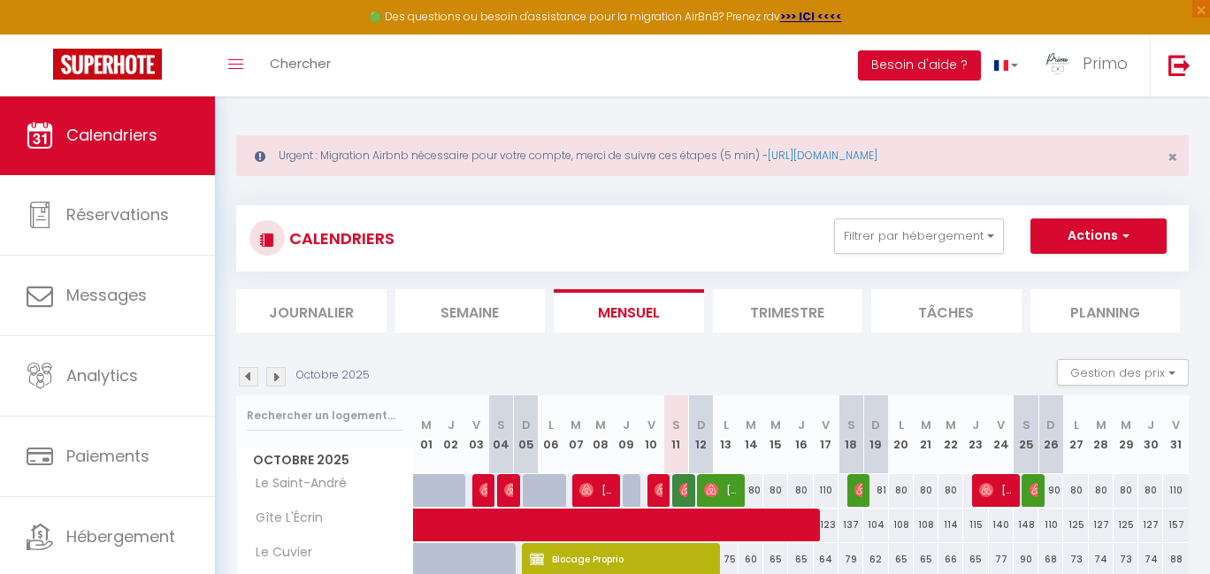
click at [1036, 489] on img at bounding box center [1037, 490] width 14 height 14
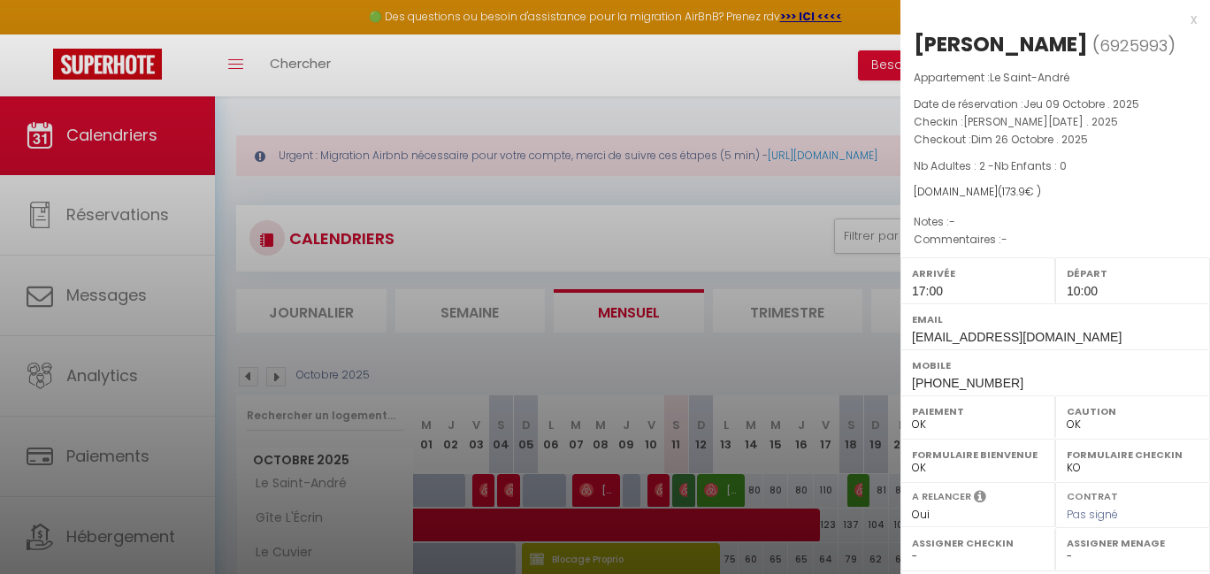
scroll to position [245, 0]
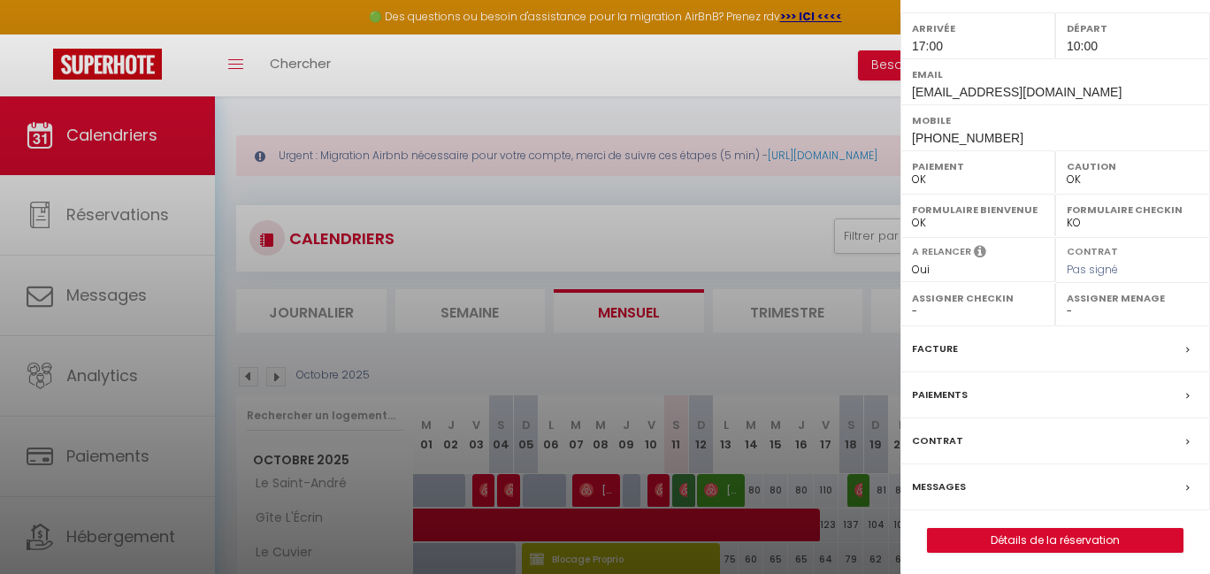
click at [1067, 554] on div "x [PERSON_NAME] ( 6925993 ) Appartement : Le Saint-André Date de réservation : …" at bounding box center [1055, 167] width 310 height 824
click at [1067, 538] on link "Détails de la réservation" at bounding box center [1055, 540] width 255 height 23
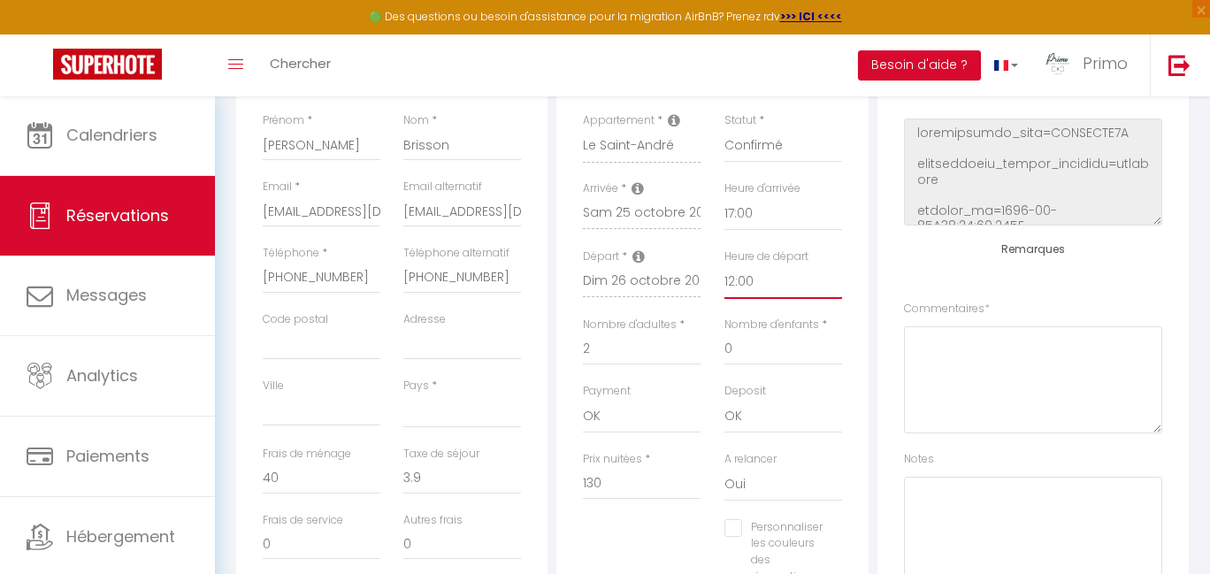
scroll to position [18, 0]
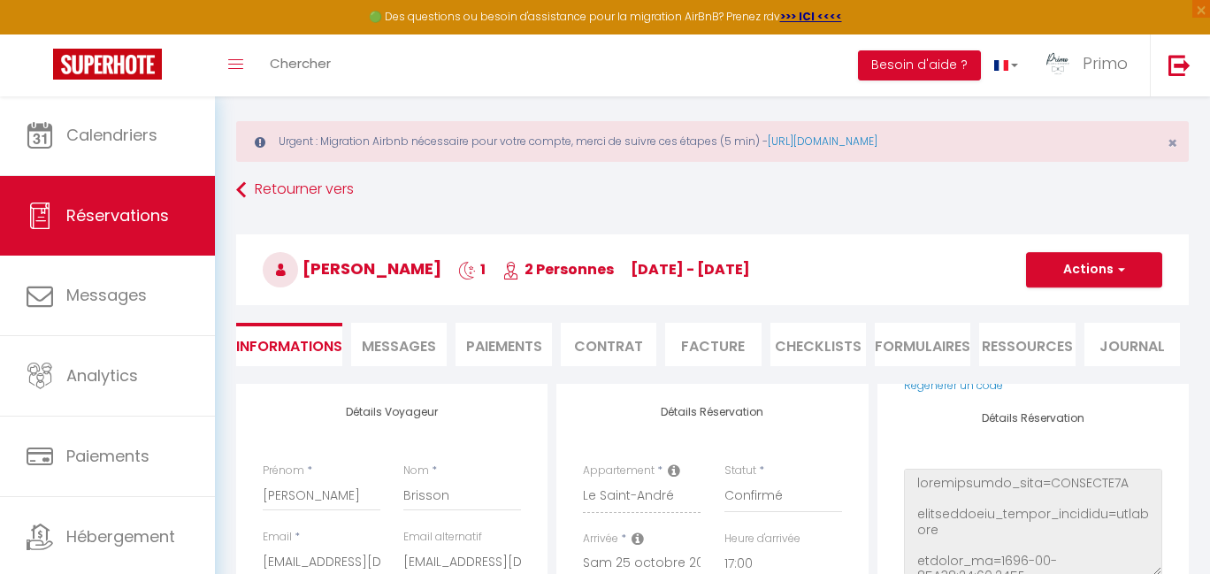
click at [1090, 279] on button "Actions" at bounding box center [1094, 269] width 136 height 35
click at [885, 317] on div "Retourner vers [PERSON_NAME] 1 2 Personnes [DATE] - [DATE] Actions Enregistrer …" at bounding box center [713, 279] width 976 height 210
drag, startPoint x: 306, startPoint y: 264, endPoint x: 348, endPoint y: 276, distance: 43.1
click at [519, 261] on h3 "[PERSON_NAME] 1 2 Personnes [DATE] - [DATE]" at bounding box center [712, 269] width 953 height 71
click at [312, 262] on span "[PERSON_NAME]" at bounding box center [352, 268] width 179 height 22
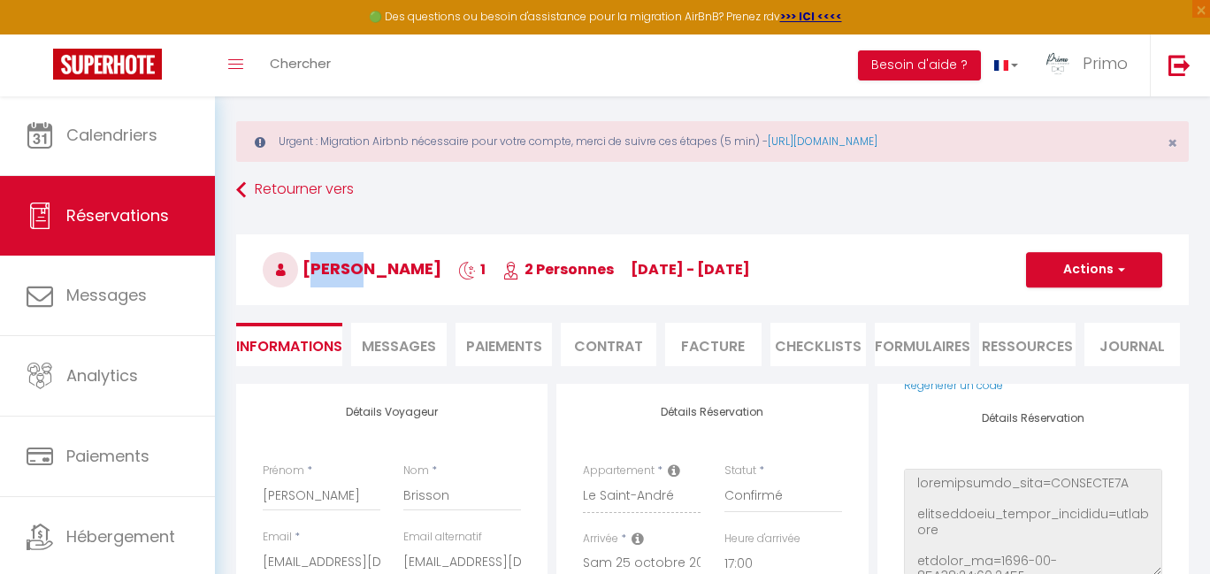
click at [312, 262] on span "[PERSON_NAME]" at bounding box center [352, 268] width 179 height 22
click at [750, 272] on span "[DATE] - [DATE]" at bounding box center [690, 269] width 119 height 20
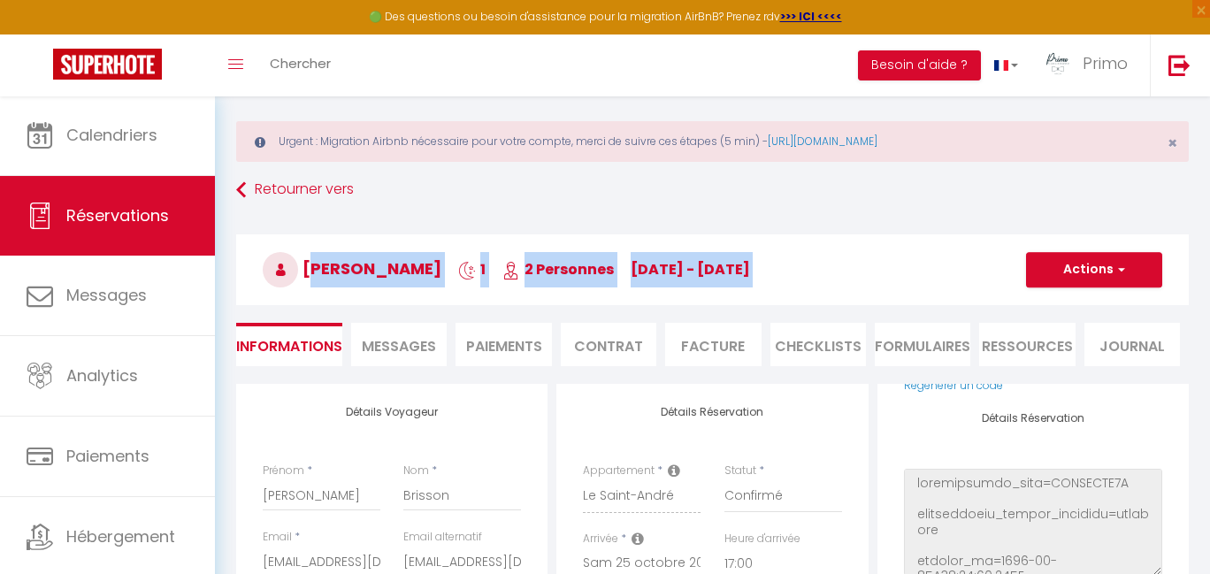
copy h3 "[PERSON_NAME] 1 2 Personnes [DATE] - [DATE]"
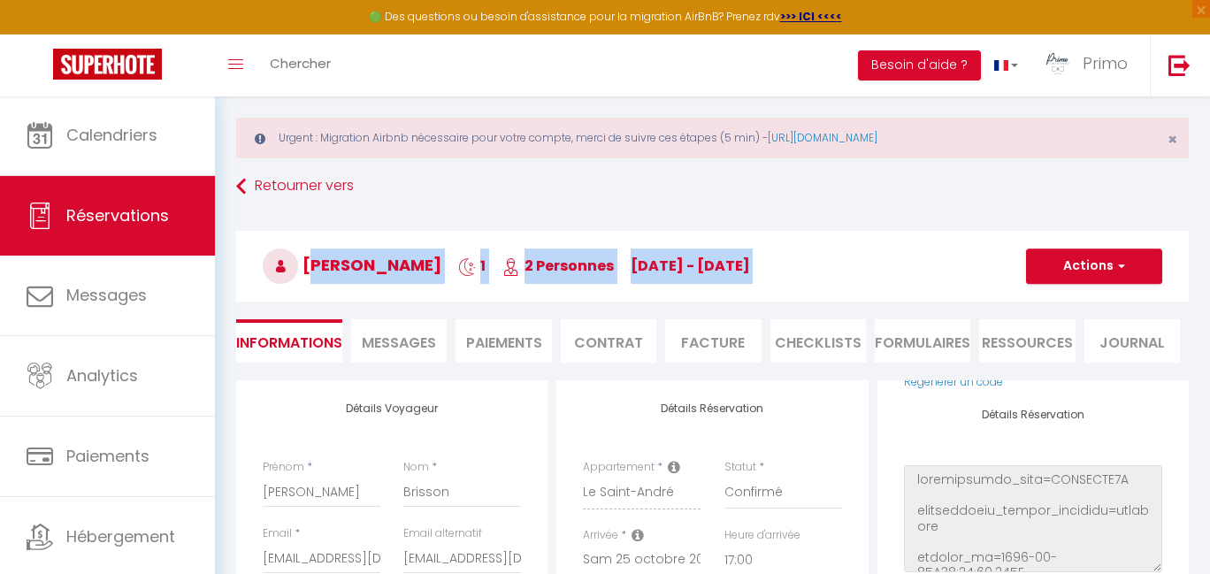
scroll to position [295, 0]
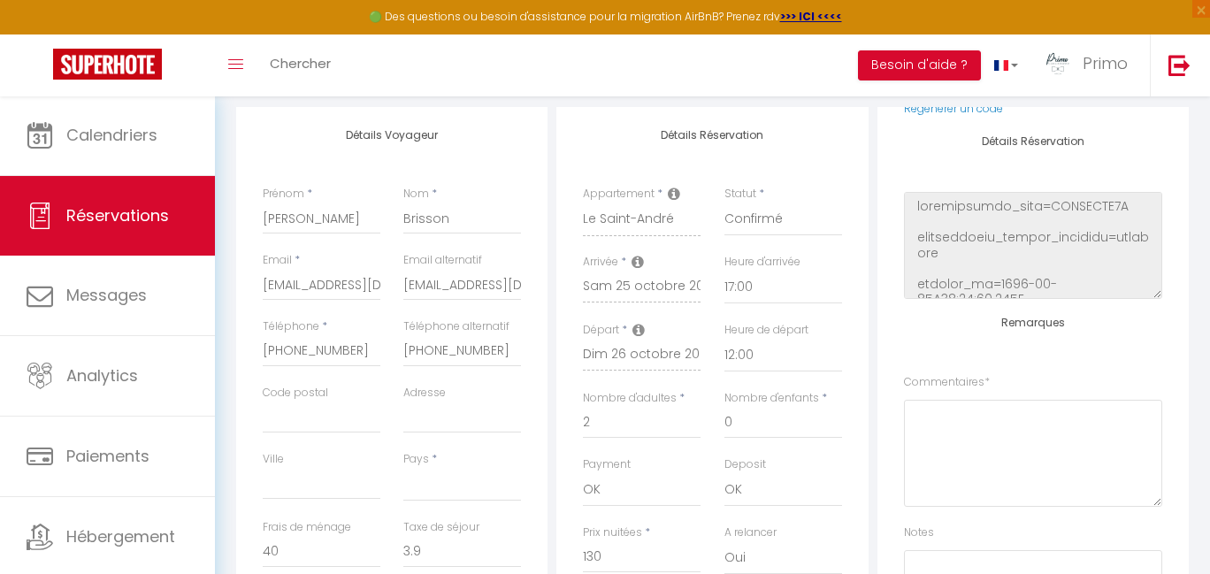
click at [406, 286] on input "[EMAIL_ADDRESS][DOMAIN_NAME]" at bounding box center [462, 285] width 118 height 32
drag, startPoint x: 406, startPoint y: 283, endPoint x: 586, endPoint y: 283, distance: 180.4
click at [586, 283] on div "Détails Voyageur Prénom * [PERSON_NAME] * Brisson Email * [EMAIL_ADDRESS][DOMAI…" at bounding box center [712, 436] width 961 height 658
drag, startPoint x: 404, startPoint y: 284, endPoint x: 563, endPoint y: 291, distance: 158.5
click at [563, 291] on div "Détails Voyageur Prénom * [PERSON_NAME] * Brisson Email * [EMAIL_ADDRESS][DOMAI…" at bounding box center [712, 436] width 961 height 658
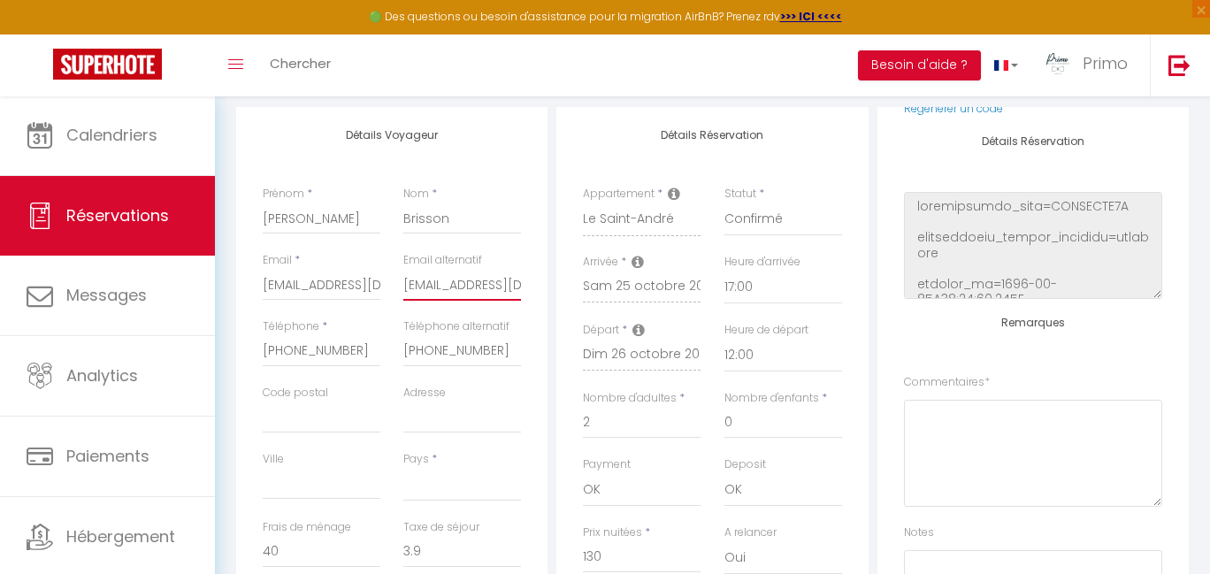
drag, startPoint x: 404, startPoint y: 285, endPoint x: 507, endPoint y: 295, distance: 103.1
click at [506, 295] on input "[EMAIL_ADDRESS][DOMAIN_NAME]" at bounding box center [462, 285] width 118 height 32
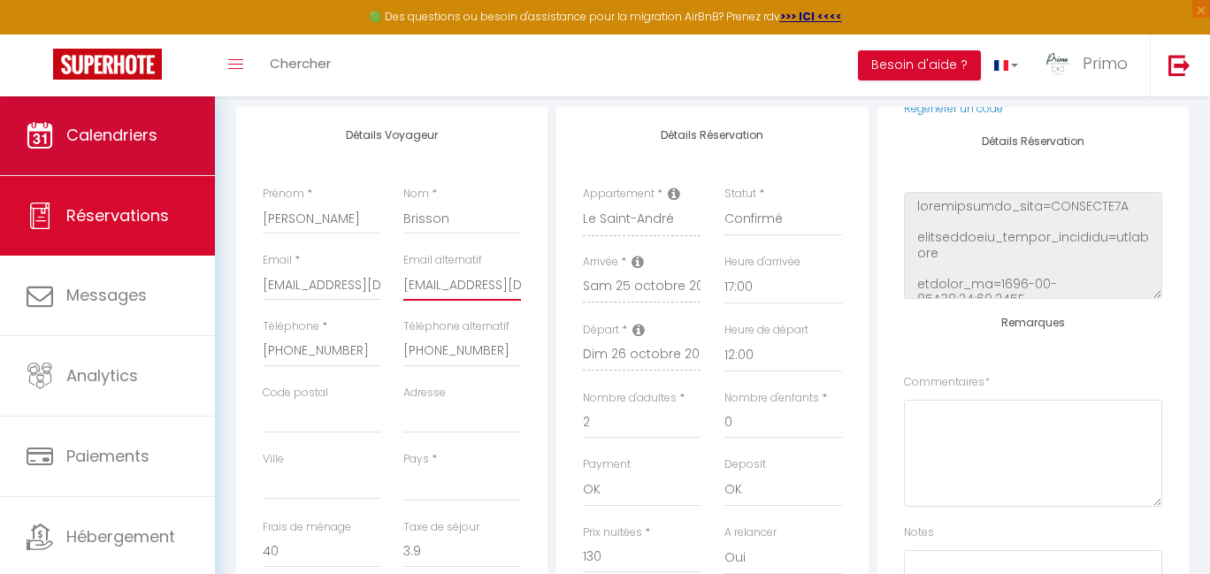
click at [113, 119] on link "Calendriers" at bounding box center [107, 136] width 215 height 80
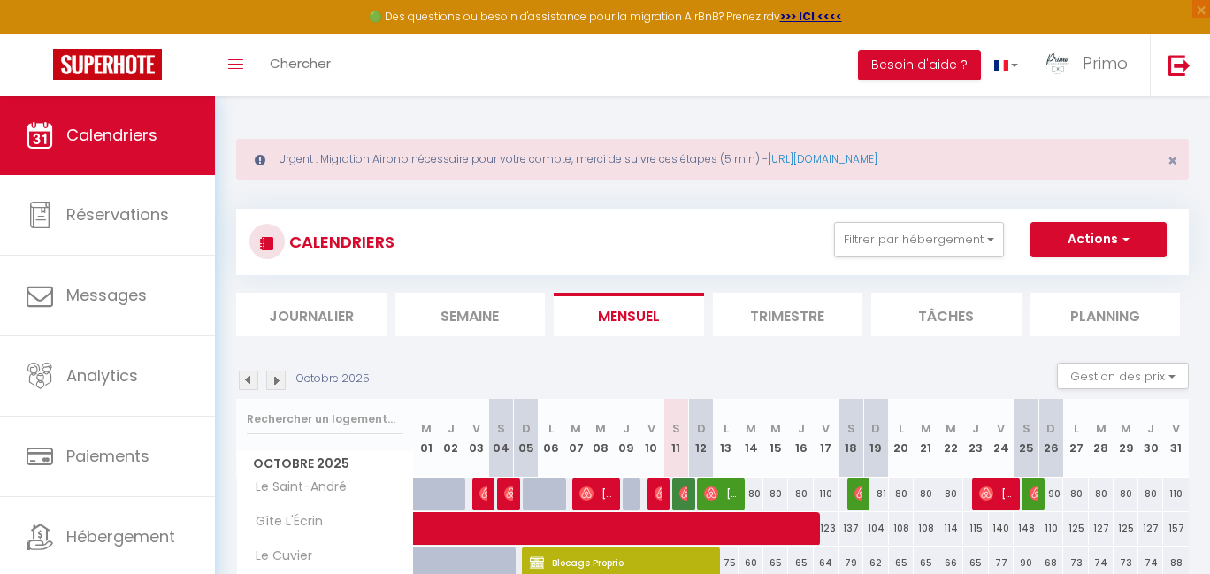
scroll to position [217, 0]
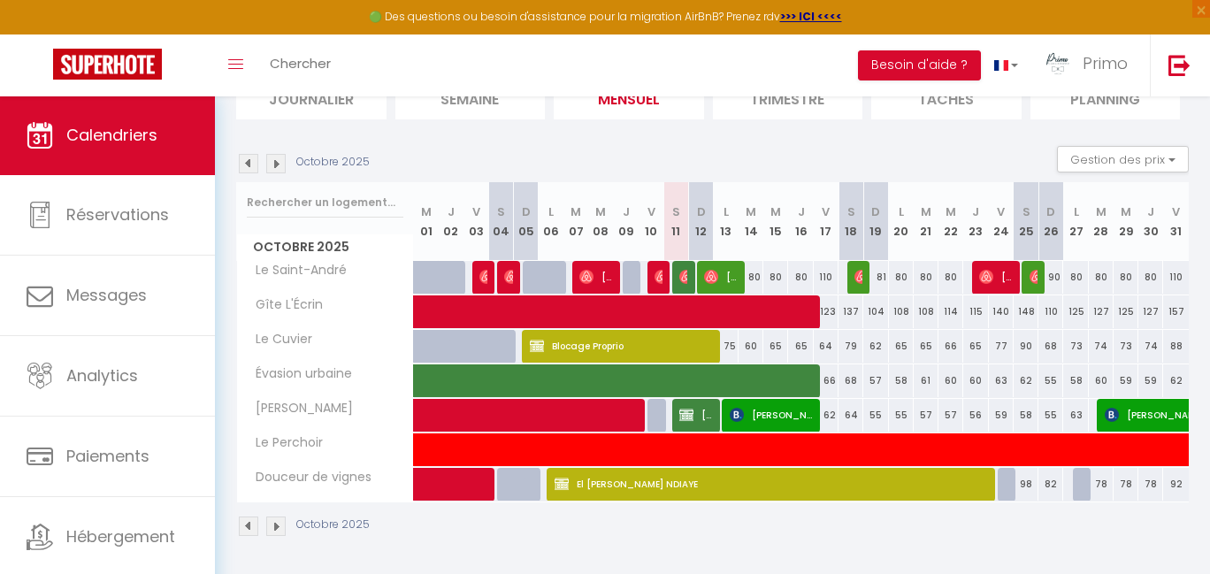
click at [677, 275] on div at bounding box center [684, 278] width 25 height 34
click at [681, 276] on img at bounding box center [686, 277] width 14 height 14
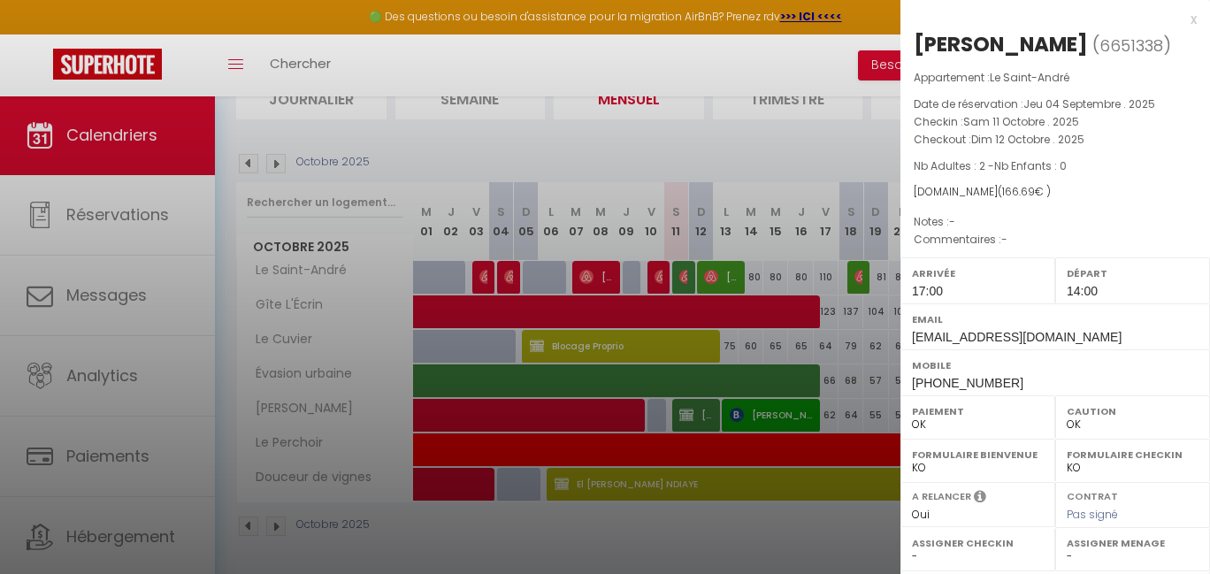
click at [718, 71] on div at bounding box center [605, 287] width 1210 height 574
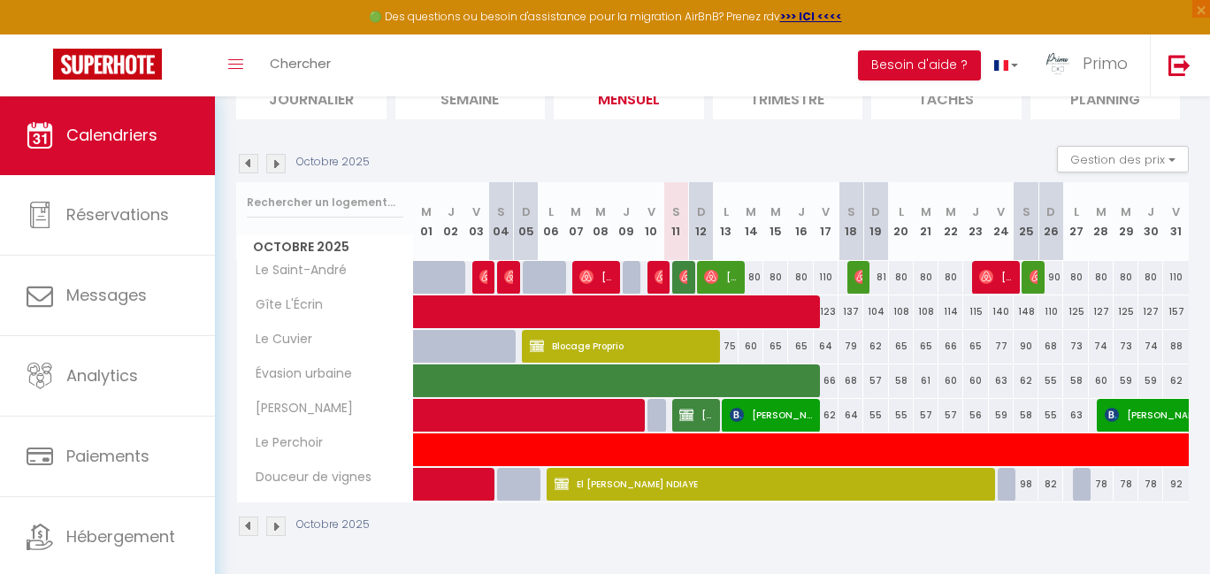
click at [1034, 275] on img at bounding box center [1037, 277] width 14 height 14
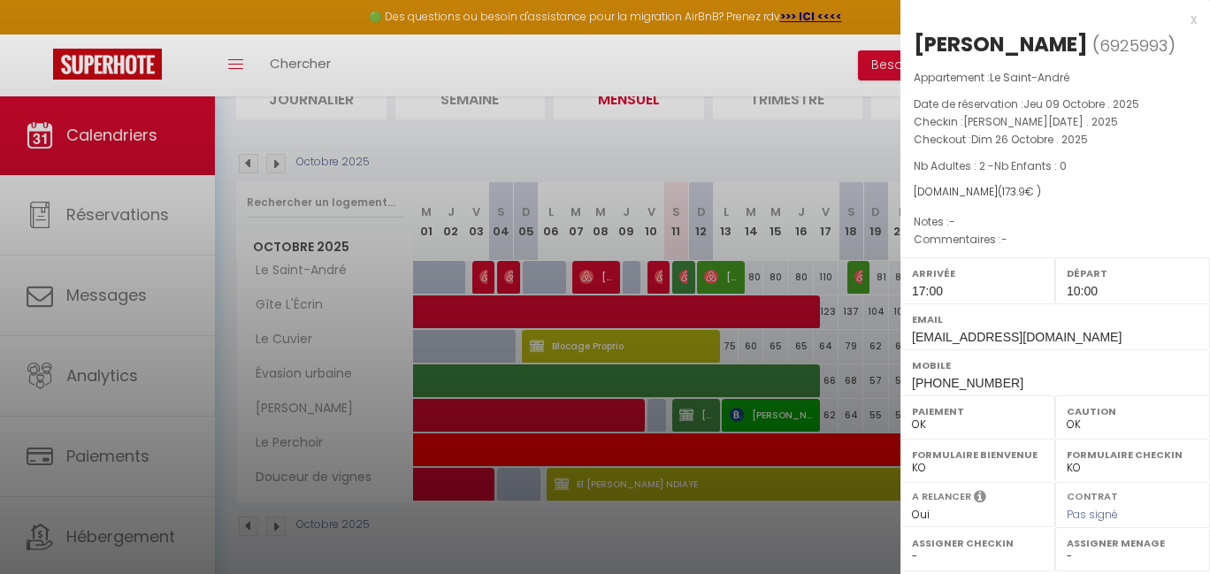
click at [812, 204] on div at bounding box center [605, 287] width 1210 height 574
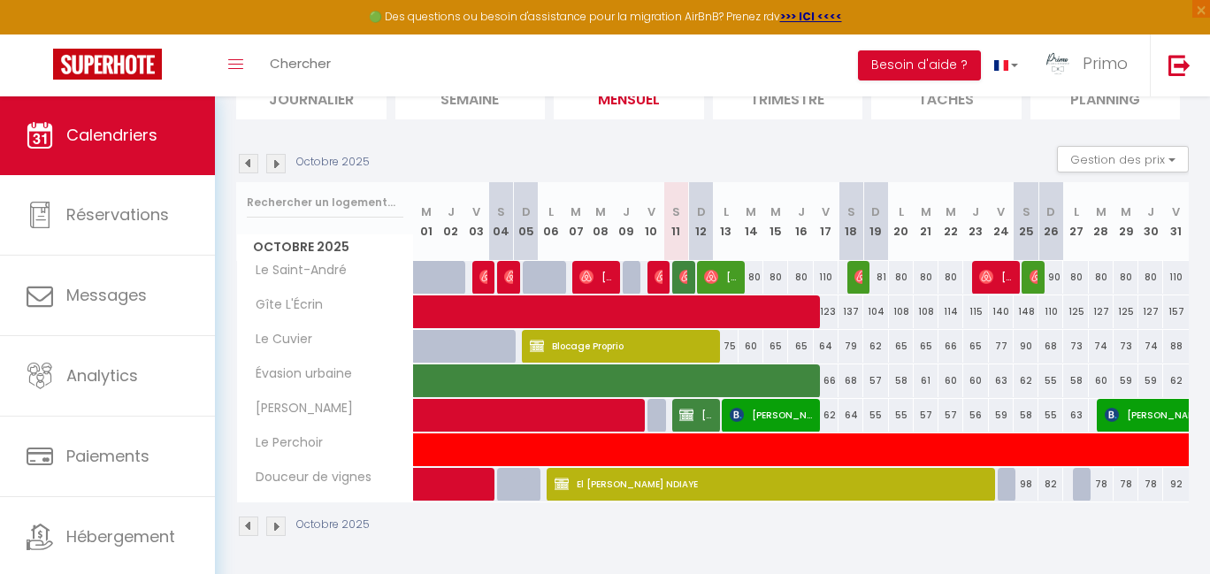
click at [985, 275] on img at bounding box center [986, 277] width 14 height 14
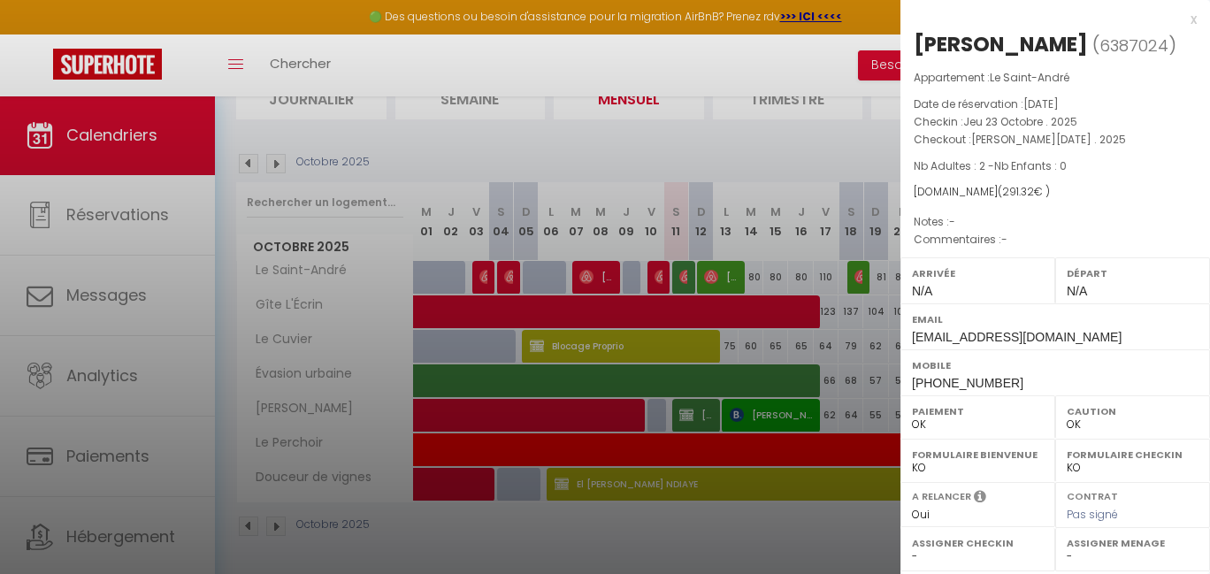
click at [799, 190] on div at bounding box center [605, 287] width 1210 height 574
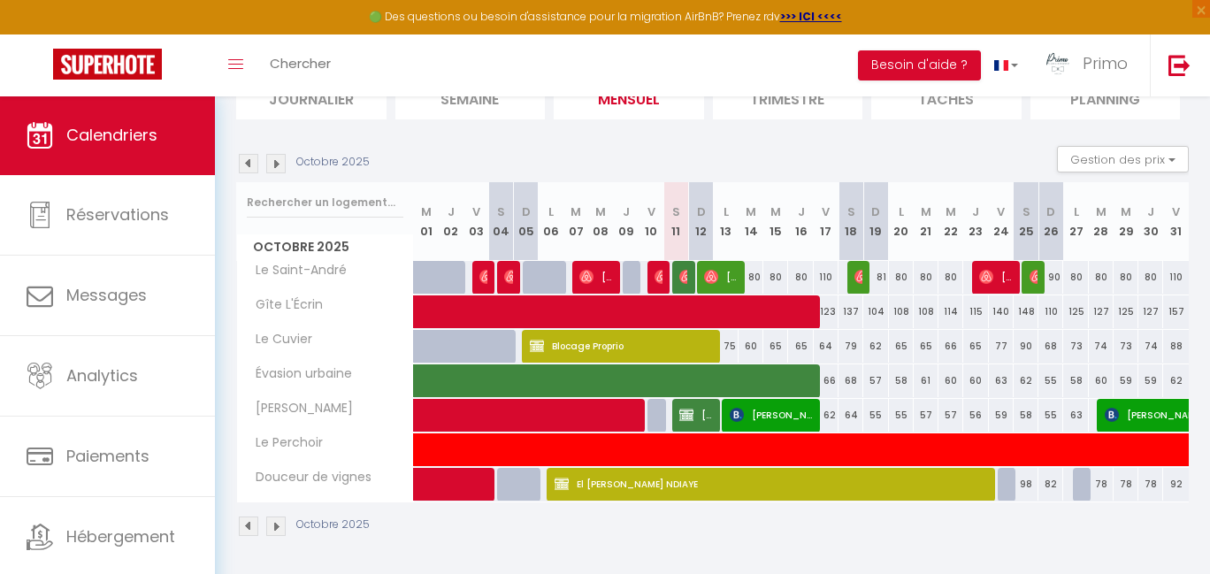
click at [1037, 277] on img at bounding box center [1037, 277] width 14 height 14
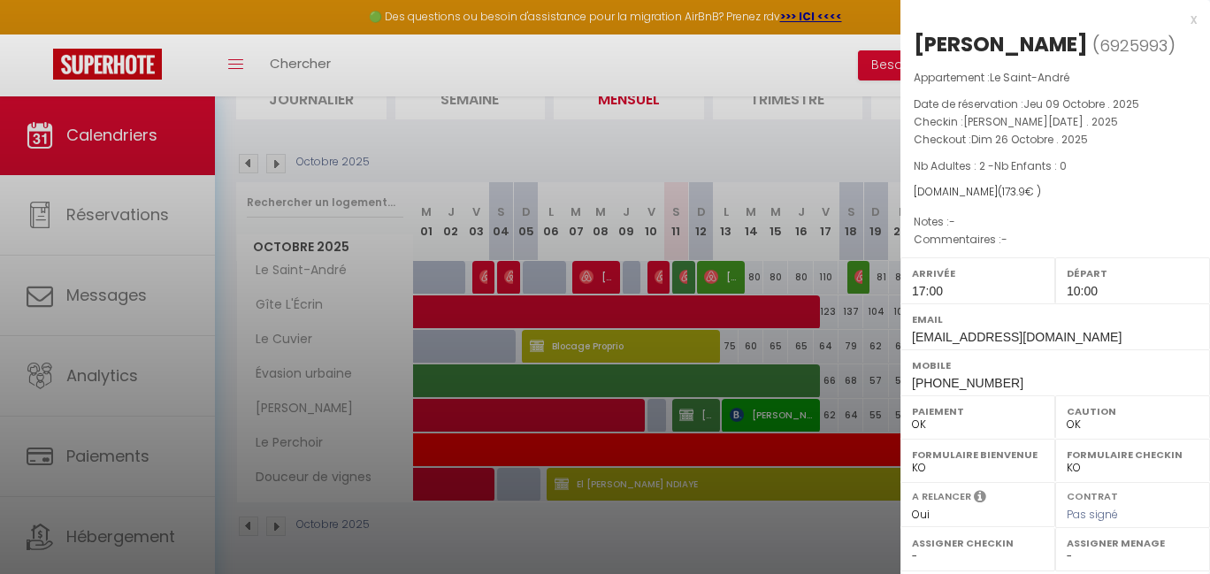
click at [1075, 294] on span "10:00" at bounding box center [1082, 291] width 31 height 14
click at [694, 185] on div at bounding box center [605, 287] width 1210 height 574
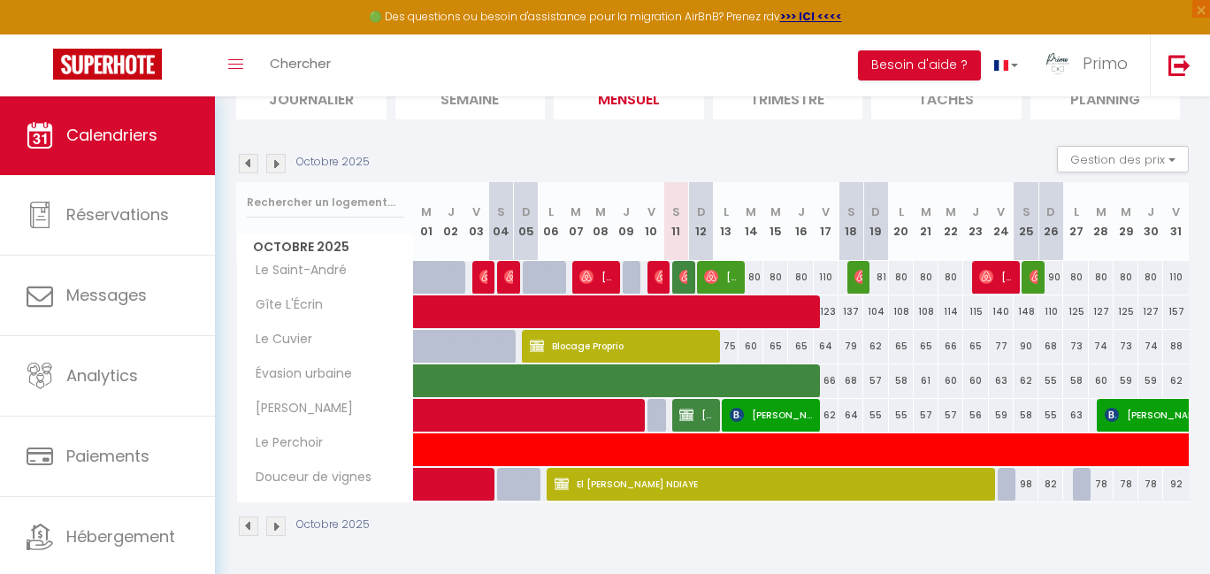
click at [689, 277] on div at bounding box center [682, 278] width 25 height 34
click at [685, 277] on img at bounding box center [686, 277] width 14 height 14
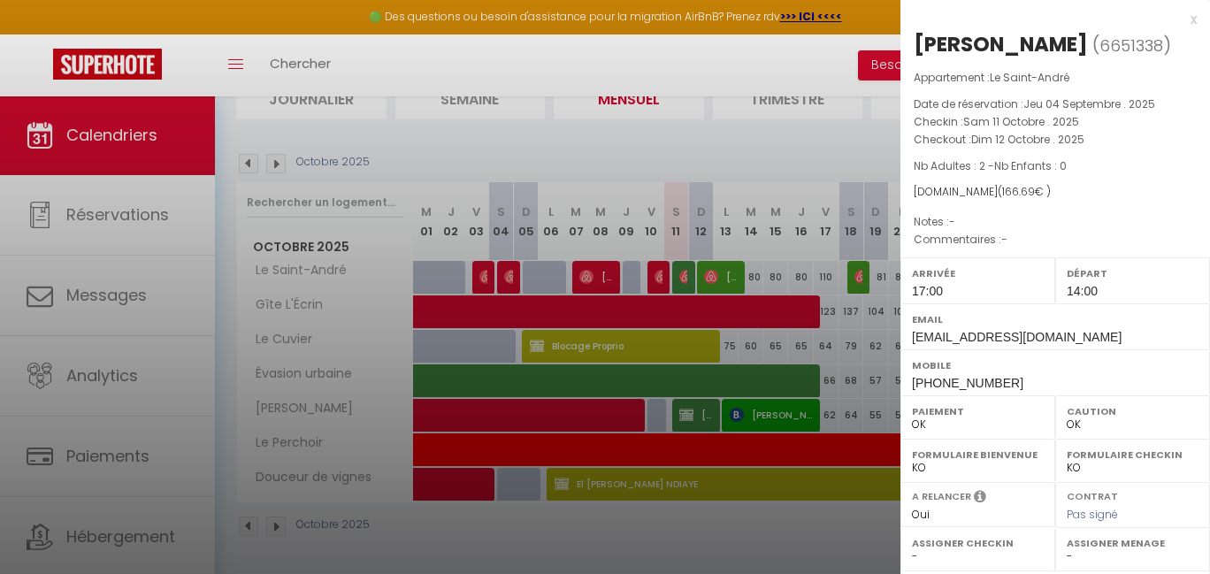
click at [707, 167] on div at bounding box center [605, 287] width 1210 height 574
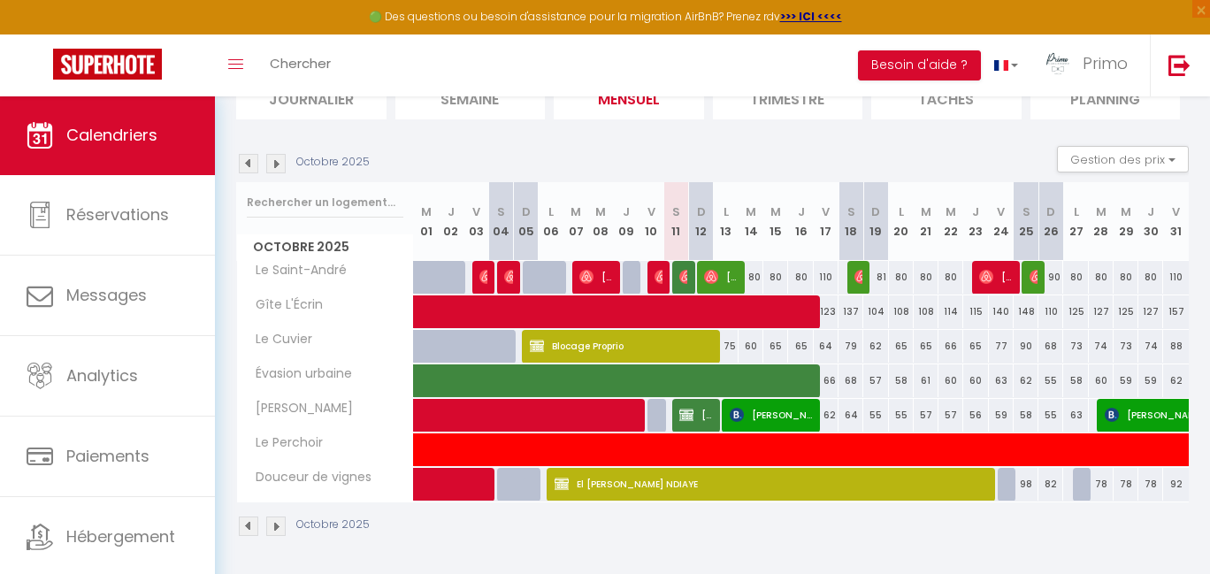
click at [1031, 280] on img at bounding box center [1037, 277] width 14 height 14
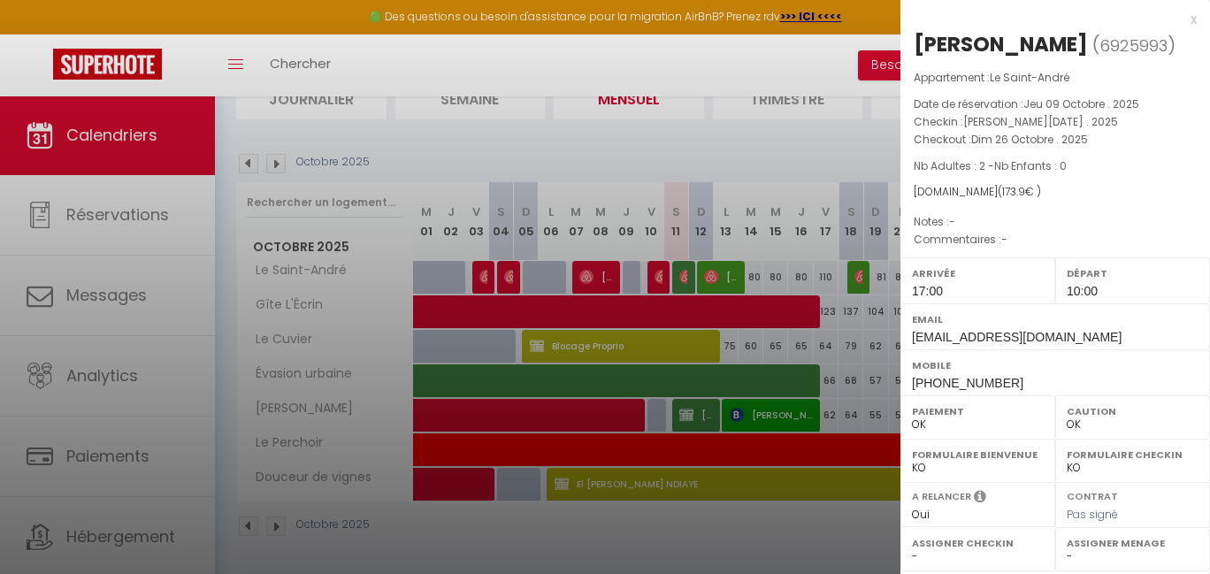
scroll to position [245, 0]
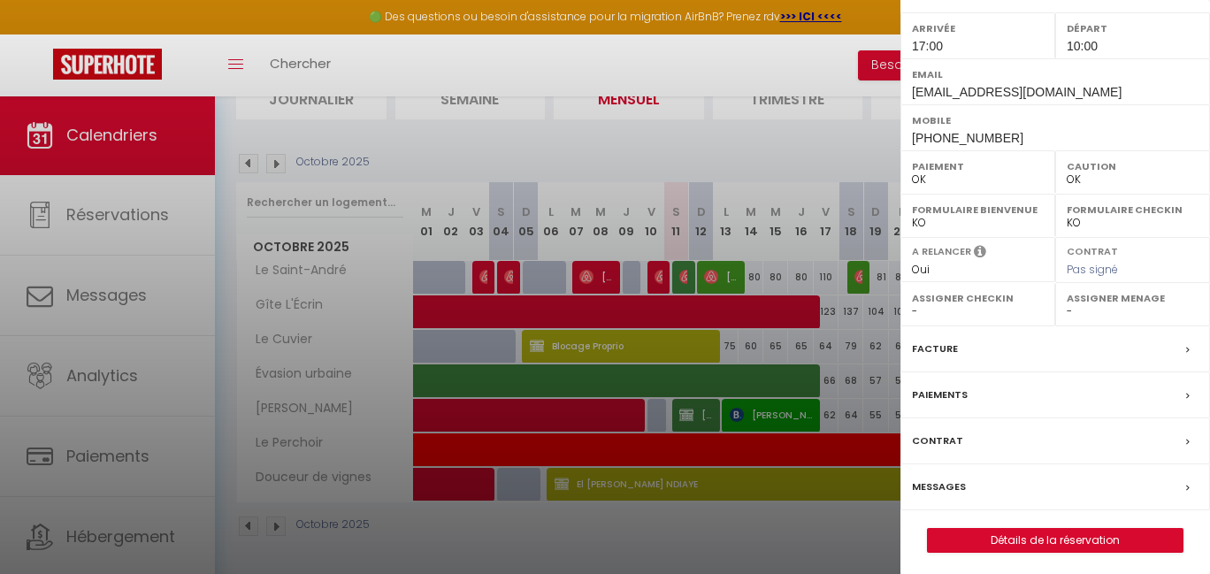
click at [1050, 540] on link "Détails de la réservation" at bounding box center [1055, 540] width 255 height 23
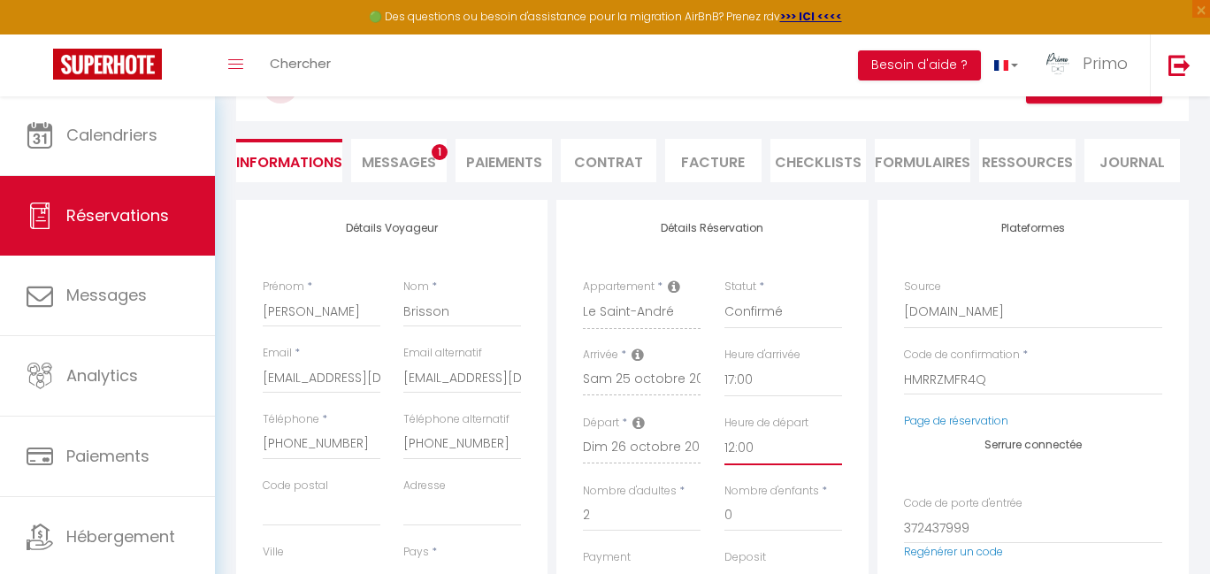
scroll to position [39, 0]
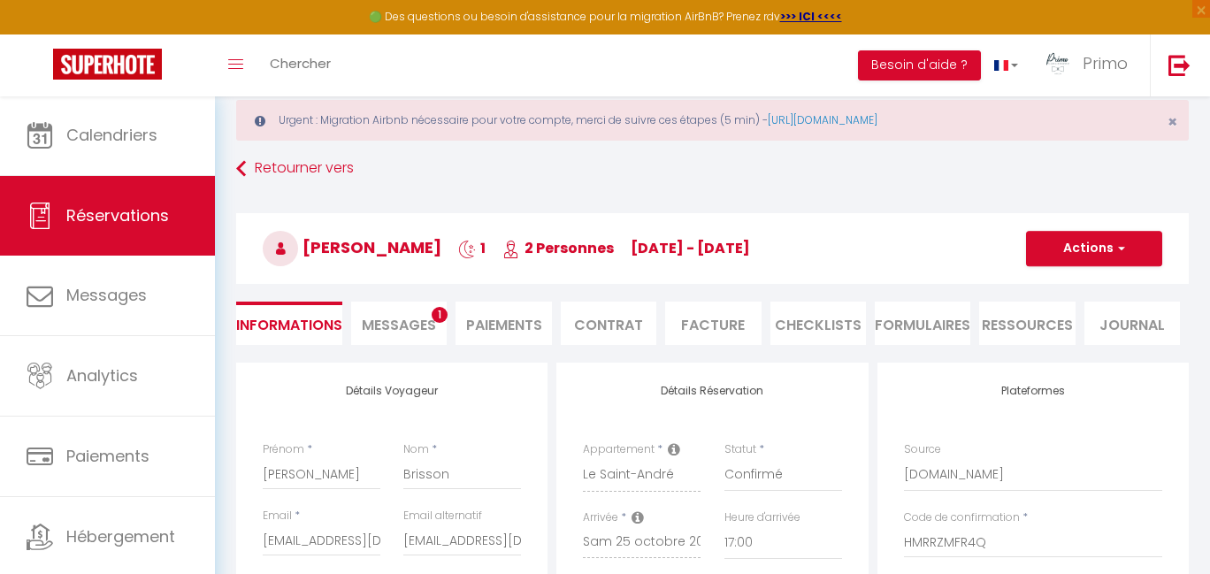
click at [1082, 258] on button "Actions" at bounding box center [1094, 248] width 136 height 35
click at [1051, 287] on link "Enregistrer" at bounding box center [1077, 287] width 140 height 23
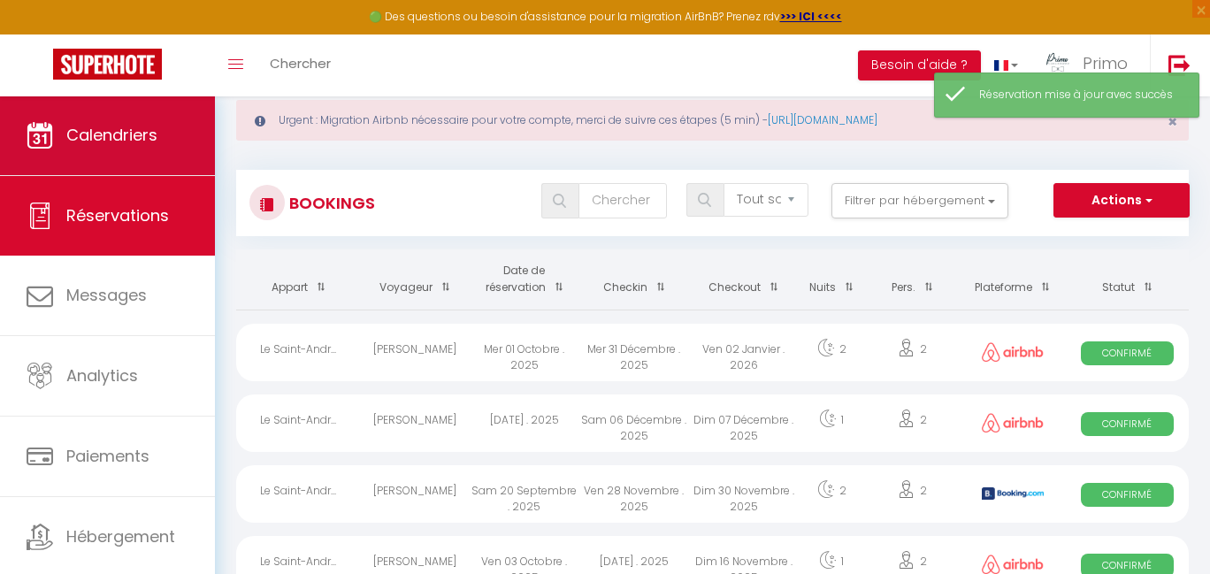
click at [159, 143] on link "Calendriers" at bounding box center [107, 136] width 215 height 80
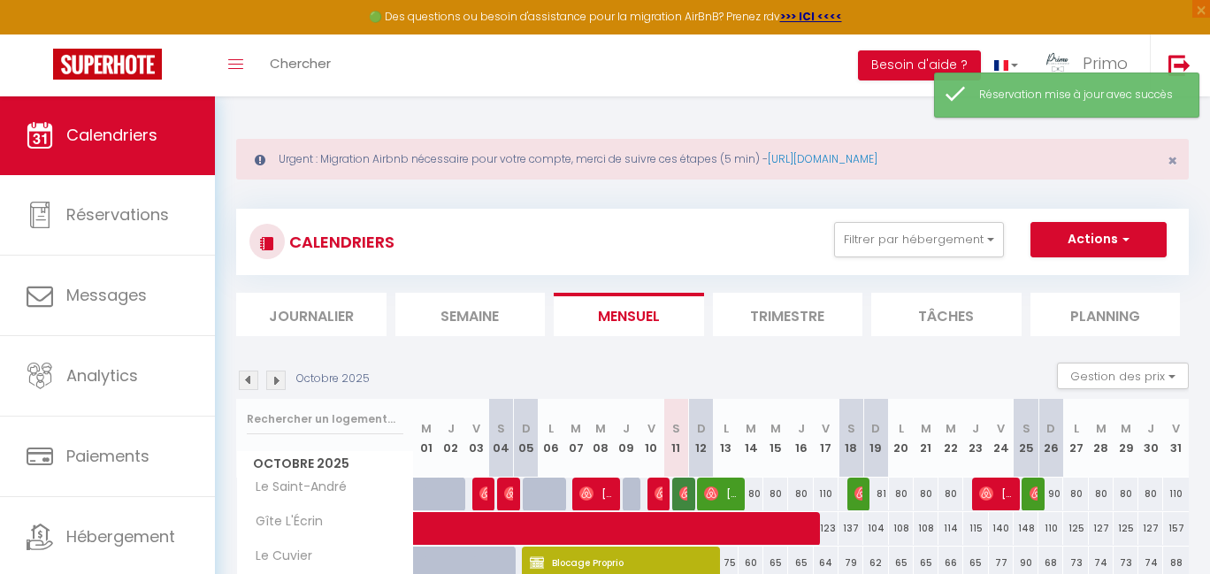
click at [1033, 496] on img at bounding box center [1037, 493] width 14 height 14
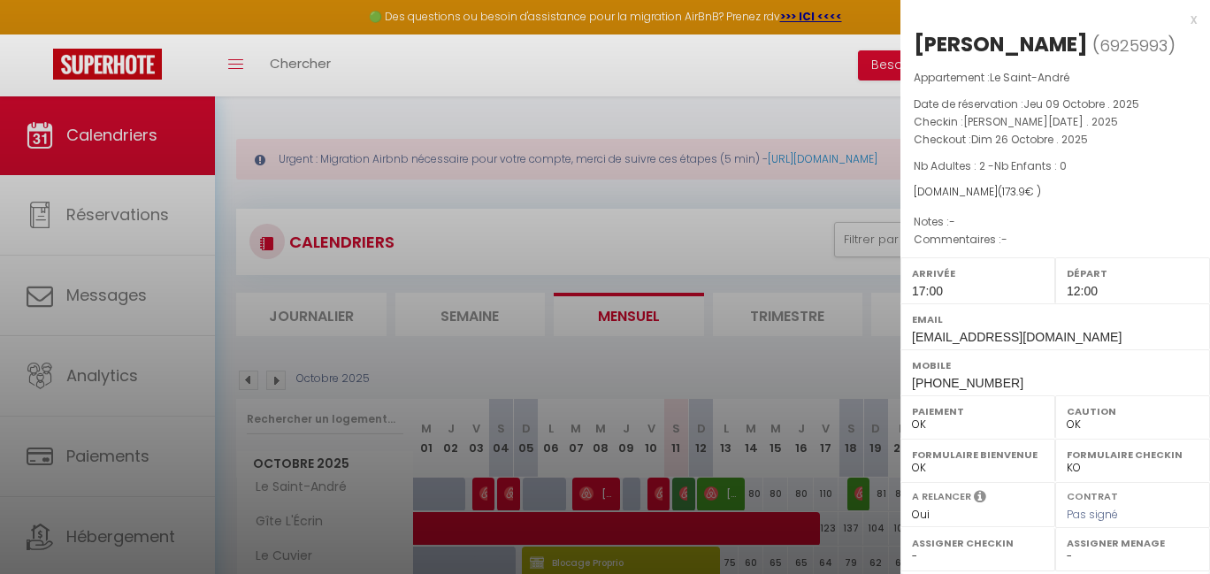
click at [785, 212] on div at bounding box center [605, 287] width 1210 height 574
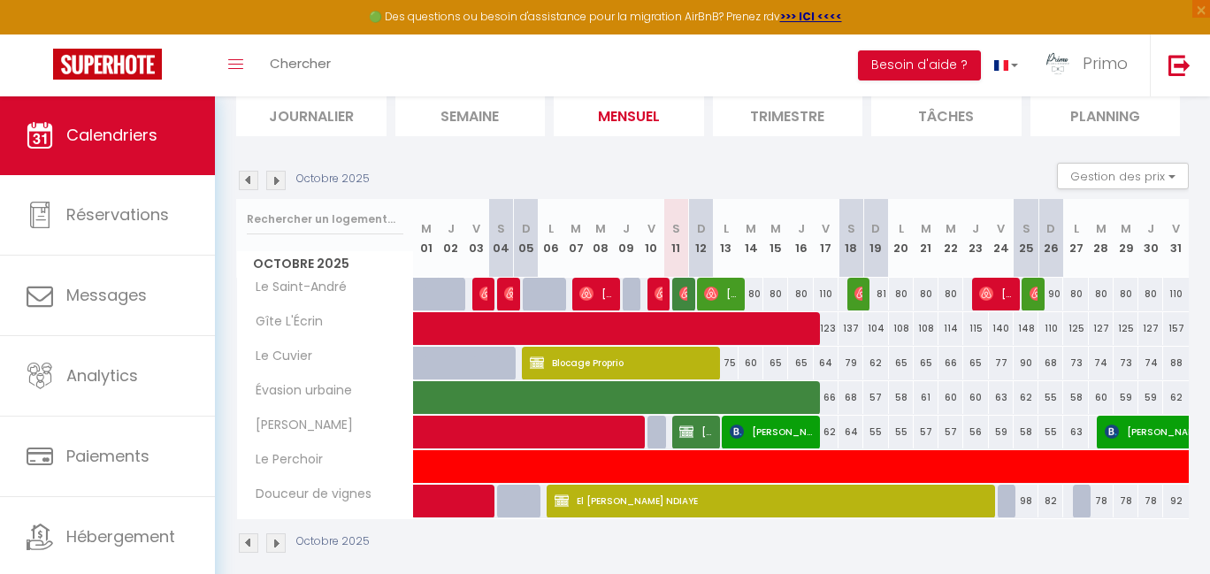
scroll to position [217, 0]
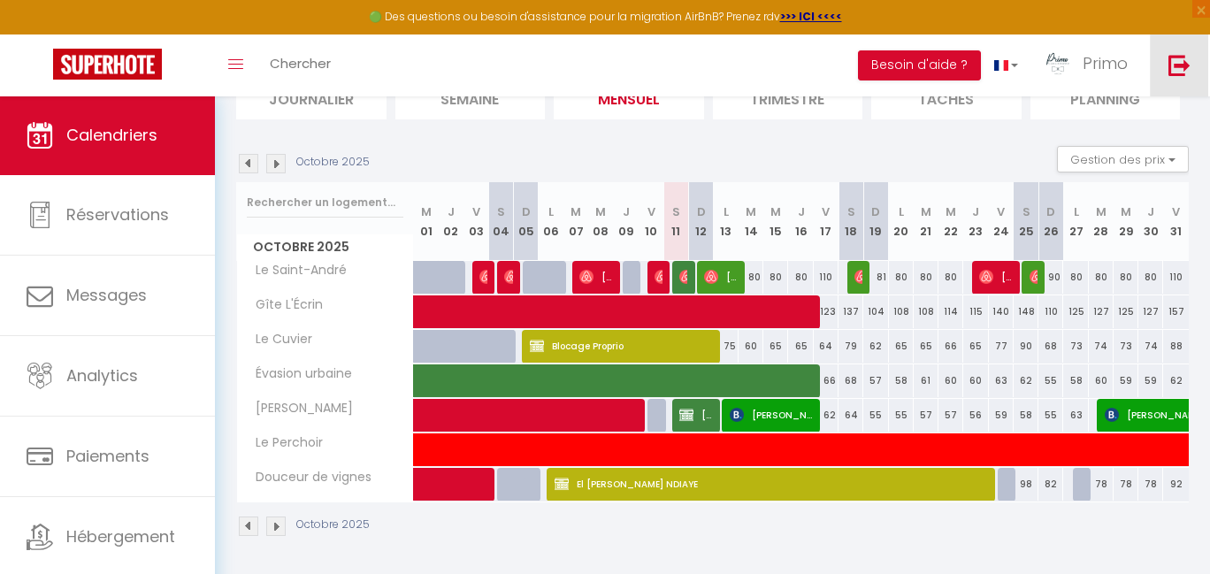
click at [1178, 65] on img at bounding box center [1179, 65] width 22 height 22
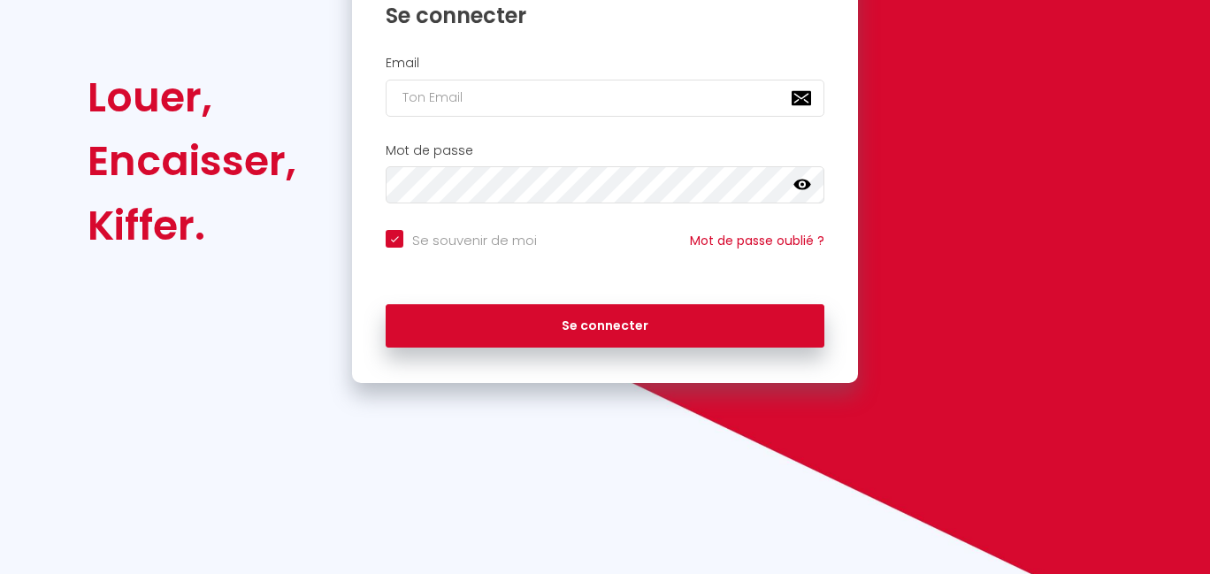
scroll to position [77, 0]
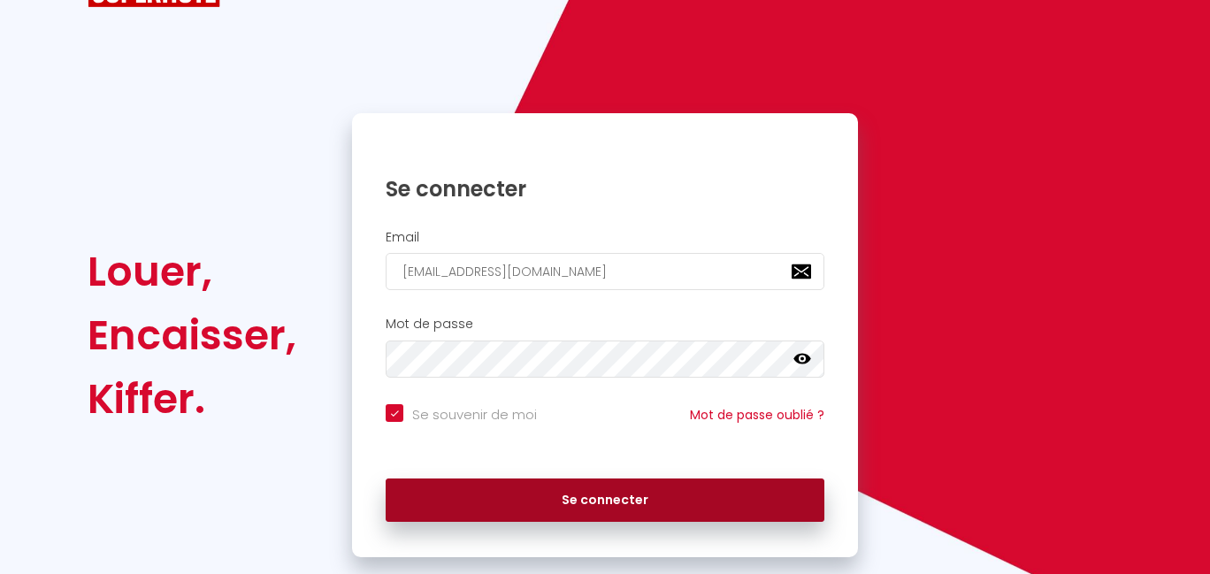
click at [527, 476] on div "Se connecter" at bounding box center [605, 496] width 506 height 53
click at [529, 486] on button "Se connecter" at bounding box center [605, 500] width 439 height 44
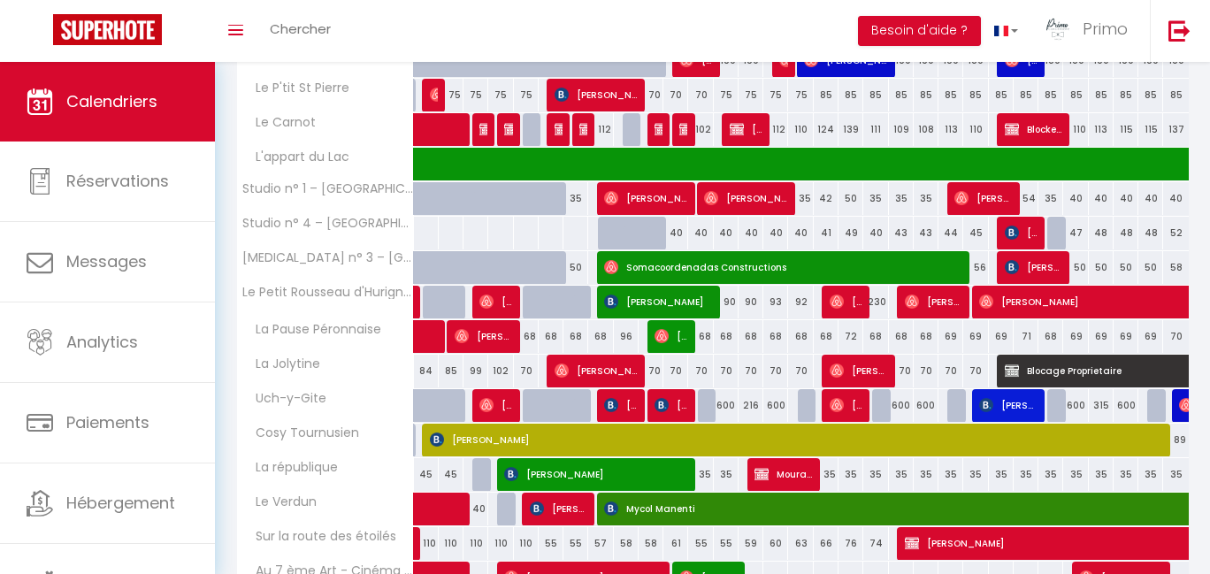
scroll to position [624, 0]
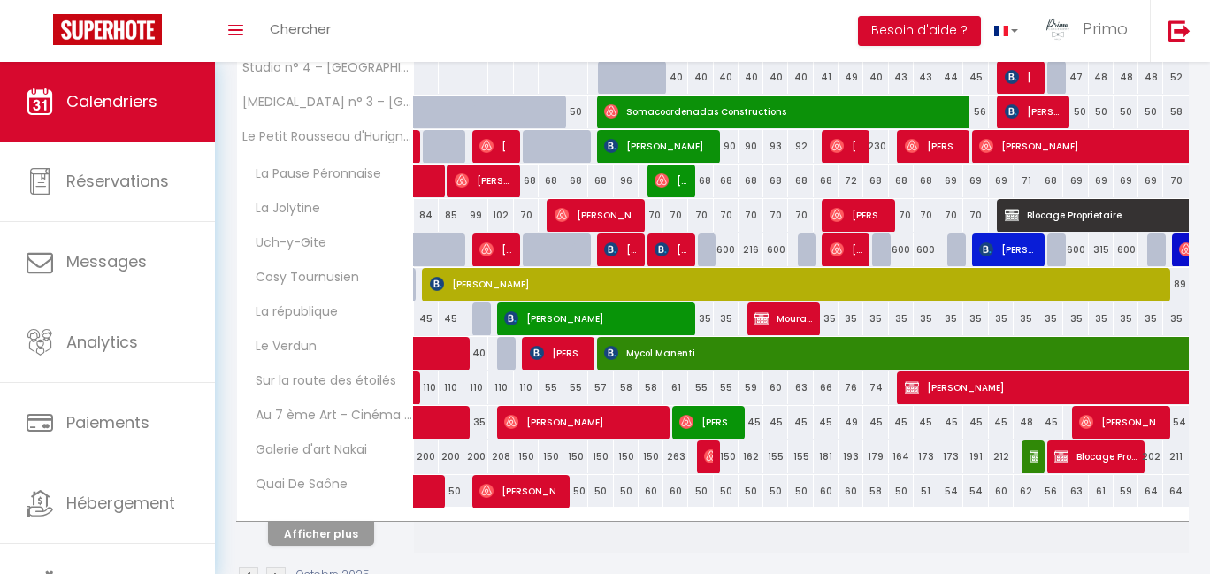
click at [597, 210] on span "[PERSON_NAME]" at bounding box center [596, 215] width 82 height 34
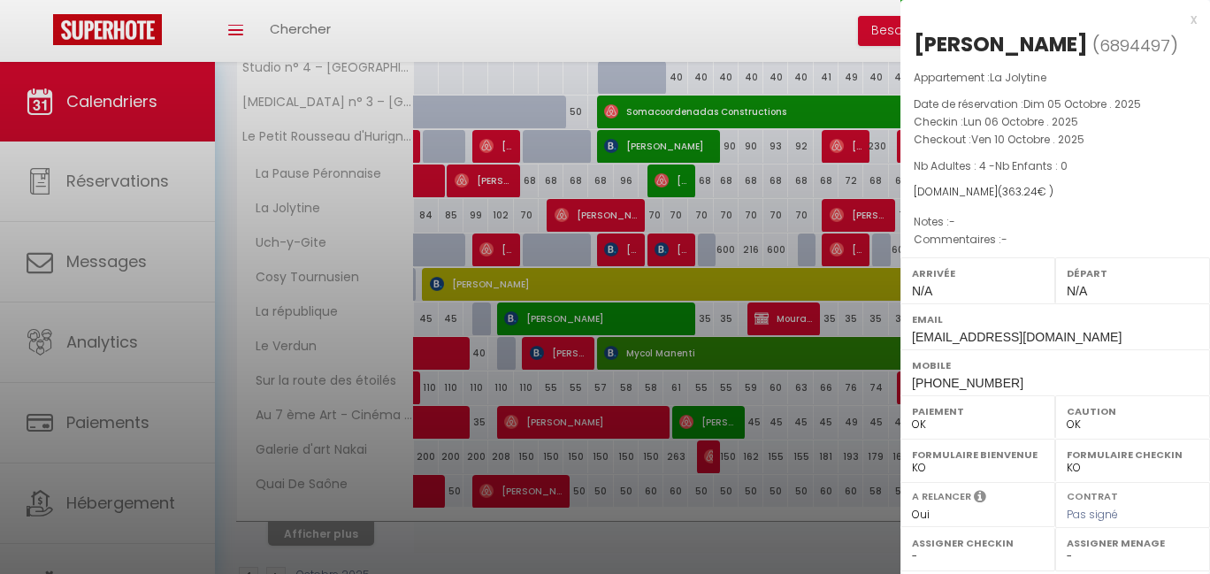
scroll to position [4, 0]
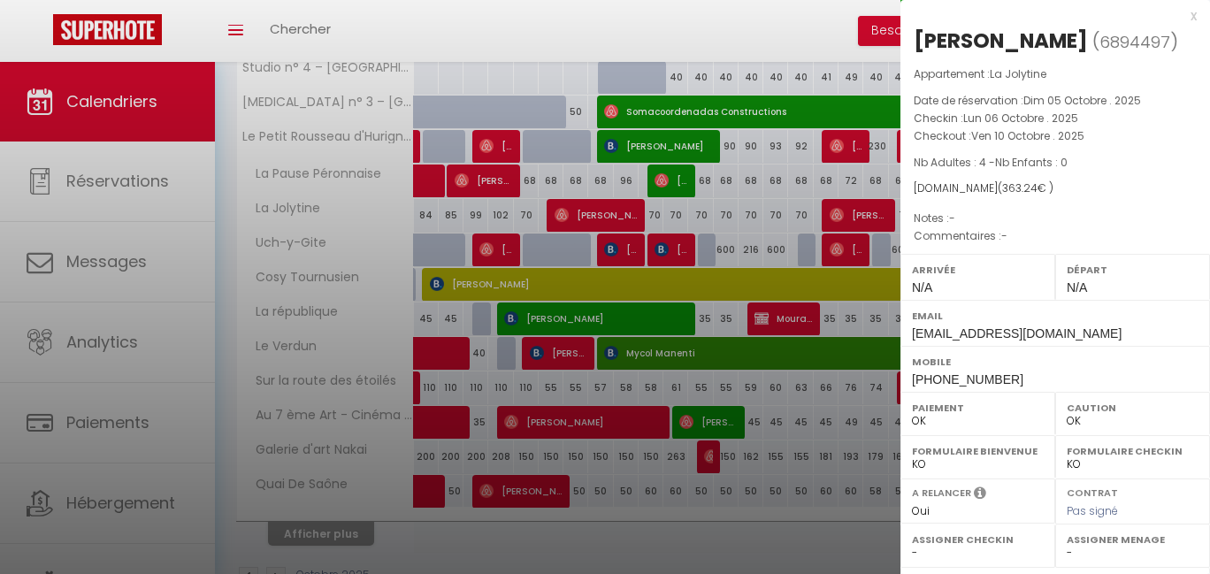
click at [733, 48] on div at bounding box center [605, 287] width 1210 height 574
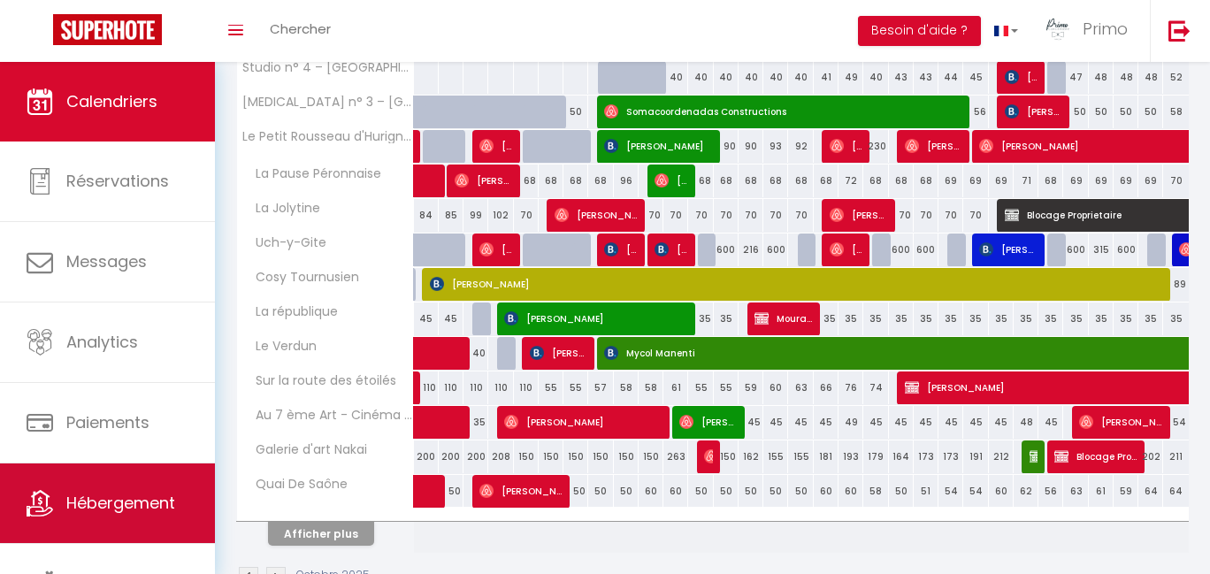
click at [103, 486] on link "Hébergement" at bounding box center [107, 503] width 215 height 80
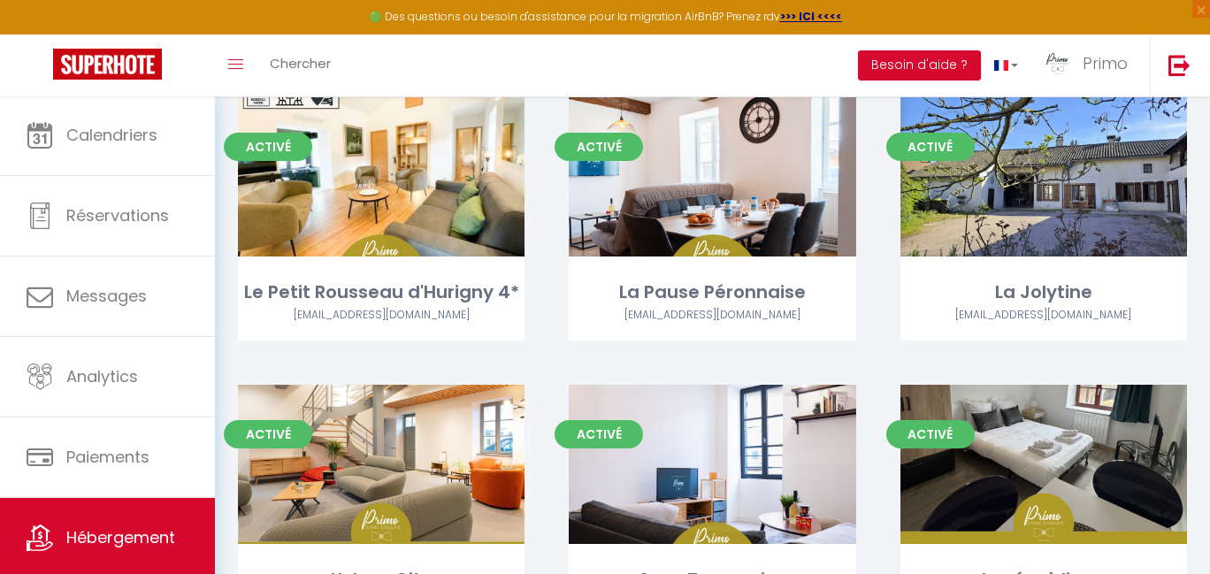
scroll to position [735, 0]
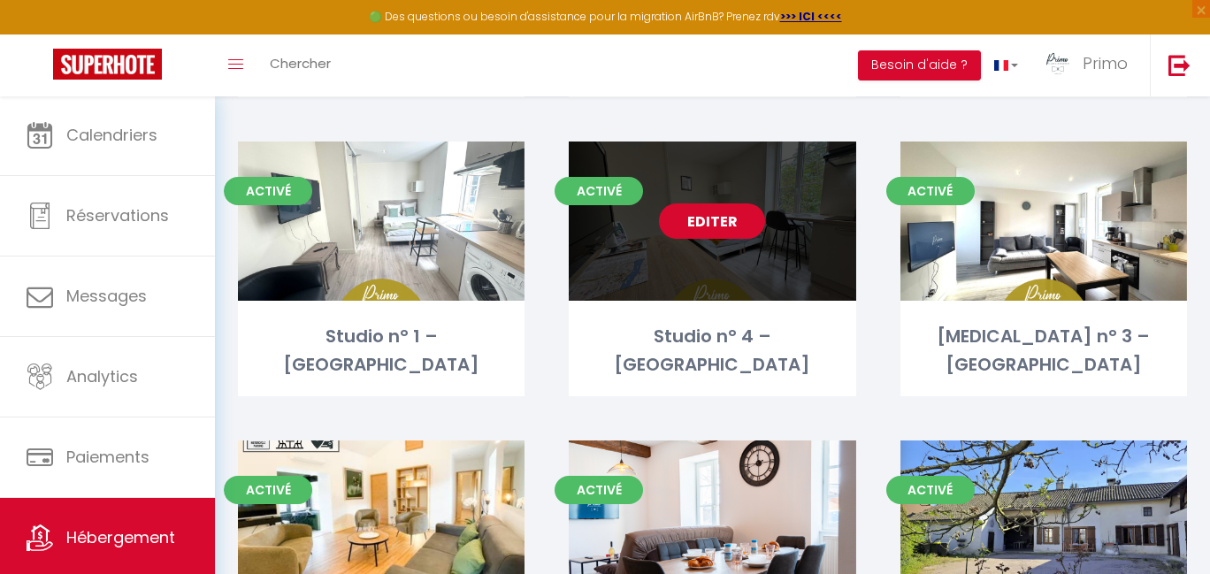
click at [715, 232] on link "Editer" at bounding box center [712, 220] width 106 height 35
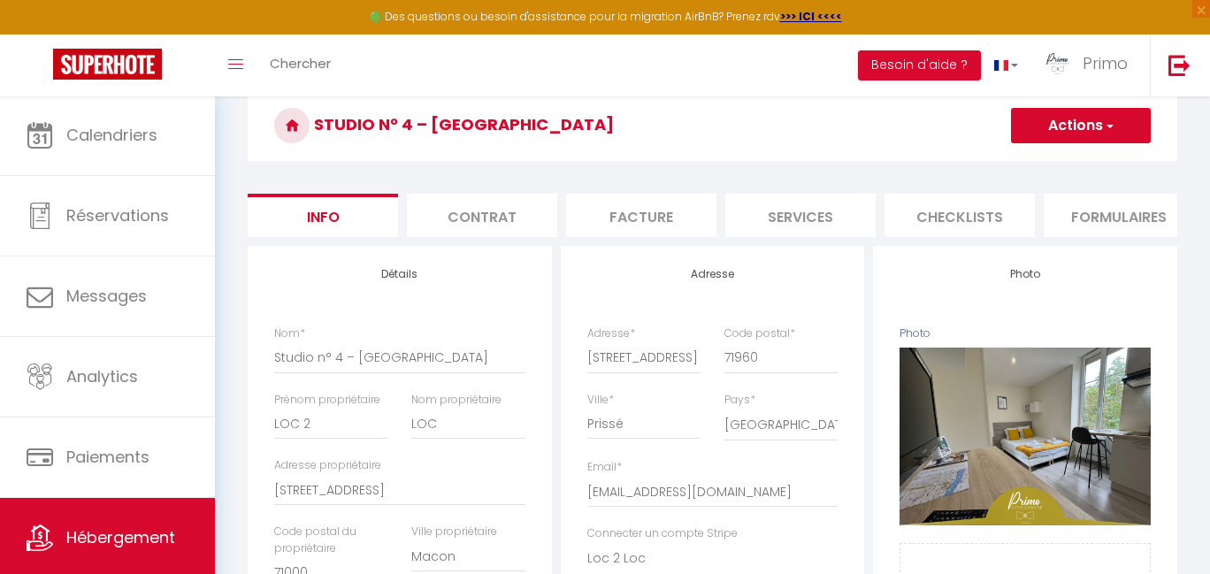
scroll to position [310, 0]
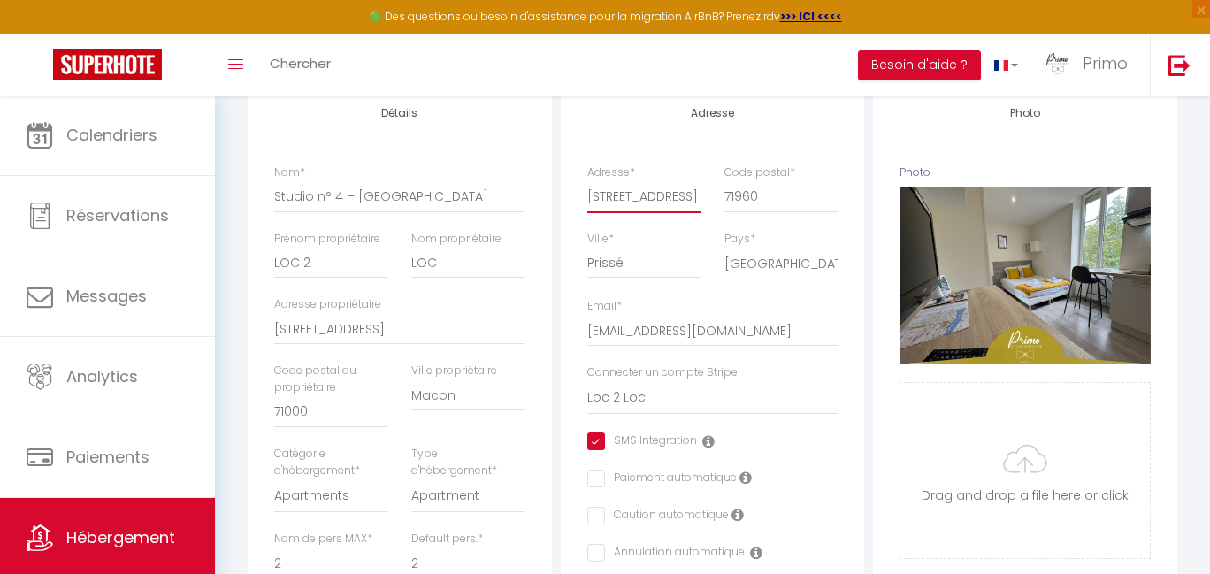
drag, startPoint x: 588, startPoint y: 209, endPoint x: 686, endPoint y: 203, distance: 98.4
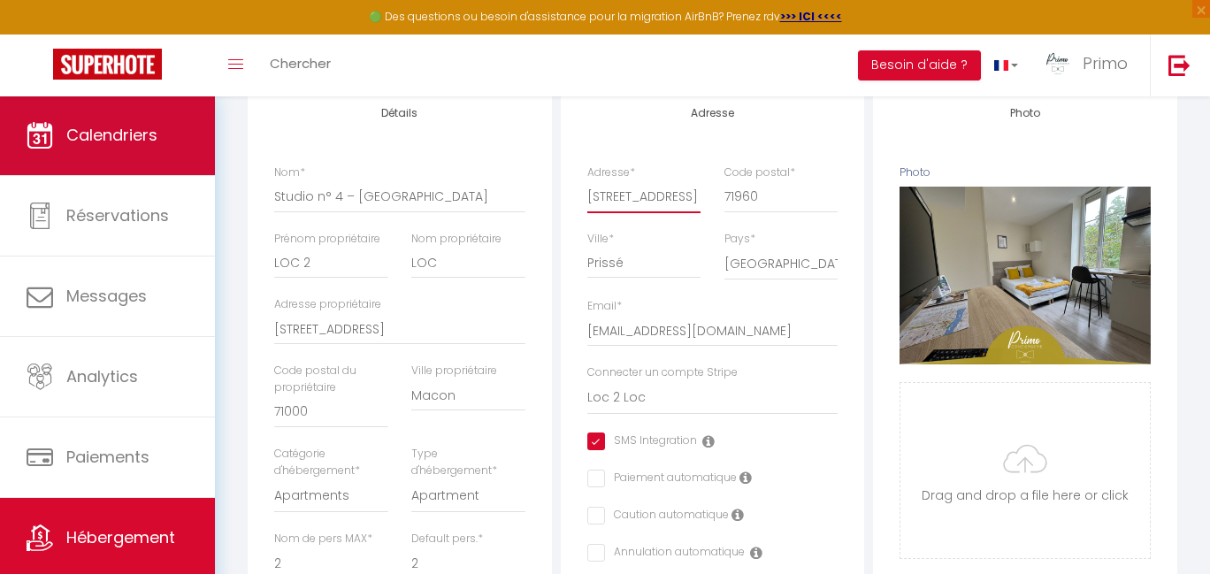
click at [29, 105] on link "Calendriers" at bounding box center [107, 136] width 215 height 80
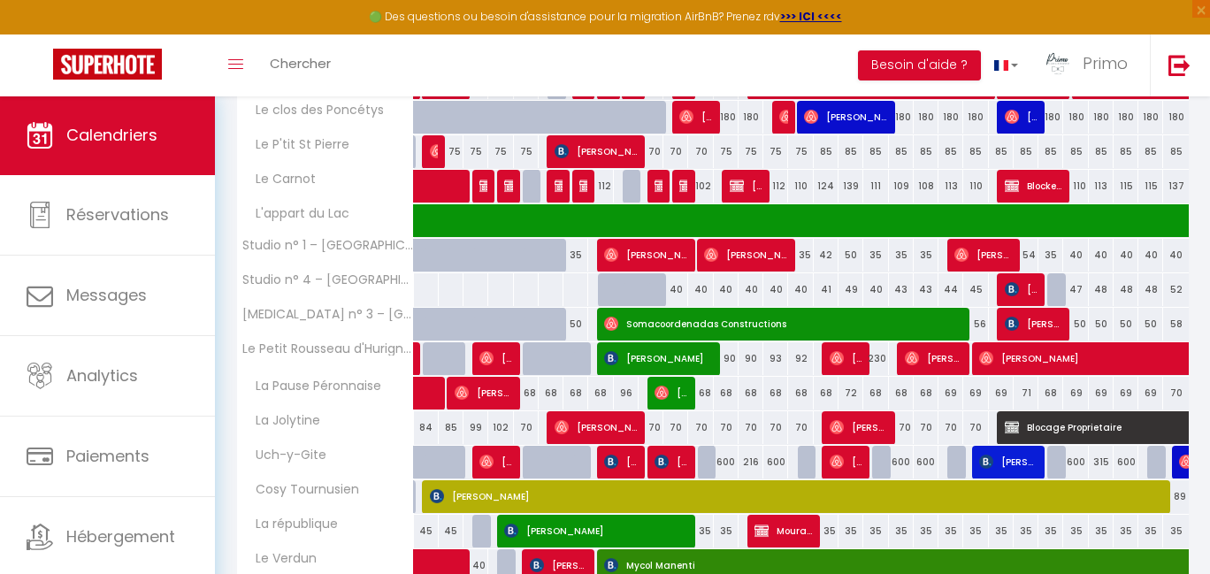
scroll to position [555, 0]
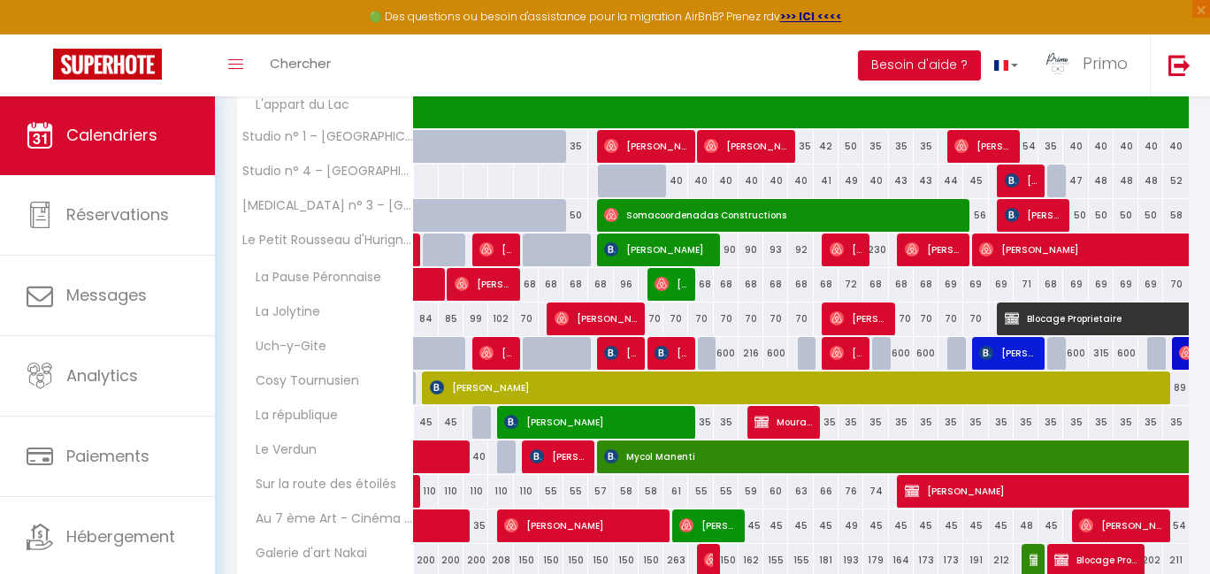
click at [607, 310] on span "[PERSON_NAME]" at bounding box center [596, 319] width 82 height 34
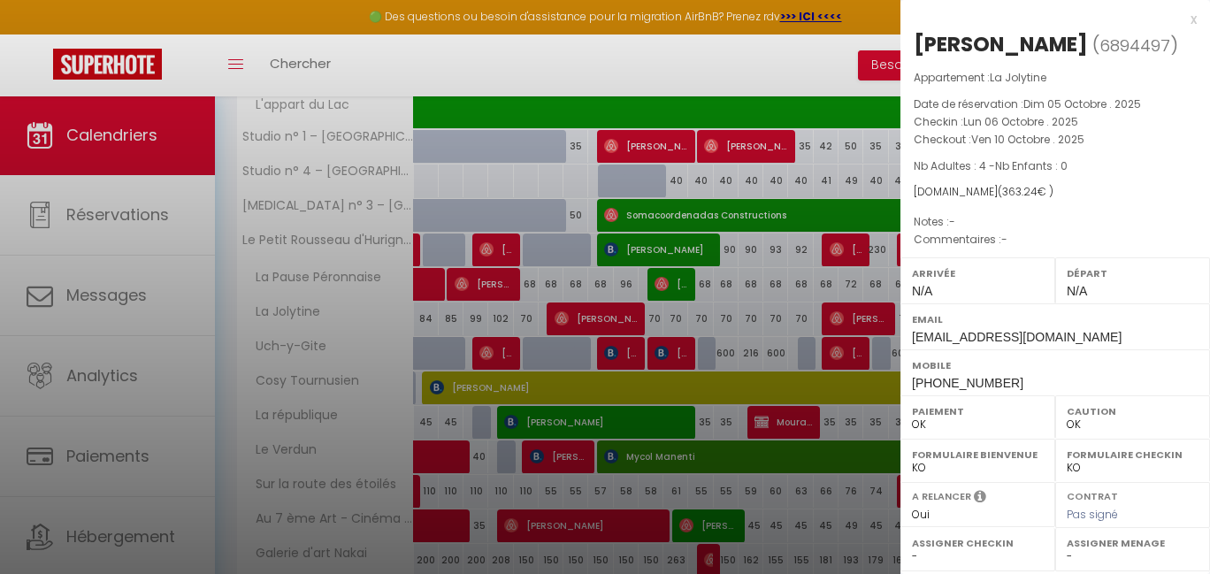
scroll to position [245, 0]
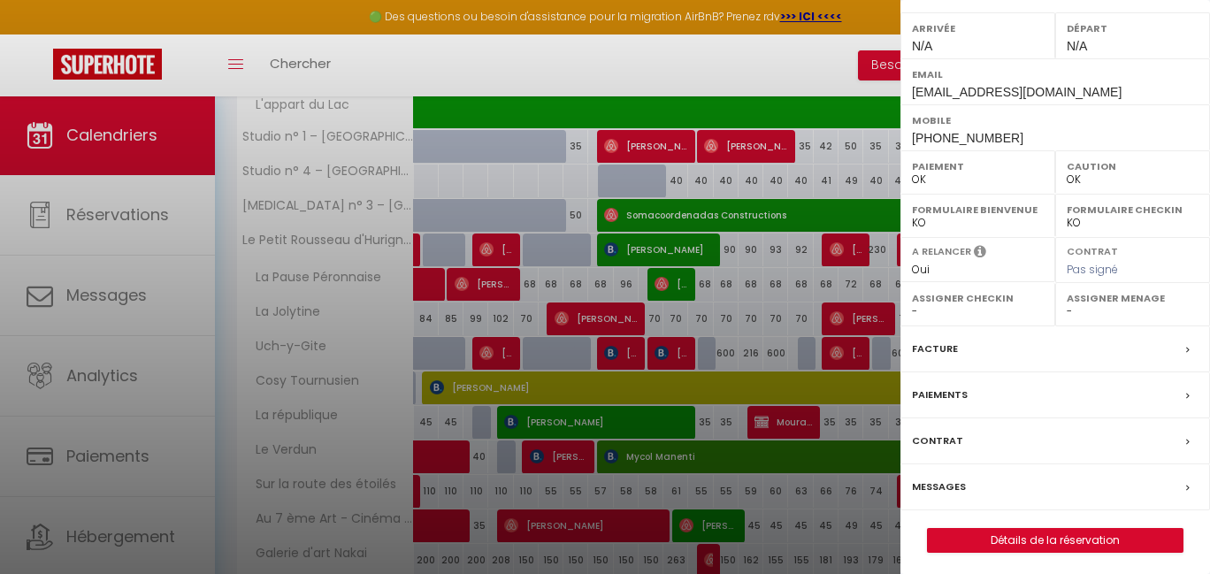
click at [1041, 529] on link "Détails de la réservation" at bounding box center [1055, 540] width 255 height 23
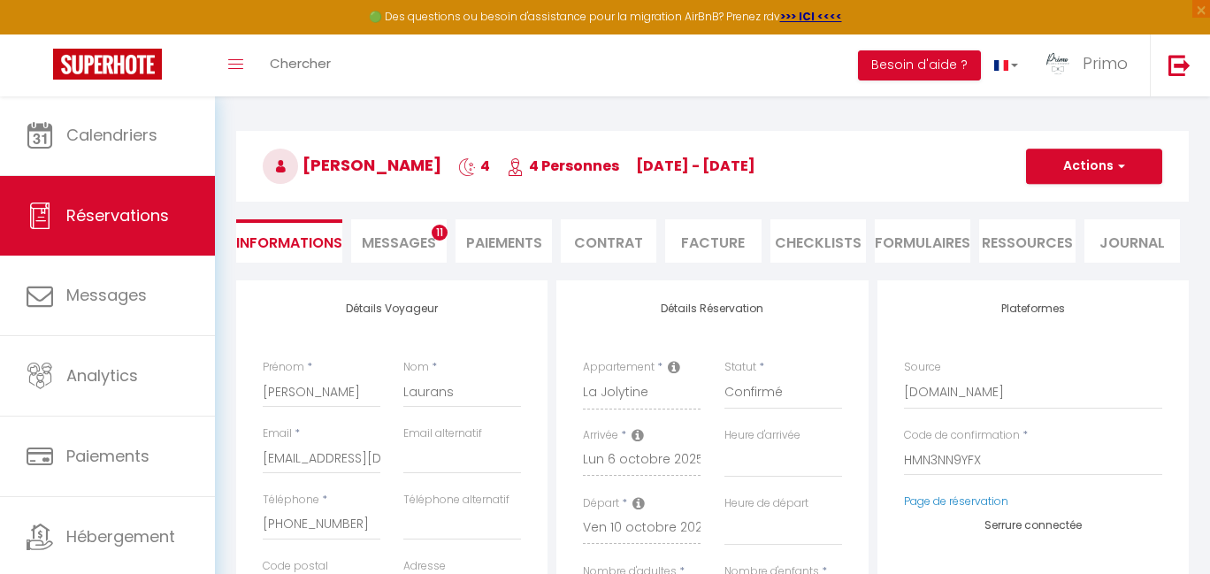
scroll to position [226, 0]
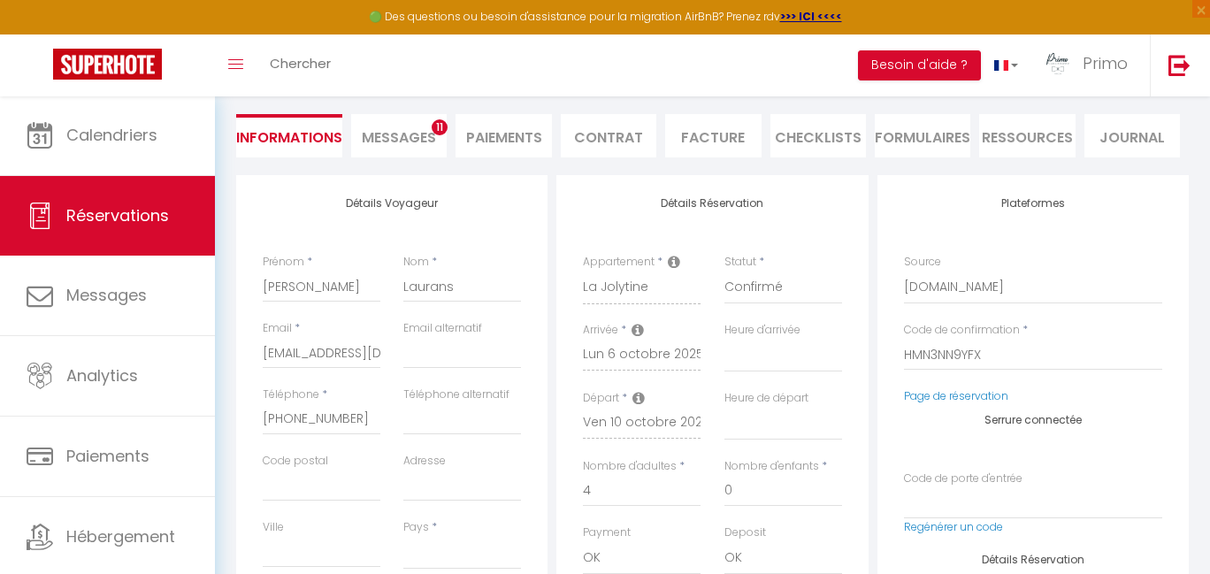
click at [398, 126] on li "Messages 11" at bounding box center [399, 135] width 96 height 43
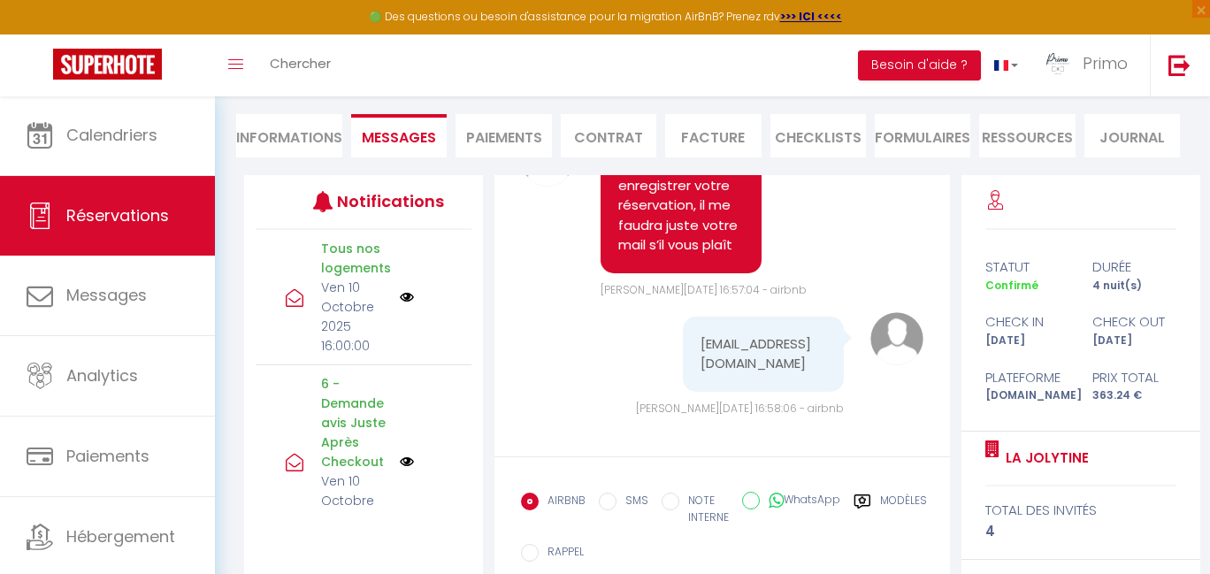
scroll to position [14161, 0]
drag, startPoint x: 690, startPoint y: 341, endPoint x: 726, endPoint y: 350, distance: 37.3
click at [726, 350] on div "[EMAIL_ADDRESS][DOMAIN_NAME]" at bounding box center [763, 354] width 161 height 75
drag, startPoint x: 708, startPoint y: 345, endPoint x: 735, endPoint y: 367, distance: 35.2
click at [746, 374] on div "[EMAIL_ADDRESS][DOMAIN_NAME]" at bounding box center [763, 354] width 161 height 75
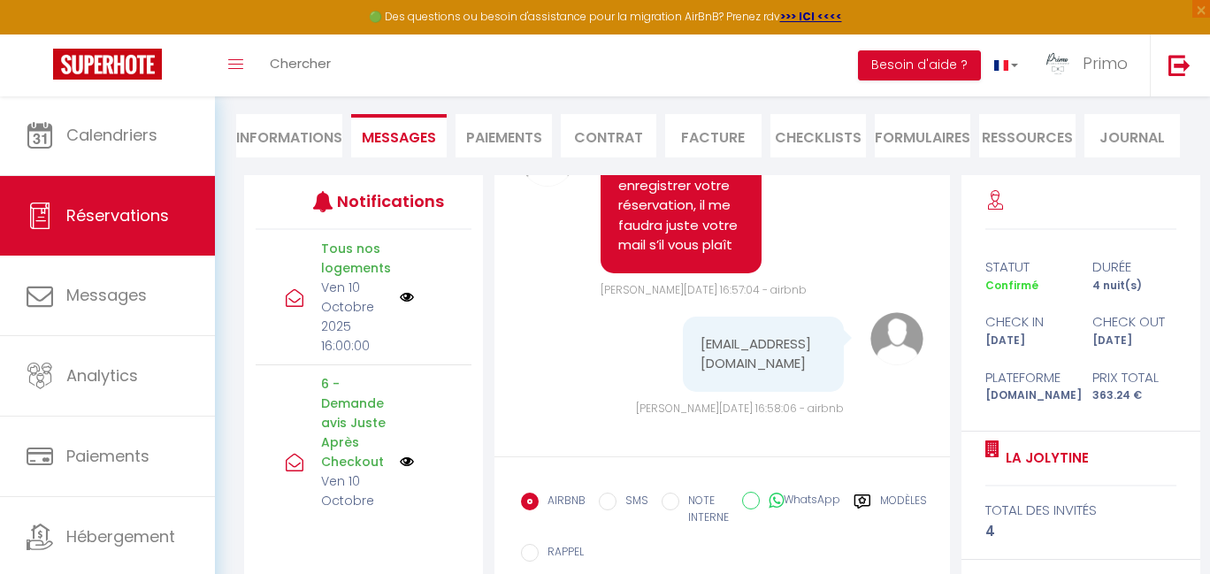
click at [716, 356] on pre "[EMAIL_ADDRESS][DOMAIN_NAME]" at bounding box center [763, 354] width 126 height 40
click at [700, 342] on pre "[EMAIL_ADDRESS][DOMAIN_NAME]" at bounding box center [763, 354] width 126 height 40
click at [738, 365] on pre "[EMAIL_ADDRESS][DOMAIN_NAME]" at bounding box center [763, 354] width 126 height 40
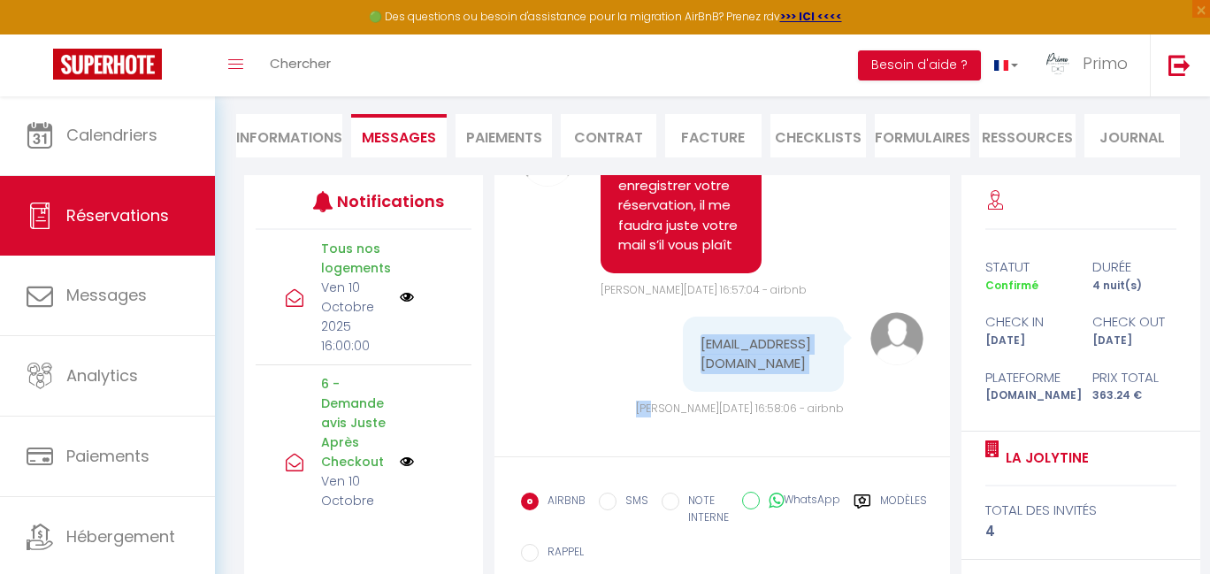
click at [733, 354] on pre "[EMAIL_ADDRESS][DOMAIN_NAME]" at bounding box center [763, 354] width 126 height 40
click at [692, 356] on div "[EMAIL_ADDRESS][DOMAIN_NAME]" at bounding box center [763, 354] width 161 height 75
click at [700, 343] on pre "[EMAIL_ADDRESS][DOMAIN_NAME]" at bounding box center [763, 354] width 126 height 40
click at [738, 362] on pre "[EMAIL_ADDRESS][DOMAIN_NAME]" at bounding box center [763, 354] width 126 height 40
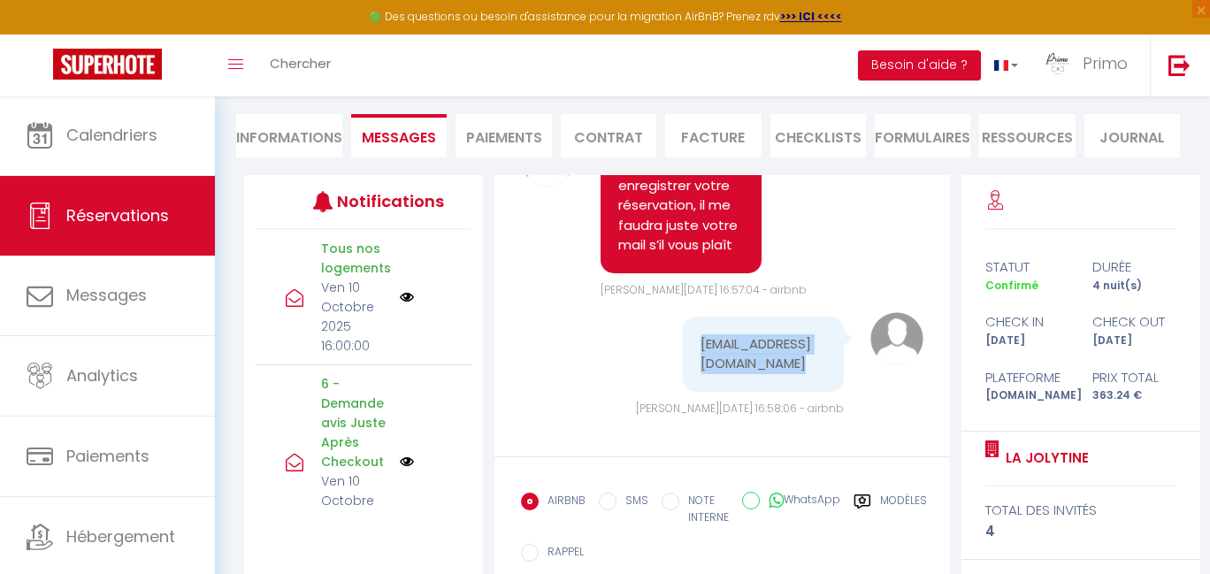
copy div "[EMAIL_ADDRESS][DOMAIN_NAME]"
click at [310, 155] on li "Informations" at bounding box center [289, 135] width 106 height 43
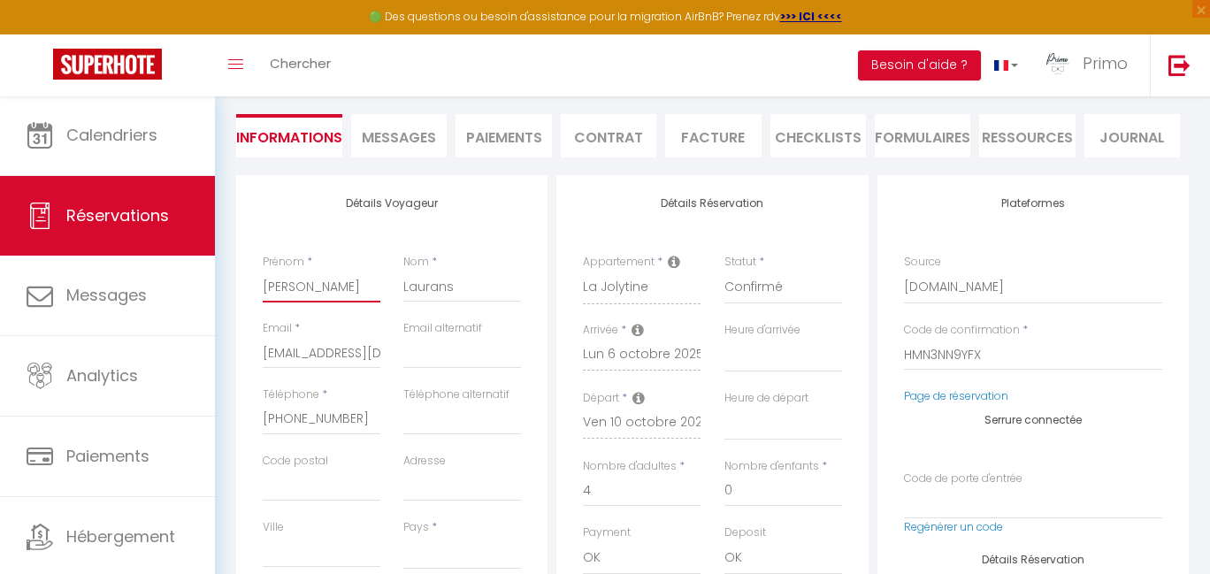
click at [273, 282] on input "[PERSON_NAME]" at bounding box center [322, 287] width 118 height 32
click at [425, 288] on input "Laurans" at bounding box center [462, 287] width 118 height 32
click at [303, 411] on input "[PHONE_NUMBER]" at bounding box center [322, 419] width 118 height 32
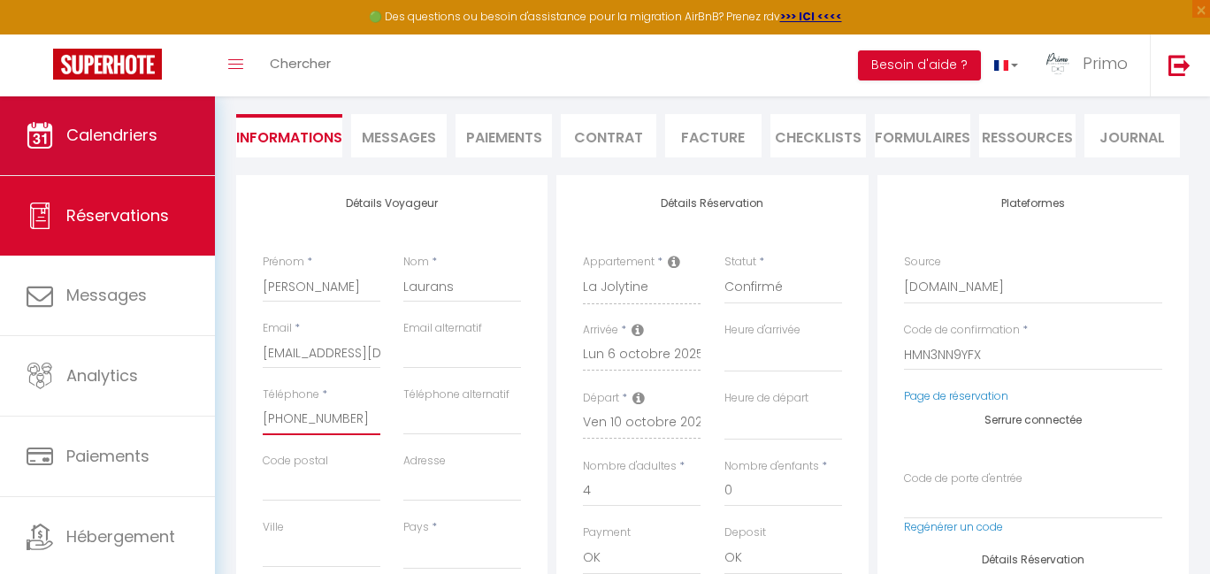
click at [149, 126] on span "Calendriers" at bounding box center [111, 135] width 91 height 22
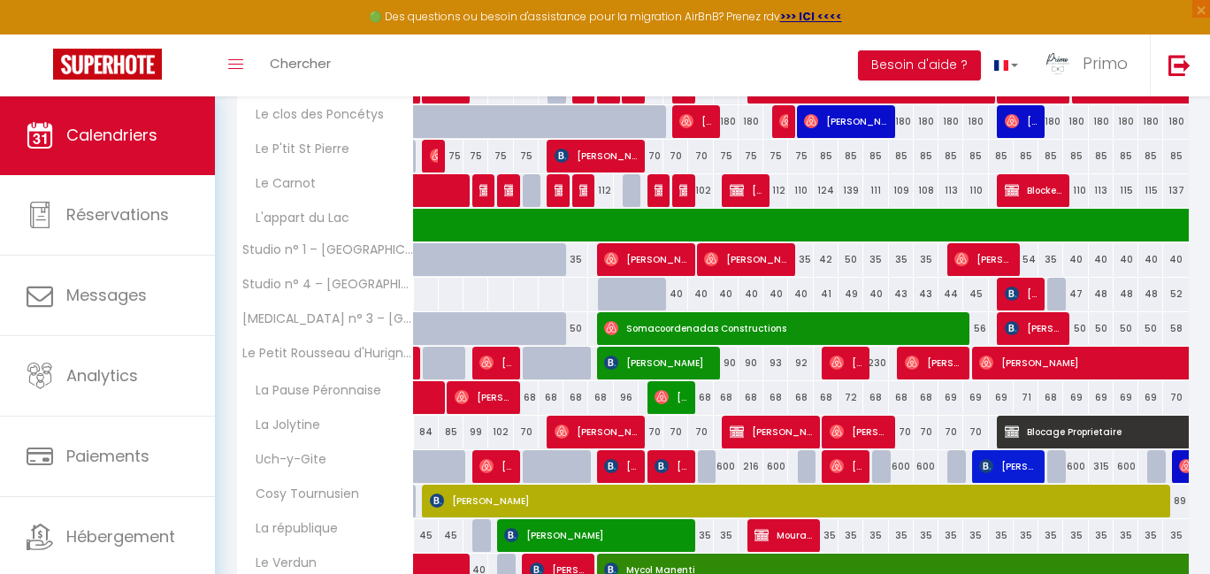
scroll to position [588, 0]
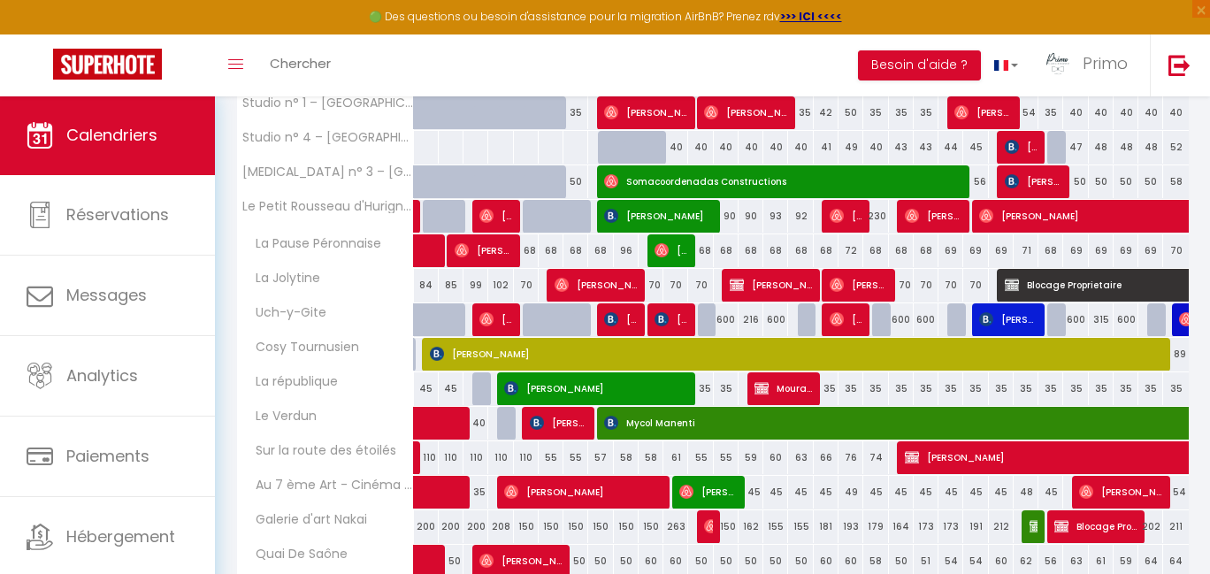
click at [742, 288] on img at bounding box center [737, 285] width 14 height 14
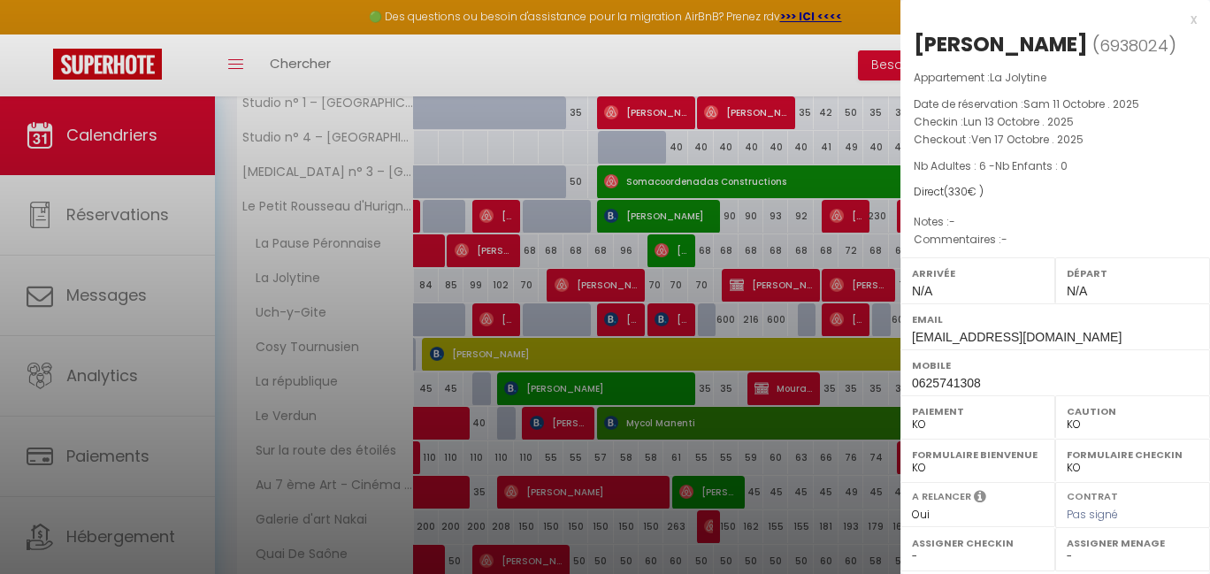
scroll to position [245, 0]
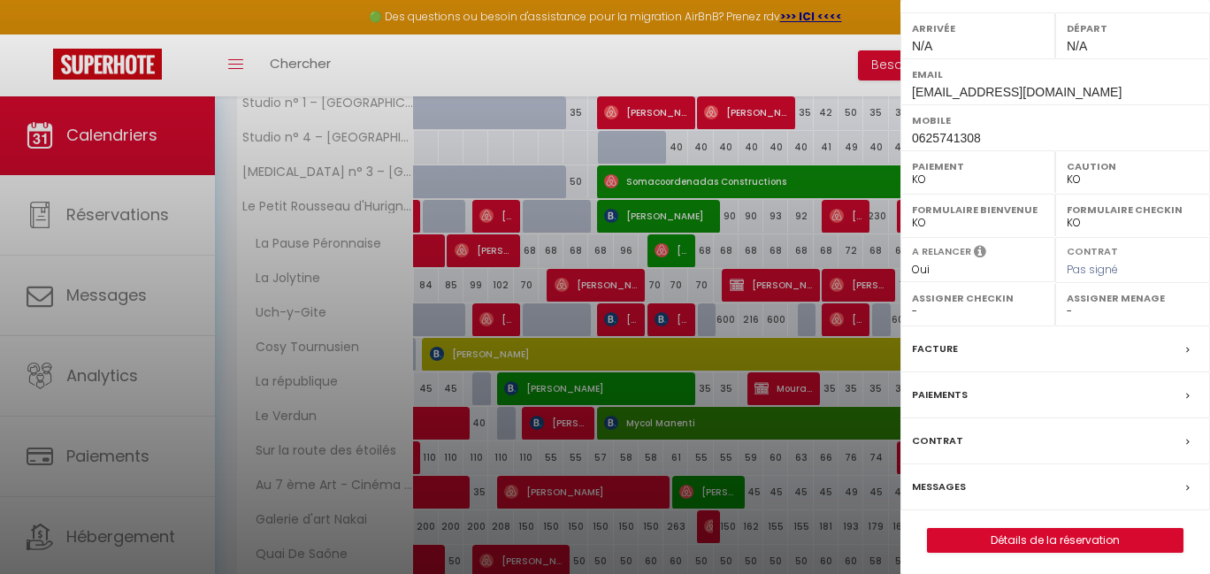
click at [943, 393] on label "Paiements" at bounding box center [940, 395] width 56 height 19
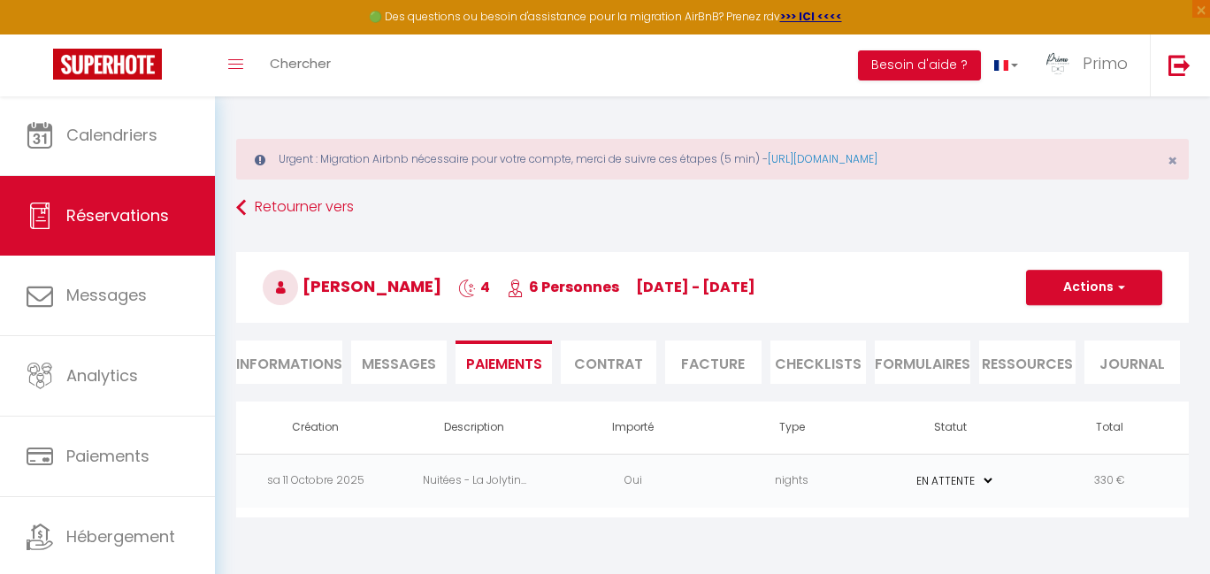
click at [318, 376] on li "Informations" at bounding box center [289, 362] width 106 height 43
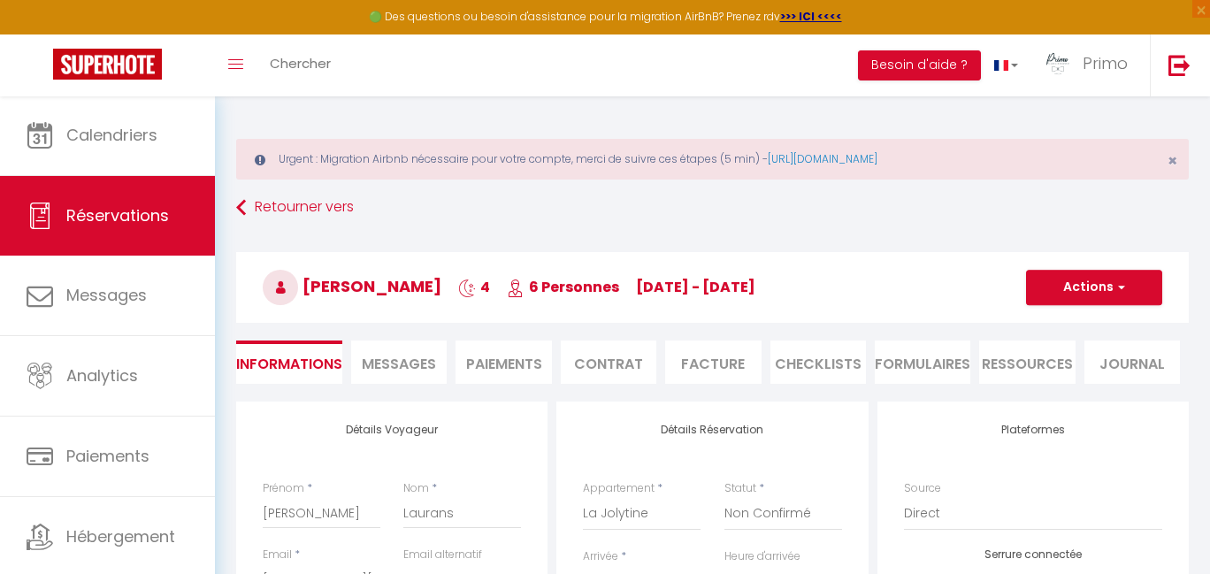
click at [1123, 288] on span "button" at bounding box center [1119, 287] width 11 height 16
click at [755, 292] on span "[DATE] - [DATE]" at bounding box center [695, 287] width 119 height 20
click at [513, 363] on li "Paiements" at bounding box center [503, 362] width 96 height 43
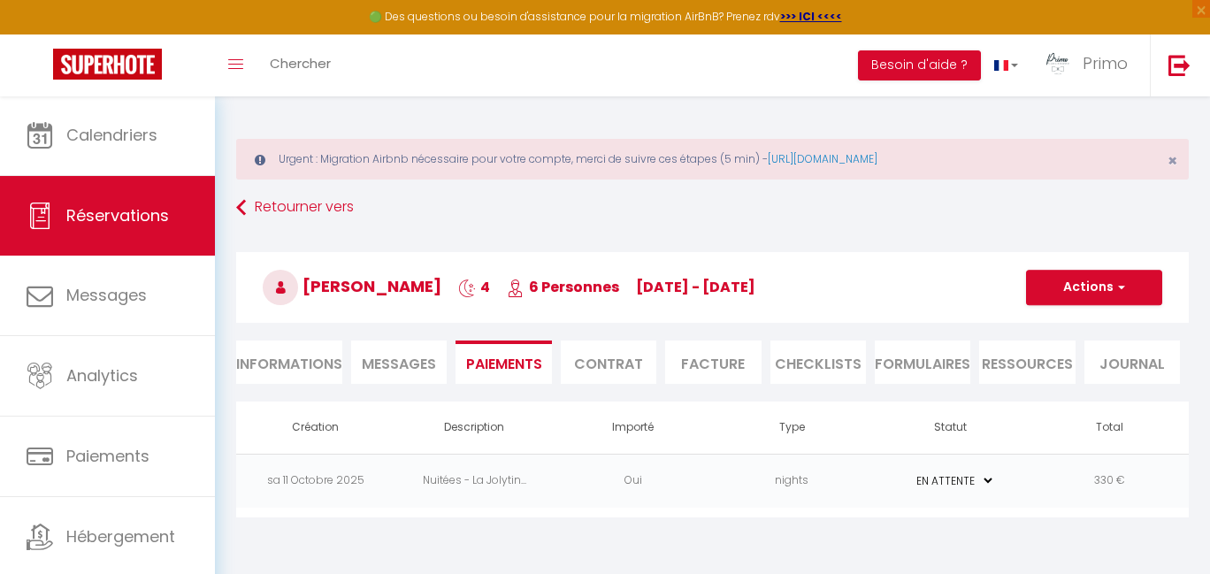
click at [1144, 274] on button "Actions" at bounding box center [1094, 287] width 136 height 35
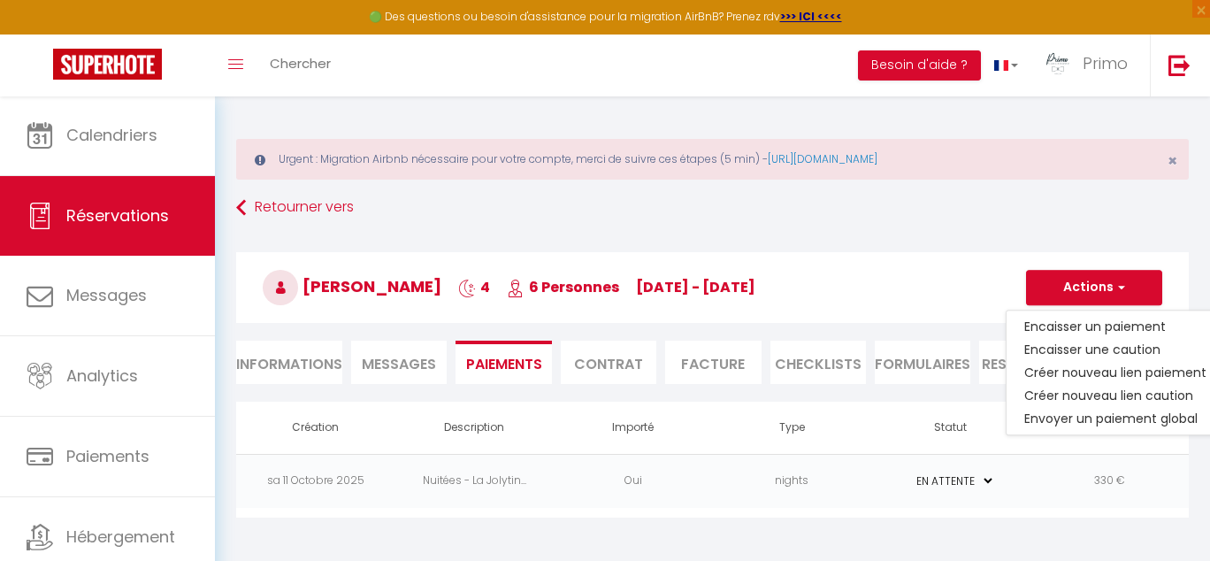
click at [379, 259] on h3 "[PERSON_NAME] 4 6 Personnes [DATE] - [DATE]" at bounding box center [712, 287] width 953 height 71
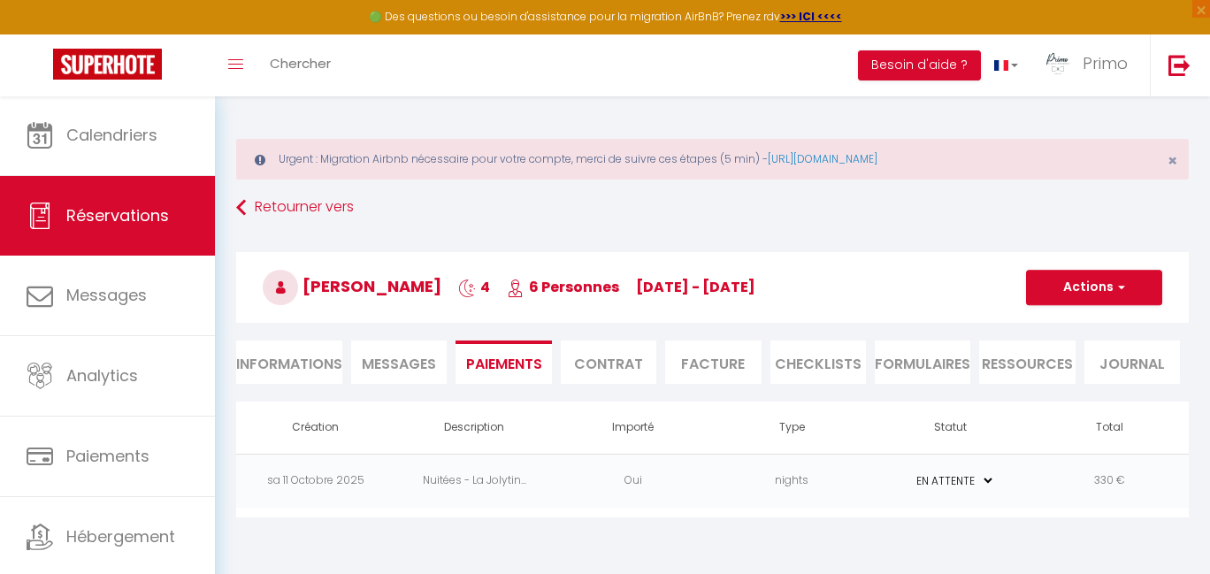
drag, startPoint x: 304, startPoint y: 282, endPoint x: 407, endPoint y: 288, distance: 102.8
click at [575, 291] on h3 "[PERSON_NAME] 4 6 Personnes [DATE] - [DATE]" at bounding box center [712, 287] width 953 height 71
click at [310, 282] on span "[PERSON_NAME]" at bounding box center [352, 286] width 179 height 22
click at [755, 288] on span "[DATE] - [DATE]" at bounding box center [695, 287] width 119 height 20
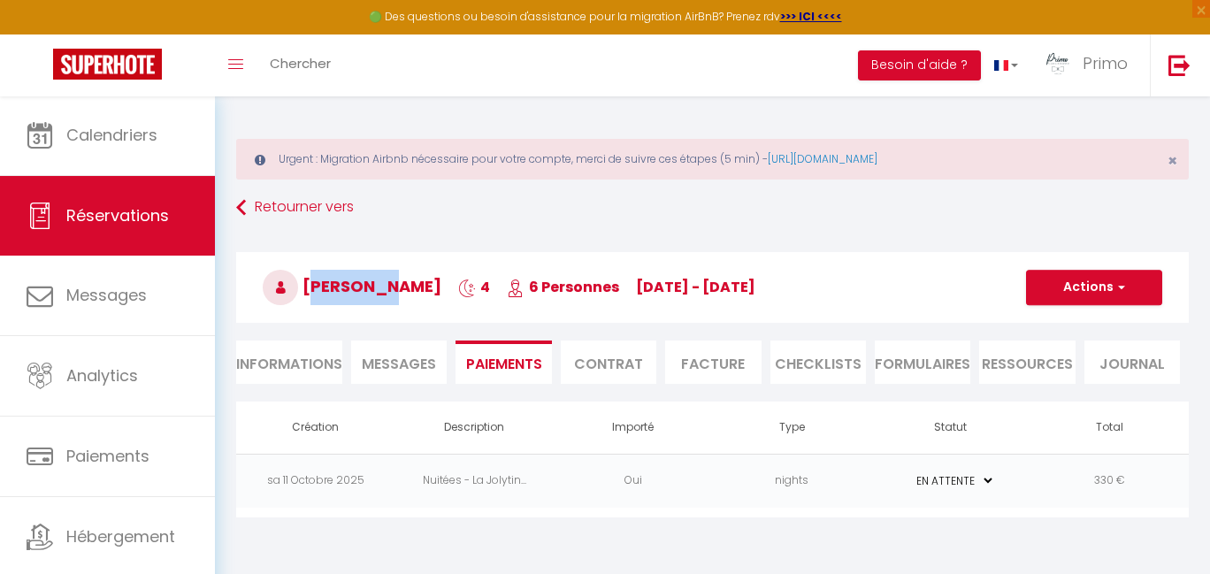
copy h3 "[PERSON_NAME] 4 6 Personnes [DATE] - [DATE]"
click at [1114, 298] on button "Actions" at bounding box center [1094, 287] width 136 height 35
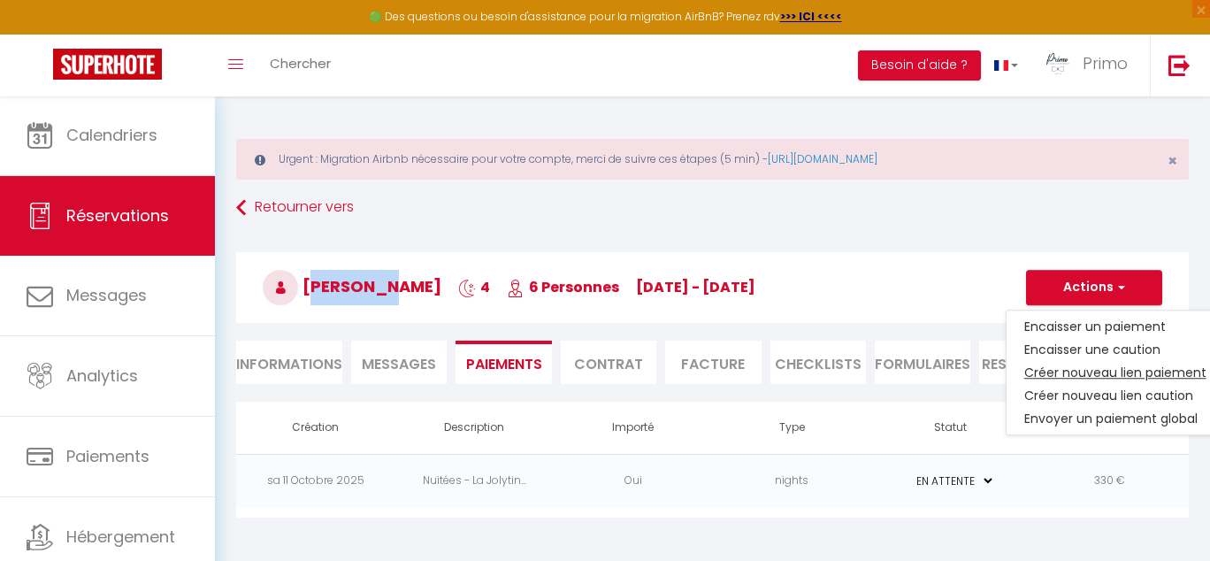
click at [1086, 367] on link "Créer nouveau lien paiement" at bounding box center [1116, 372] width 218 height 23
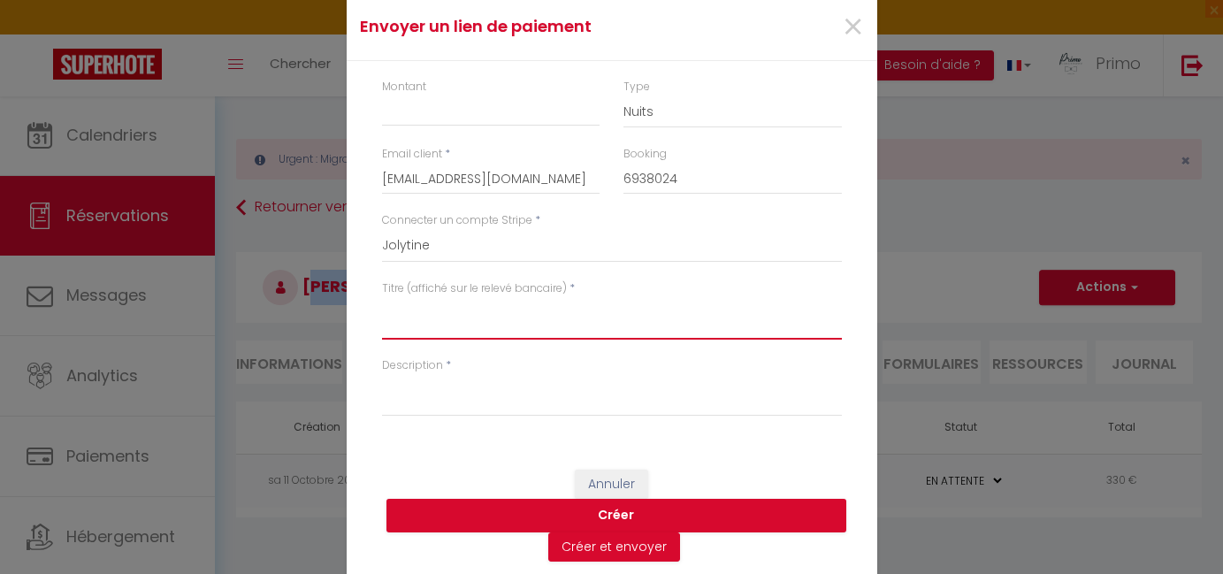
click at [419, 312] on textarea "Titre (affiché sur le relevé bancaire)" at bounding box center [612, 318] width 460 height 42
click at [849, 34] on span "×" at bounding box center [853, 27] width 22 height 53
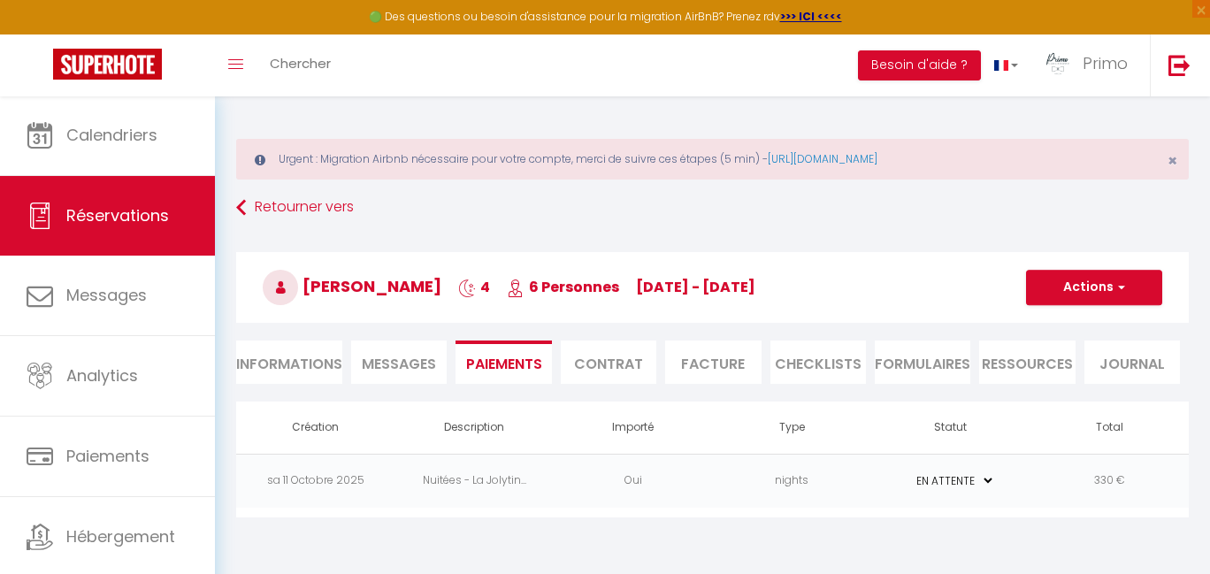
click at [1114, 288] on span "button" at bounding box center [1119, 287] width 11 height 16
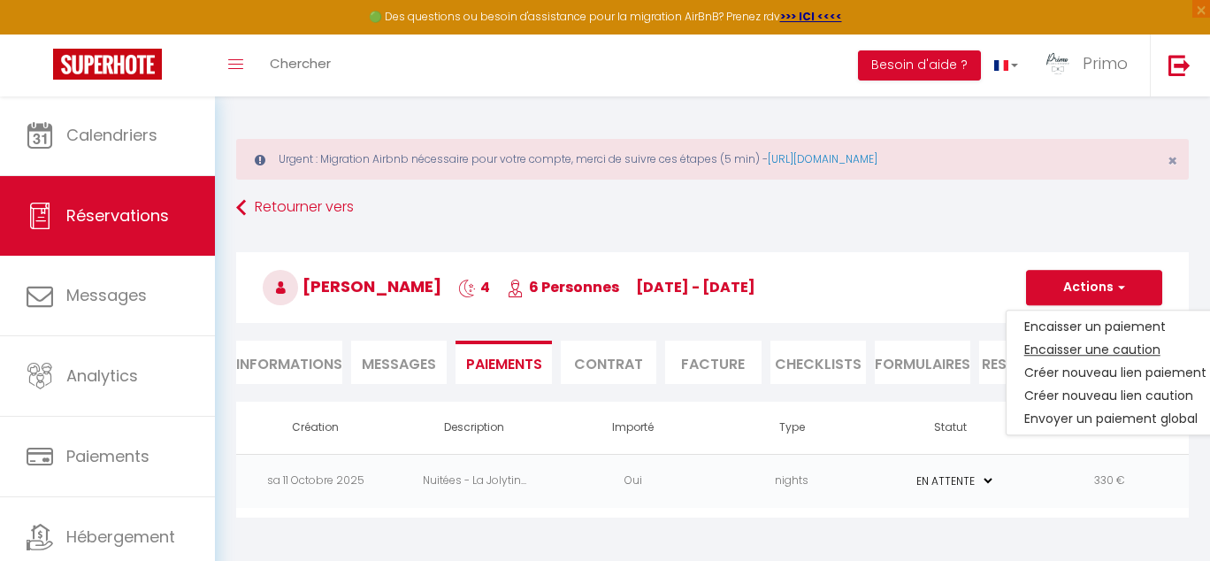
click at [1076, 340] on link "Encaisser une caution" at bounding box center [1116, 349] width 218 height 23
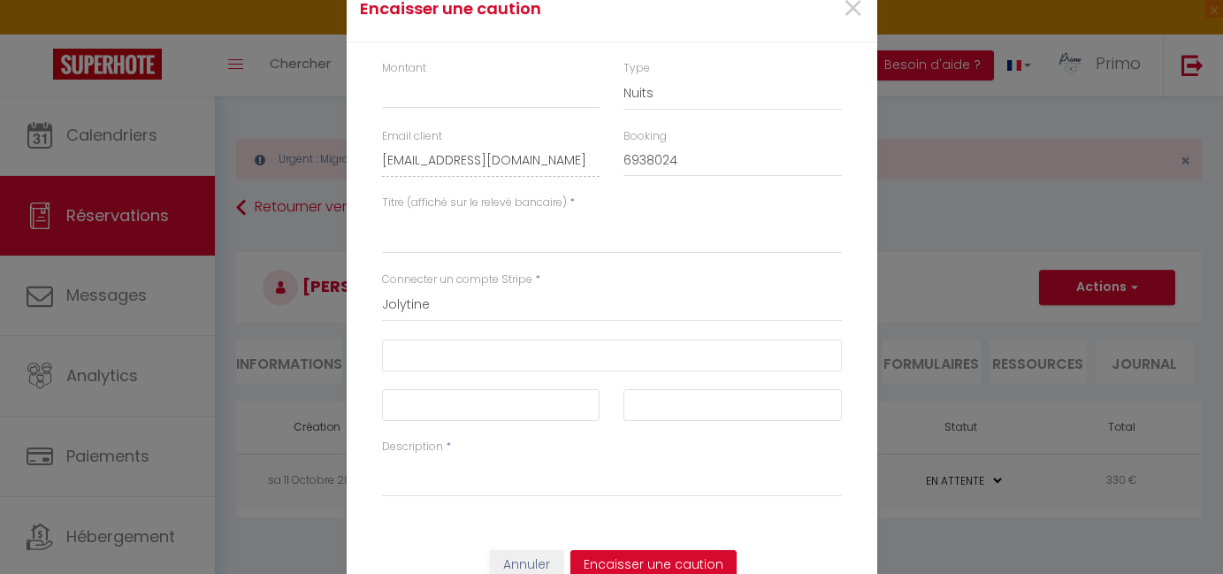
click at [534, 553] on button "Annuler" at bounding box center [526, 565] width 73 height 30
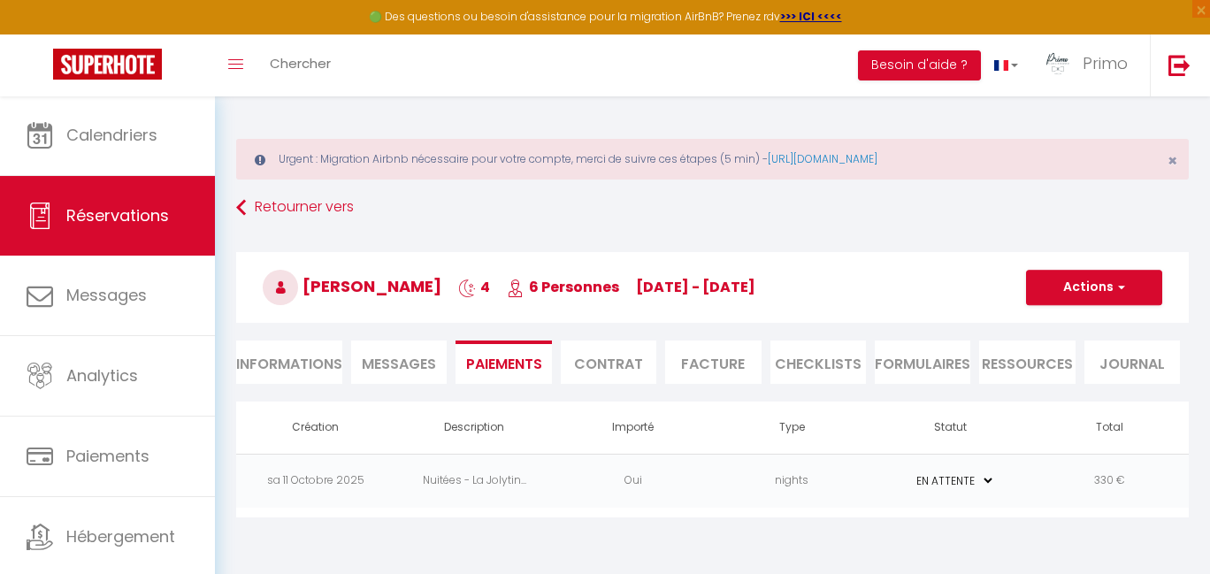
click at [1126, 295] on button "Actions" at bounding box center [1094, 287] width 136 height 35
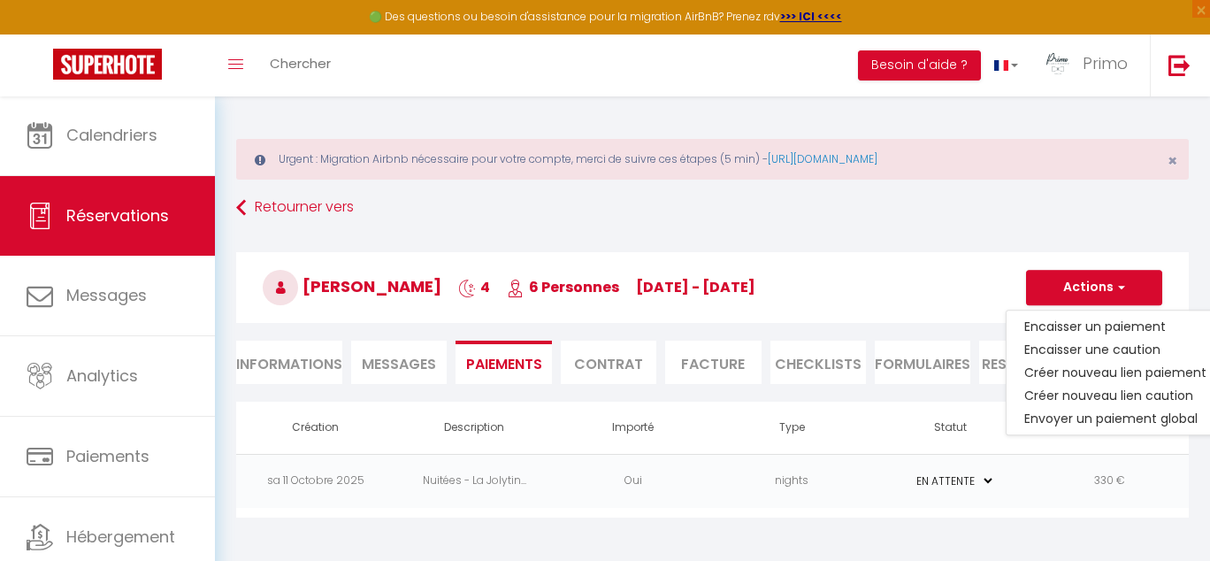
click at [1105, 392] on link "Créer nouveau lien caution" at bounding box center [1116, 395] width 218 height 23
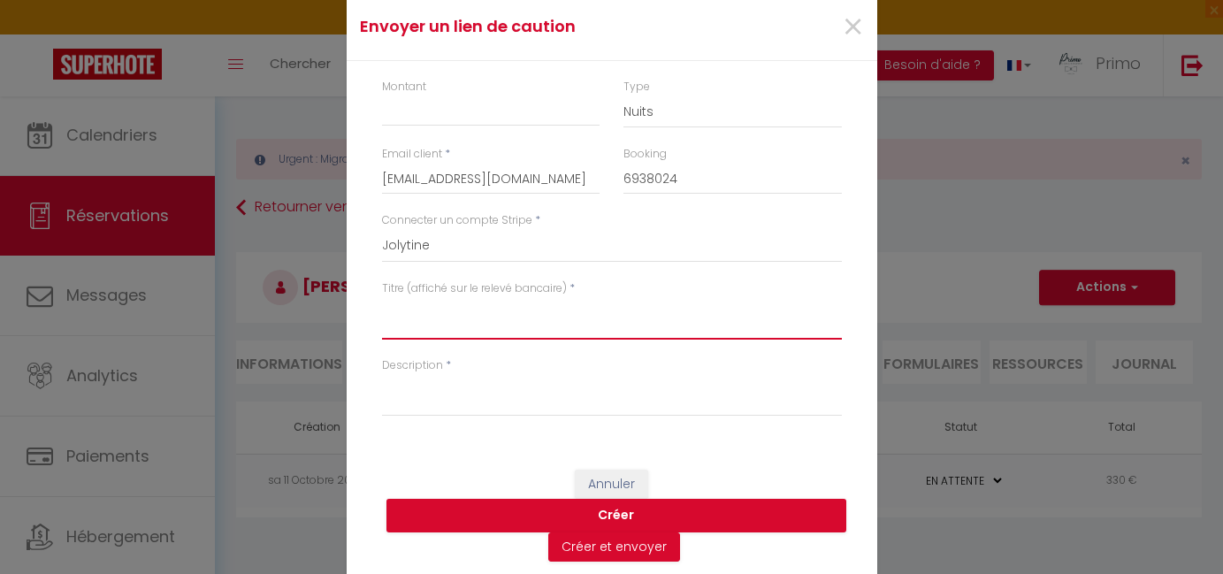
click at [463, 306] on textarea "Titre (affiché sur le relevé bancaire)" at bounding box center [612, 318] width 460 height 42
paste textarea "[PERSON_NAME] 4 6 Personnes [DATE] - [DATE]"
click at [460, 394] on textarea "Description" at bounding box center [612, 395] width 460 height 42
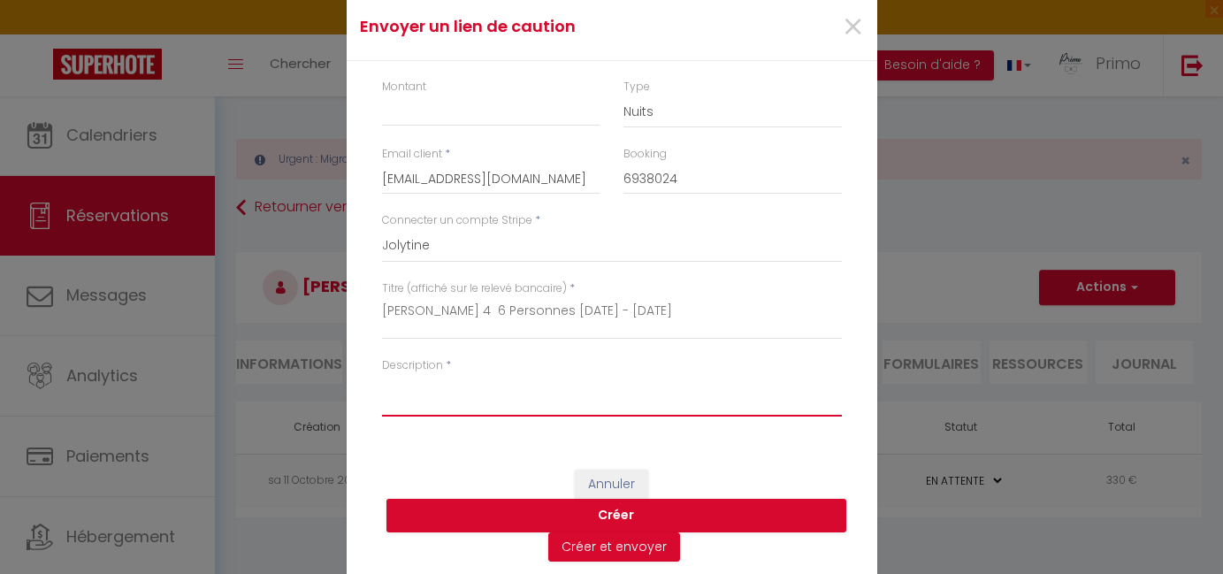
click at [461, 394] on textarea "Description" at bounding box center [612, 395] width 460 height 42
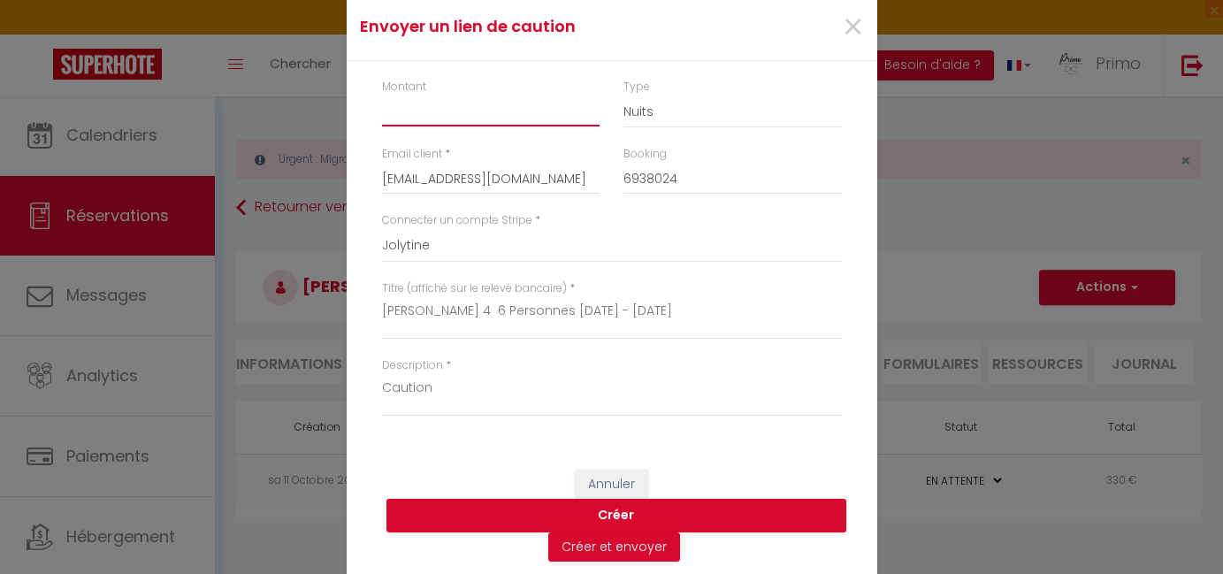
click at [440, 103] on input "Montant" at bounding box center [491, 111] width 218 height 32
click at [388, 448] on div "Montant 350 Type Nuits Frais de ménage Taxe de séjour Autre Email client * [EMA…" at bounding box center [612, 256] width 531 height 391
click at [507, 505] on button "Créer" at bounding box center [617, 516] width 460 height 34
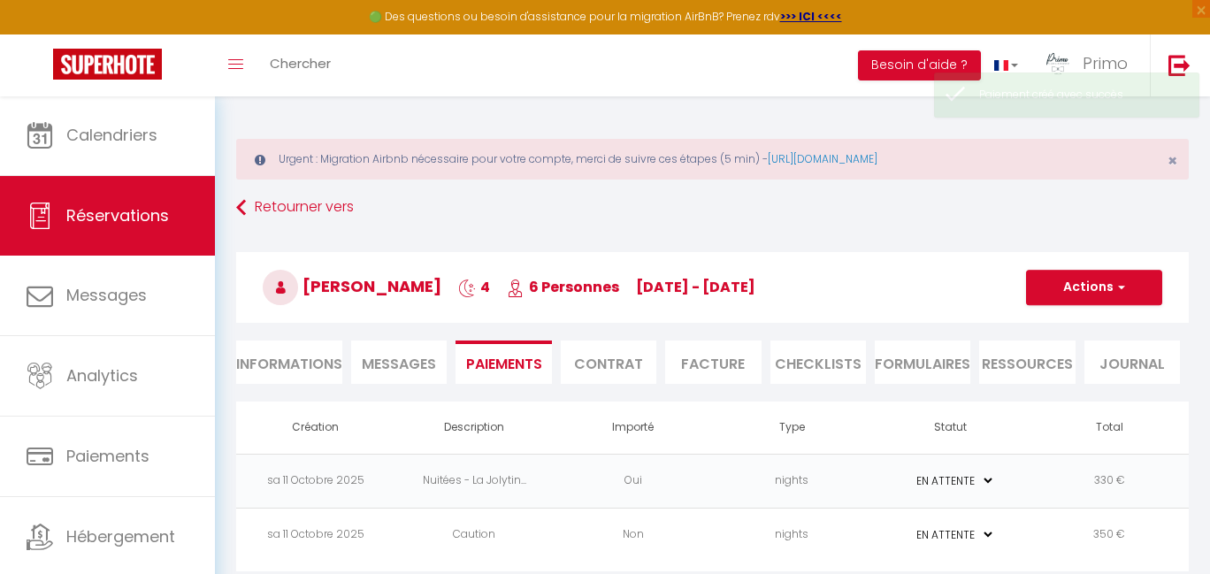
scroll to position [96, 0]
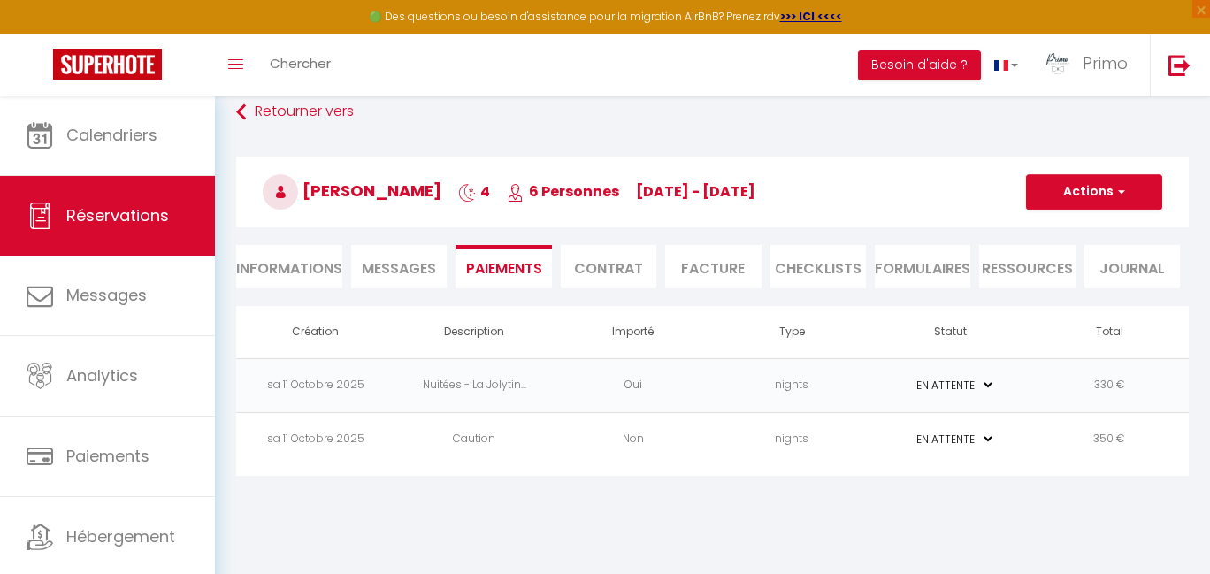
click at [437, 397] on td "Nuitées - La Jolytin..." at bounding box center [474, 385] width 159 height 54
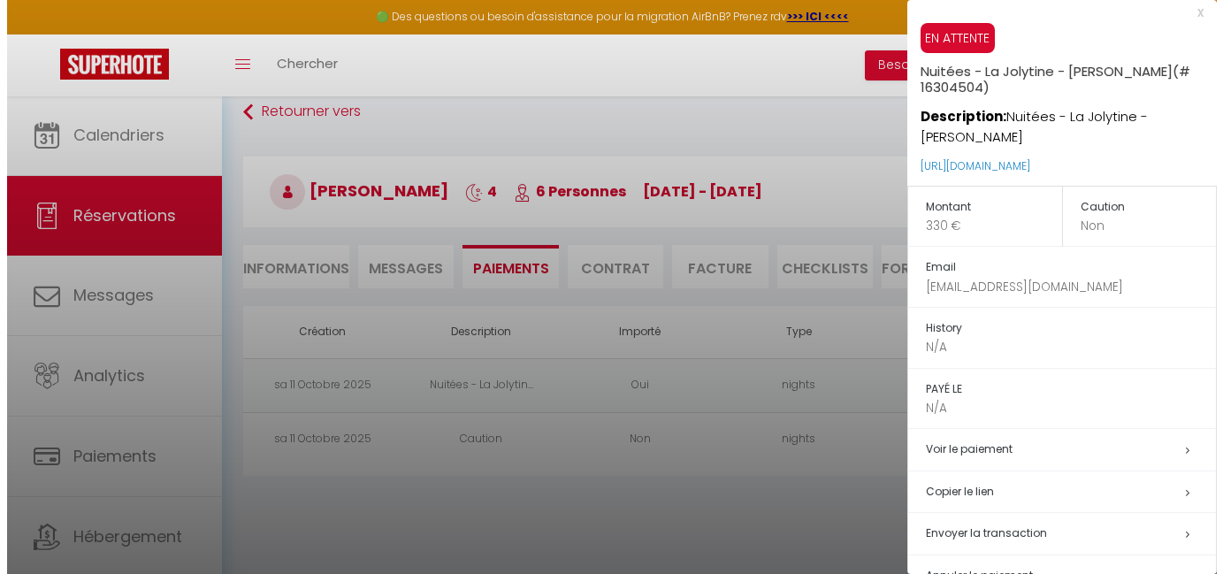
scroll to position [11, 0]
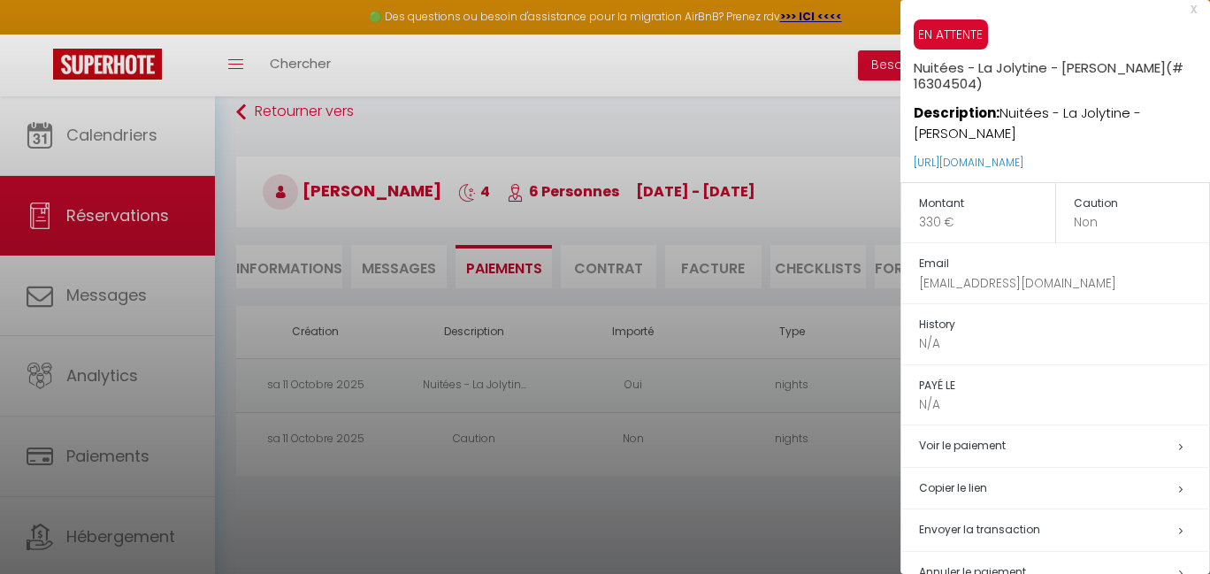
click at [992, 531] on span "Envoyer la transaction" at bounding box center [979, 529] width 121 height 15
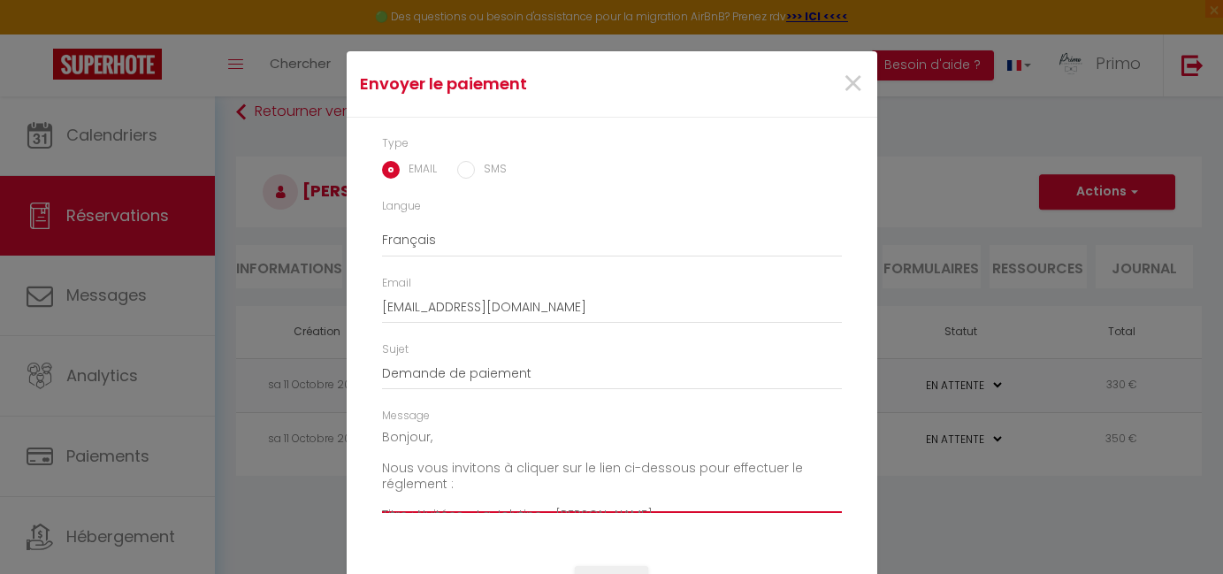
drag, startPoint x: 378, startPoint y: 436, endPoint x: 451, endPoint y: 498, distance: 96.0
click at [451, 498] on textarea "Bonjour, Nous vous invitons à cliquer sur le lien ci-dessous pour effectuer le …" at bounding box center [612, 468] width 460 height 89
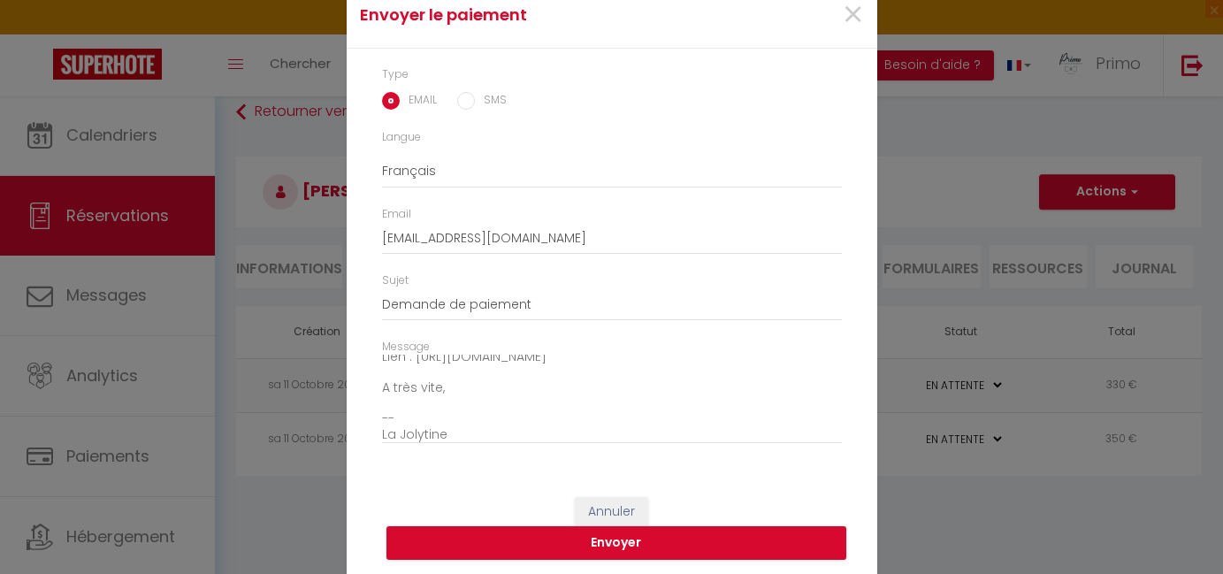
click at [459, 445] on div "Message Bonjour, Nous vous invitons à cliquer sur le lien ci-dessous pour effec…" at bounding box center [611, 400] width 483 height 123
click at [455, 433] on textarea "Bonjour, Nous vous invitons à cliquer sur le lien ci-dessous pour effectuer le …" at bounding box center [612, 399] width 460 height 89
click at [434, 386] on textarea "Bonjour, Nous vous invitons à cliquer sur le lien ci-dessous pour effectuer le …" at bounding box center [612, 399] width 460 height 89
click at [425, 384] on textarea "Bonjour, Nous vous invitons à cliquer sur le lien ci-dessous pour effectuer le …" at bounding box center [612, 399] width 460 height 89
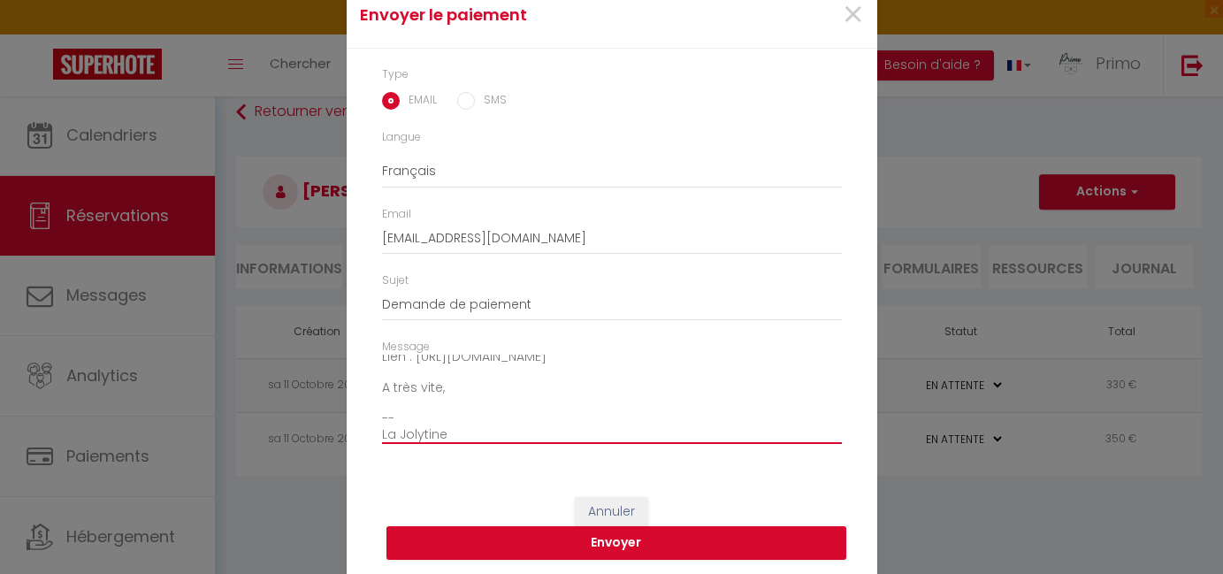
click at [425, 384] on textarea "Bonjour, Nous vous invitons à cliquer sur le lien ci-dessous pour effectuer le …" at bounding box center [612, 399] width 460 height 89
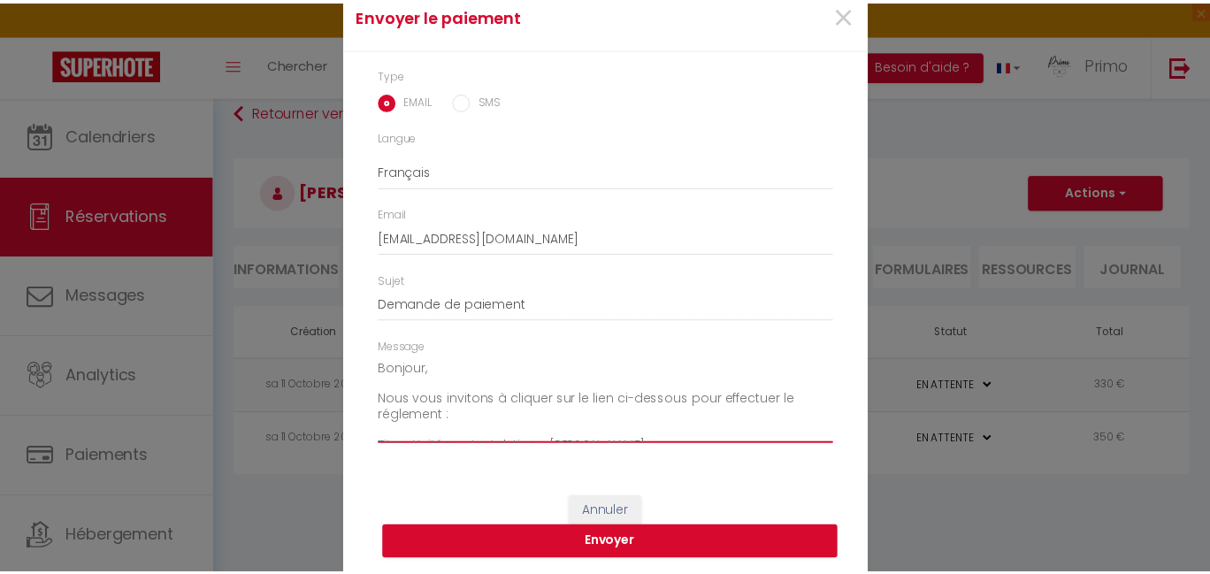
scroll to position [0, 0]
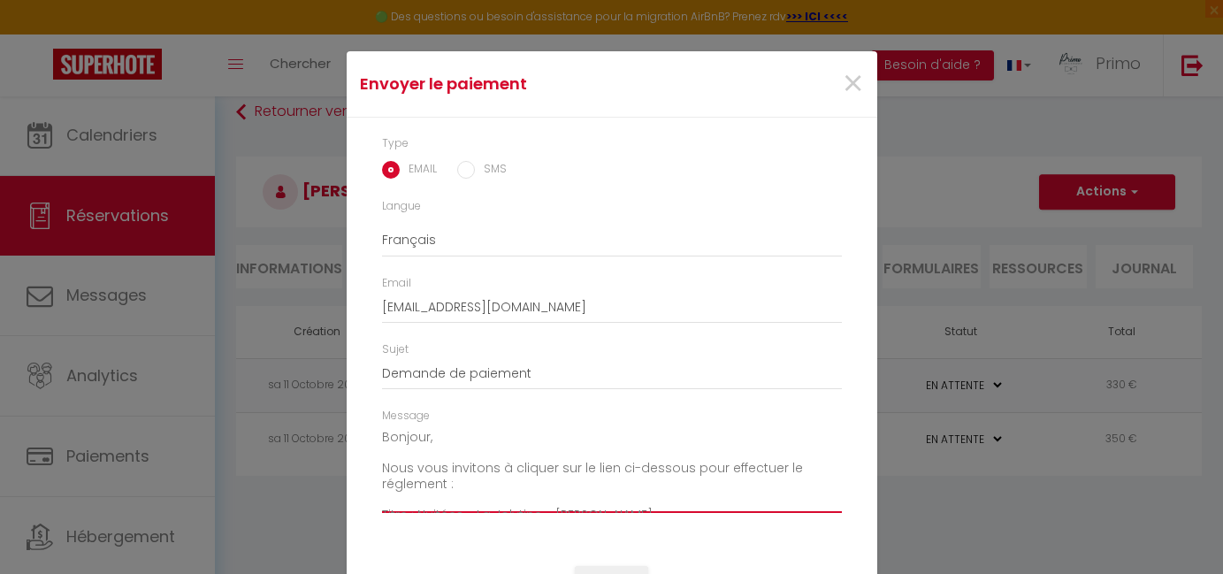
click at [382, 440] on textarea "Bonjour, Nous vous invitons à cliquer sur le lien ci-dessous pour effectuer le …" at bounding box center [612, 468] width 460 height 89
click at [842, 88] on span "×" at bounding box center [853, 83] width 22 height 53
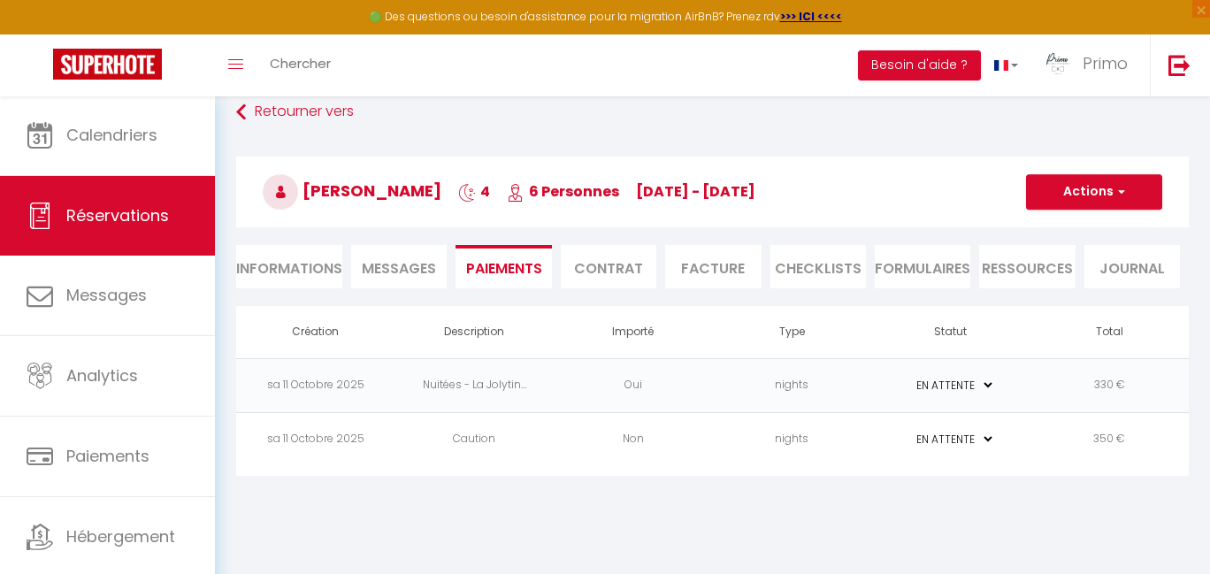
drag, startPoint x: 456, startPoint y: 442, endPoint x: 494, endPoint y: 450, distance: 38.0
click at [456, 442] on td "Caution" at bounding box center [474, 439] width 159 height 54
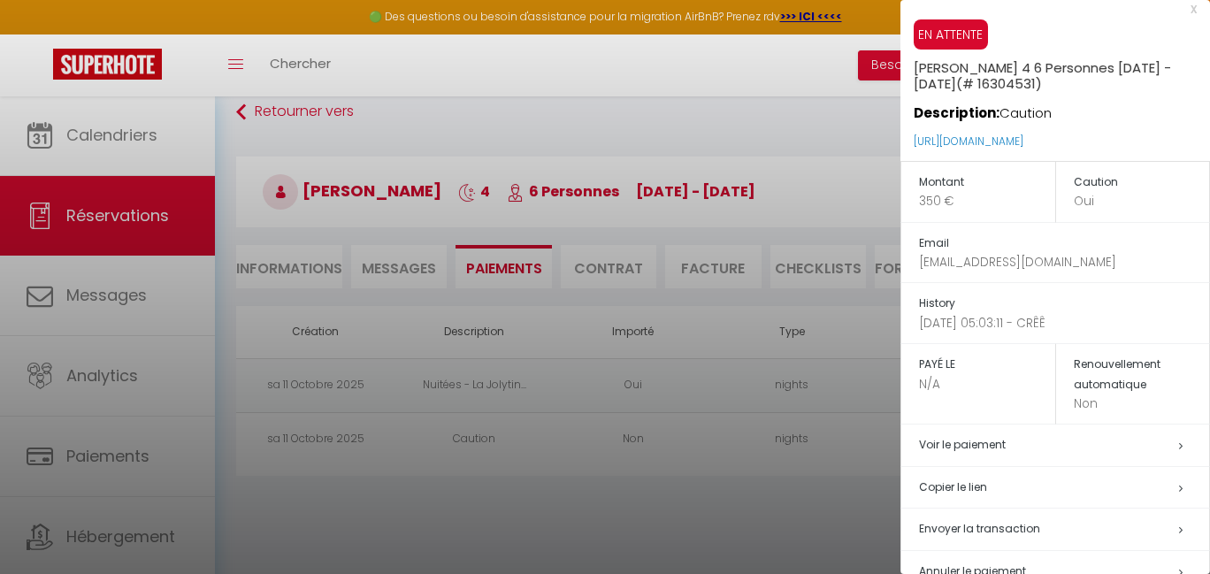
click at [1093, 401] on p "Non" at bounding box center [1142, 403] width 136 height 19
click at [1079, 402] on p "Non" at bounding box center [1142, 403] width 136 height 19
click at [1090, 381] on h5 "Renouvellement automatique" at bounding box center [1142, 375] width 136 height 40
click at [1093, 372] on h5 "Renouvellement automatique" at bounding box center [1142, 375] width 136 height 40
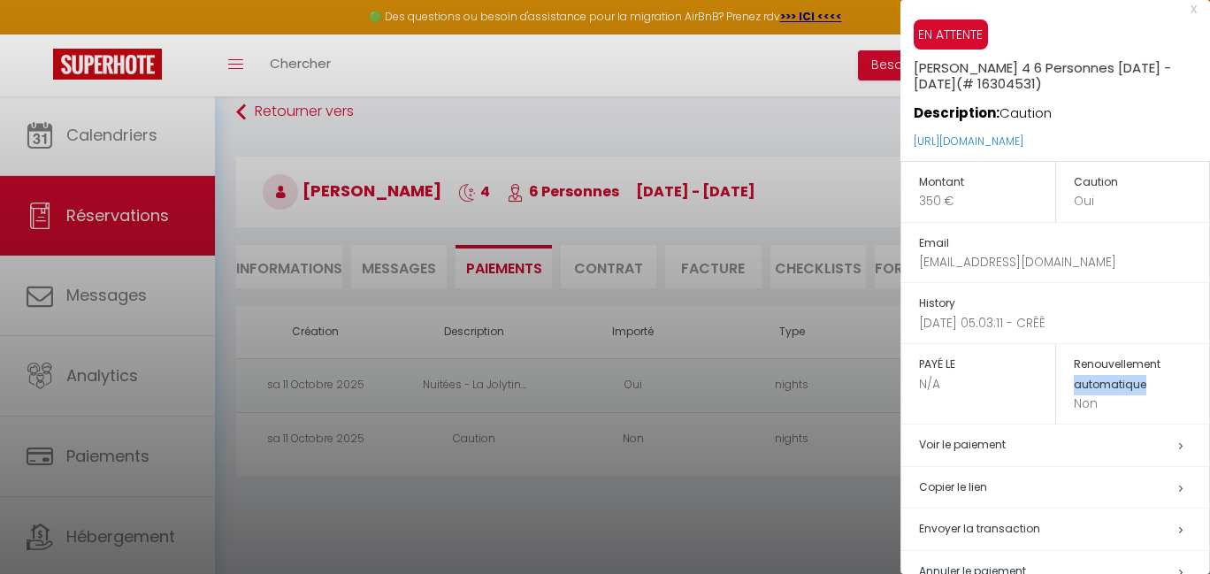
click at [1087, 364] on h5 "Renouvellement automatique" at bounding box center [1142, 375] width 136 height 40
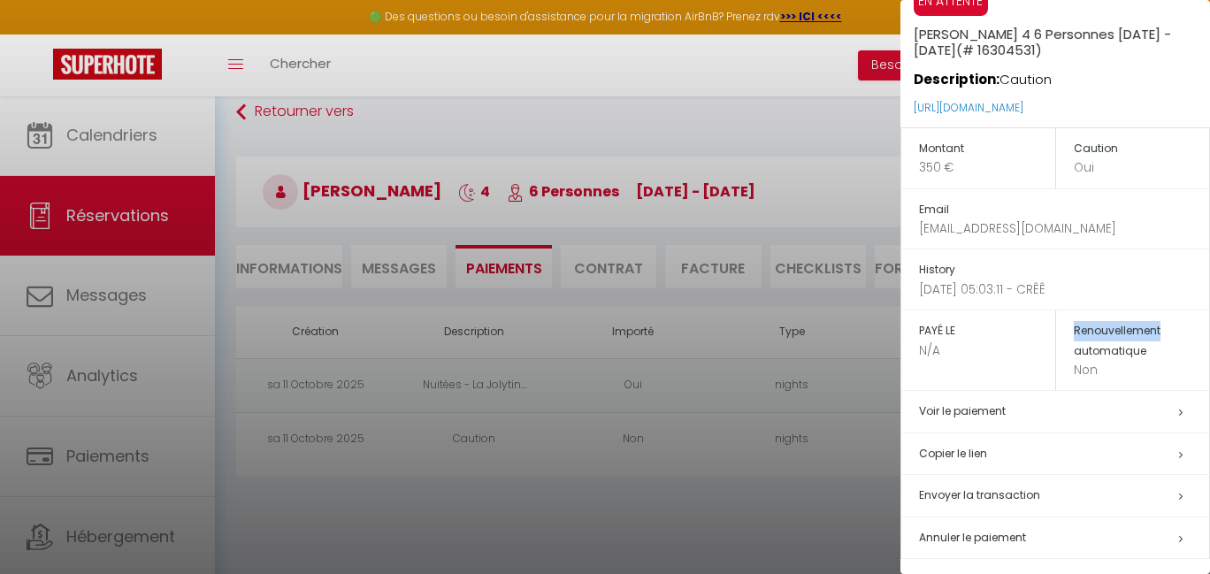
scroll to position [48, 0]
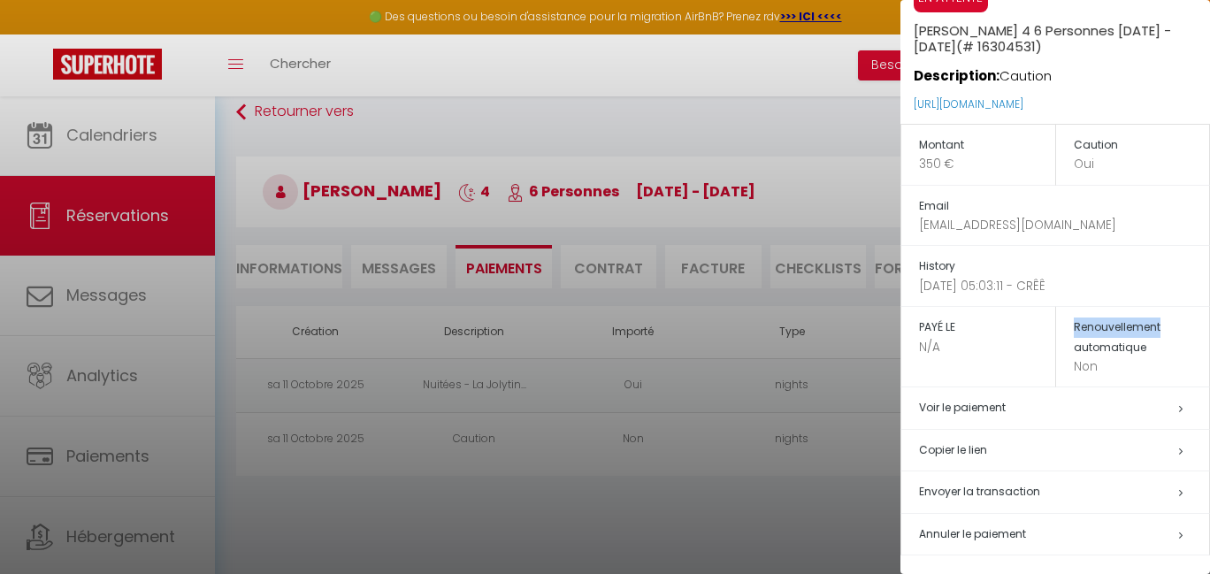
click at [945, 447] on h5 "Copier le lien" at bounding box center [1064, 450] width 290 height 20
copy link "[URL][DOMAIN_NAME]"
click at [520, 137] on div at bounding box center [605, 287] width 1210 height 574
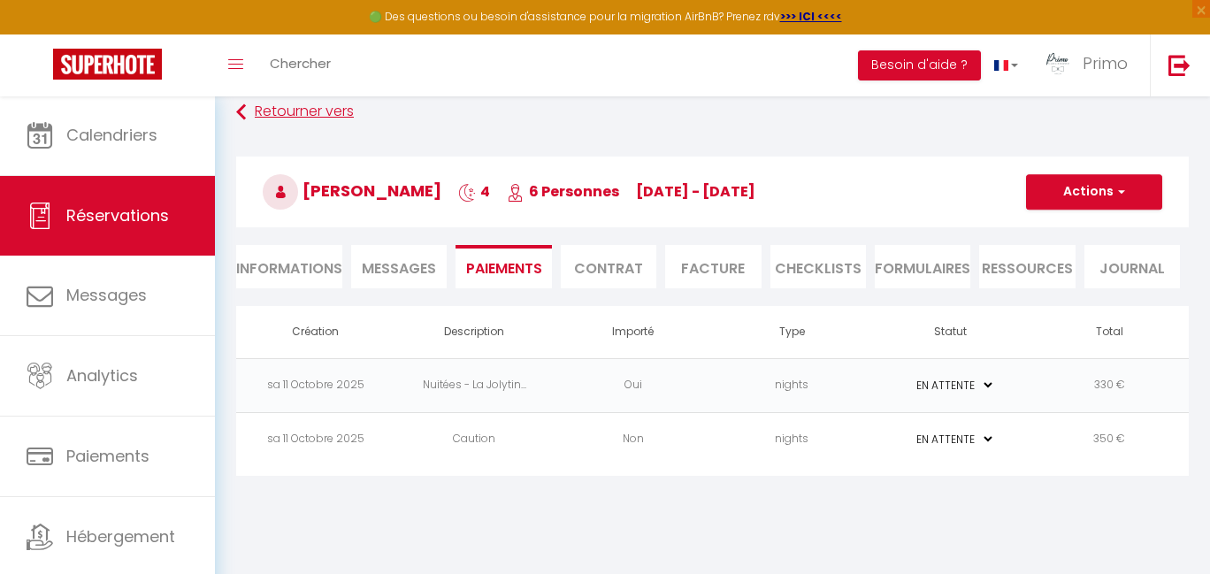
click at [588, 131] on div "Retourner vers [PERSON_NAME] 4 6 Personnes [DATE] - [DATE] Actions Enregistrer …" at bounding box center [713, 201] width 976 height 210
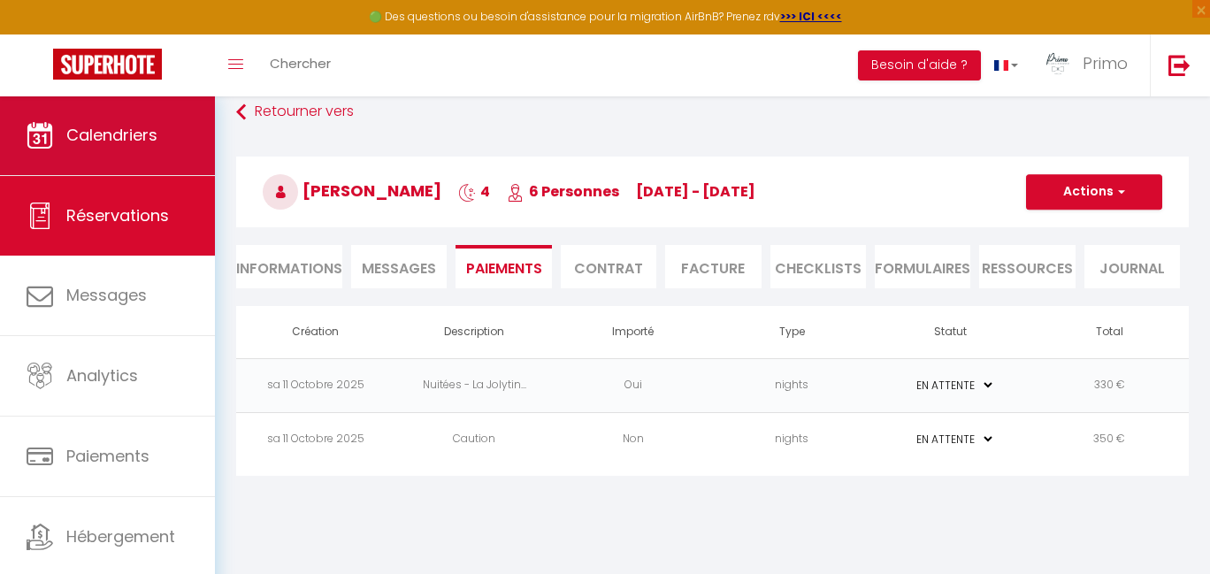
click at [64, 124] on link "Calendriers" at bounding box center [107, 136] width 215 height 80
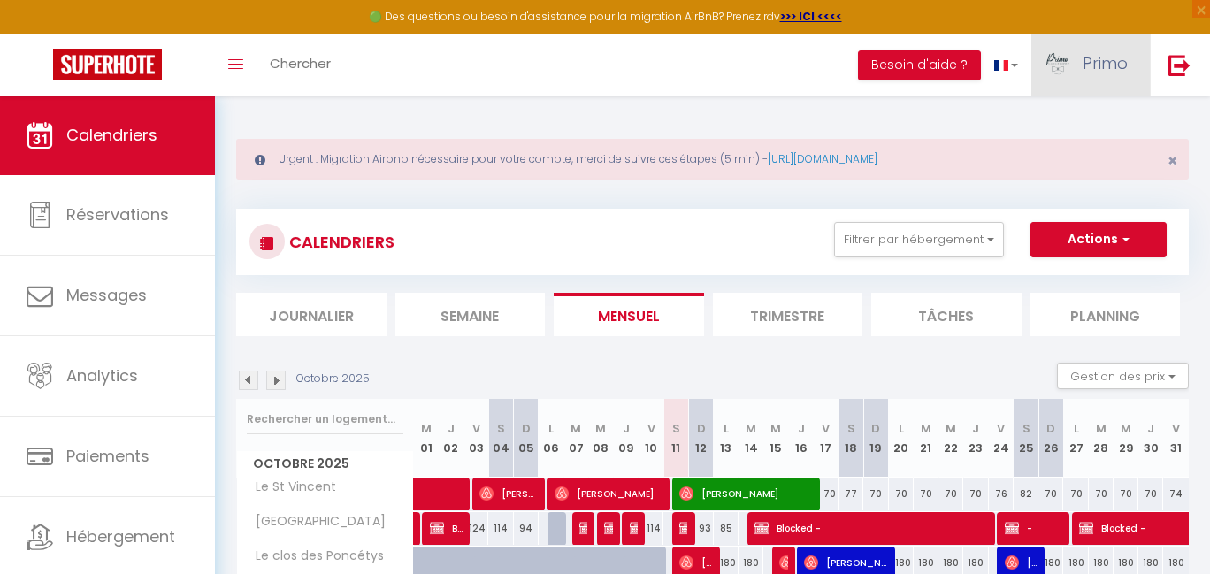
click at [1113, 63] on span "Primo" at bounding box center [1105, 63] width 45 height 22
click at [1071, 124] on link "Paramètres" at bounding box center [1079, 123] width 131 height 30
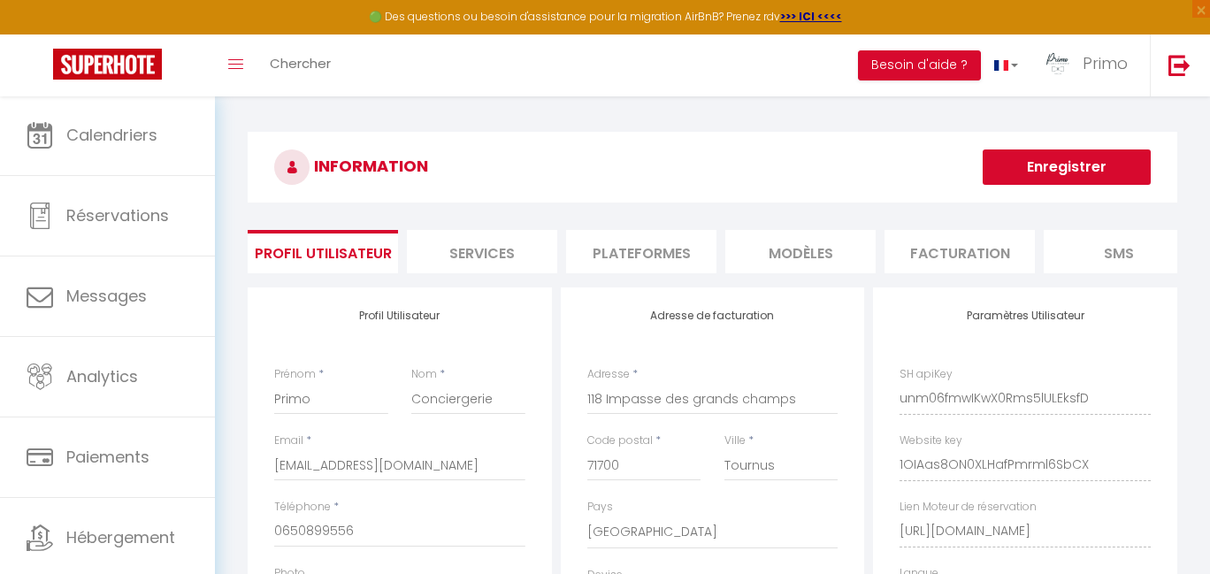
click at [688, 256] on li "Plateformes" at bounding box center [641, 251] width 150 height 43
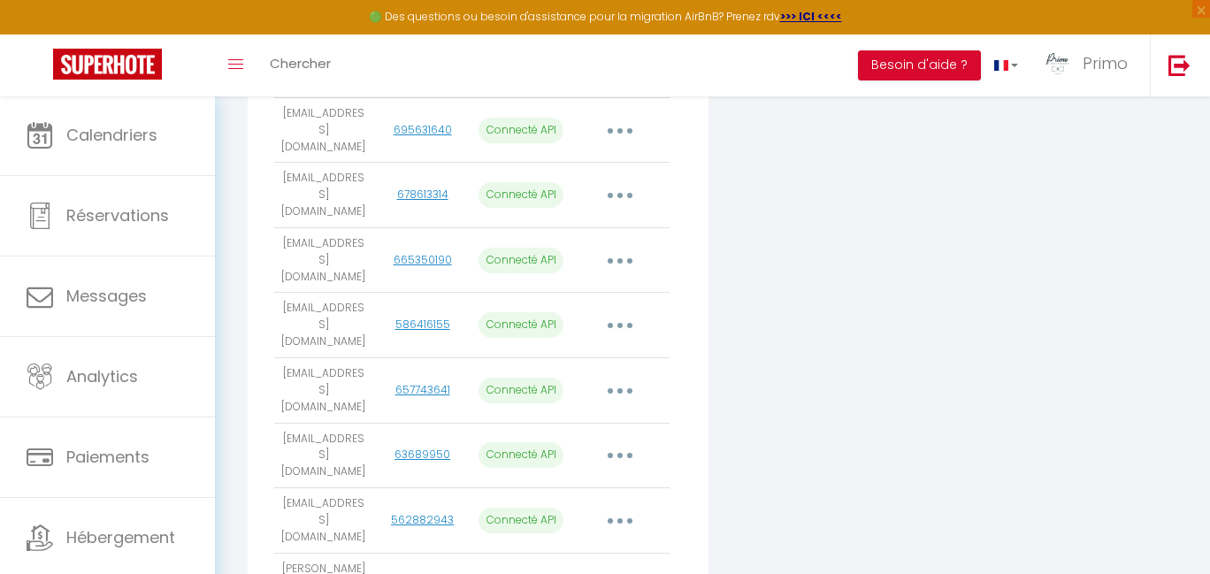
scroll to position [1176, 0]
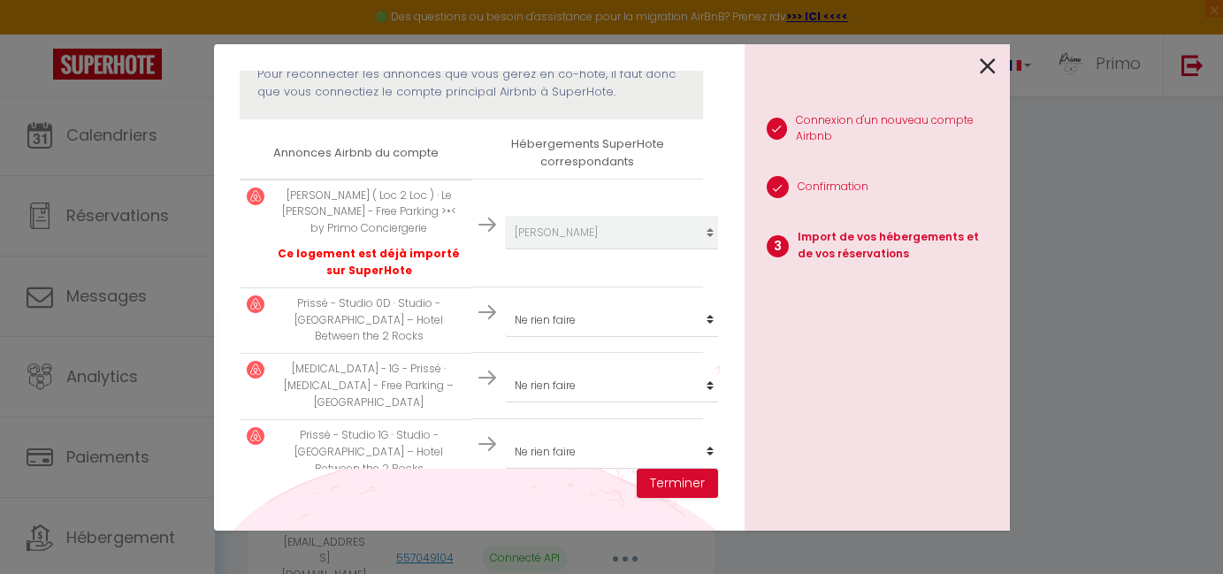
scroll to position [267, 0]
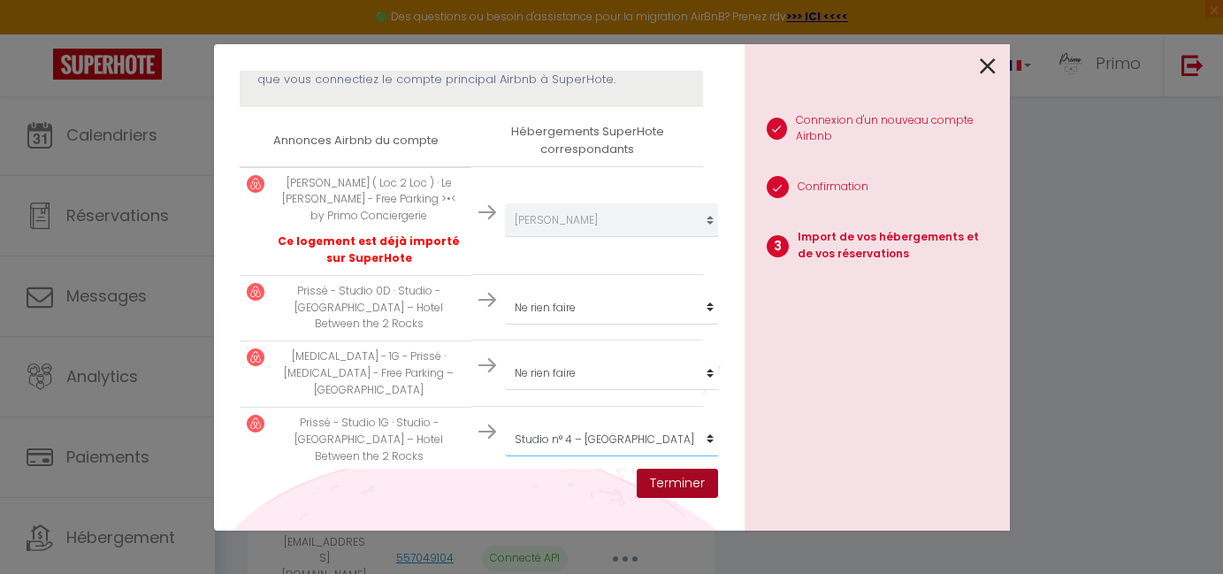
click at [674, 492] on button "Terminer" at bounding box center [677, 484] width 81 height 30
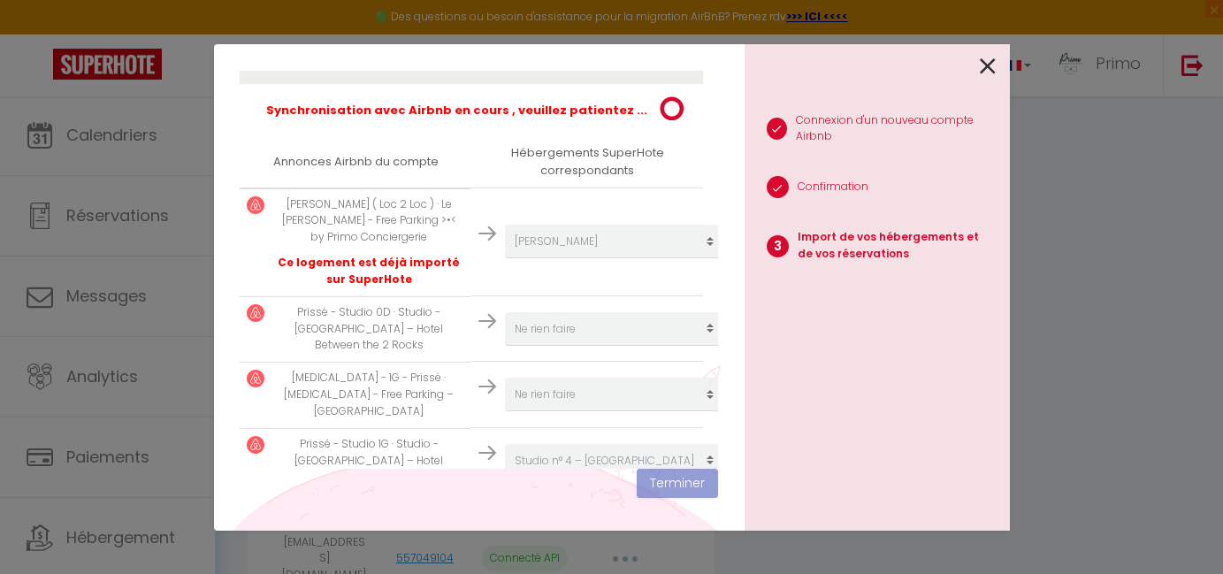
scroll to position [311, 0]
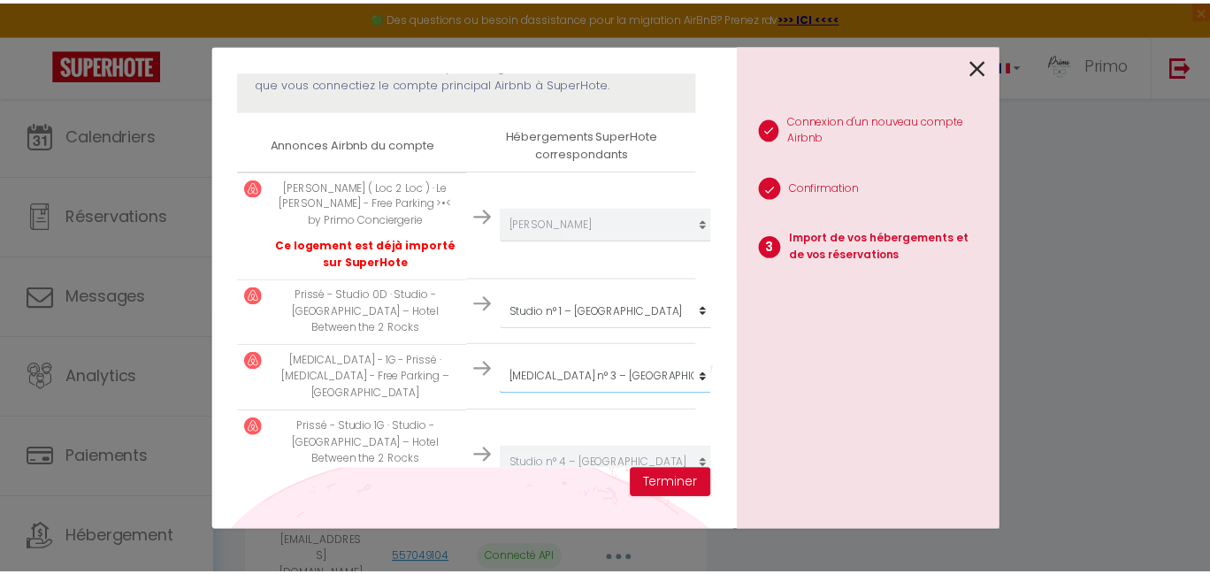
scroll to position [308, 0]
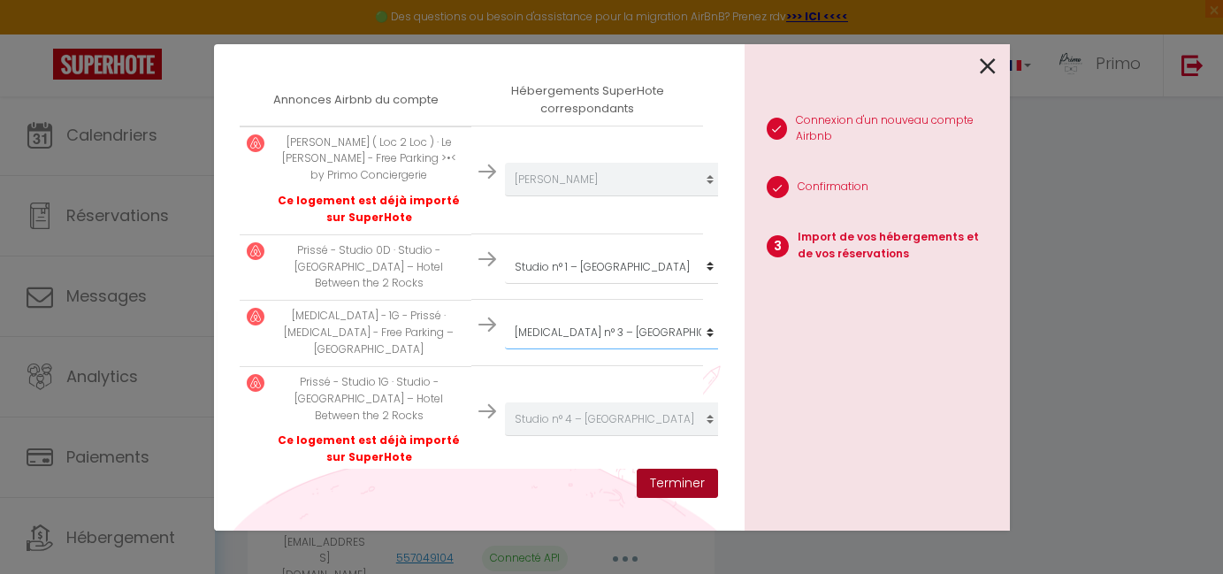
click at [676, 486] on button "Terminer" at bounding box center [677, 484] width 81 height 30
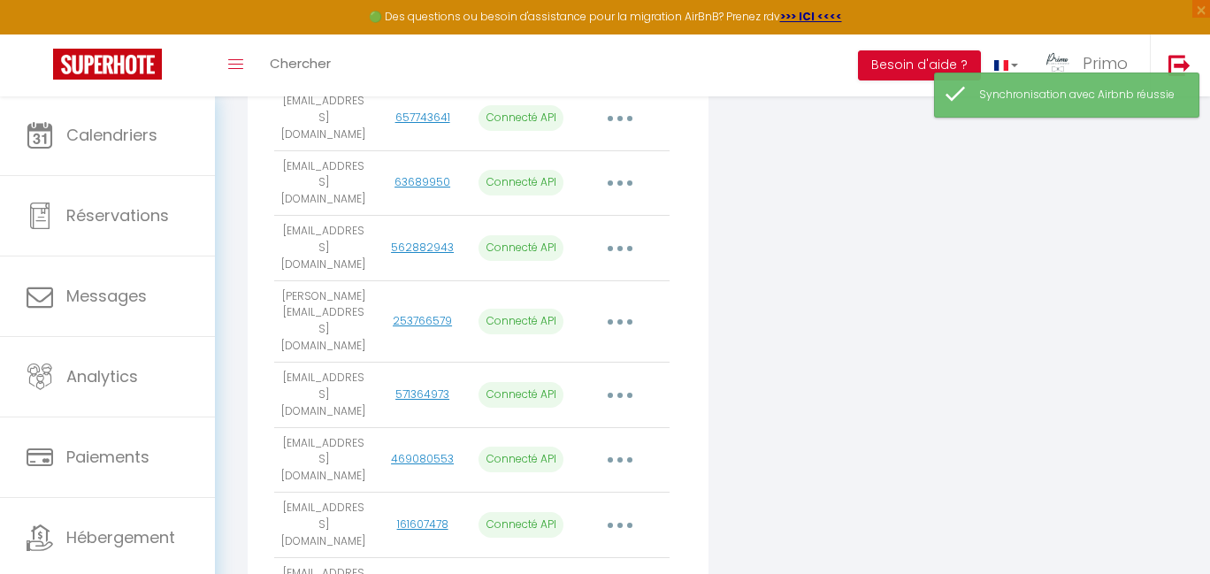
scroll to position [1176, 0]
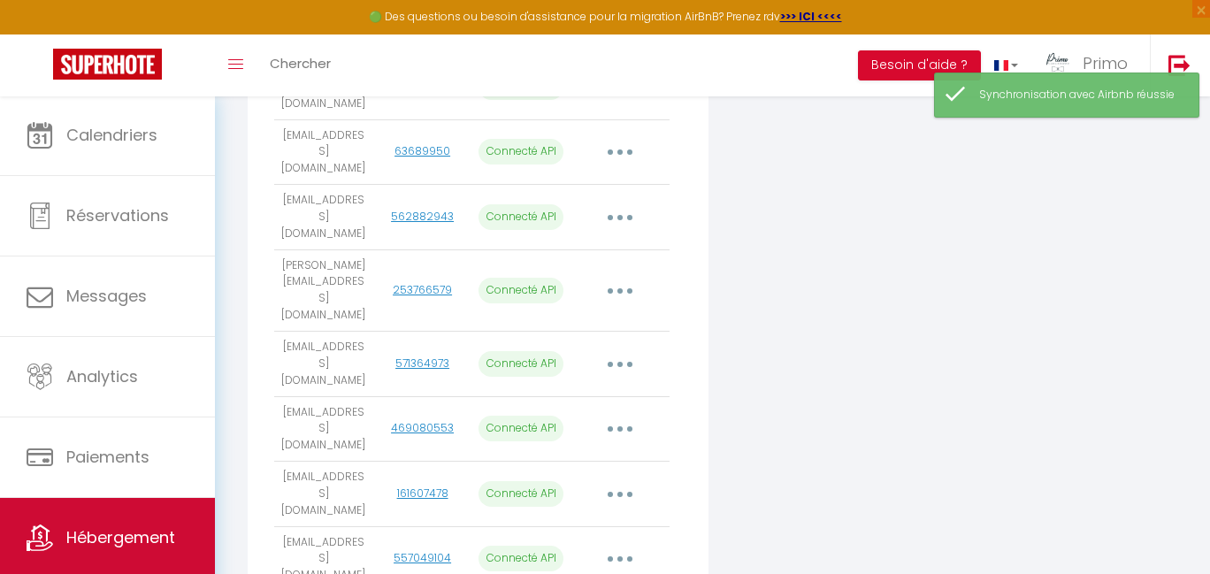
click at [138, 537] on span "Hébergement" at bounding box center [120, 537] width 109 height 22
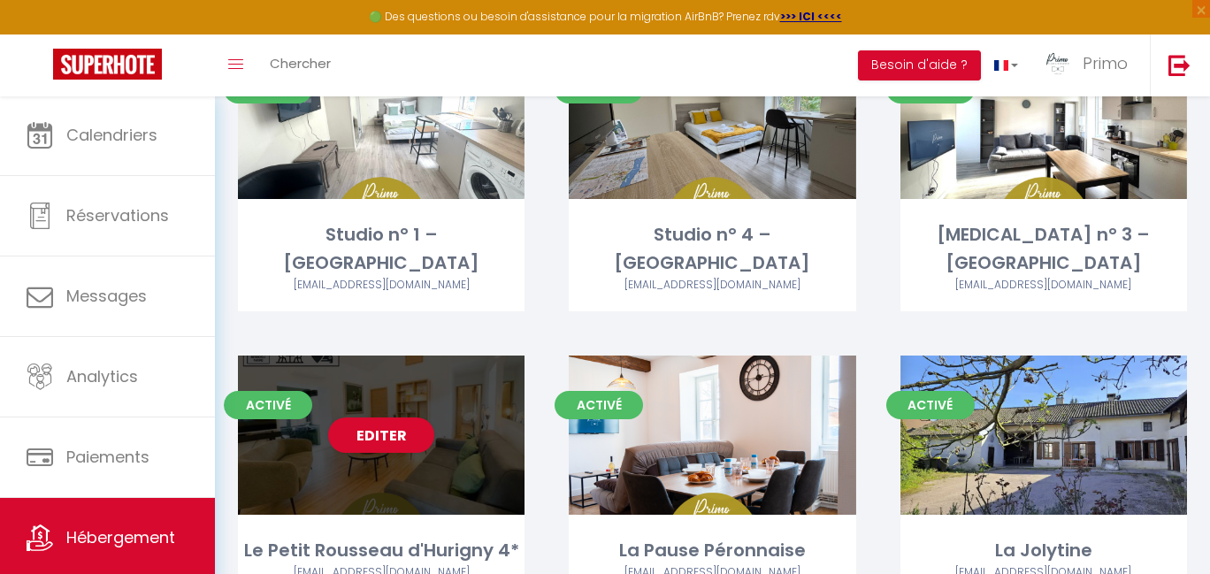
scroll to position [710, 0]
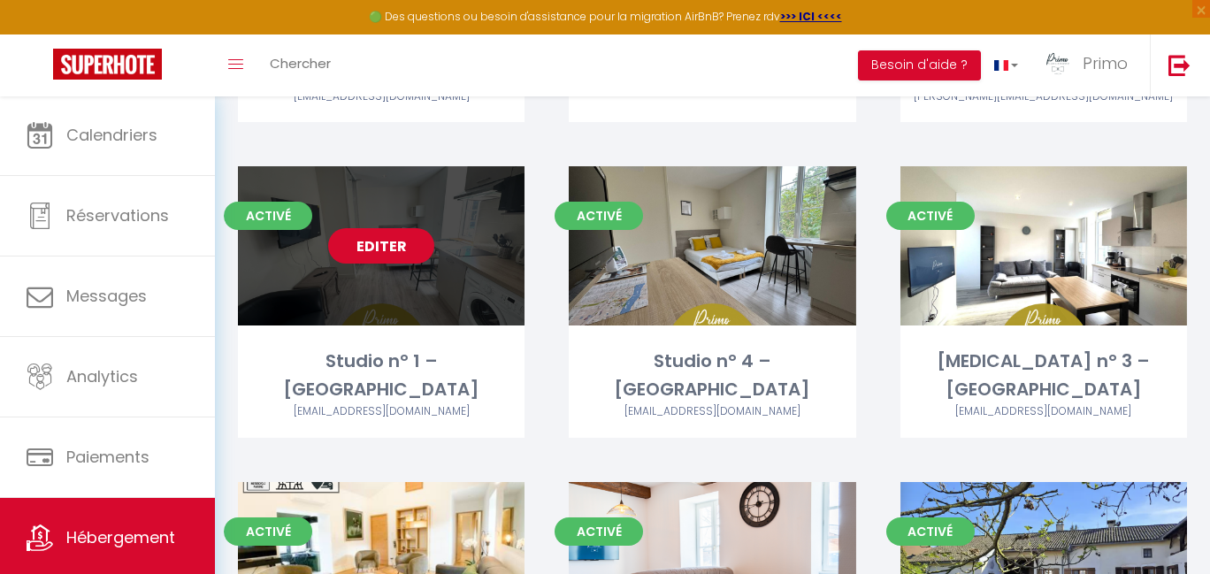
click at [403, 249] on link "Editer" at bounding box center [381, 245] width 106 height 35
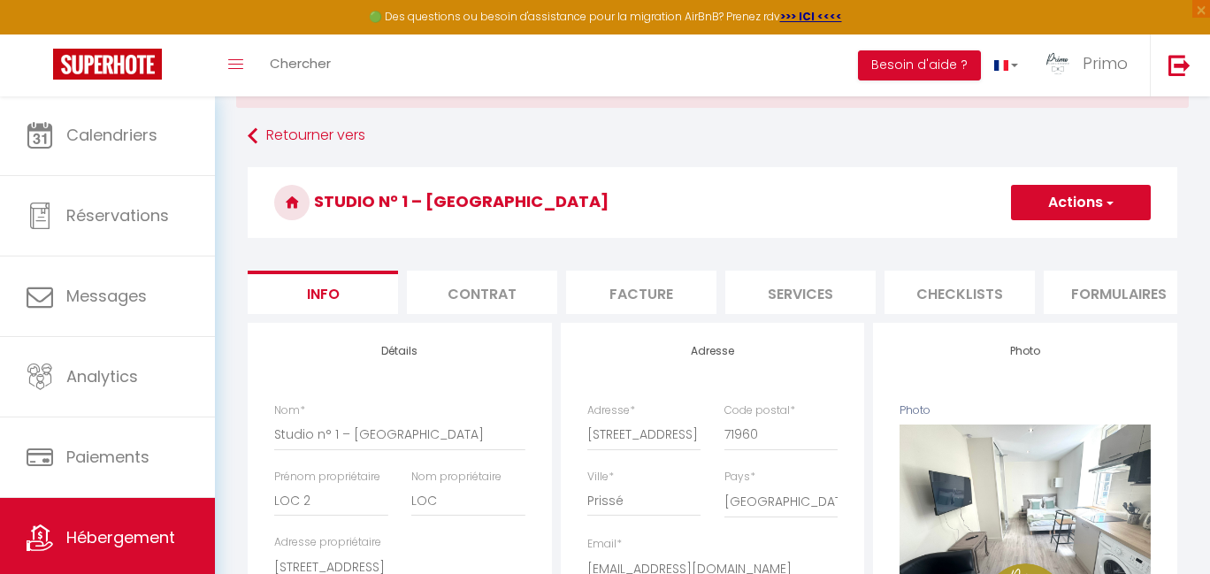
scroll to position [105, 0]
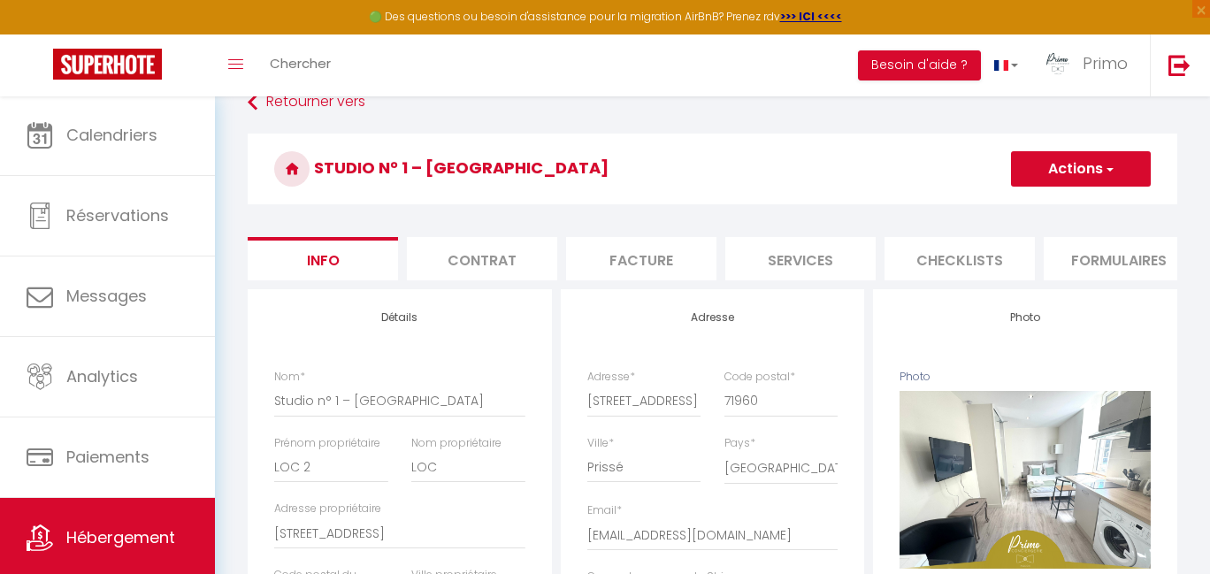
click at [790, 263] on li "Services" at bounding box center [800, 258] width 150 height 43
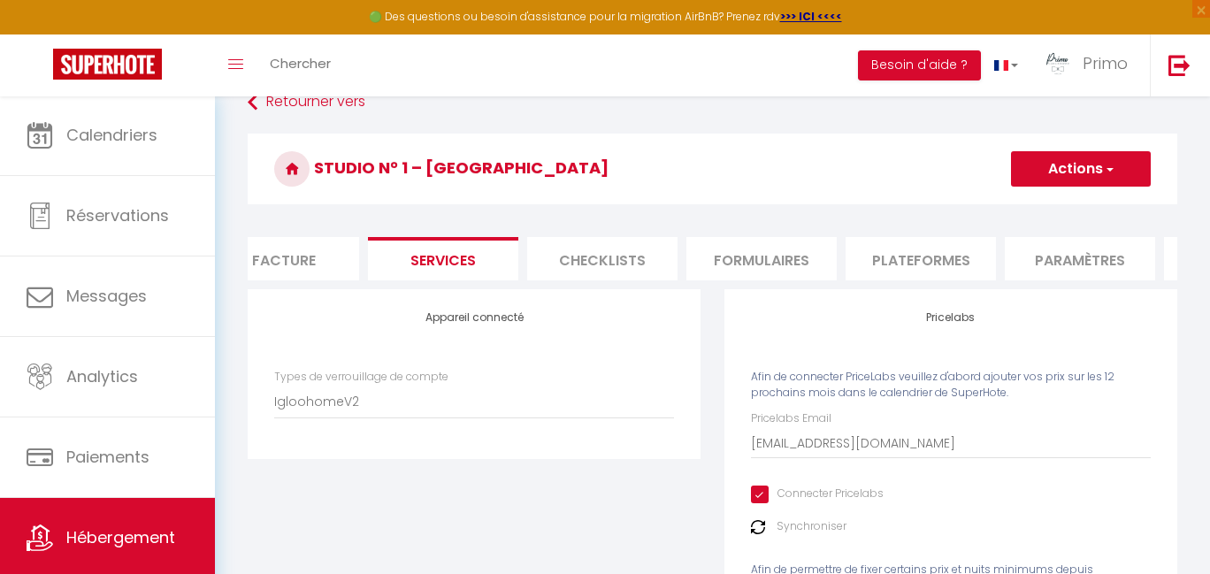
scroll to position [0, 358]
click at [920, 262] on li "Plateformes" at bounding box center [920, 258] width 150 height 43
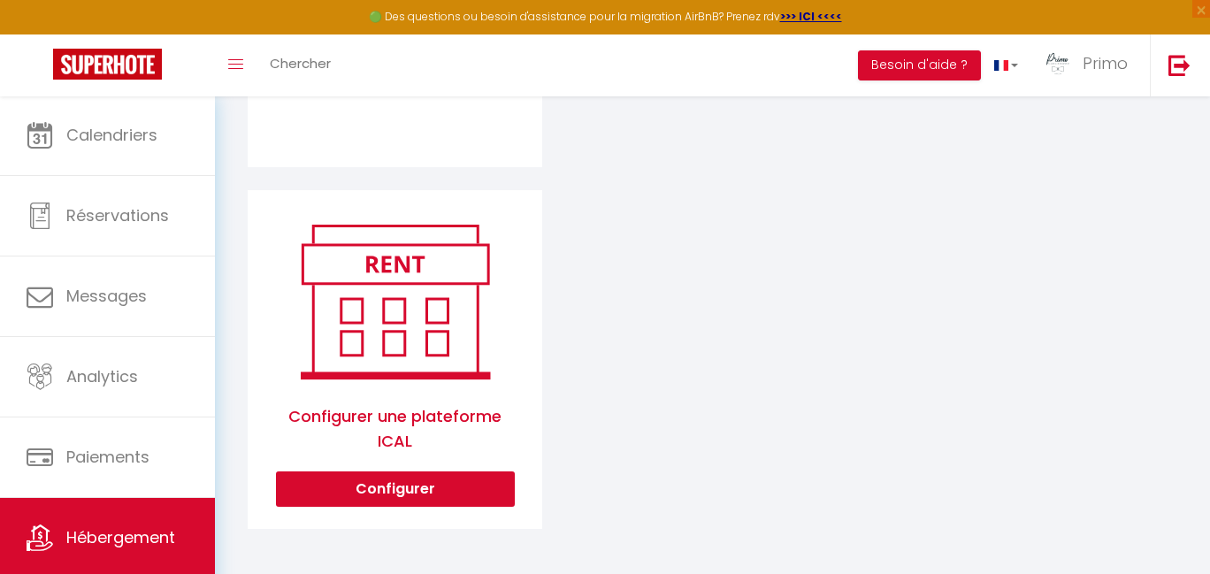
scroll to position [421, 0]
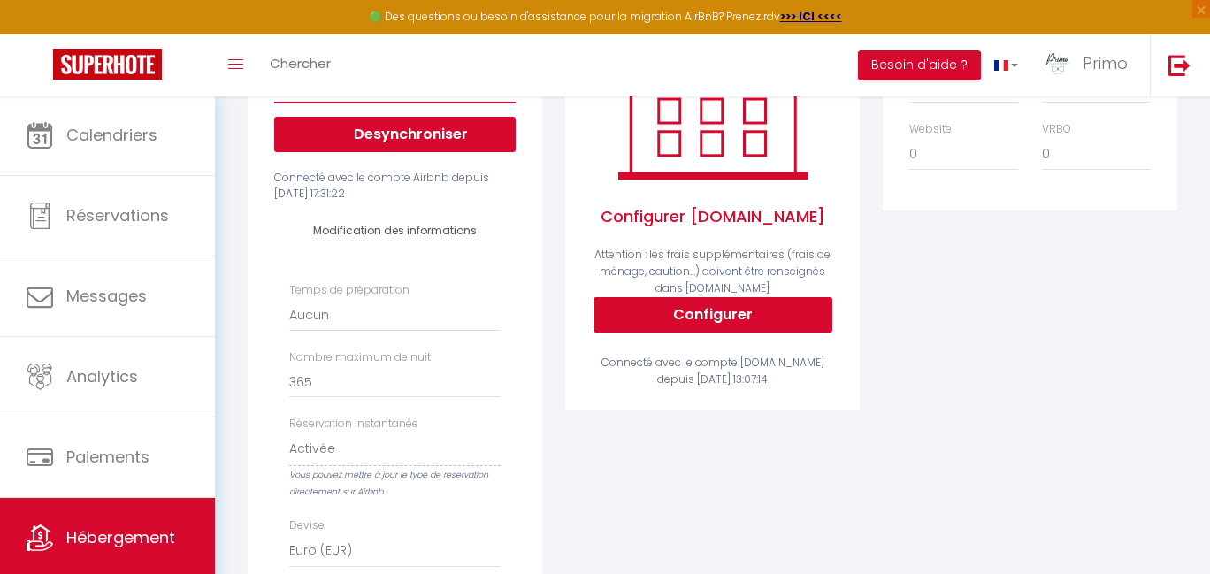
click at [116, 543] on span "Hébergement" at bounding box center [120, 537] width 109 height 22
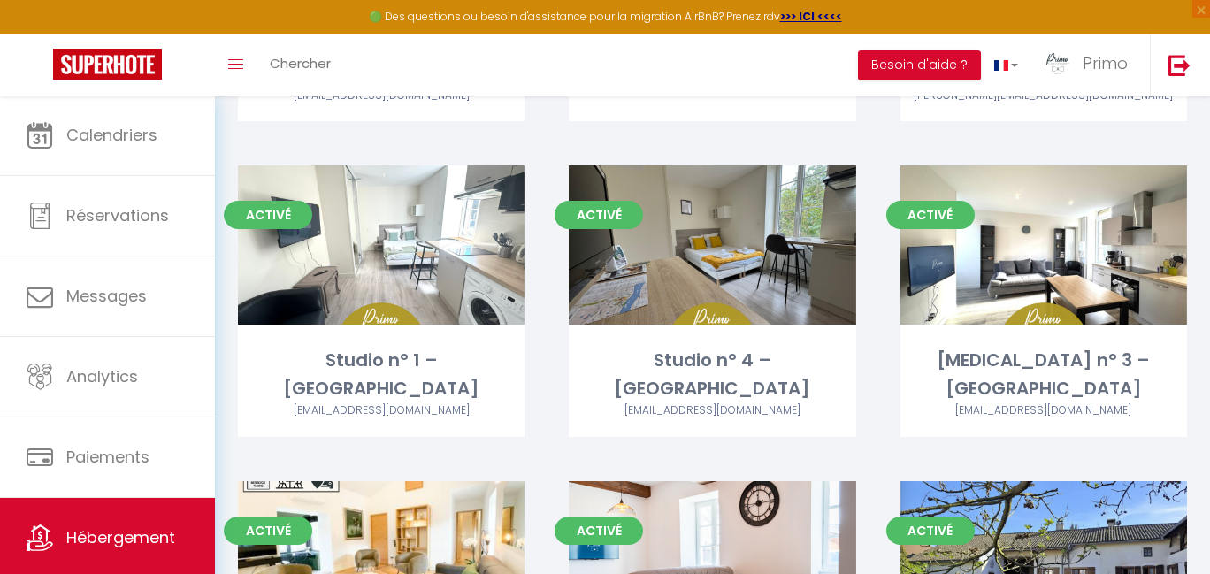
scroll to position [585, 0]
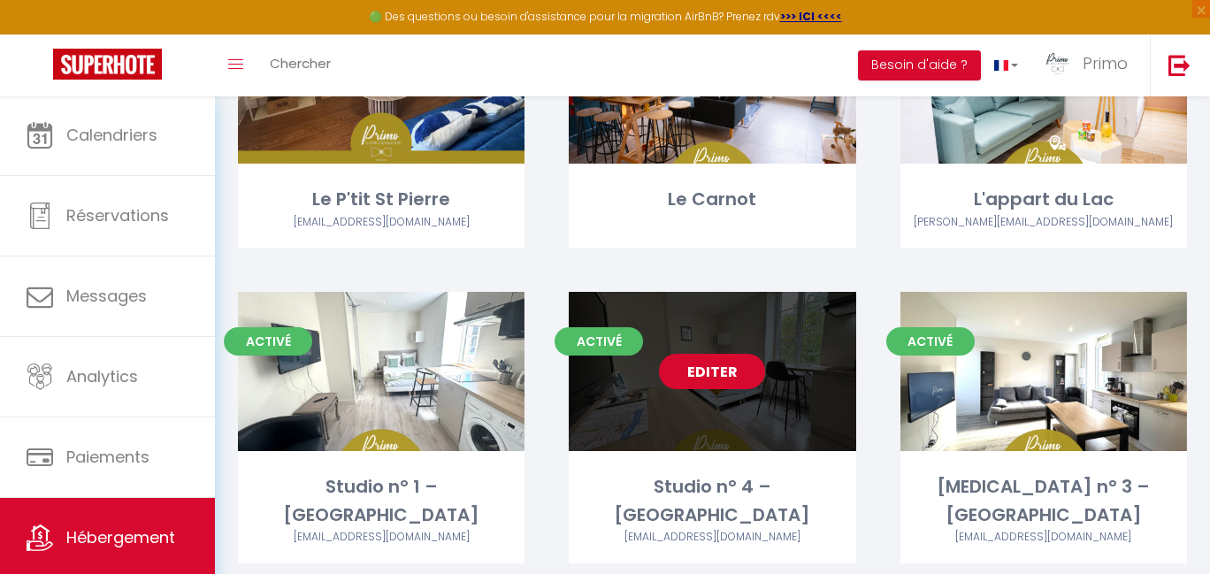
click at [721, 370] on link "Editer" at bounding box center [712, 371] width 106 height 35
click at [716, 365] on link "Editer" at bounding box center [712, 371] width 106 height 35
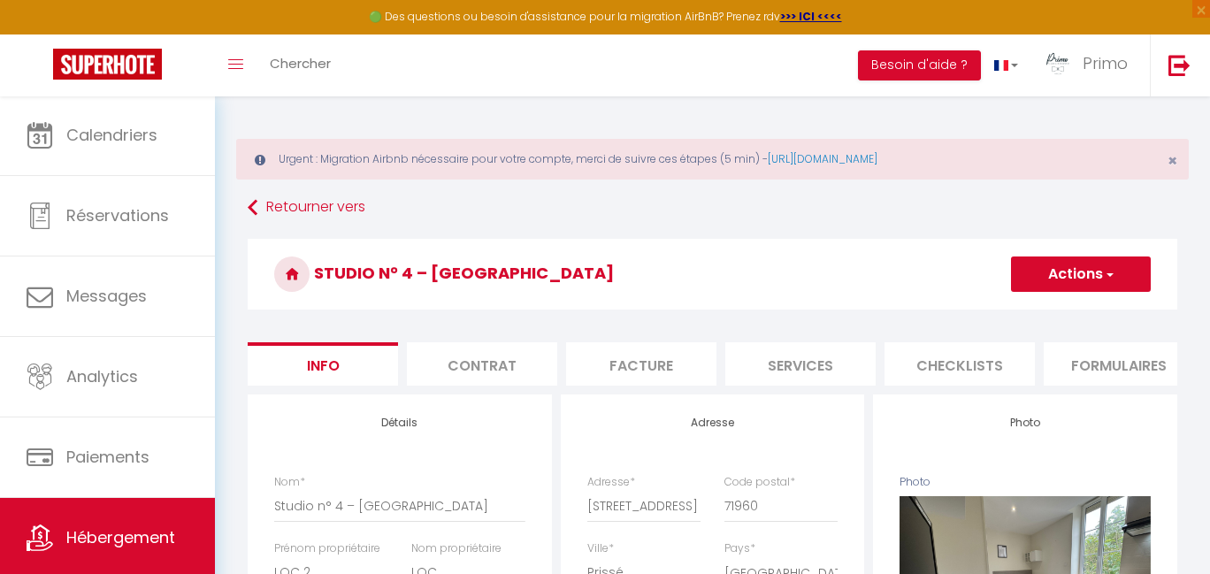
click at [961, 379] on li "Checklists" at bounding box center [959, 363] width 150 height 43
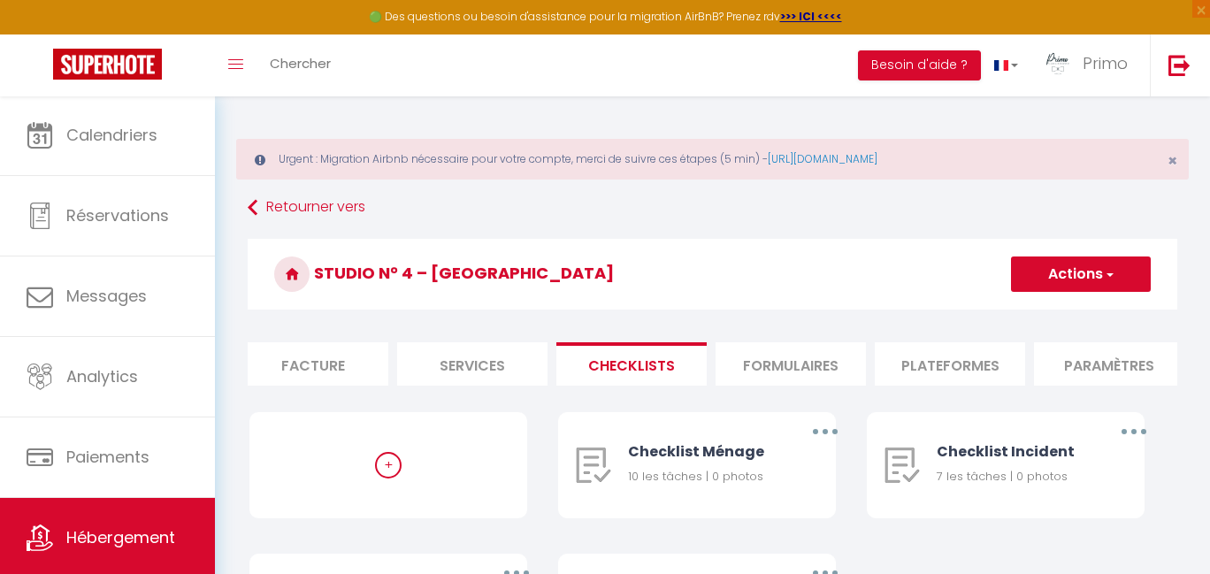
scroll to position [0, 330]
click at [952, 366] on li "Plateformes" at bounding box center [948, 363] width 150 height 43
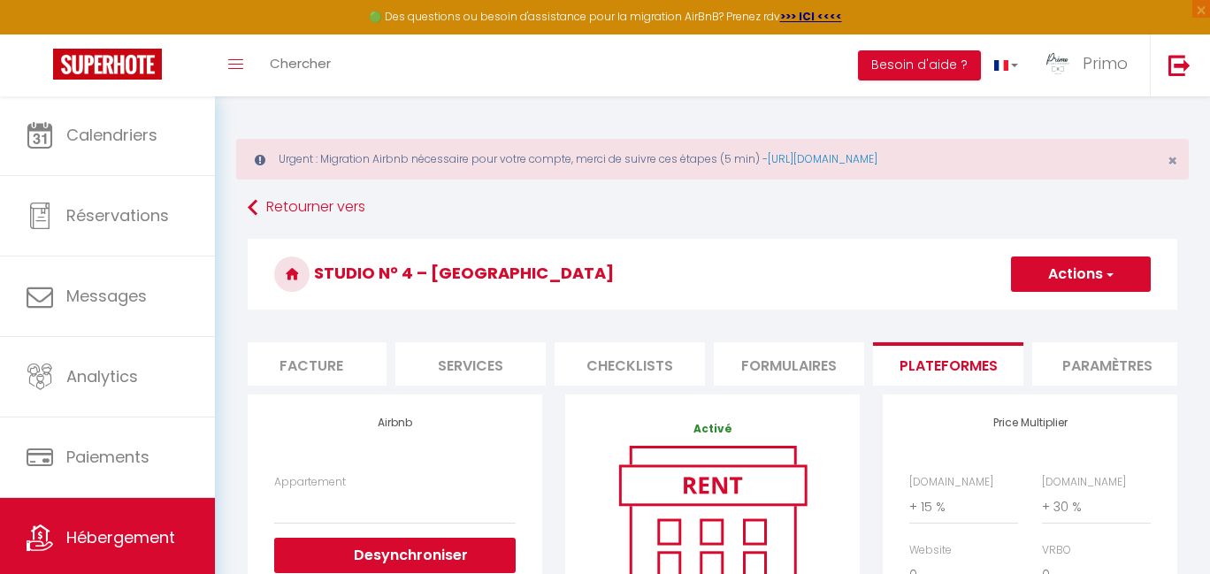
scroll to position [16, 0]
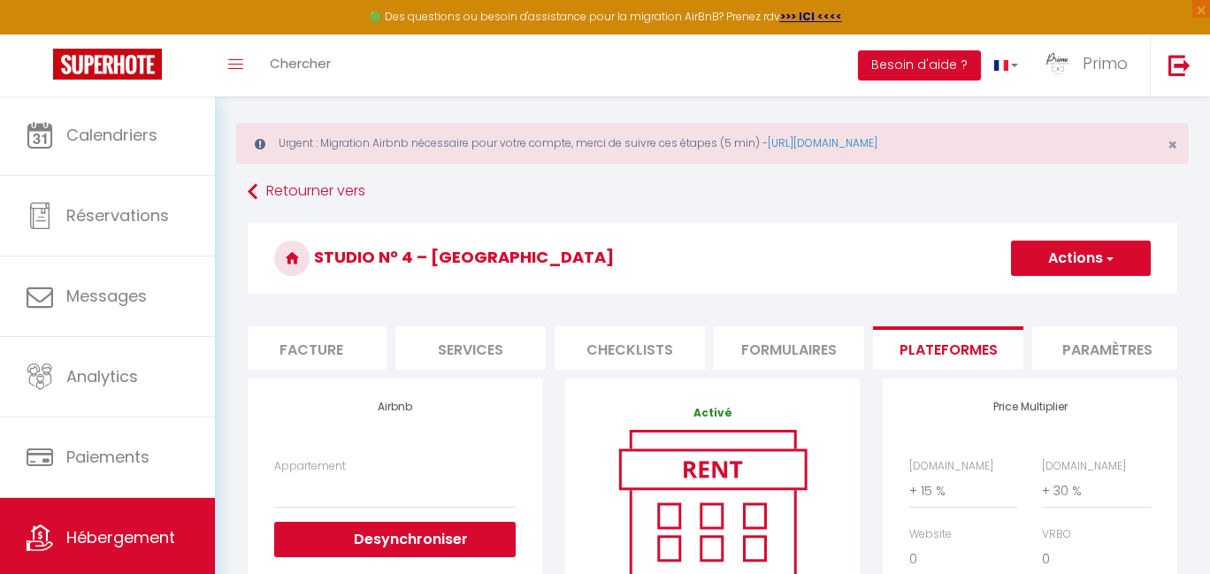
click at [1092, 264] on button "Actions" at bounding box center [1081, 258] width 140 height 35
click at [1021, 304] on link "Enregistrer" at bounding box center [1080, 297] width 140 height 23
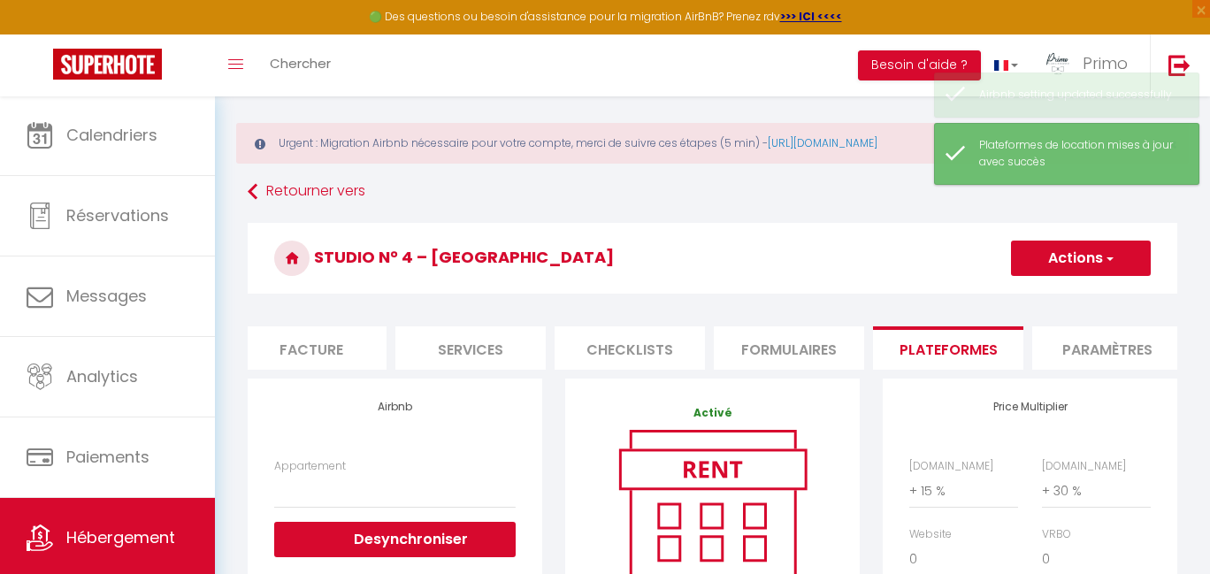
click at [78, 545] on span "Hébergement" at bounding box center [120, 537] width 109 height 22
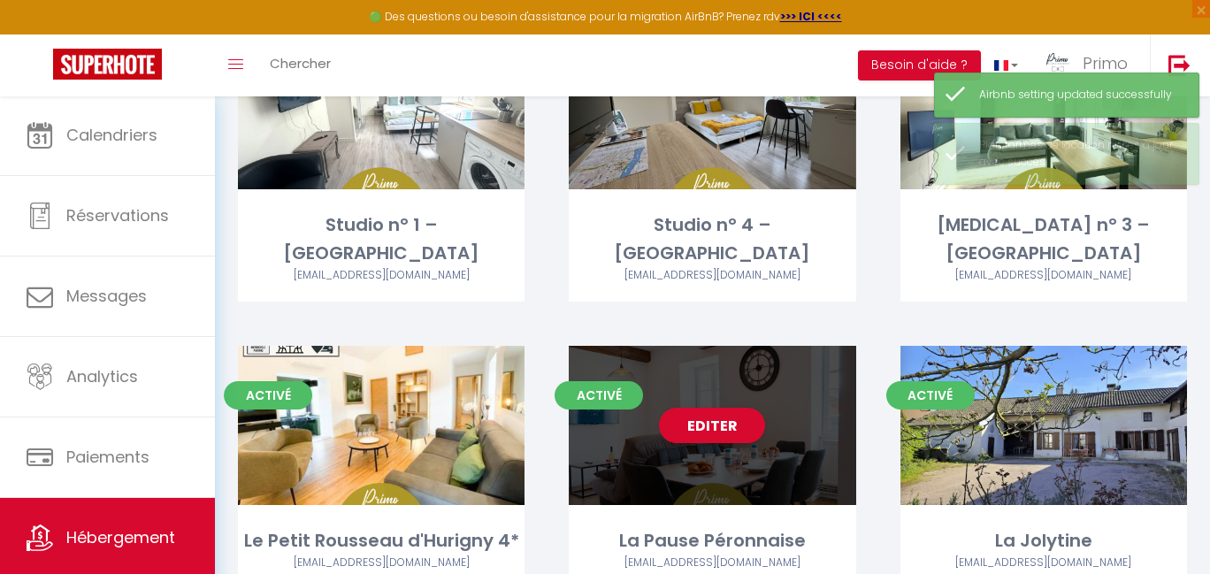
scroll to position [684, 0]
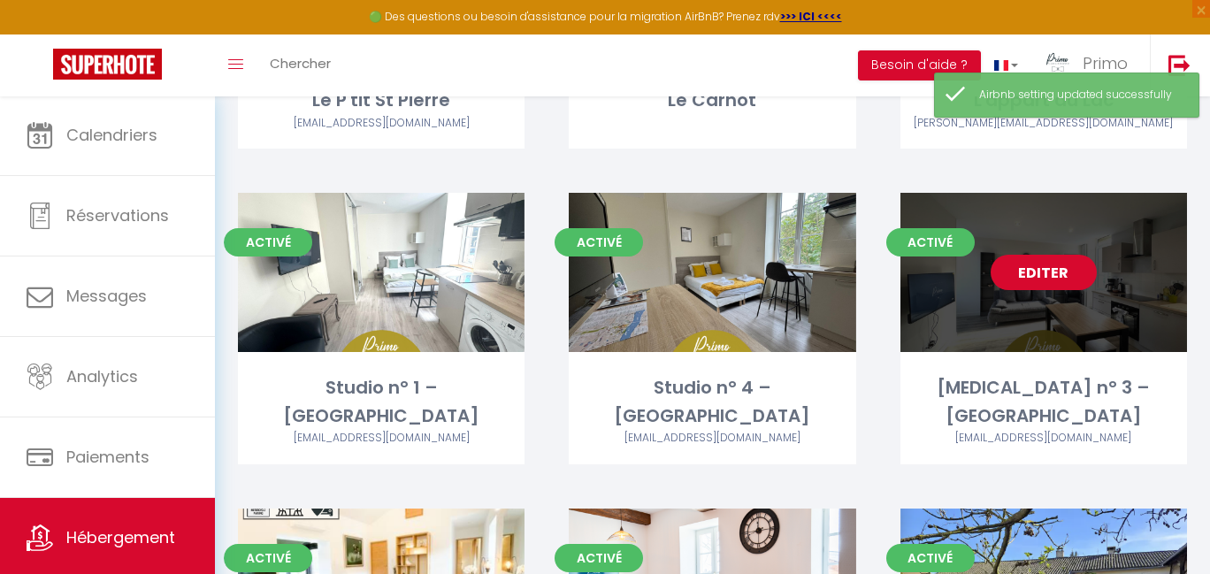
click at [1067, 284] on link "Editer" at bounding box center [1044, 272] width 106 height 35
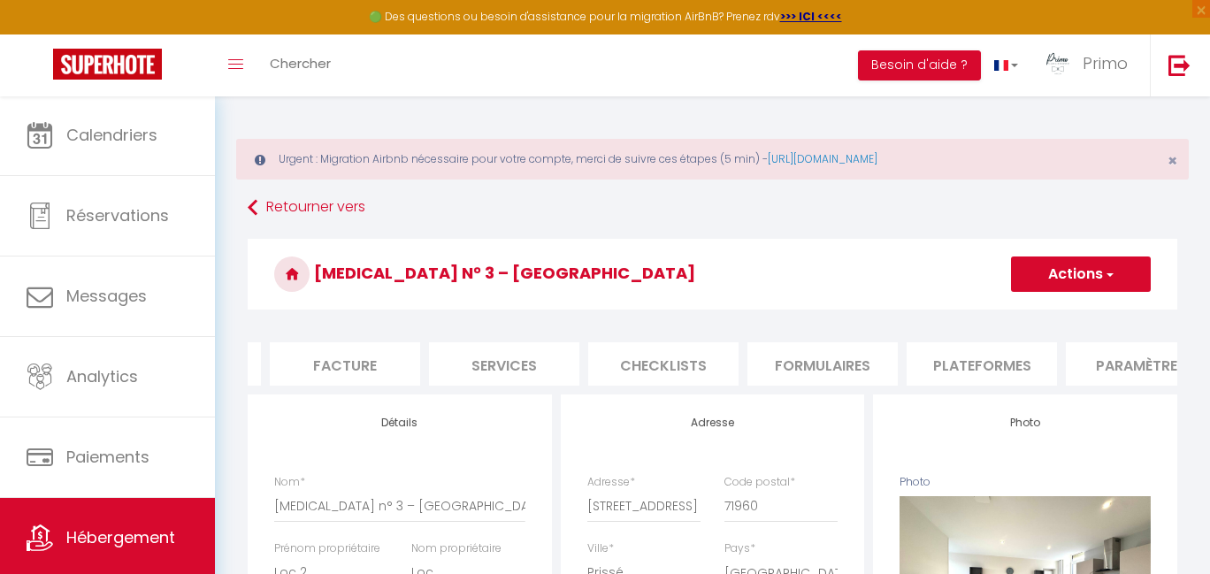
scroll to position [0, 347]
click at [918, 360] on li "Plateformes" at bounding box center [931, 363] width 150 height 43
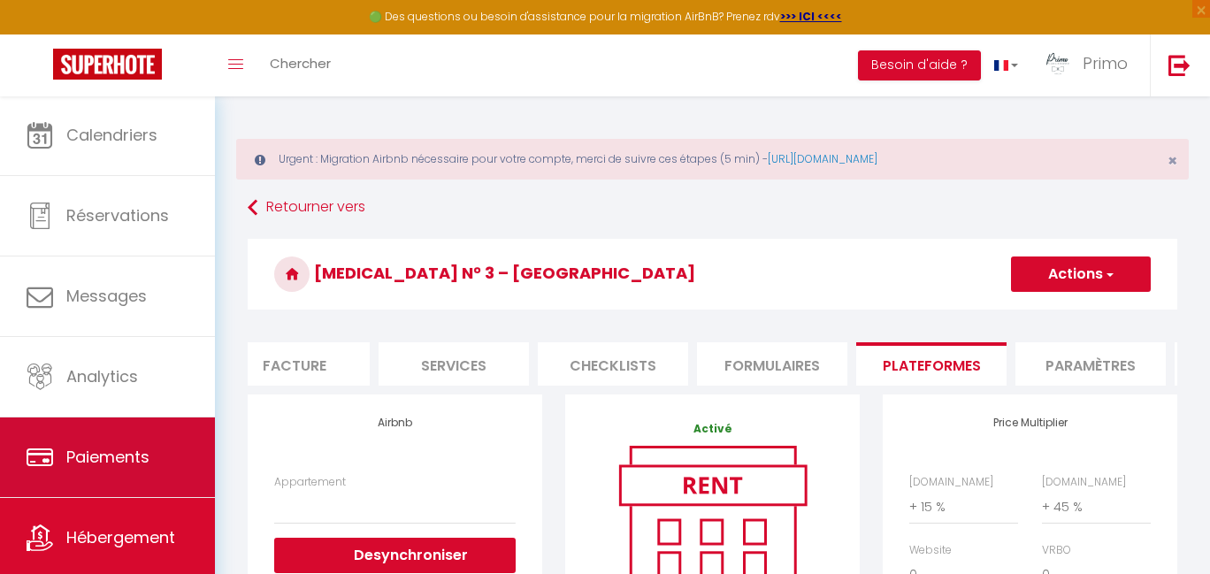
click at [113, 494] on link "Paiements" at bounding box center [107, 457] width 215 height 80
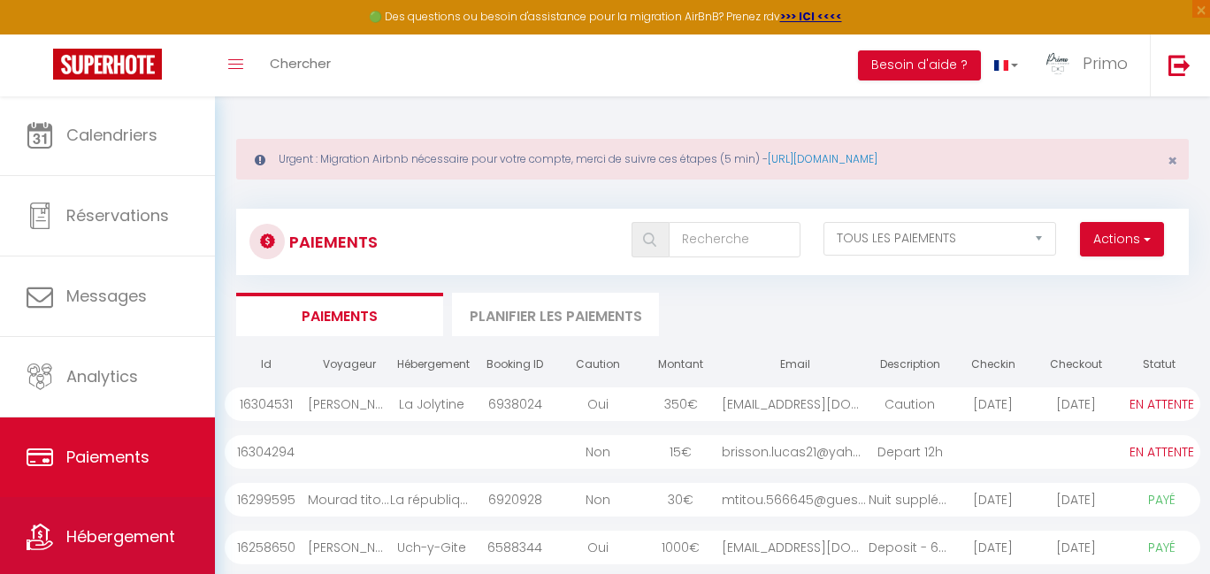
click at [136, 527] on span "Hébergement" at bounding box center [120, 536] width 109 height 22
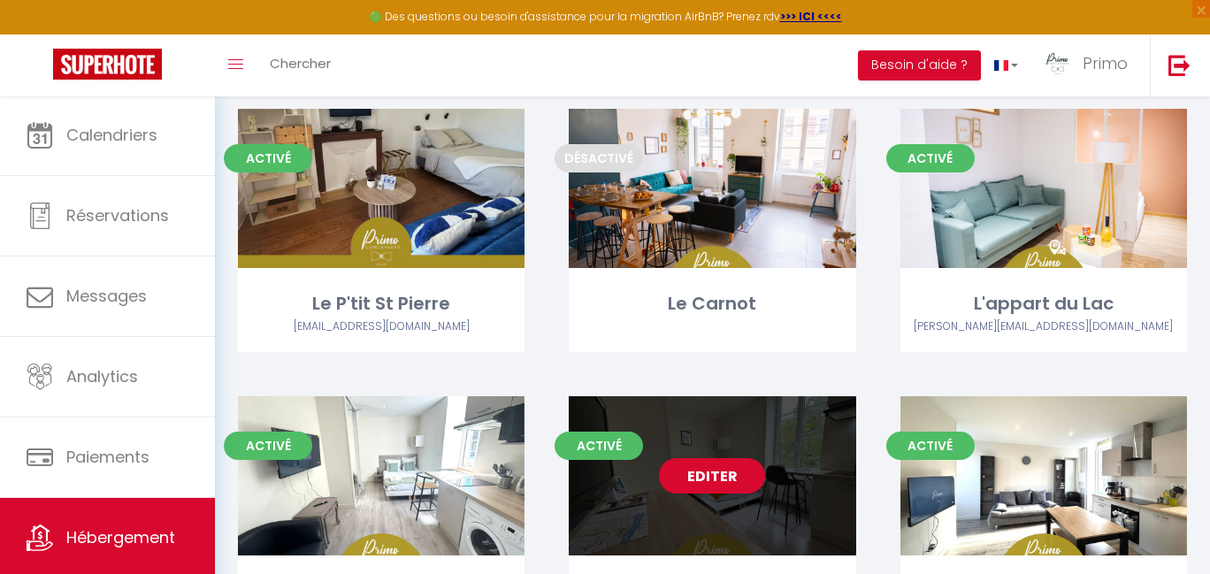
scroll to position [511, 0]
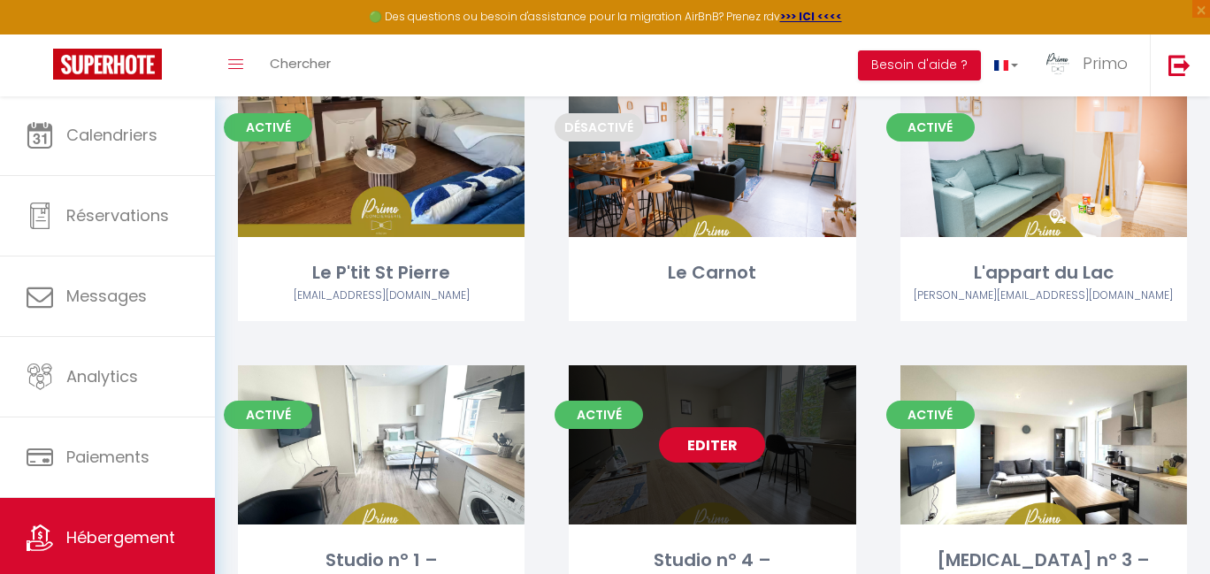
click at [706, 447] on link "Editer" at bounding box center [712, 444] width 106 height 35
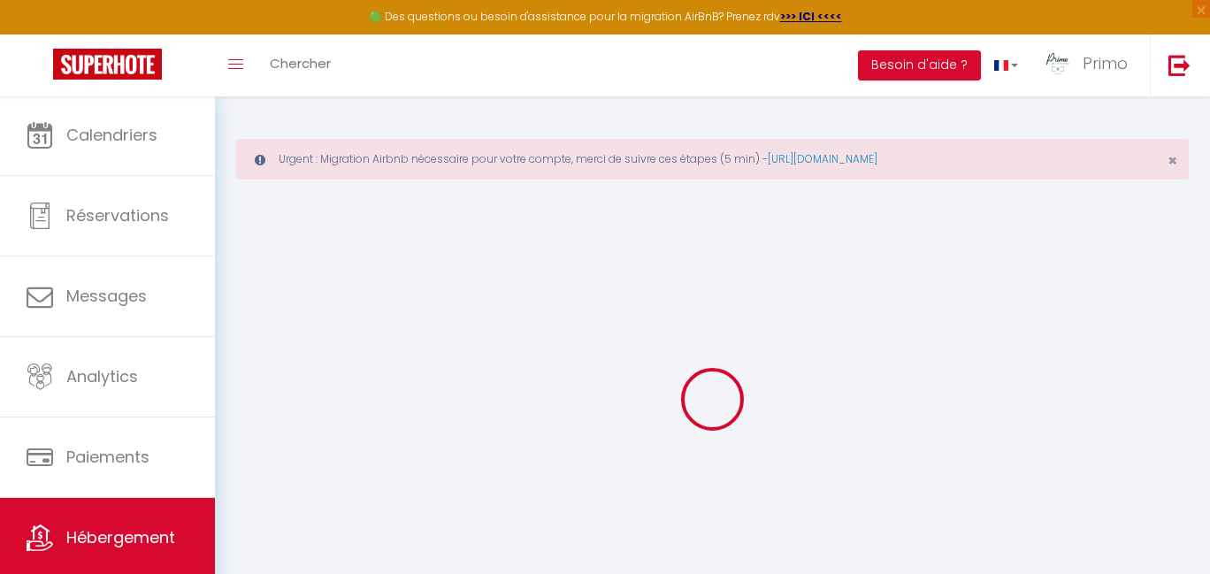
checkbox input "true"
checkbox input "false"
checkbox input "true"
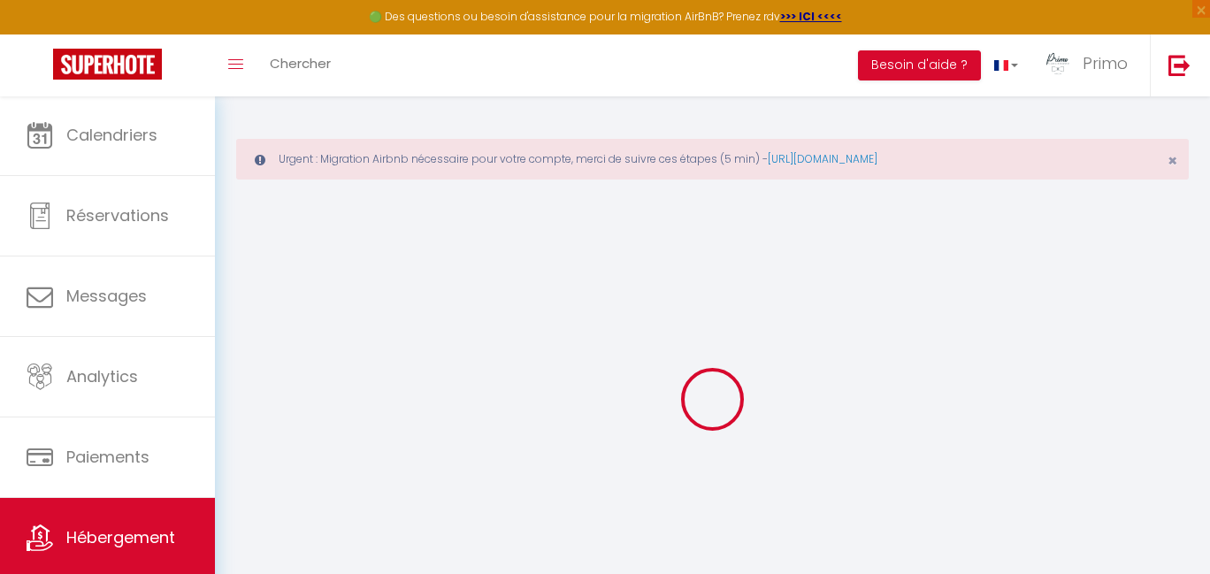
checkbox input "false"
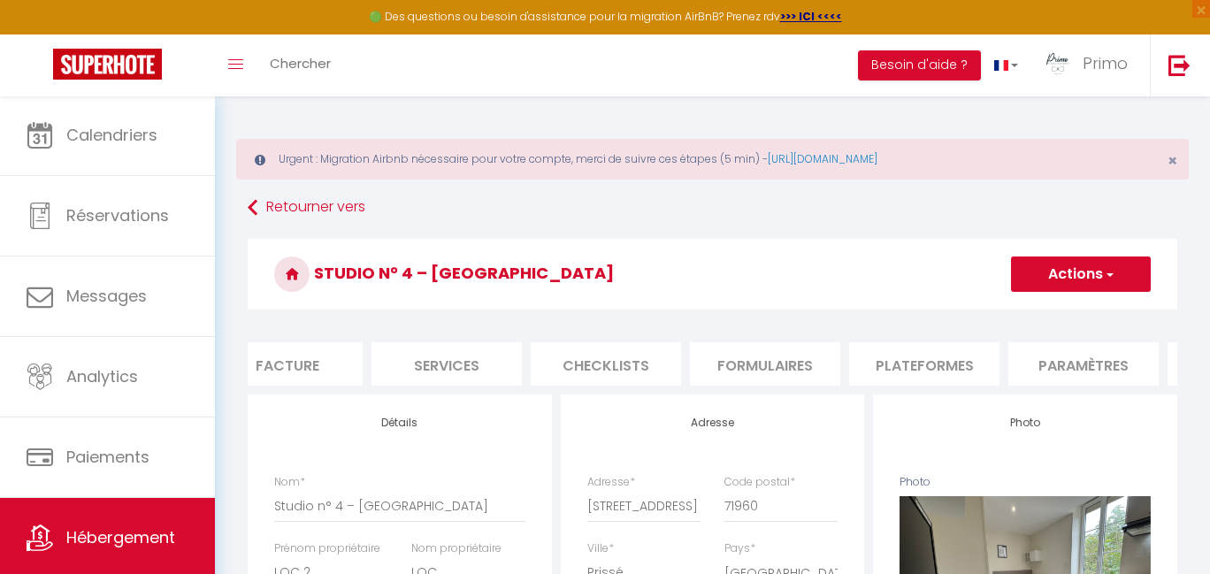
scroll to position [0, 357]
drag, startPoint x: 963, startPoint y: 351, endPoint x: 855, endPoint y: 387, distance: 113.8
click at [960, 355] on li "Plateformes" at bounding box center [921, 363] width 150 height 43
select select
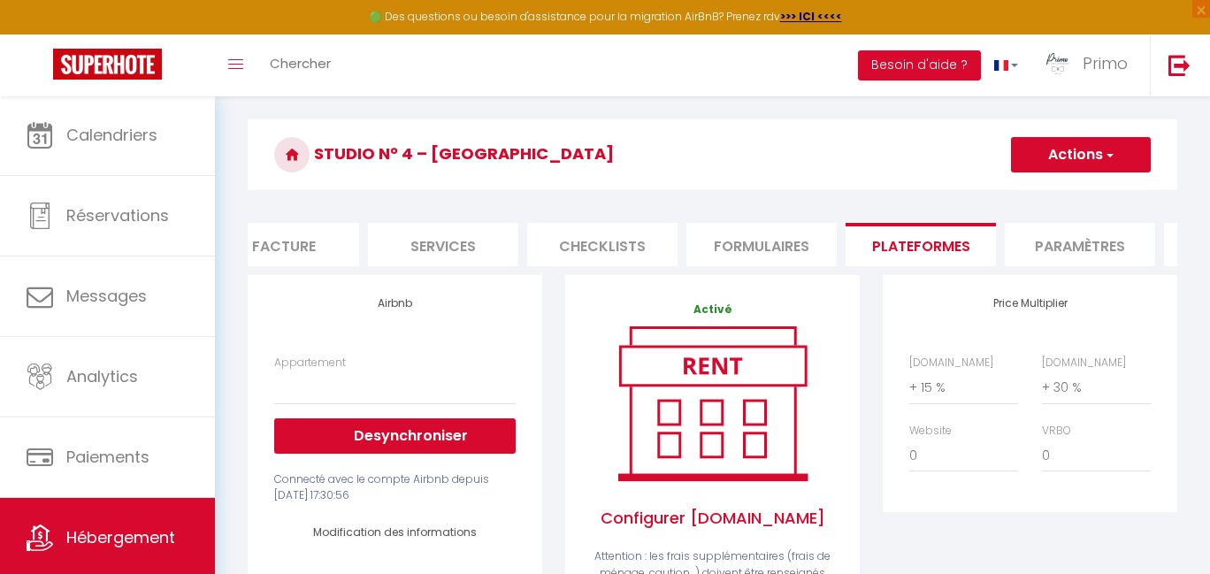
scroll to position [123, 0]
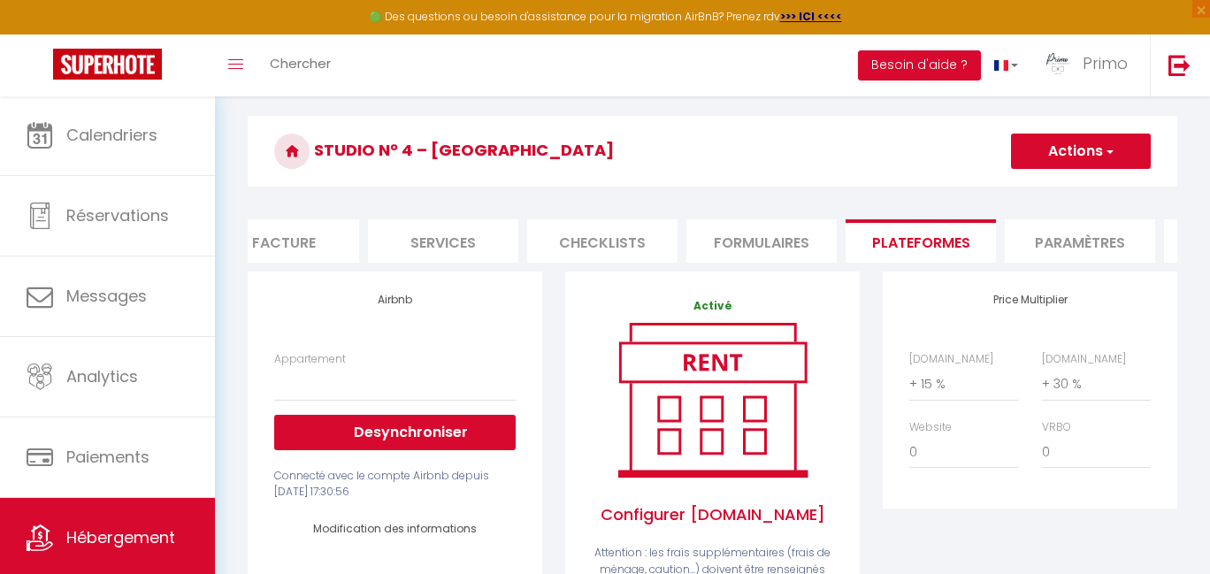
click at [135, 521] on link "Hébergement" at bounding box center [107, 538] width 215 height 80
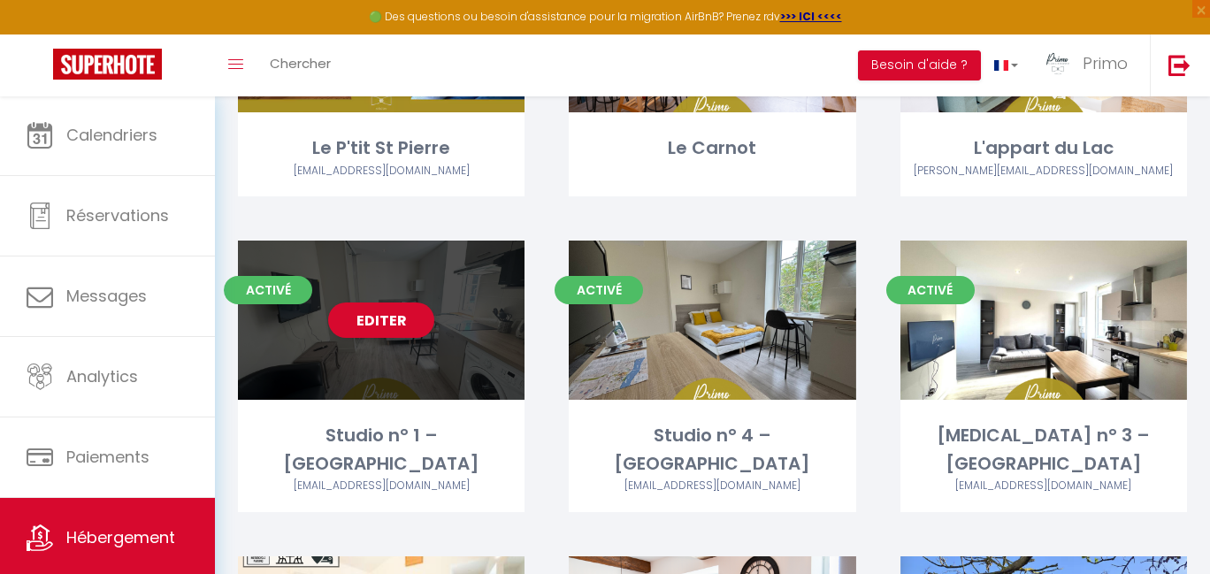
scroll to position [632, 0]
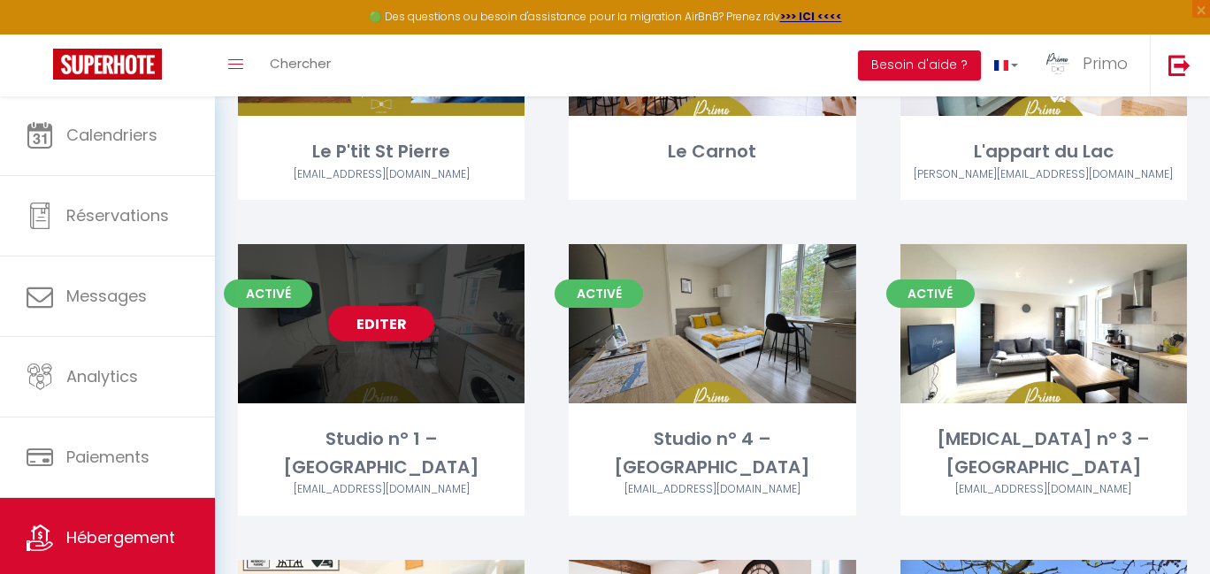
click at [376, 314] on link "Editer" at bounding box center [381, 323] width 106 height 35
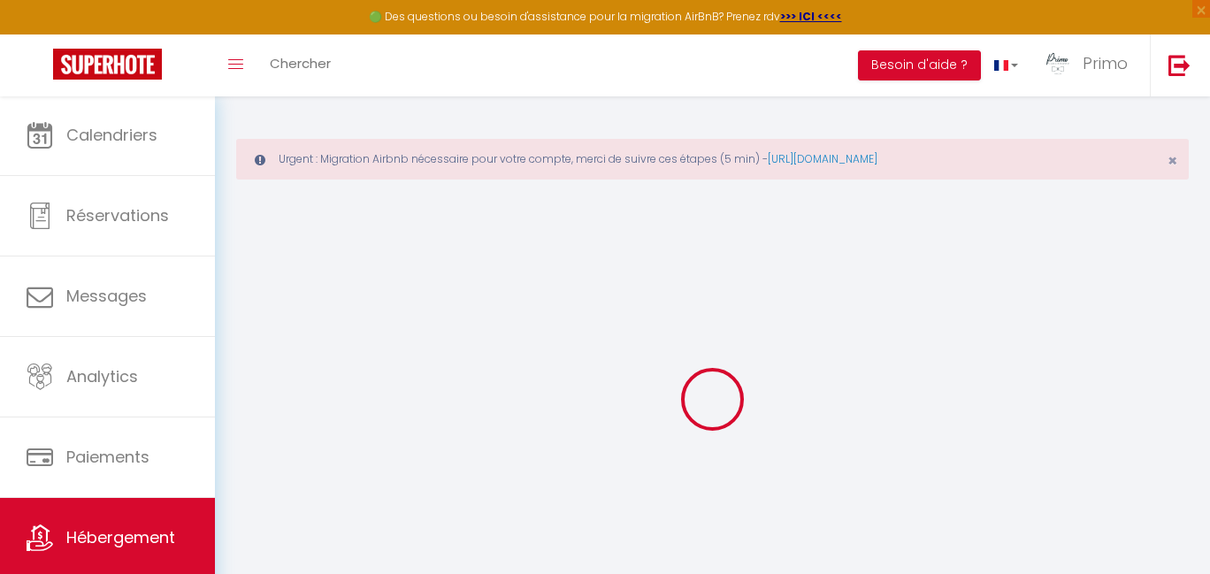
checkbox input "true"
checkbox input "false"
checkbox input "true"
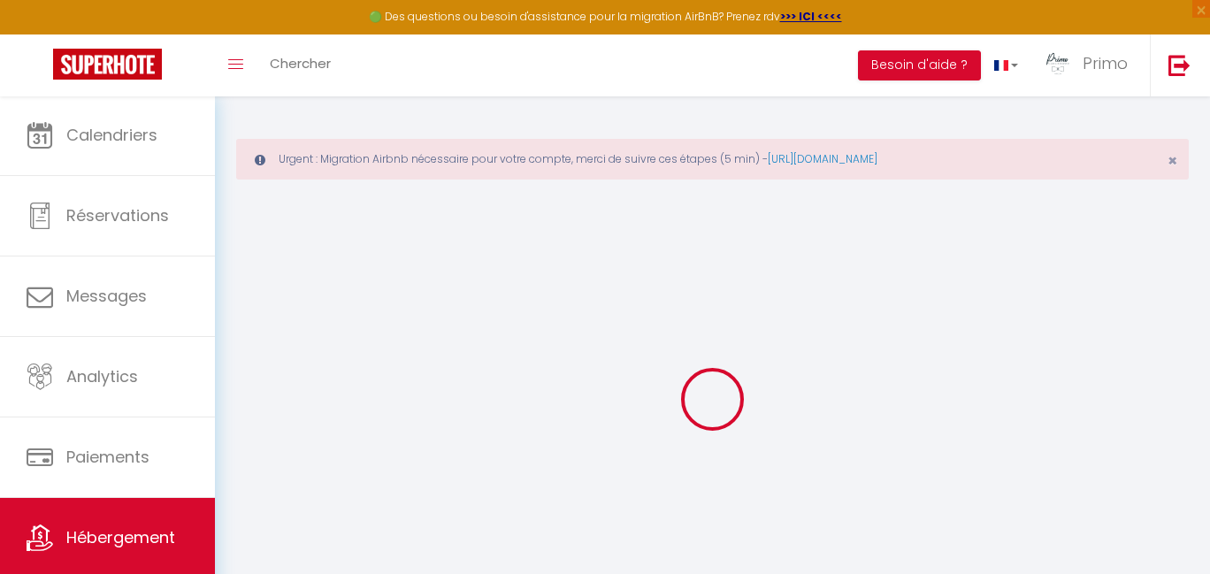
checkbox input "false"
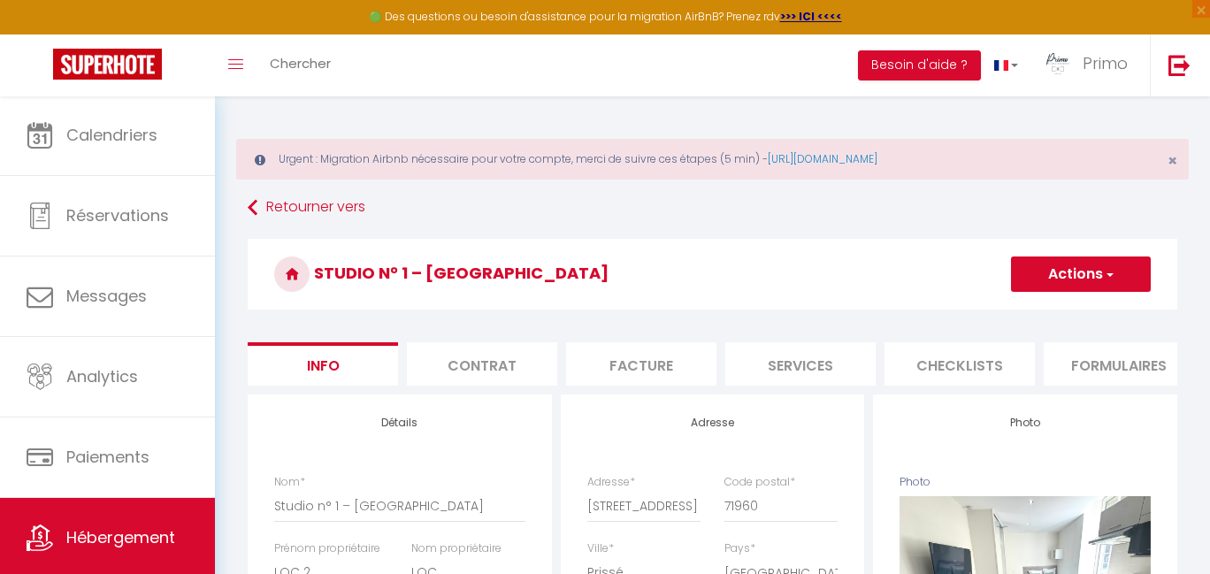
scroll to position [0, 315]
click at [940, 356] on li "Plateformes" at bounding box center [963, 363] width 150 height 43
select select
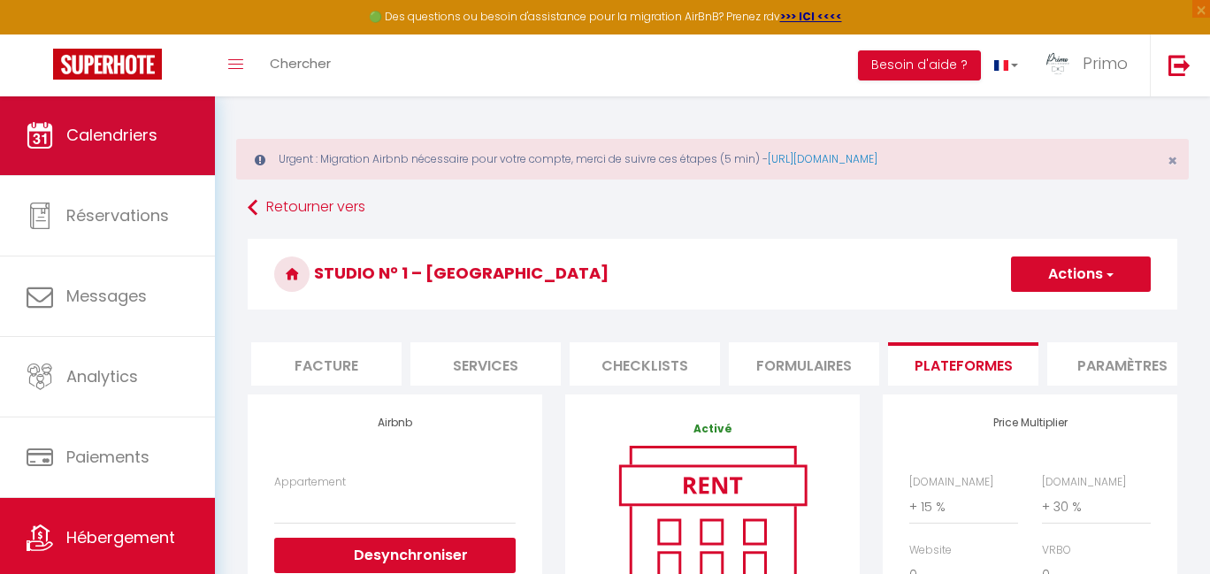
click at [127, 149] on link "Calendriers" at bounding box center [107, 136] width 215 height 80
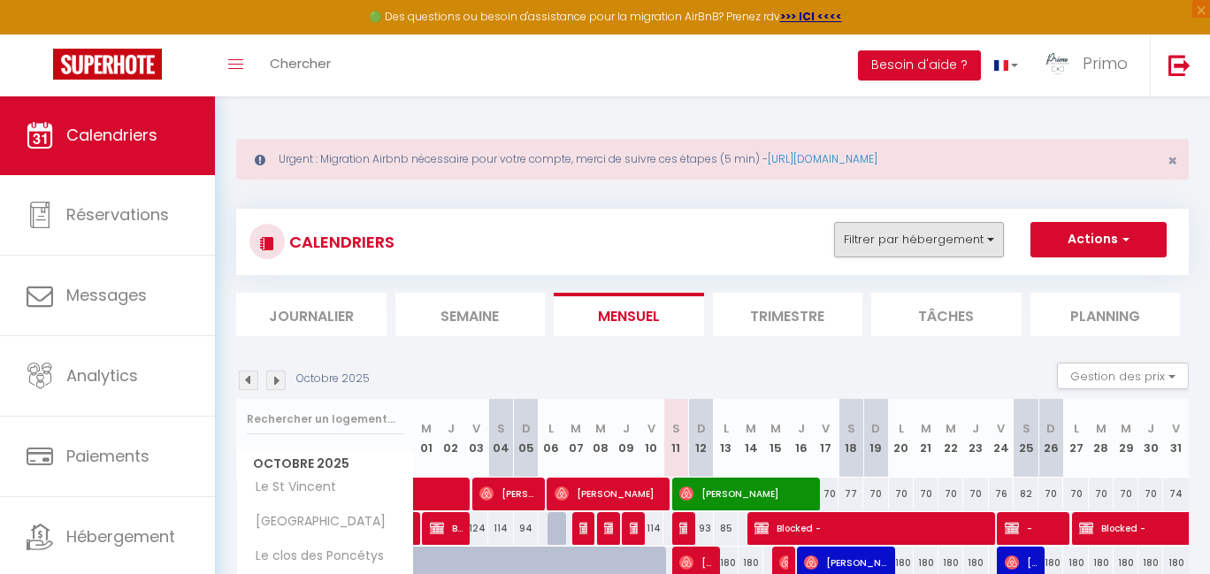
click at [958, 240] on button "Filtrer par hébergement" at bounding box center [919, 239] width 170 height 35
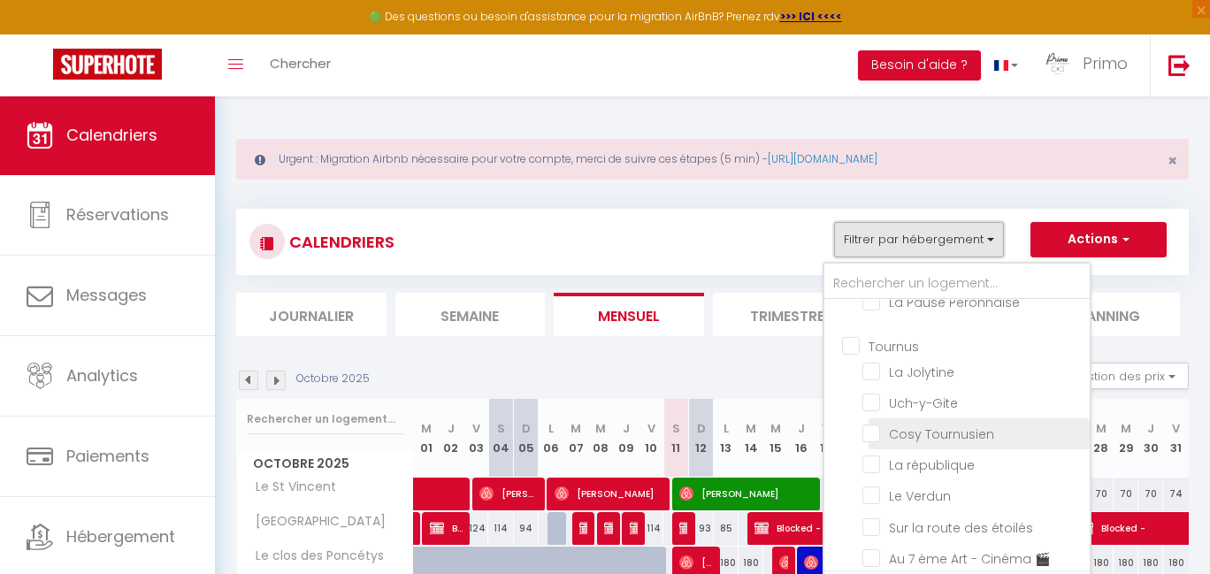
scroll to position [294, 0]
click at [932, 439] on input "La république" at bounding box center [972, 430] width 221 height 18
checkbox input "true"
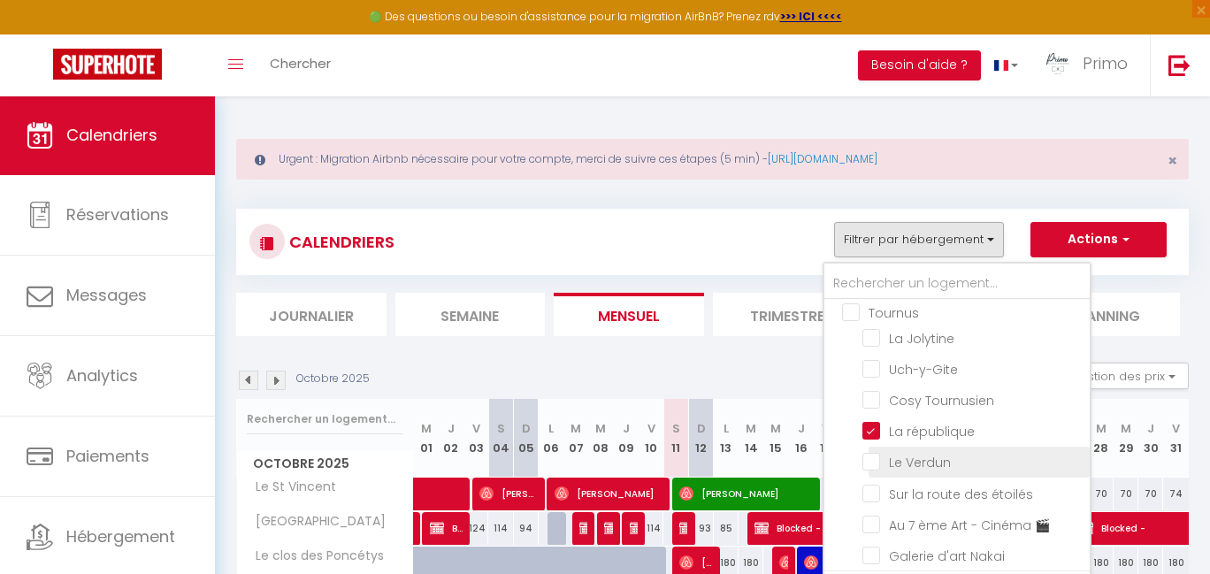
checkbox input "false"
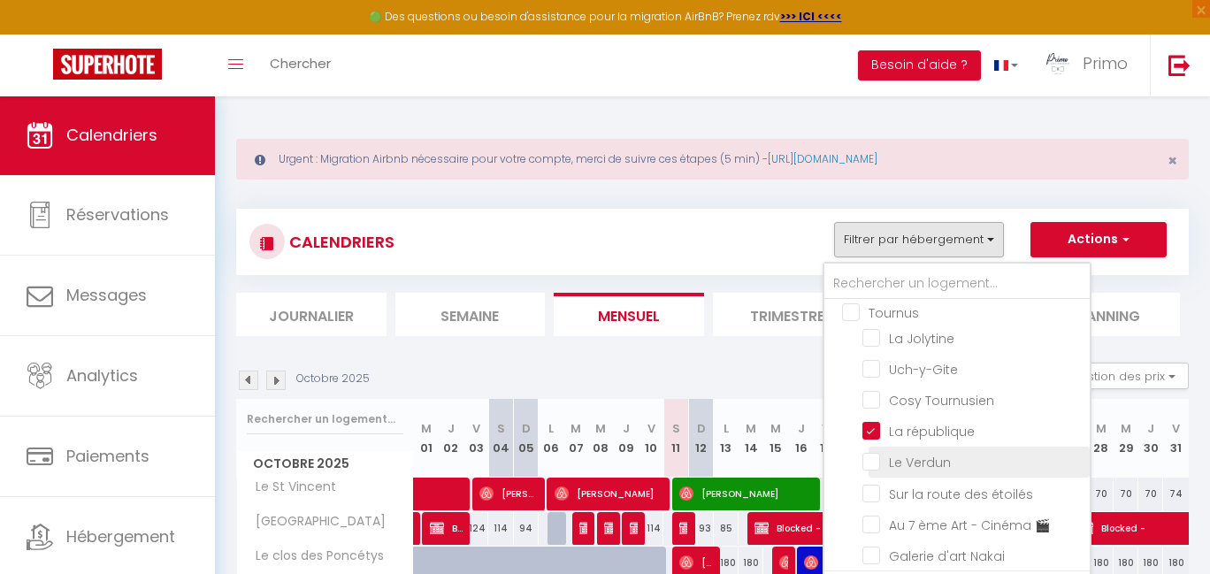
checkbox input "false"
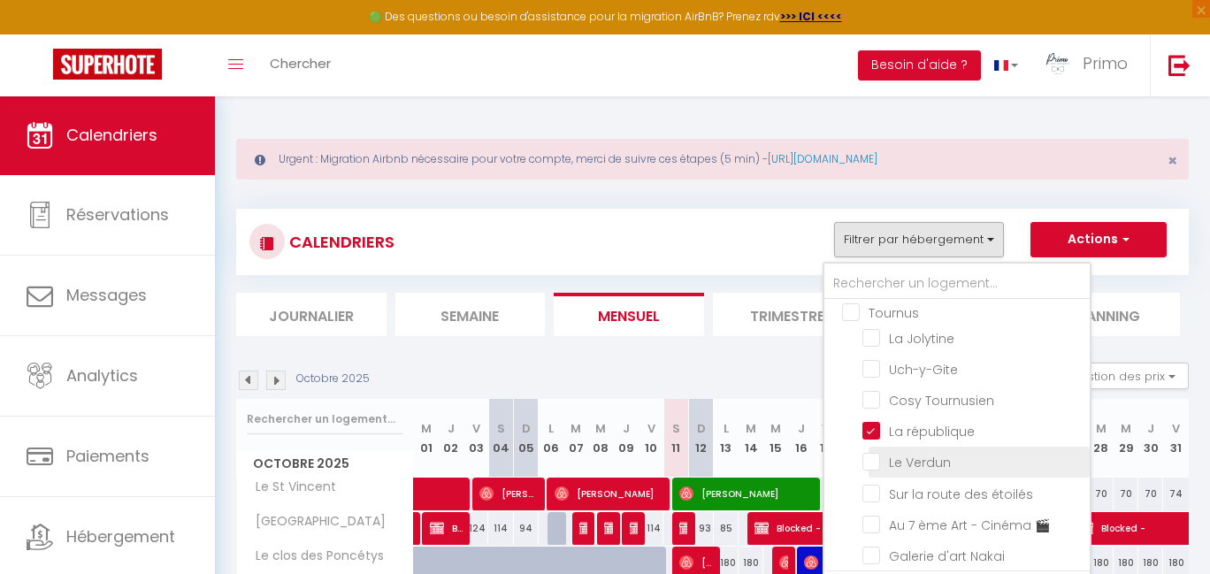
checkbox input "false"
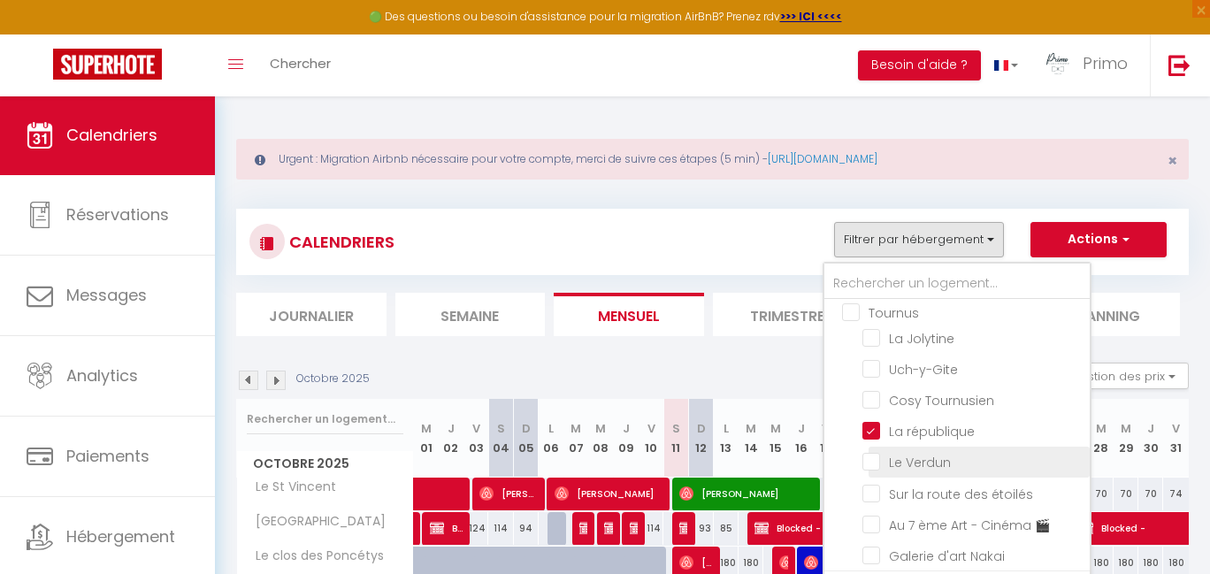
checkbox input "false"
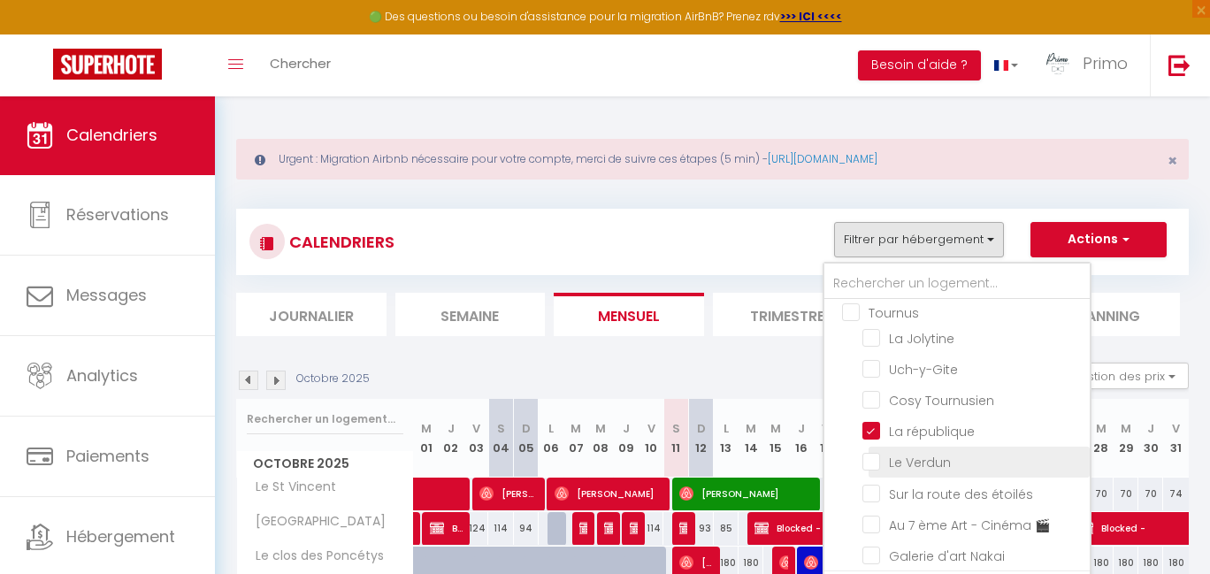
checkbox input "false"
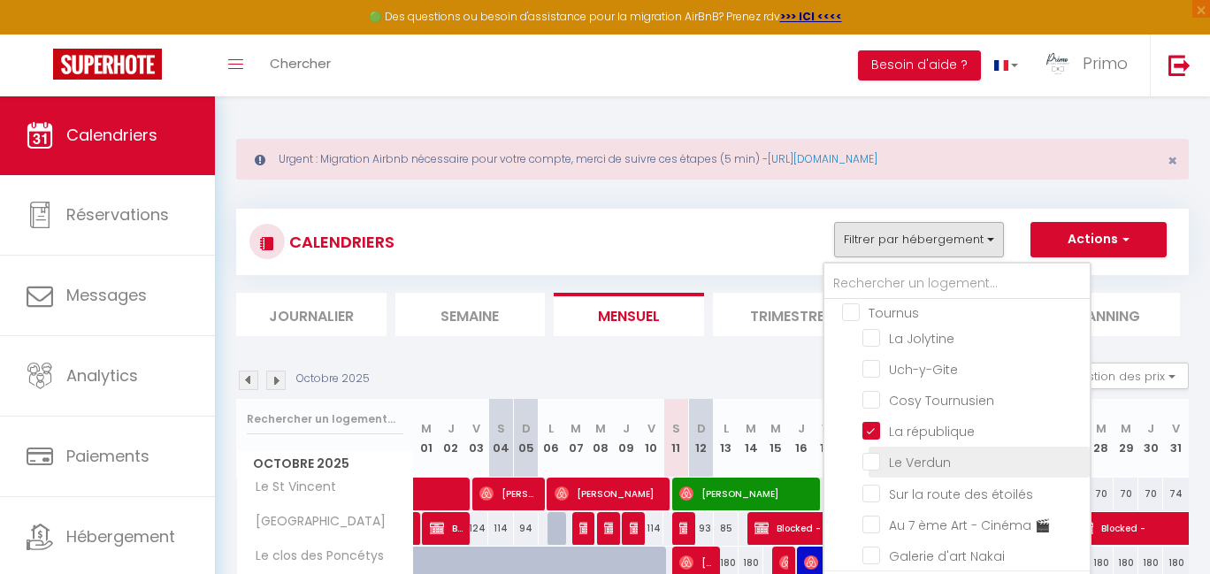
checkbox input "false"
click at [753, 251] on div "CALENDRIERS Filtrer par hébergement Mâcon Le St Vincent City House Le clos des …" at bounding box center [712, 242] width 926 height 40
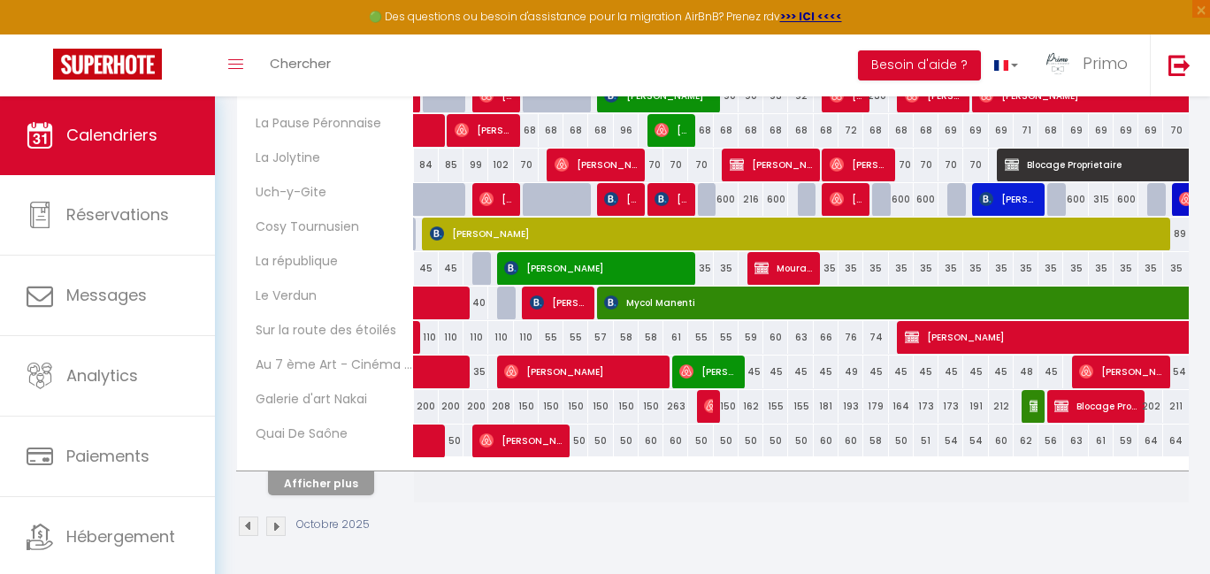
scroll to position [0, 0]
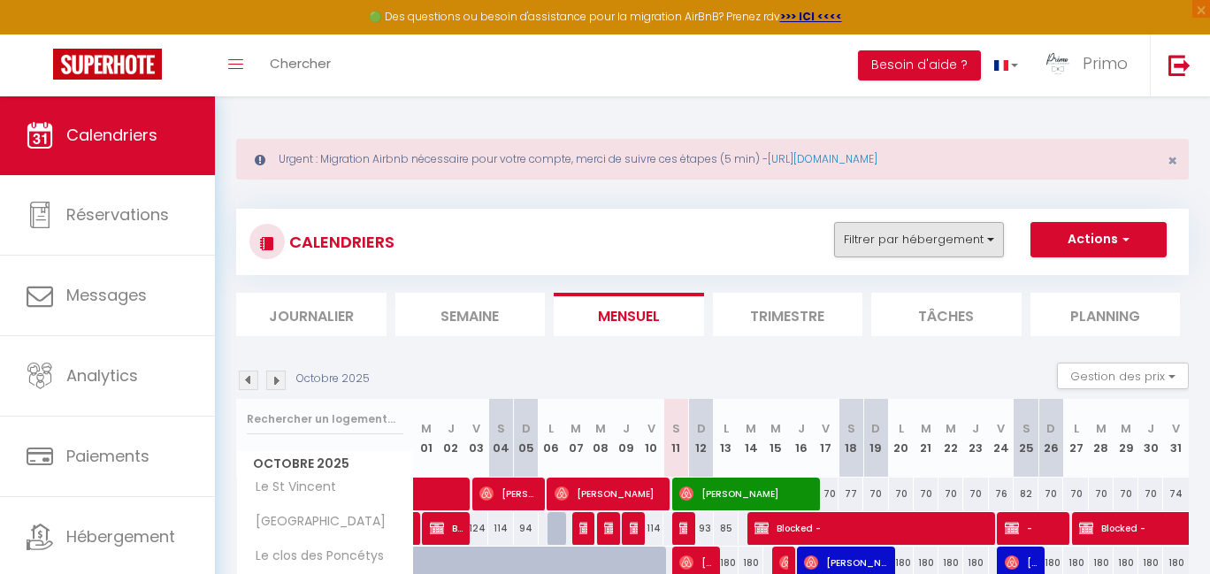
click at [954, 233] on button "Filtrer par hébergement" at bounding box center [919, 239] width 170 height 35
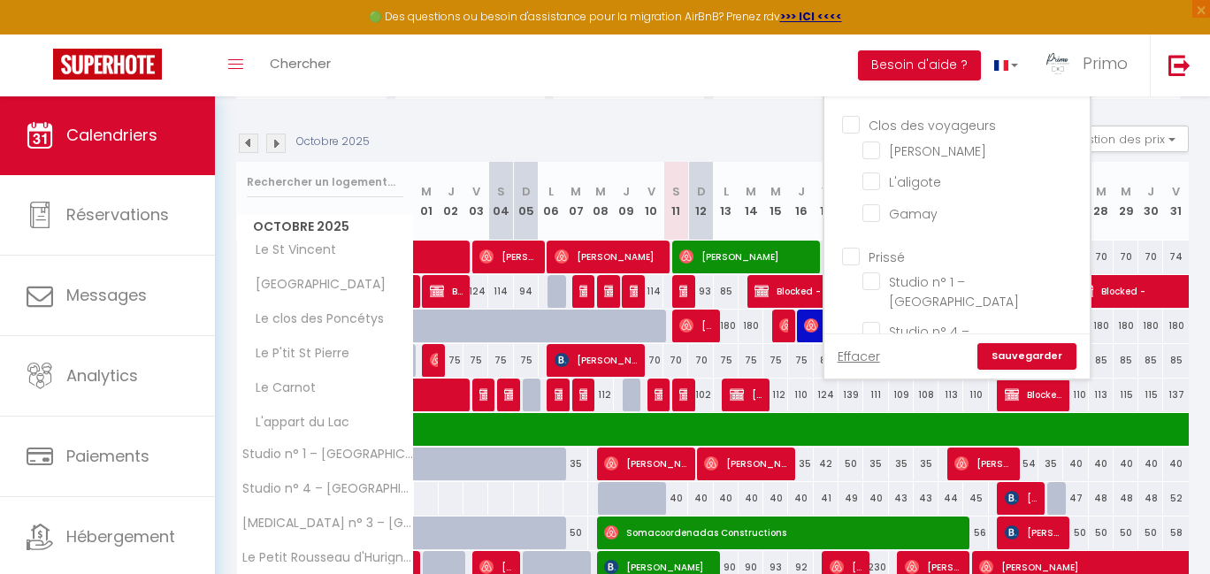
scroll to position [846, 0]
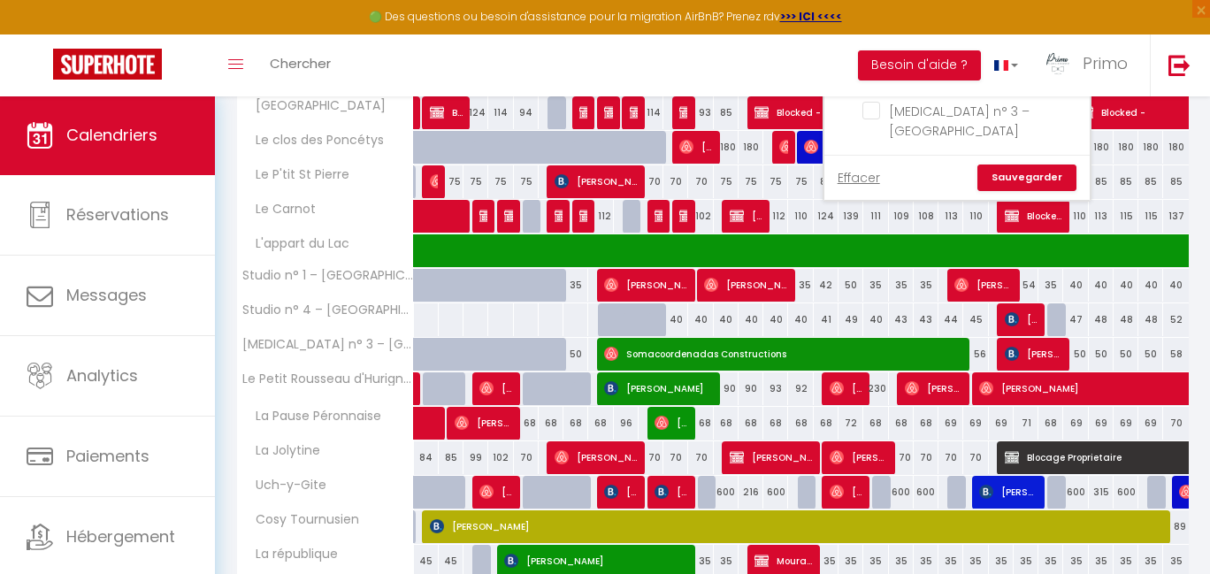
click at [1020, 175] on link "Sauvegarder" at bounding box center [1026, 178] width 99 height 27
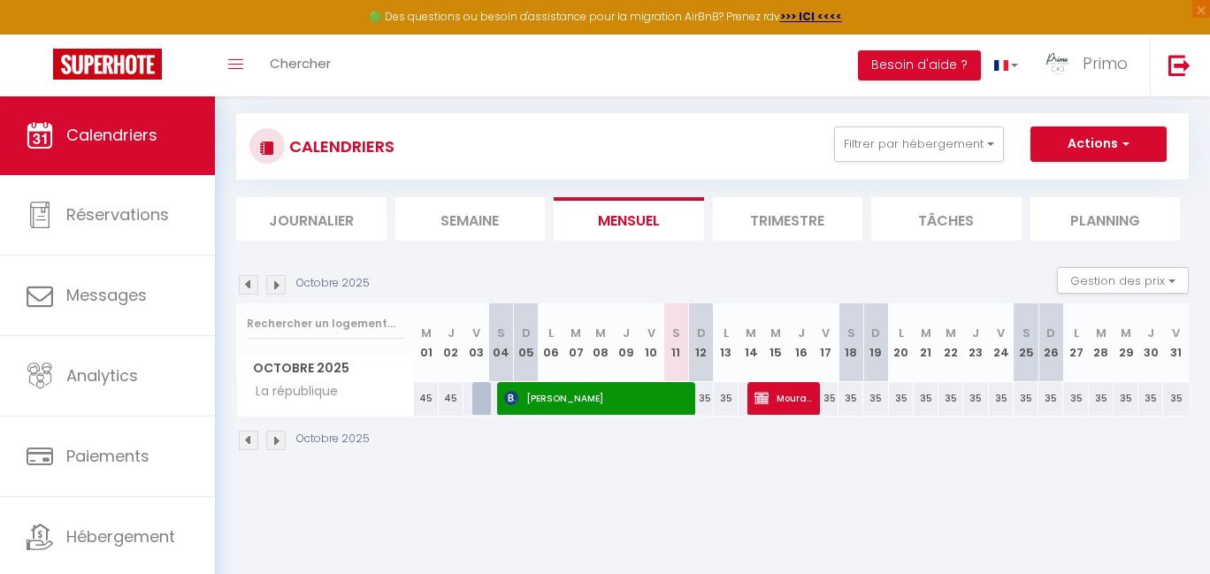
scroll to position [96, 0]
